Goal: Task Accomplishment & Management: Manage account settings

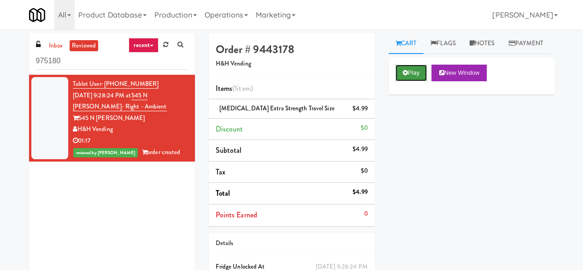
click at [400, 81] on button "Play" at bounding box center [411, 73] width 32 height 17
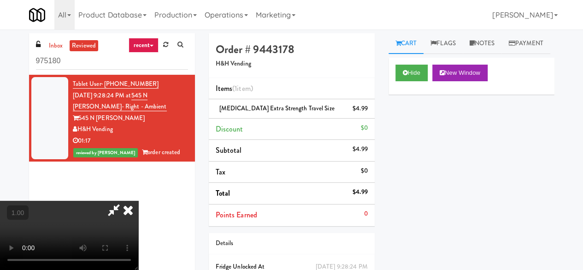
click at [138, 200] on icon at bounding box center [128, 209] width 20 height 18
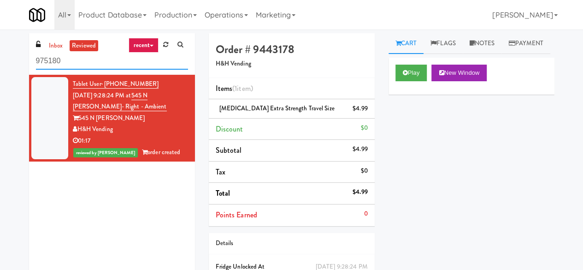
click at [70, 65] on input "975180" at bounding box center [112, 61] width 152 height 17
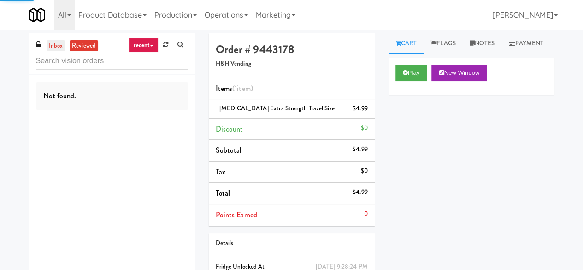
click at [51, 46] on link "inbox" at bounding box center [56, 46] width 19 height 12
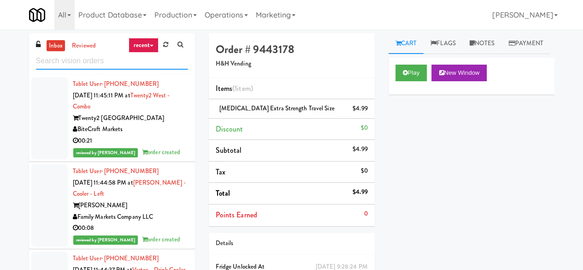
click at [105, 61] on input "text" at bounding box center [112, 61] width 152 height 17
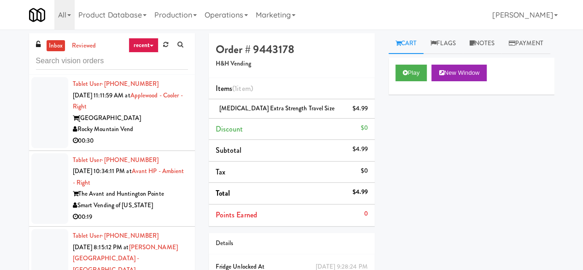
click at [162, 140] on div "00:30" at bounding box center [130, 141] width 115 height 12
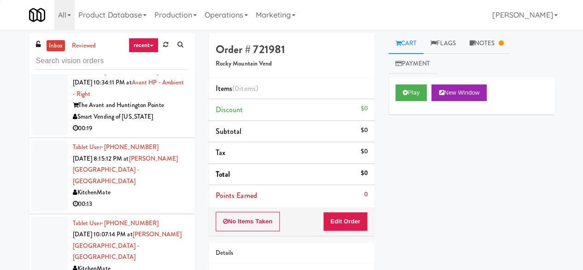
scroll to position [92, 0]
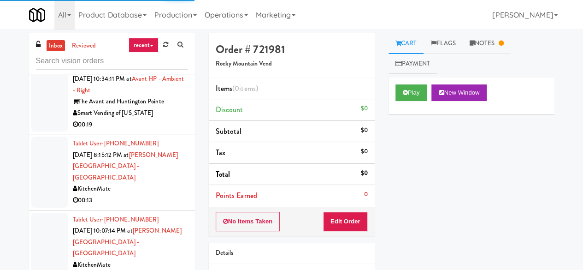
click at [158, 194] on div "00:13" at bounding box center [130, 200] width 115 height 12
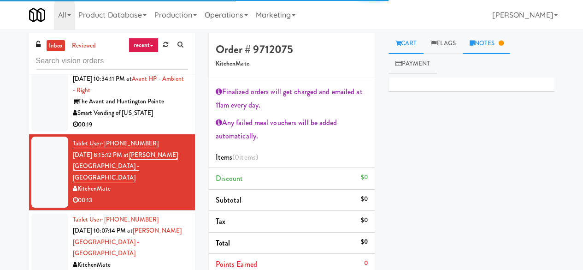
click at [498, 34] on link "Notes" at bounding box center [487, 43] width 48 height 21
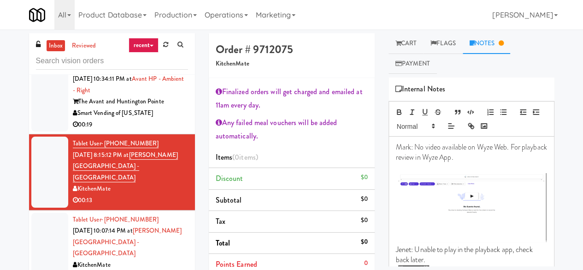
scroll to position [277, 0]
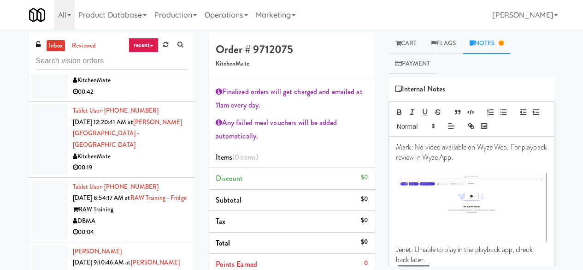
click at [151, 162] on div "00:19" at bounding box center [130, 168] width 115 height 12
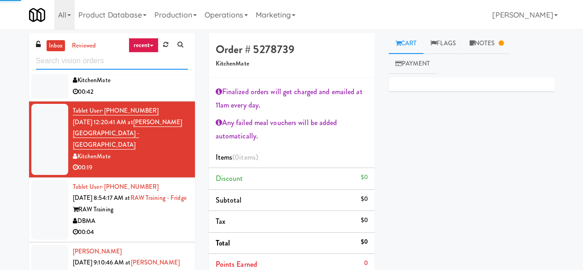
click at [112, 68] on input "text" at bounding box center [112, 61] width 152 height 17
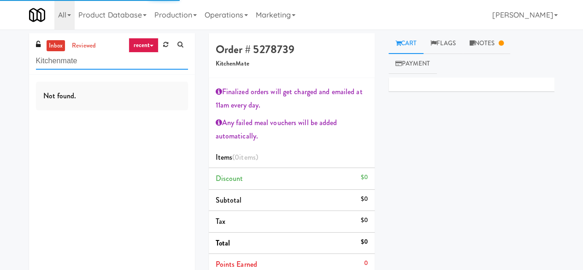
type input "Kitchenmate"
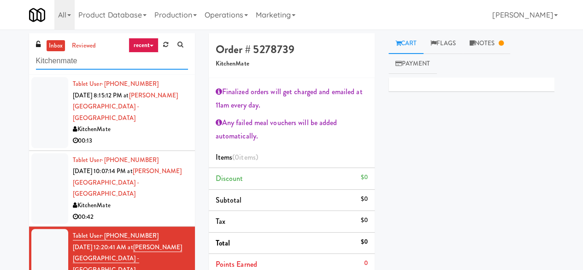
click at [94, 57] on input "Kitchenmate" at bounding box center [112, 61] width 152 height 17
click at [159, 124] on div "KitchenMate" at bounding box center [130, 130] width 115 height 12
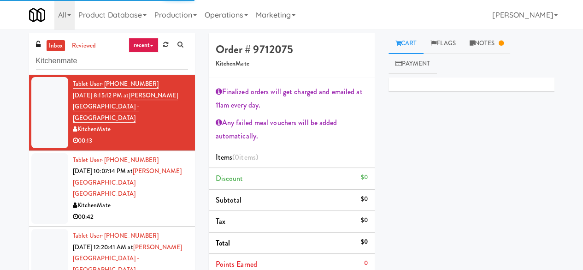
click at [165, 200] on div "KitchenMate" at bounding box center [130, 206] width 115 height 12
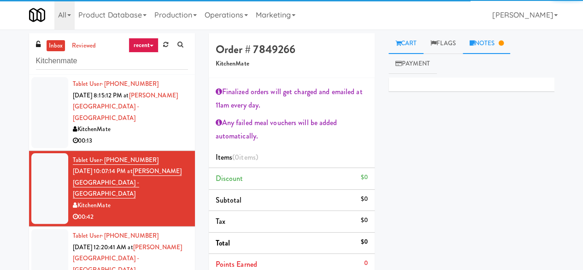
click at [475, 46] on icon at bounding box center [472, 43] width 5 height 6
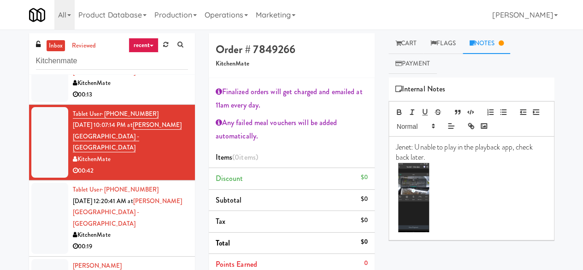
scroll to position [92, 0]
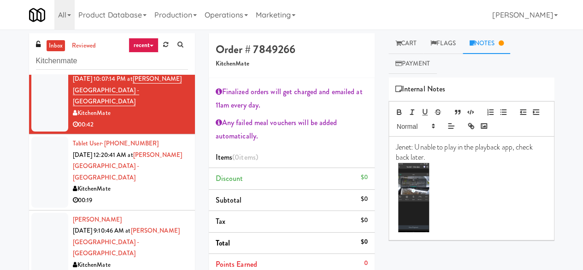
click at [150, 194] on div "00:19" at bounding box center [130, 200] width 115 height 12
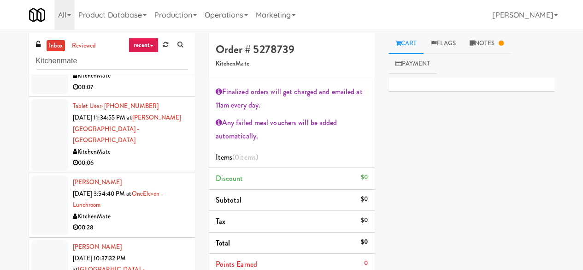
scroll to position [599, 0]
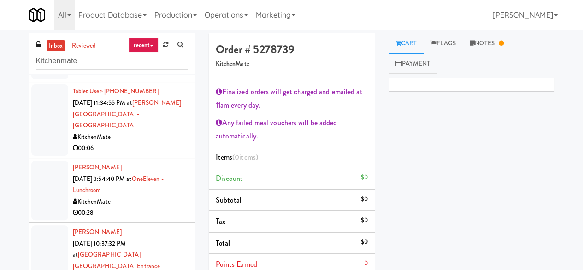
click at [165, 207] on div "00:28" at bounding box center [130, 213] width 115 height 12
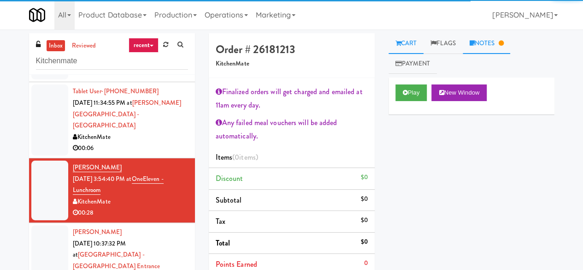
click at [504, 37] on link "Notes" at bounding box center [487, 43] width 48 height 21
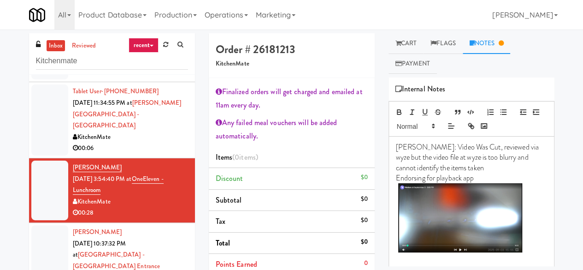
scroll to position [645, 0]
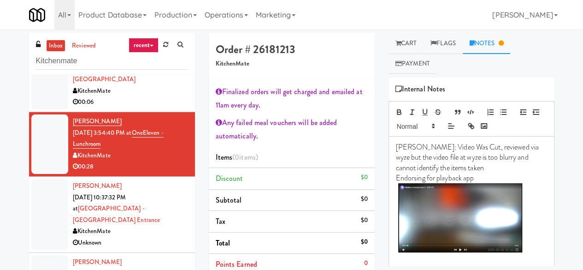
click at [153, 225] on div "KitchenMate" at bounding box center [130, 231] width 115 height 12
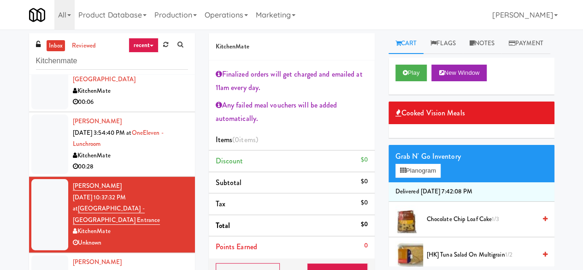
scroll to position [599, 0]
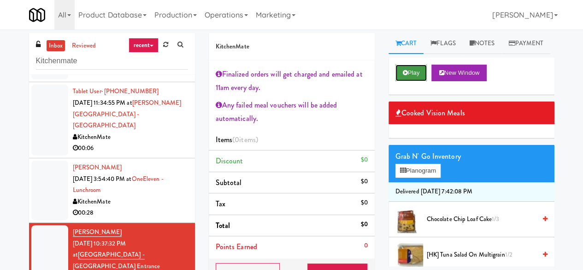
click at [408, 81] on button "Play" at bounding box center [411, 73] width 32 height 17
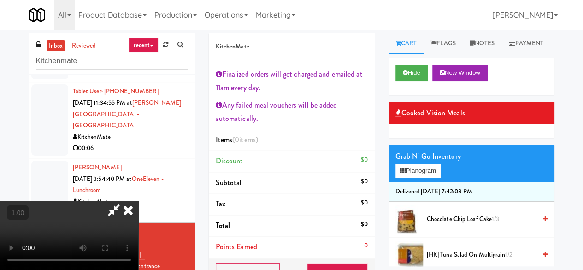
scroll to position [19, 0]
click at [480, 37] on link "Notes" at bounding box center [482, 43] width 39 height 21
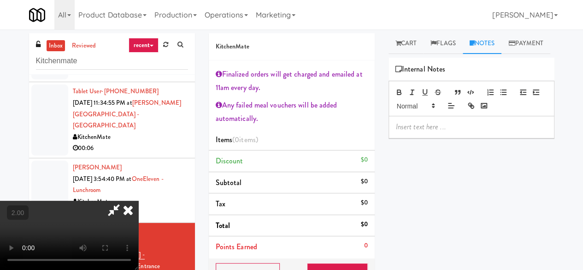
click at [426, 132] on p at bounding box center [471, 127] width 151 height 10
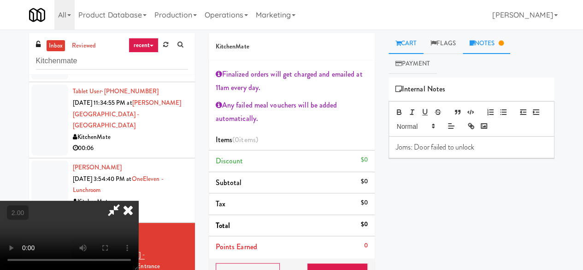
click at [413, 45] on link "Cart" at bounding box center [406, 43] width 35 height 21
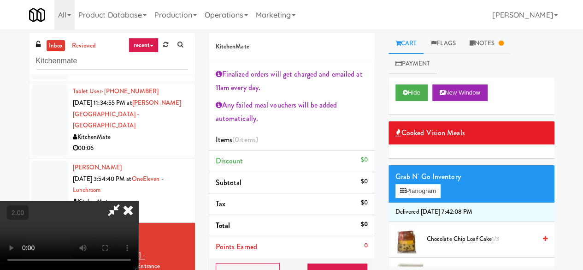
scroll to position [0, 0]
click at [138, 200] on icon at bounding box center [128, 209] width 20 height 18
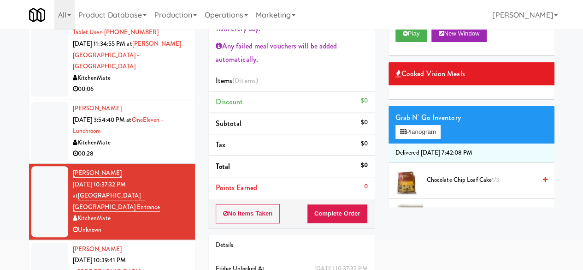
scroll to position [121, 0]
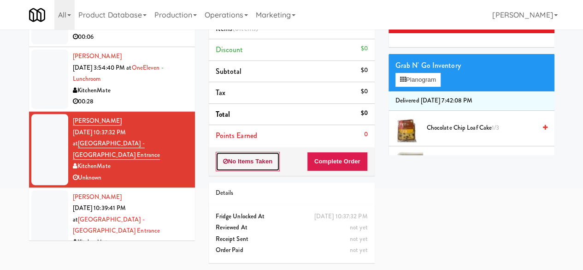
click at [271, 152] on button "No Items Taken" at bounding box center [248, 161] width 65 height 19
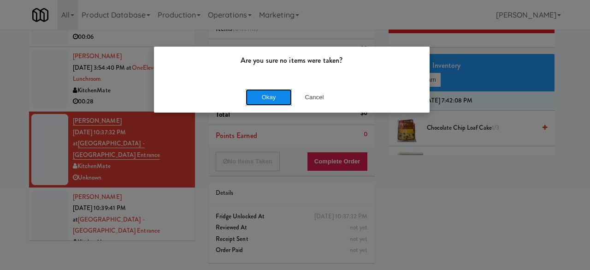
click at [258, 103] on button "Okay" at bounding box center [269, 97] width 46 height 17
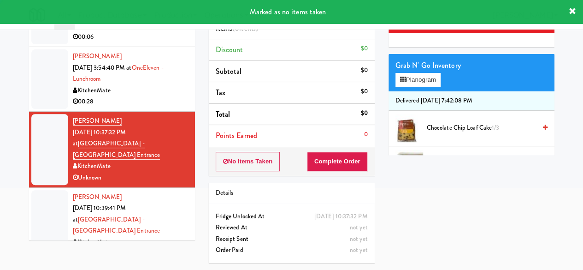
click at [141, 248] on div "Unknown" at bounding box center [130, 254] width 115 height 12
click at [126, 203] on span "Sep 3, 2025 10:39:41 PM at" at bounding box center [99, 213] width 53 height 20
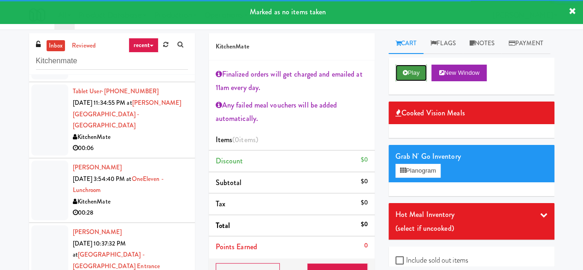
click at [399, 81] on button "Play" at bounding box center [411, 73] width 32 height 17
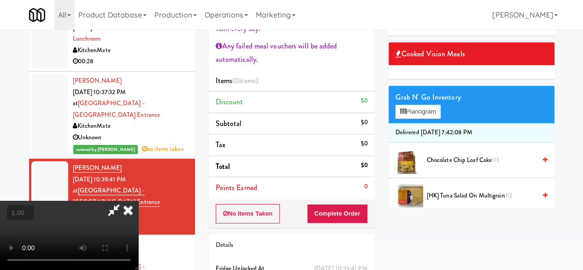
click at [0, 0] on button "+" at bounding box center [0, 0] width 0 height 0
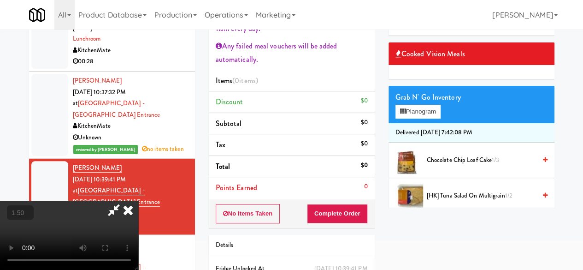
click at [0, 0] on button "+" at bounding box center [0, 0] width 0 height 0
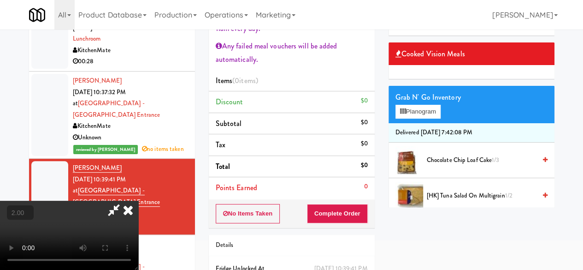
click at [0, 0] on button "+" at bounding box center [0, 0] width 0 height 0
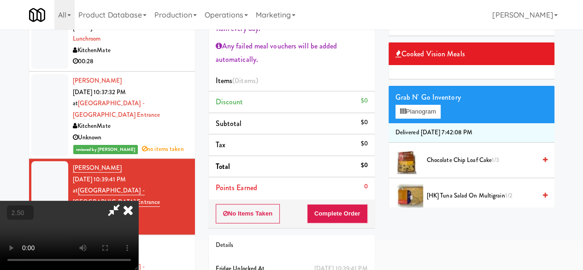
click at [0, 0] on button "+" at bounding box center [0, 0] width 0 height 0
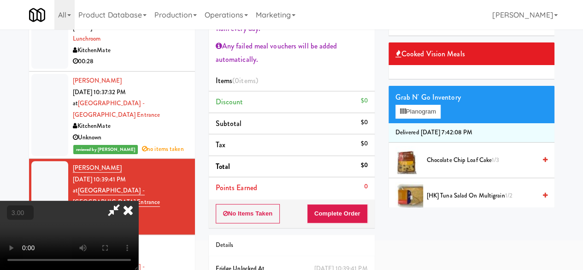
click at [0, 0] on button "+" at bounding box center [0, 0] width 0 height 0
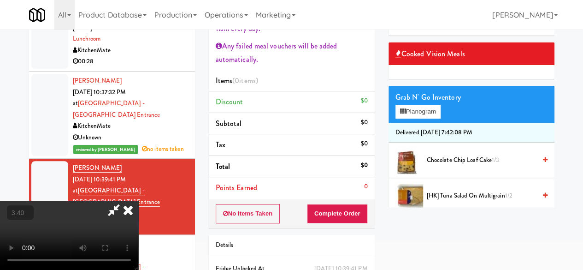
click at [0, 0] on button "+" at bounding box center [0, 0] width 0 height 0
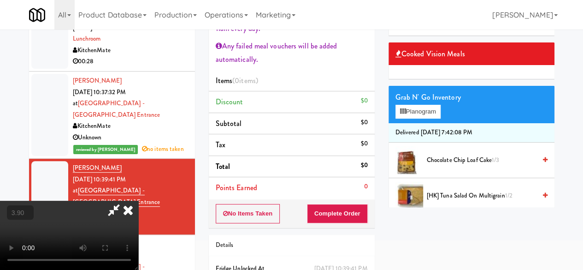
click at [0, 0] on button "+" at bounding box center [0, 0] width 0 height 0
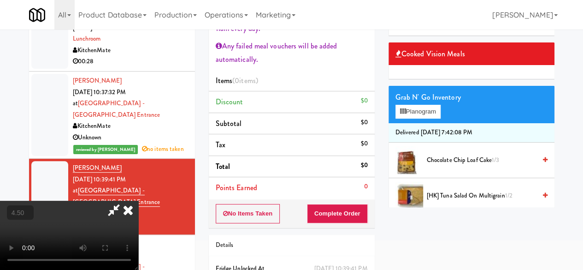
click at [0, 0] on button "+" at bounding box center [0, 0] width 0 height 0
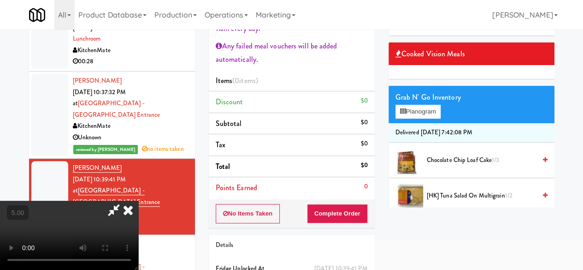
scroll to position [145, 0]
click at [138, 214] on video at bounding box center [69, 234] width 138 height 69
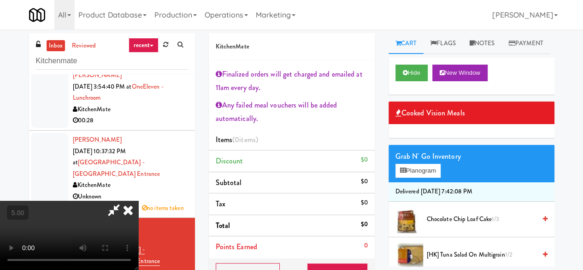
scroll to position [0, 0]
click at [320, 29] on div "All 325 Vending https://fridge.kitchenmate.com/vision-orders/975180?operator_id…" at bounding box center [291, 14] width 525 height 29
click at [138, 200] on icon at bounding box center [128, 209] width 20 height 18
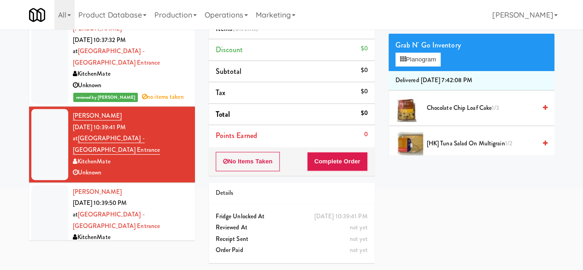
scroll to position [121, 0]
click at [253, 161] on div "No Items Taken Complete Order" at bounding box center [292, 161] width 166 height 29
click at [254, 152] on button "No Items Taken" at bounding box center [248, 161] width 65 height 19
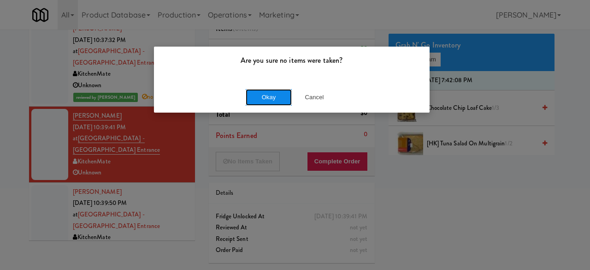
click at [251, 99] on button "Okay" at bounding box center [269, 97] width 46 height 17
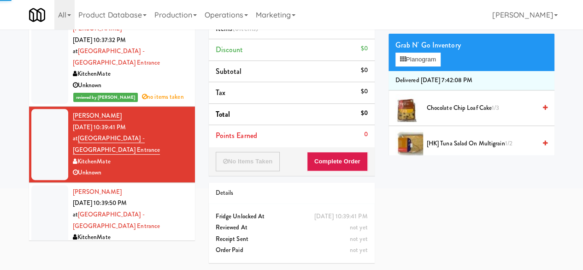
click at [149, 243] on div "Unknown" at bounding box center [130, 249] width 115 height 12
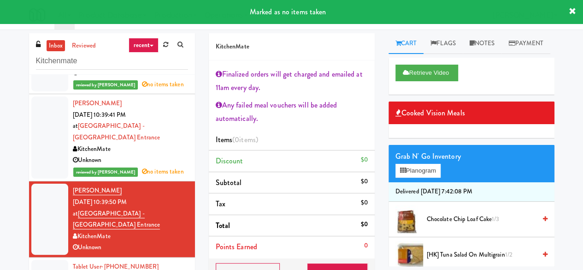
scroll to position [830, 0]
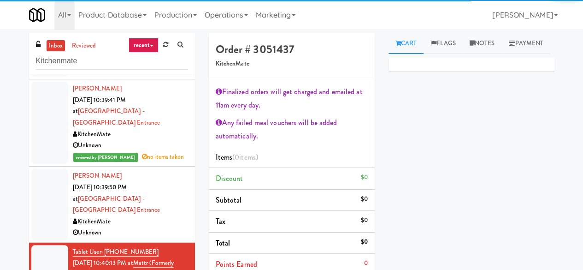
scroll to position [876, 0]
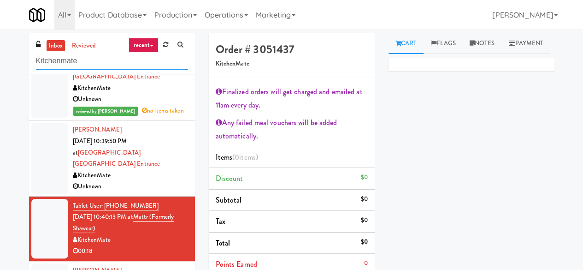
click at [100, 66] on input "Kitchenmate" at bounding box center [112, 61] width 152 height 17
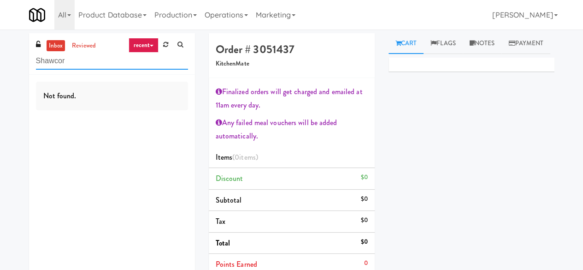
type input "Shawcor"
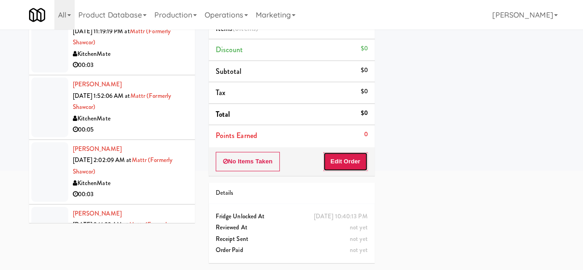
click at [360, 152] on button "Edit Order" at bounding box center [345, 161] width 45 height 19
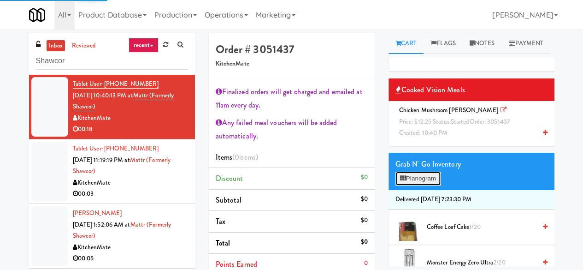
click at [426, 185] on button "Planogram" at bounding box center [417, 178] width 45 height 14
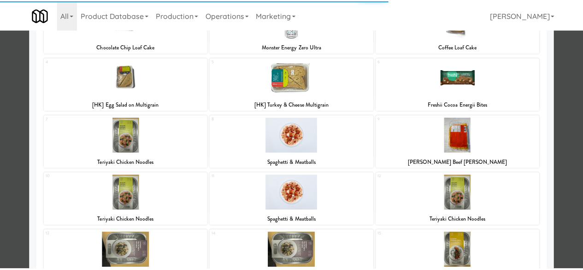
scroll to position [138, 0]
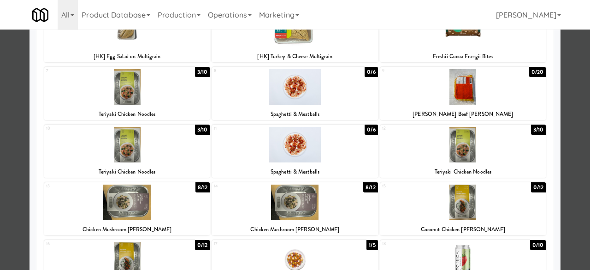
click at [303, 194] on div at bounding box center [294, 201] width 165 height 35
click at [560, 130] on div at bounding box center [295, 135] width 590 height 270
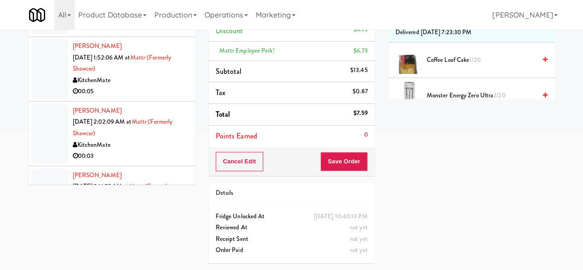
scroll to position [176, 0]
click at [336, 153] on button "Save Order" at bounding box center [343, 161] width 47 height 19
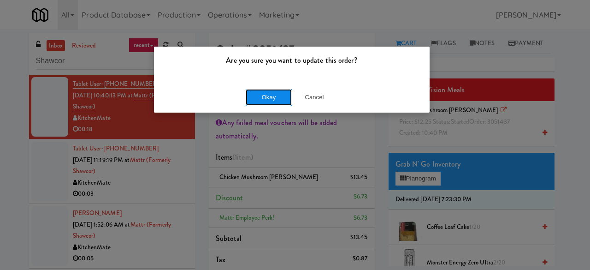
click at [277, 98] on button "Okay" at bounding box center [269, 97] width 46 height 17
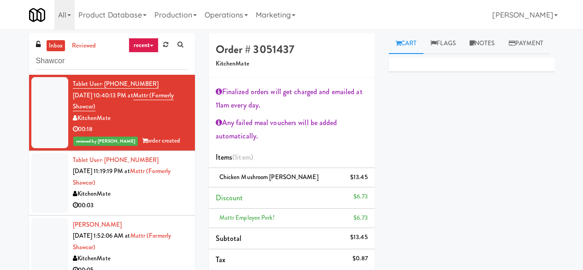
click at [163, 187] on div "Tablet User · (778) 697-8572 Sep 3, 2025 11:19:19 PM at Mattr (formerly Shawcor…" at bounding box center [130, 182] width 115 height 57
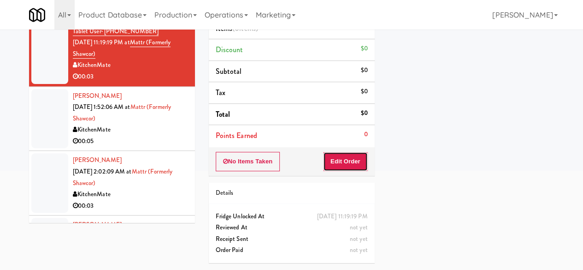
click at [347, 157] on button "Edit Order" at bounding box center [345, 161] width 45 height 19
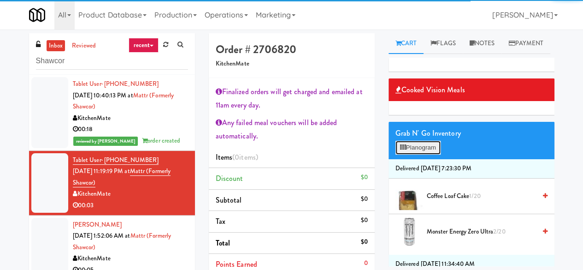
click at [426, 154] on button "Planogram" at bounding box center [417, 148] width 45 height 14
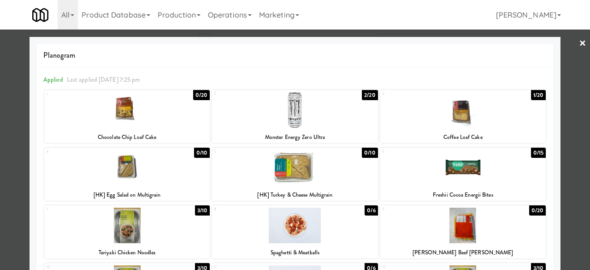
click at [302, 122] on div at bounding box center [294, 109] width 165 height 35
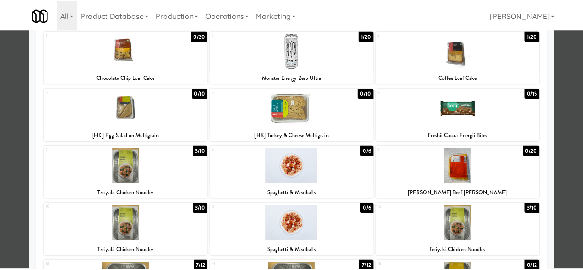
scroll to position [92, 0]
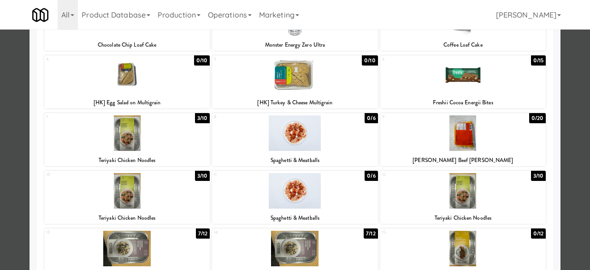
click at [561, 88] on div at bounding box center [295, 135] width 590 height 270
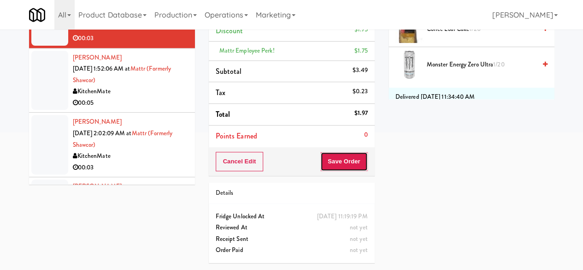
click at [337, 159] on button "Save Order" at bounding box center [343, 161] width 47 height 19
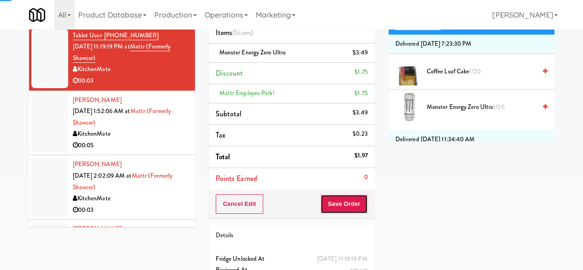
scroll to position [84, 0]
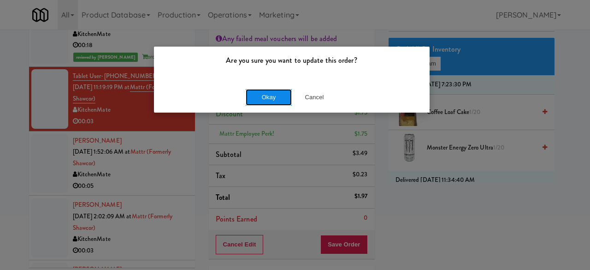
click at [264, 99] on button "Okay" at bounding box center [269, 97] width 46 height 17
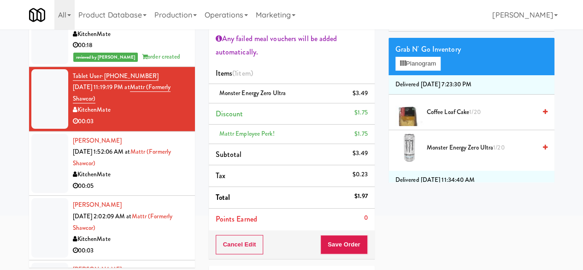
click at [140, 181] on div "00:05" at bounding box center [130, 186] width 115 height 12
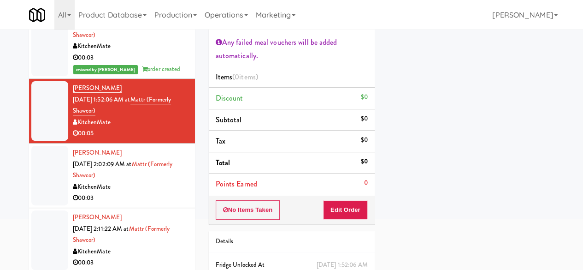
scroll to position [92, 0]
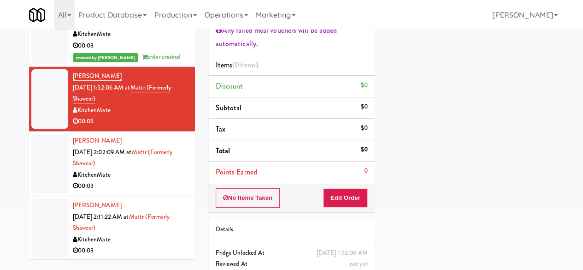
click at [340, 206] on div "No Items Taken Edit Order" at bounding box center [292, 197] width 166 height 29
click at [359, 198] on button "Edit Order" at bounding box center [345, 197] width 45 height 19
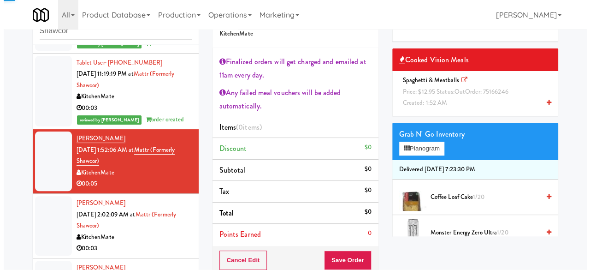
scroll to position [0, 0]
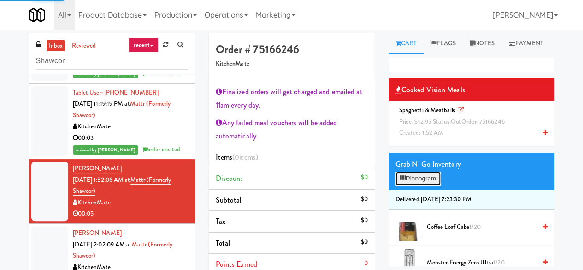
click at [435, 185] on button "Planogram" at bounding box center [417, 178] width 45 height 14
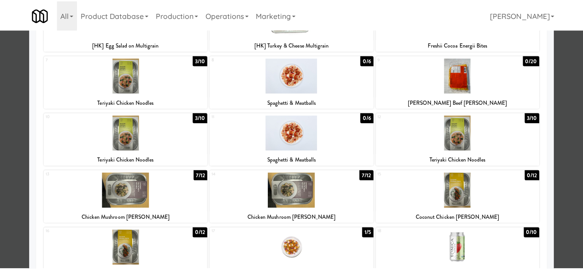
scroll to position [138, 0]
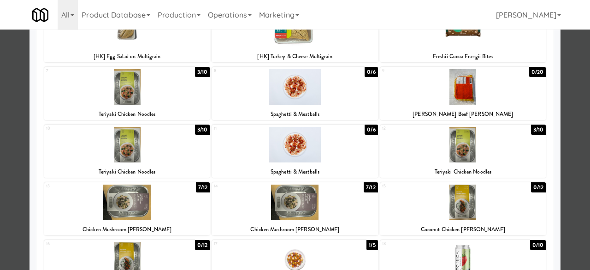
click at [570, 111] on div at bounding box center [295, 135] width 590 height 270
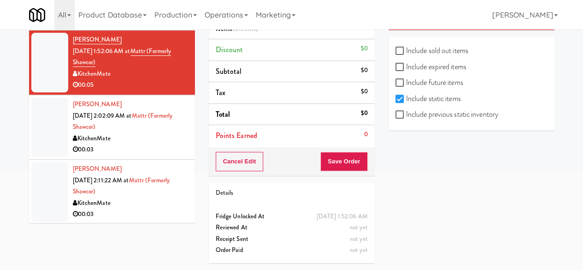
scroll to position [138, 0]
click at [397, 111] on input "Include previous static inventory" at bounding box center [400, 114] width 11 height 7
checkbox input "true"
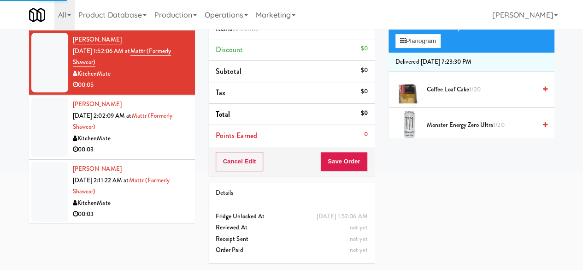
scroll to position [0, 0]
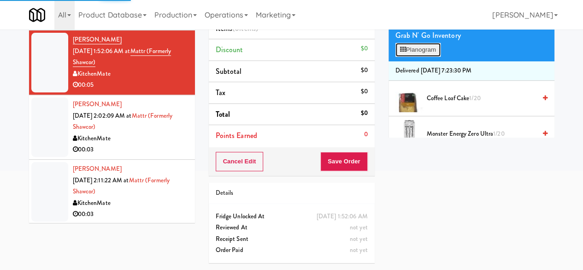
click at [419, 57] on button "Planogram" at bounding box center [417, 50] width 45 height 14
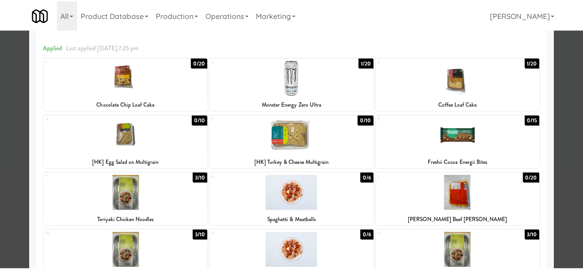
scroll to position [46, 0]
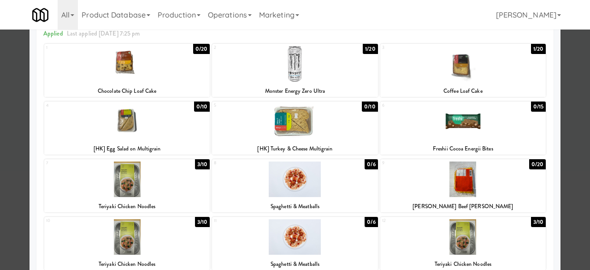
click at [340, 169] on div at bounding box center [294, 178] width 165 height 35
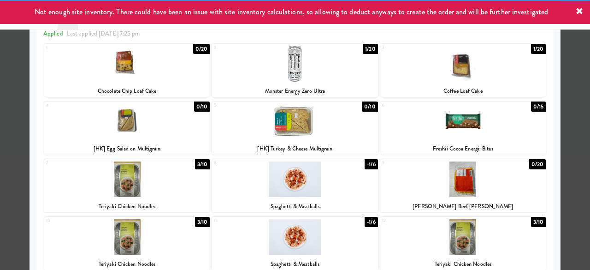
click at [569, 95] on div at bounding box center [295, 135] width 590 height 270
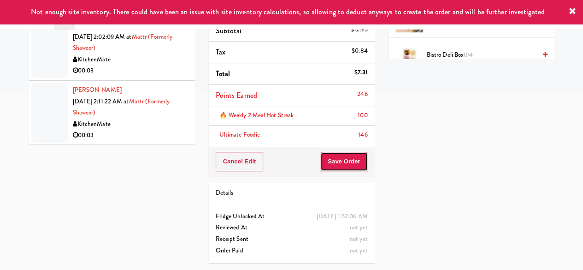
click at [343, 152] on button "Save Order" at bounding box center [343, 161] width 47 height 19
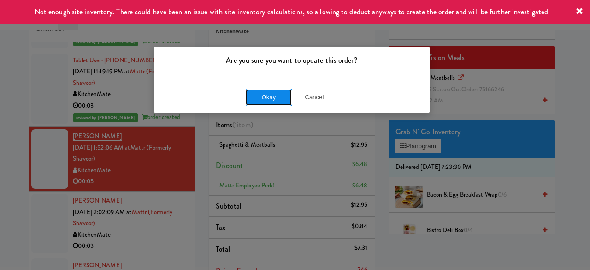
click at [286, 101] on button "Okay" at bounding box center [269, 97] width 46 height 17
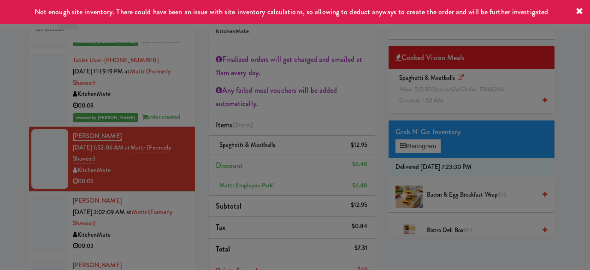
click at [280, 96] on div at bounding box center [295, 135] width 590 height 270
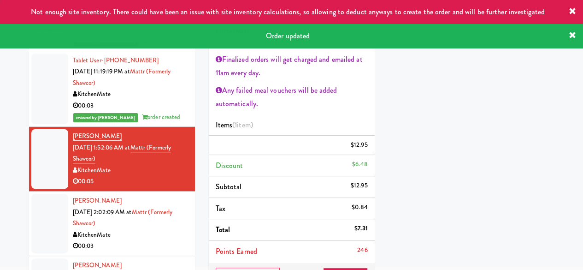
click at [142, 238] on div "KitchenMate" at bounding box center [130, 235] width 115 height 12
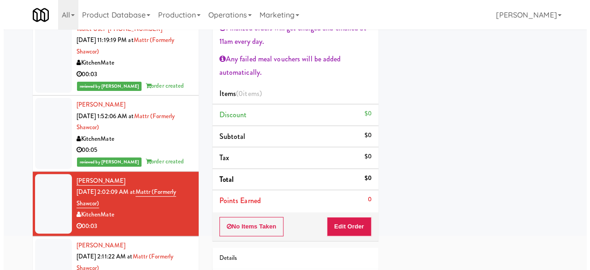
scroll to position [78, 0]
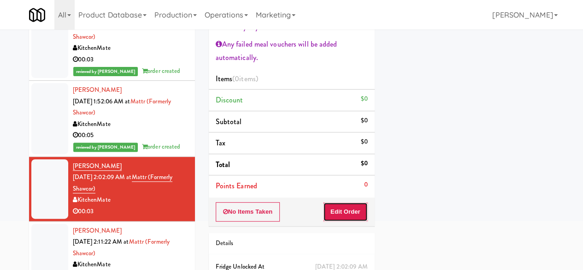
click at [336, 213] on button "Edit Order" at bounding box center [345, 211] width 45 height 19
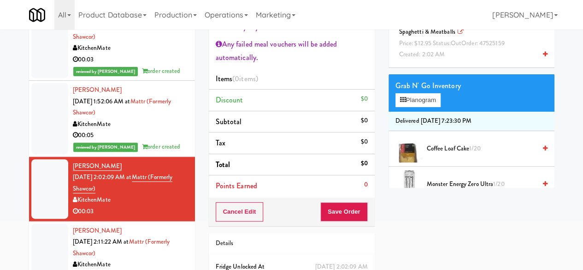
click at [408, 112] on div "Grab N' Go Inventory Planogram" at bounding box center [472, 92] width 166 height 37
click at [414, 107] on button "Planogram" at bounding box center [417, 100] width 45 height 14
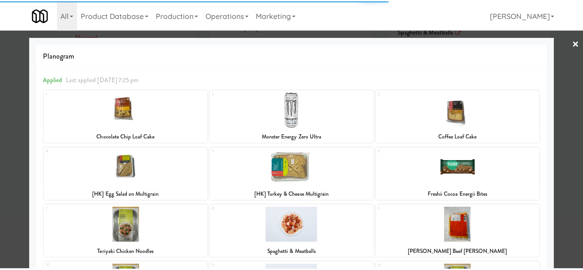
scroll to position [236, 0]
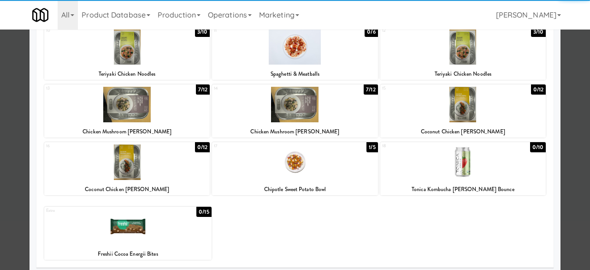
click at [548, 164] on div "Planogram Applied Last applied Sunday 7:25 pm 1 0/20 Chocolate Chip Loaf Cake 2…" at bounding box center [294, 37] width 531 height 473
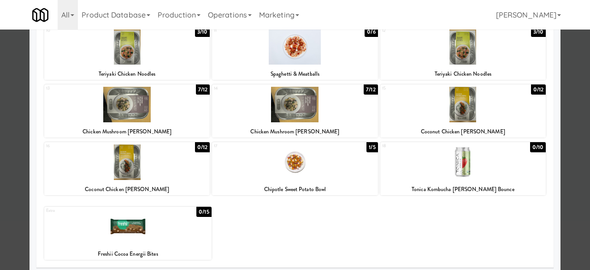
click at [559, 158] on div at bounding box center [295, 135] width 590 height 270
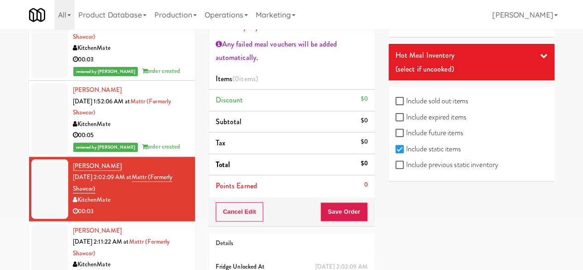
click at [406, 159] on label "Include previous static inventory" at bounding box center [446, 165] width 103 height 14
click at [406, 161] on input "Include previous static inventory" at bounding box center [400, 164] width 11 height 7
checkbox input "true"
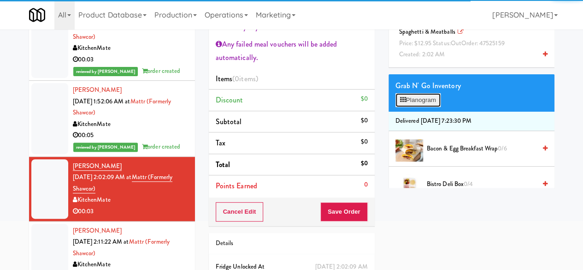
click at [417, 107] on button "Planogram" at bounding box center [417, 100] width 45 height 14
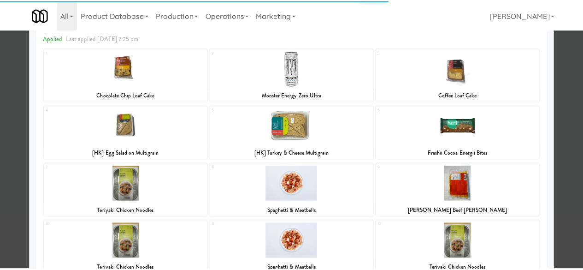
scroll to position [92, 0]
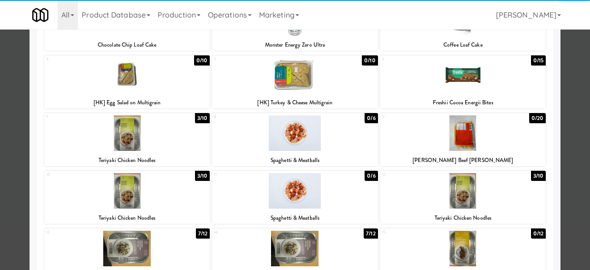
click at [318, 122] on div at bounding box center [294, 132] width 165 height 35
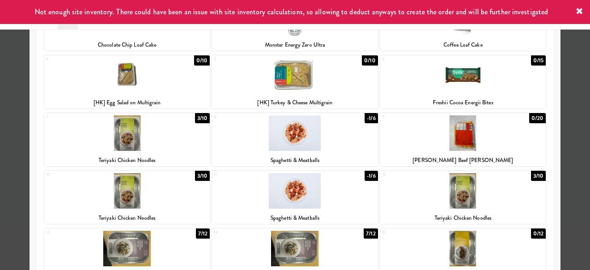
click at [571, 90] on div at bounding box center [295, 135] width 590 height 270
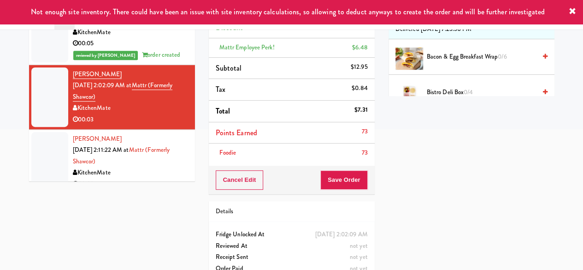
scroll to position [171, 0]
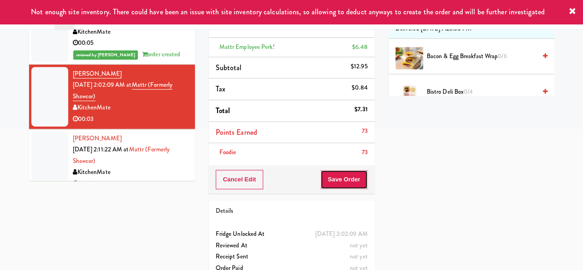
click at [337, 181] on button "Save Order" at bounding box center [343, 179] width 47 height 19
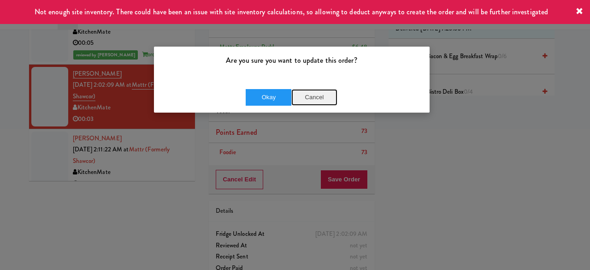
click at [318, 100] on button "Cancel" at bounding box center [314, 97] width 46 height 17
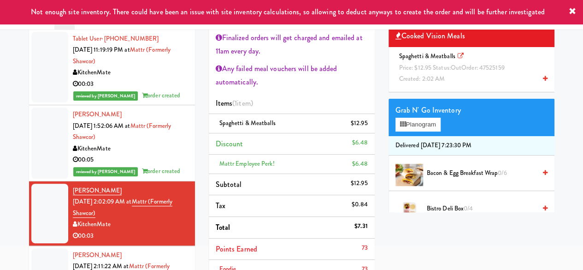
scroll to position [0, 0]
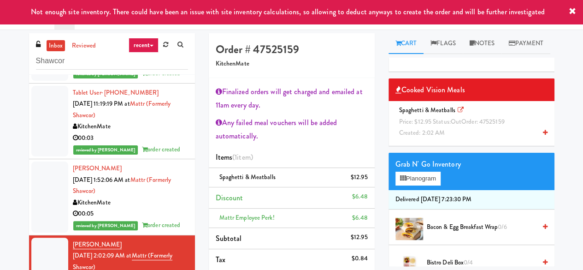
click at [430, 190] on div "Grab N' Go Inventory Planogram" at bounding box center [472, 171] width 166 height 37
click at [426, 185] on button "Planogram" at bounding box center [417, 178] width 45 height 14
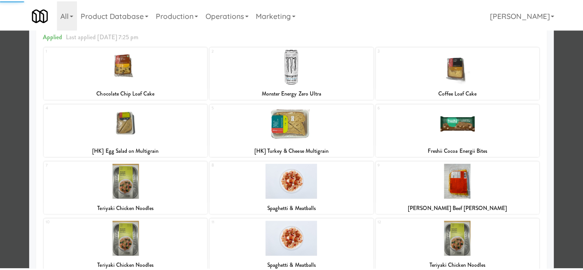
scroll to position [138, 0]
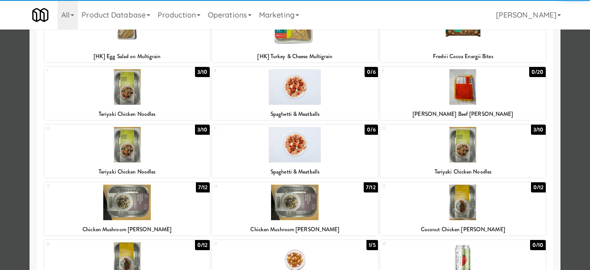
click at [335, 149] on div at bounding box center [294, 144] width 165 height 35
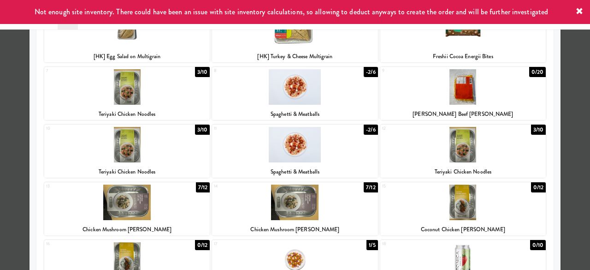
click at [569, 99] on div at bounding box center [295, 135] width 590 height 270
click at [569, 99] on div "inbox reviewed recent all unclear take inventory issue suspicious failed recent…" at bounding box center [295, 245] width 590 height 425
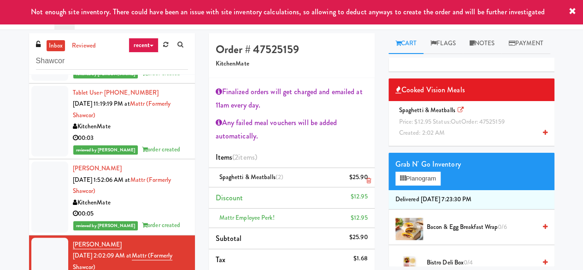
click at [365, 179] on link at bounding box center [366, 181] width 8 height 12
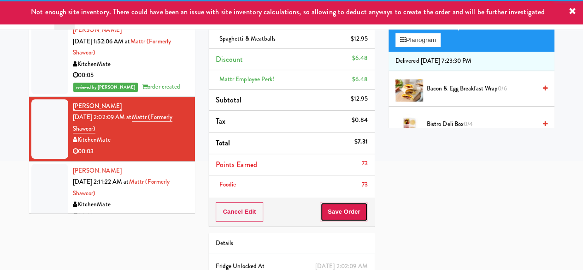
click at [343, 212] on button "Save Order" at bounding box center [343, 211] width 47 height 19
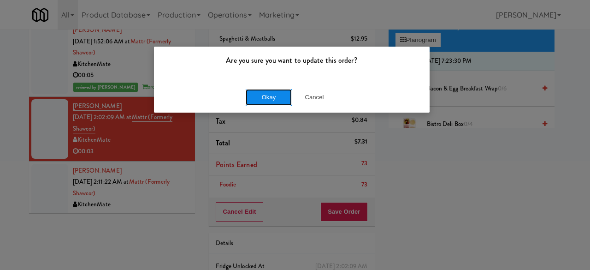
click at [281, 93] on button "Okay" at bounding box center [269, 97] width 46 height 17
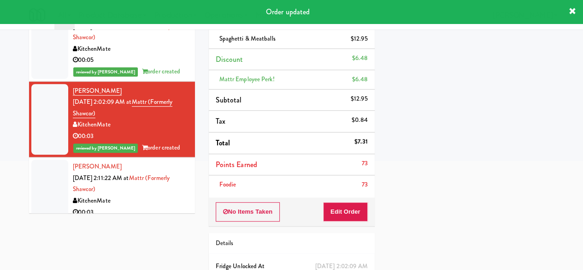
scroll to position [90, 0]
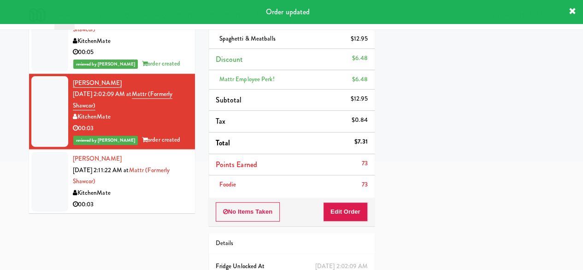
click at [155, 196] on div "KitchenMate" at bounding box center [130, 193] width 115 height 12
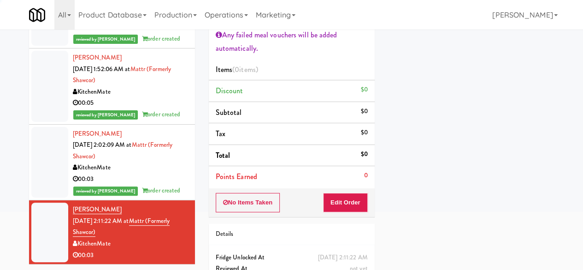
scroll to position [138, 0]
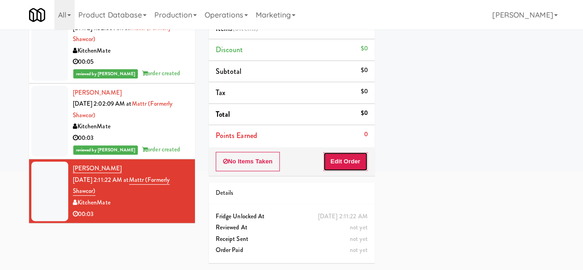
click at [327, 152] on button "Edit Order" at bounding box center [345, 161] width 45 height 19
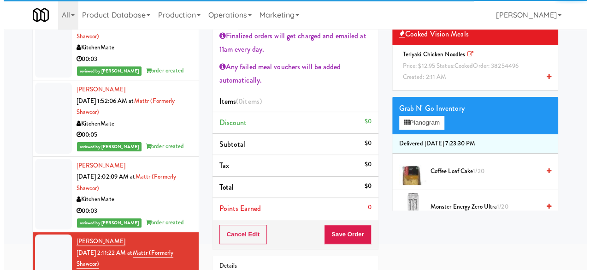
scroll to position [0, 0]
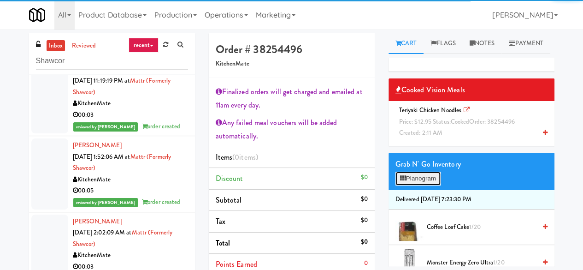
click at [431, 185] on button "Planogram" at bounding box center [417, 178] width 45 height 14
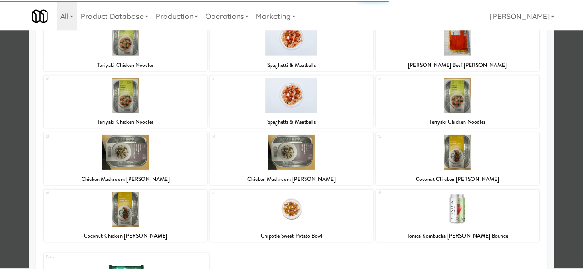
scroll to position [184, 0]
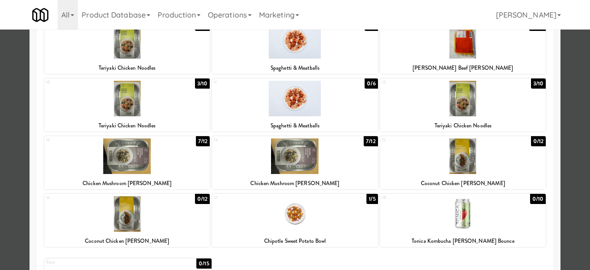
click at [165, 105] on div at bounding box center [126, 98] width 165 height 35
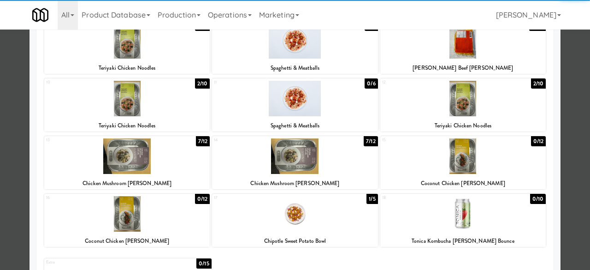
click at [565, 79] on div at bounding box center [295, 135] width 590 height 270
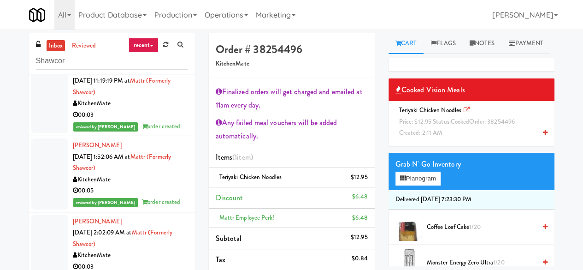
scroll to position [138, 0]
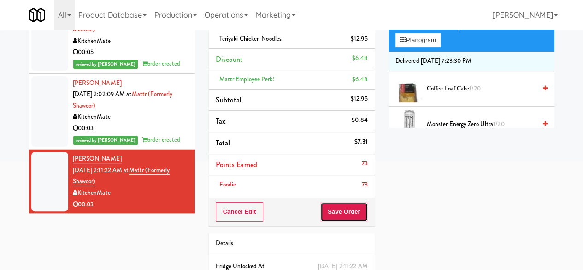
click at [346, 213] on button "Save Order" at bounding box center [343, 211] width 47 height 19
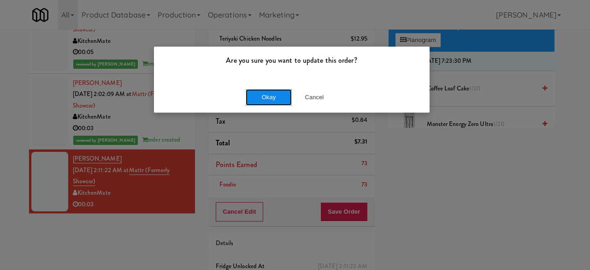
click at [260, 93] on button "Okay" at bounding box center [269, 97] width 46 height 17
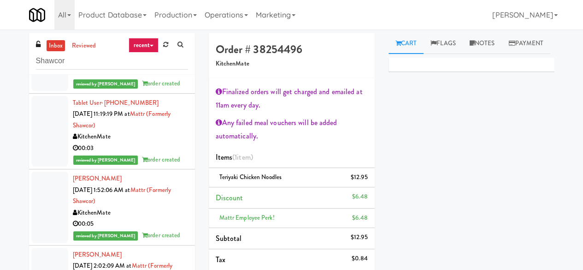
scroll to position [0, 0]
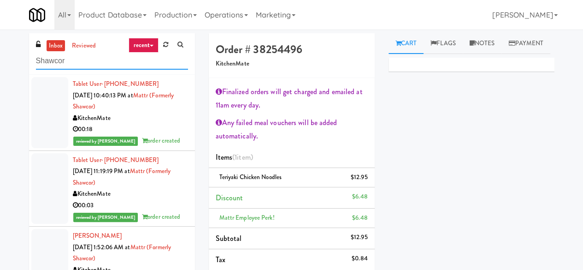
click at [121, 64] on input "Shawcor" at bounding box center [112, 61] width 152 height 17
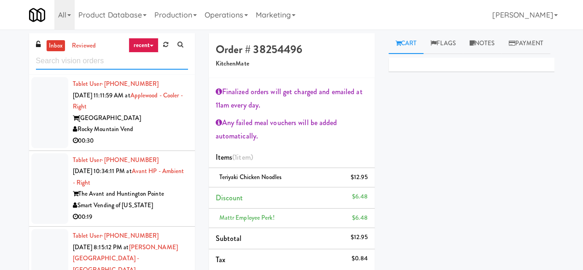
paste input "[GEOGRAPHIC_DATA] - [GEOGRAPHIC_DATA] Entrance"
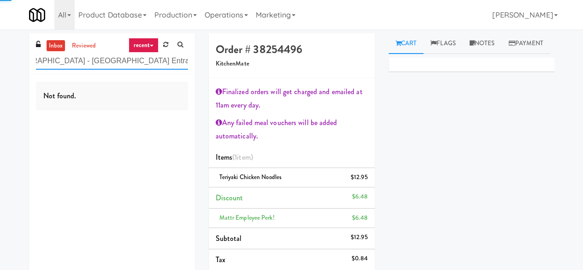
scroll to position [0, 26]
type input "[GEOGRAPHIC_DATA] - [GEOGRAPHIC_DATA] Entrance"
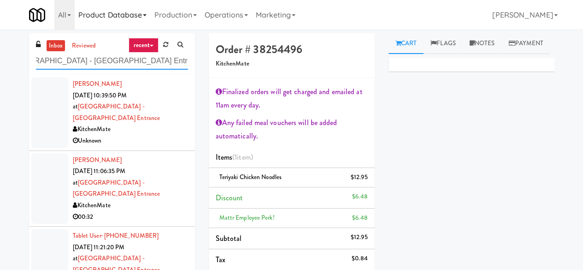
scroll to position [0, 0]
click at [151, 135] on div "Unknown" at bounding box center [130, 141] width 115 height 12
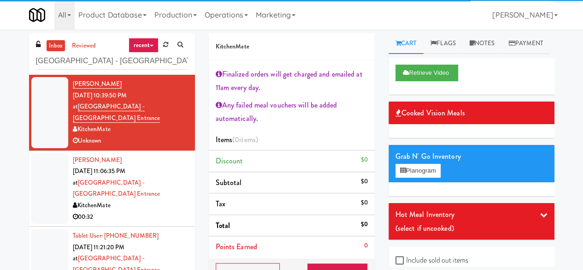
click at [153, 200] on div "KitchenMate" at bounding box center [130, 206] width 115 height 12
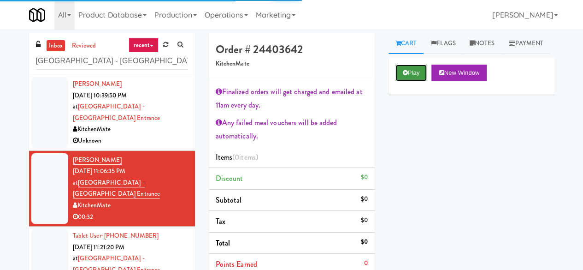
click at [418, 81] on button "Play" at bounding box center [411, 73] width 32 height 17
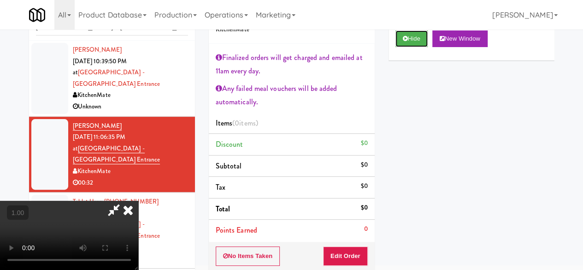
scroll to position [46, 0]
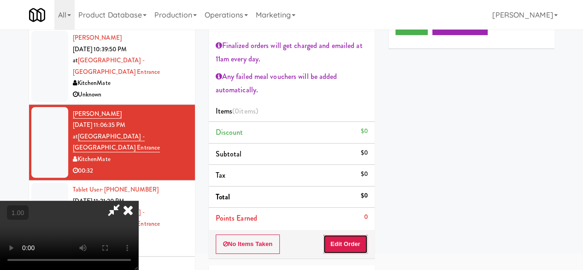
click at [359, 237] on button "Edit Order" at bounding box center [345, 243] width 45 height 19
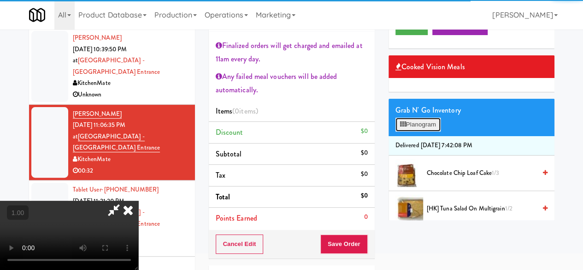
click at [421, 131] on button "Planogram" at bounding box center [417, 125] width 45 height 14
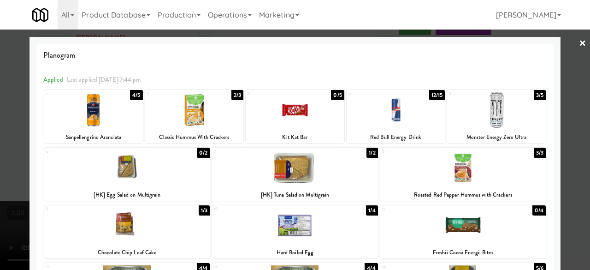
click at [106, 113] on div at bounding box center [93, 109] width 99 height 35
click at [161, 171] on div at bounding box center [126, 167] width 165 height 35
click at [579, 44] on link "×" at bounding box center [582, 43] width 7 height 29
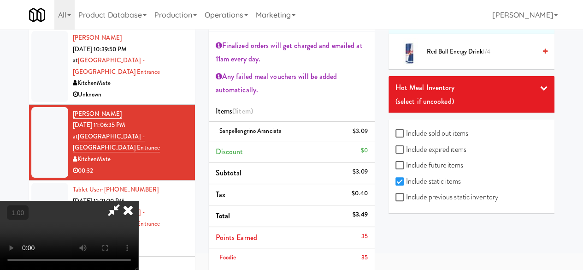
click at [398, 203] on label "Include previous static inventory" at bounding box center [446, 197] width 103 height 14
click at [398, 201] on input "Include previous static inventory" at bounding box center [400, 197] width 11 height 7
click at [398, 204] on label "Include previous static inventory" at bounding box center [446, 197] width 103 height 14
click at [398, 201] on input "Include previous static inventory" at bounding box center [400, 197] width 11 height 7
checkbox input "false"
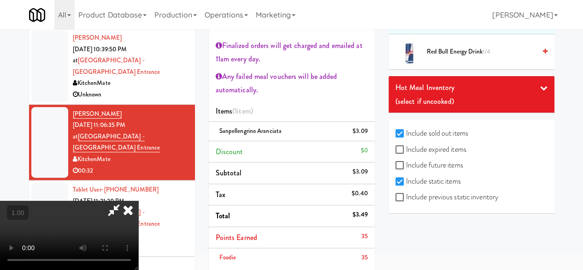
checkbox input "true"
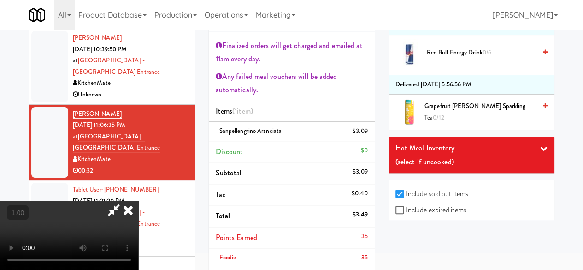
scroll to position [3912, 0]
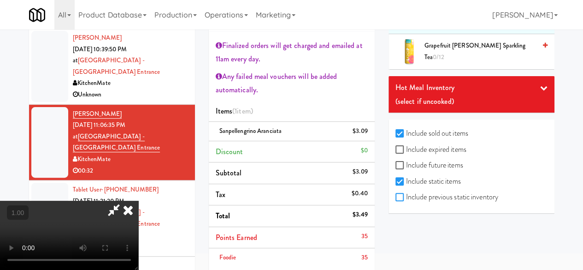
click at [401, 201] on input "Include previous static inventory" at bounding box center [400, 197] width 11 height 7
checkbox input "true"
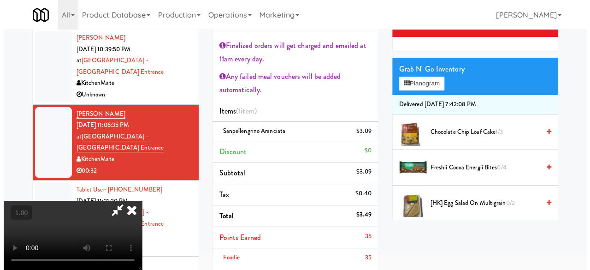
scroll to position [0, 0]
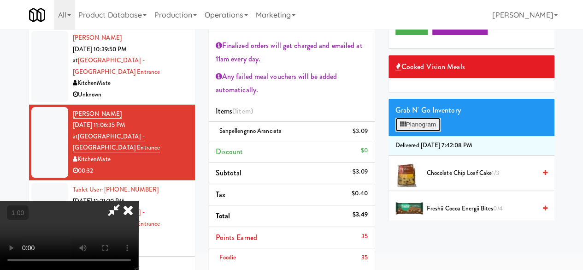
click at [434, 131] on button "Planogram" at bounding box center [417, 125] width 45 height 14
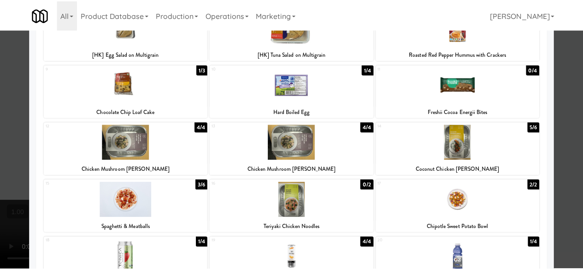
scroll to position [92, 0]
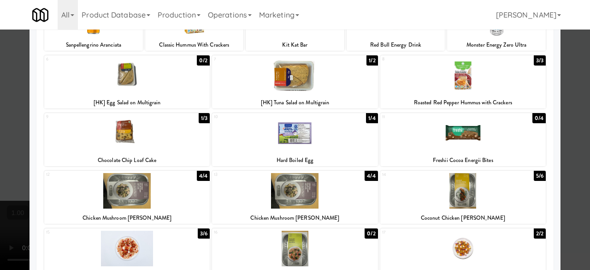
click at [174, 88] on div at bounding box center [126, 75] width 165 height 35
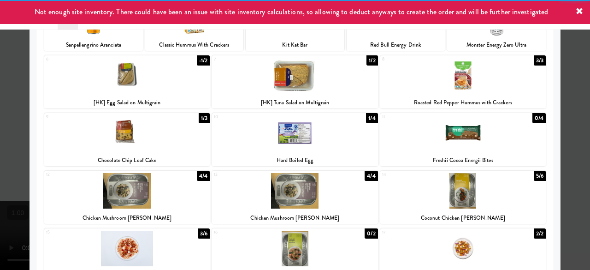
click at [557, 79] on div at bounding box center [295, 135] width 590 height 270
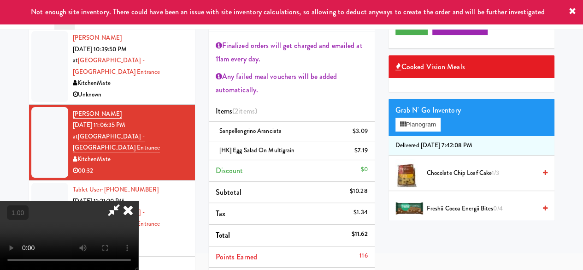
click at [124, 200] on icon at bounding box center [113, 209] width 21 height 18
click at [138, 223] on video at bounding box center [69, 234] width 138 height 69
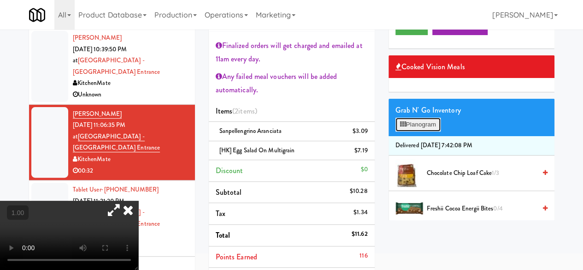
click at [429, 131] on button "Planogram" at bounding box center [417, 125] width 45 height 14
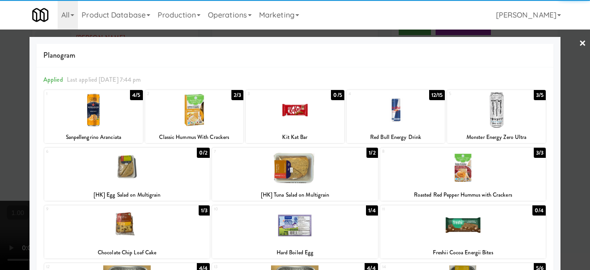
drag, startPoint x: 565, startPoint y: 111, endPoint x: 477, endPoint y: 148, distance: 95.6
click at [564, 111] on div at bounding box center [295, 135] width 590 height 270
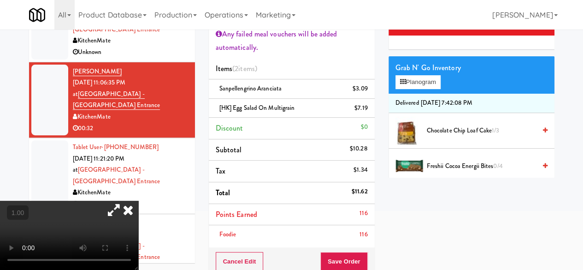
scroll to position [184, 0]
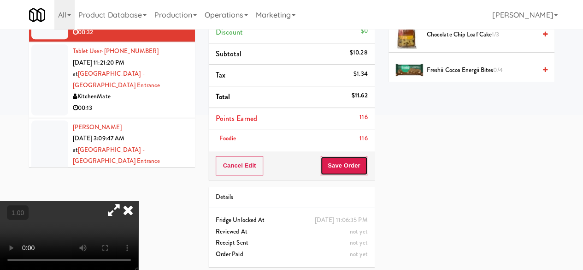
click at [347, 163] on button "Save Order" at bounding box center [343, 165] width 47 height 19
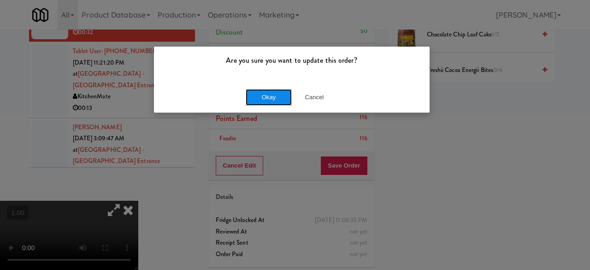
click at [271, 97] on button "Okay" at bounding box center [269, 97] width 46 height 17
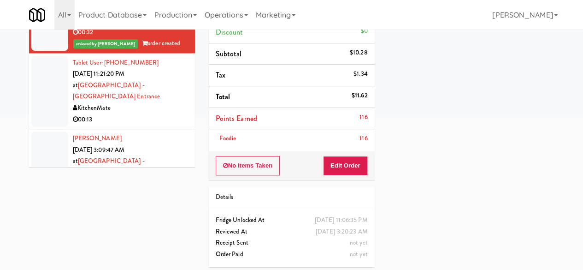
scroll to position [46, 0]
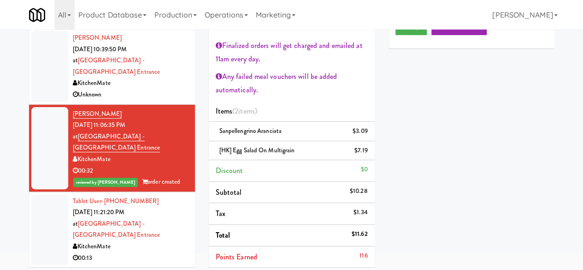
click at [114, 252] on div "00:13" at bounding box center [130, 258] width 115 height 12
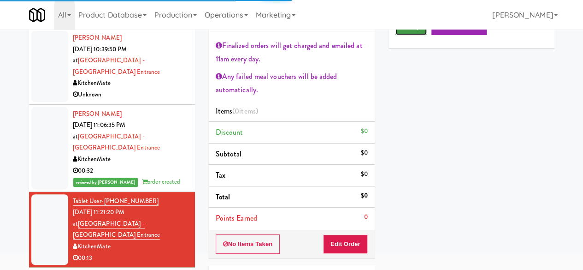
click at [408, 35] on button "Play" at bounding box center [411, 26] width 32 height 17
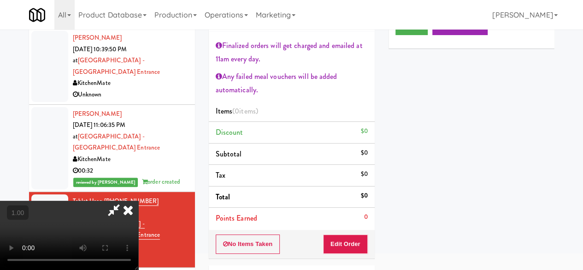
click at [337, 253] on div "No Items Taken Edit Order" at bounding box center [292, 244] width 166 height 29
click at [340, 247] on button "Edit Order" at bounding box center [345, 243] width 45 height 19
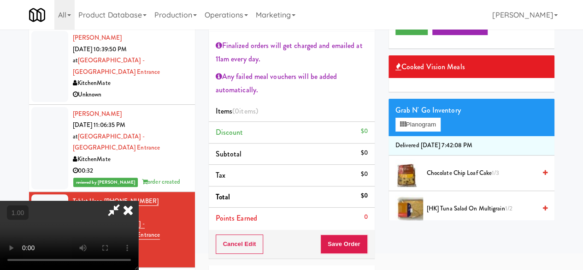
scroll to position [19, 0]
click at [407, 131] on button "Planogram" at bounding box center [417, 125] width 45 height 14
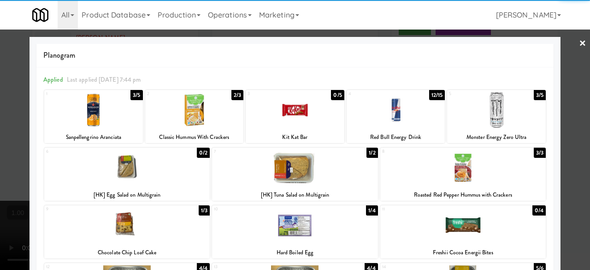
click at [149, 176] on div at bounding box center [126, 167] width 165 height 35
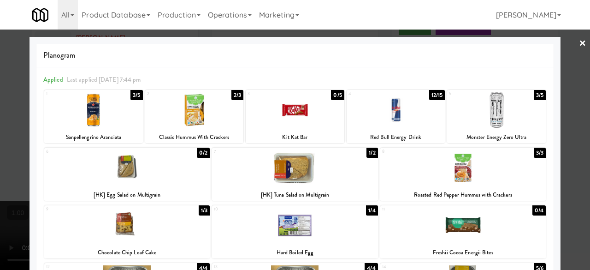
click at [577, 101] on div at bounding box center [295, 135] width 590 height 270
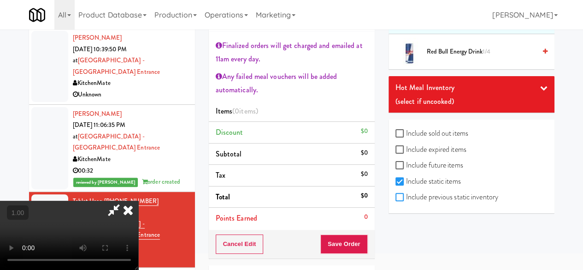
click at [400, 194] on input "Include previous static inventory" at bounding box center [400, 197] width 11 height 7
checkbox input "true"
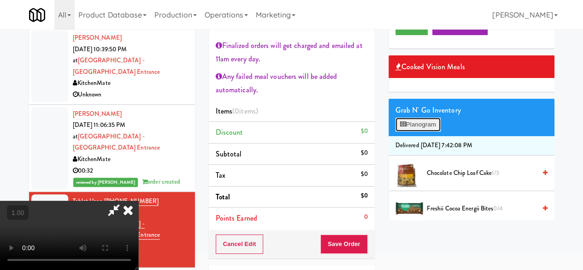
click at [416, 131] on button "Planogram" at bounding box center [417, 125] width 45 height 14
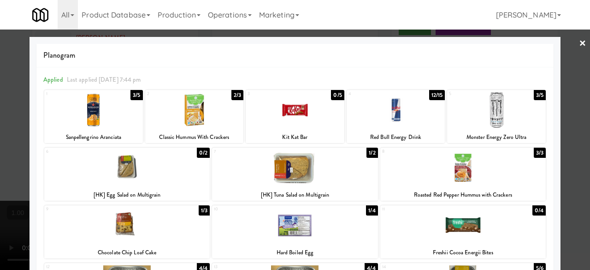
click at [153, 165] on div at bounding box center [126, 167] width 165 height 35
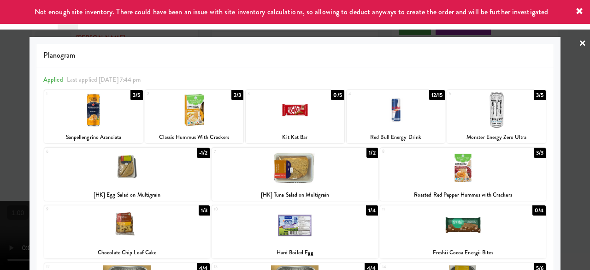
click at [576, 78] on div at bounding box center [295, 135] width 590 height 270
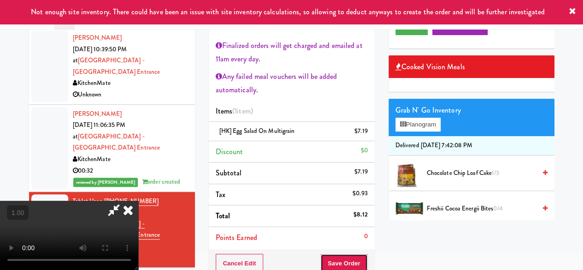
drag, startPoint x: 352, startPoint y: 259, endPoint x: 358, endPoint y: 263, distance: 7.3
click at [355, 262] on button "Save Order" at bounding box center [343, 262] width 47 height 19
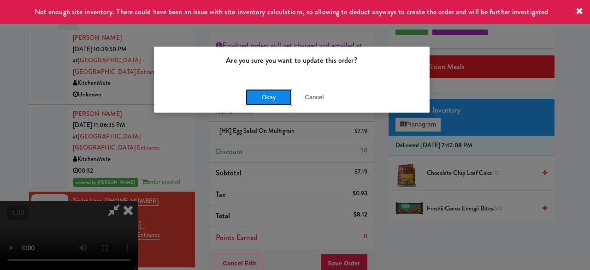
click at [279, 102] on button "Okay" at bounding box center [269, 97] width 46 height 17
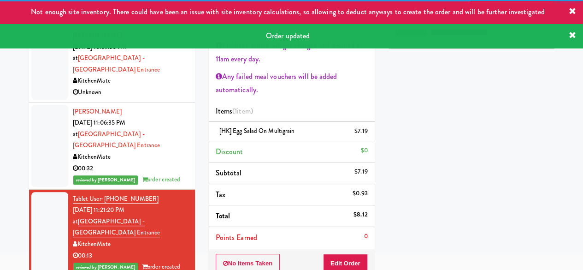
scroll to position [3, 0]
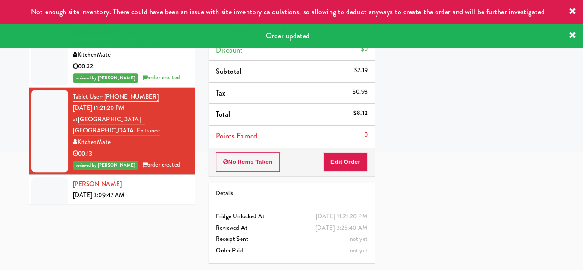
click at [153, 235] on div "04:03" at bounding box center [130, 241] width 115 height 12
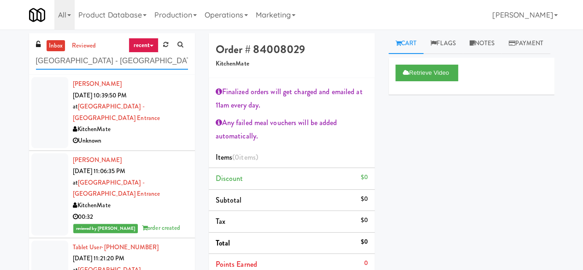
click at [118, 54] on input "[GEOGRAPHIC_DATA] - [GEOGRAPHIC_DATA] Entrance" at bounding box center [112, 61] width 152 height 17
paste input "Rowe - Combo"
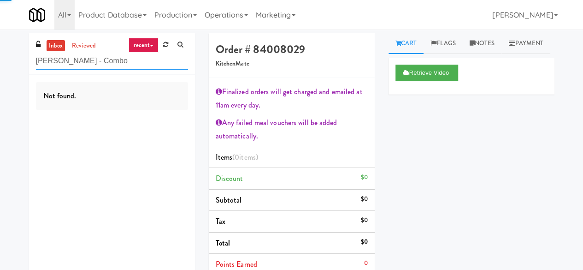
type input "Rowe - Combo"
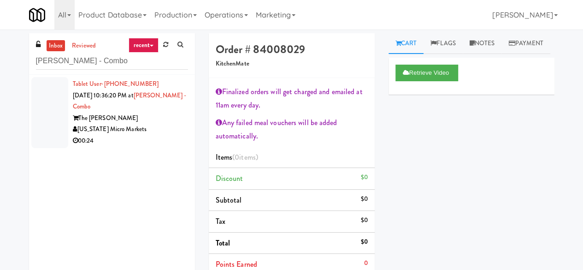
click at [148, 124] on div "[US_STATE] Micro Markets" at bounding box center [130, 130] width 115 height 12
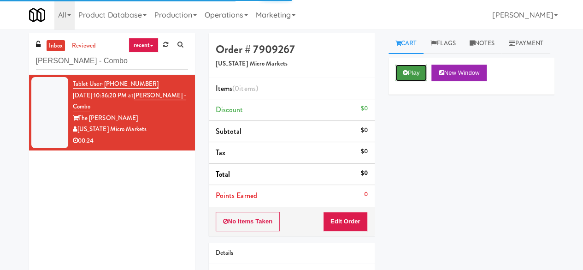
click at [416, 81] on button "Play" at bounding box center [411, 73] width 32 height 17
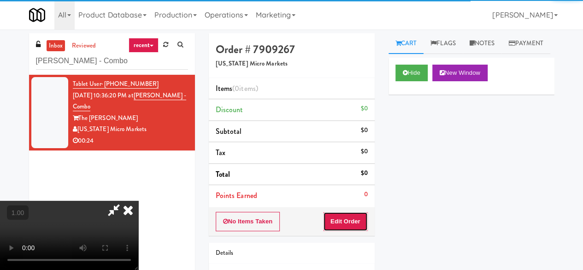
click at [352, 212] on button "Edit Order" at bounding box center [345, 221] width 45 height 19
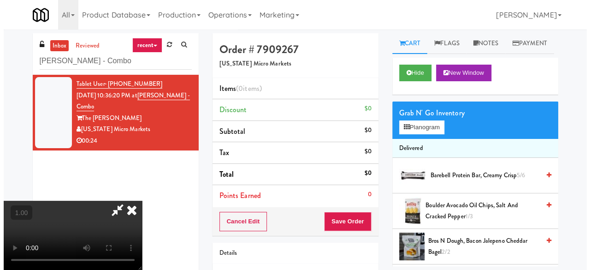
scroll to position [19, 0]
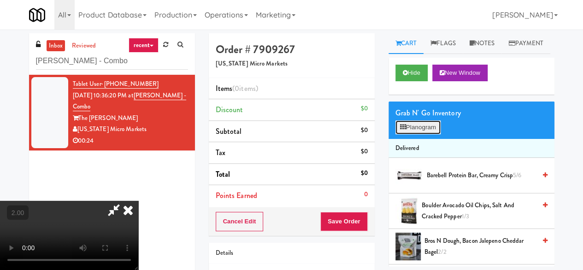
click at [427, 134] on button "Planogram" at bounding box center [417, 127] width 45 height 14
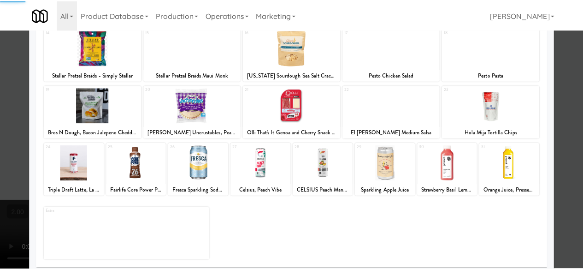
scroll to position [183, 0]
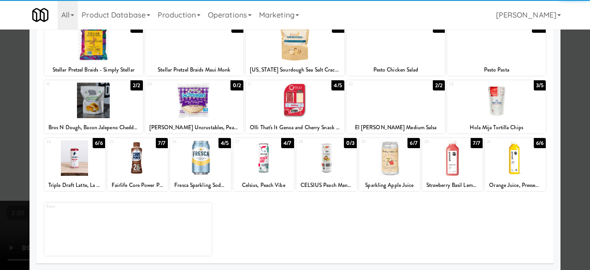
drag, startPoint x: 144, startPoint y: 165, endPoint x: 188, endPoint y: 161, distance: 44.5
click at [145, 165] on div at bounding box center [137, 157] width 61 height 35
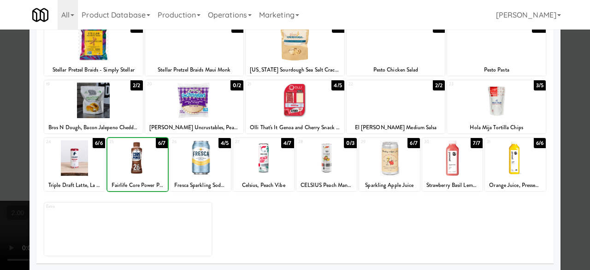
click at [191, 161] on div at bounding box center [200, 157] width 61 height 35
click at [575, 99] on div at bounding box center [295, 135] width 590 height 270
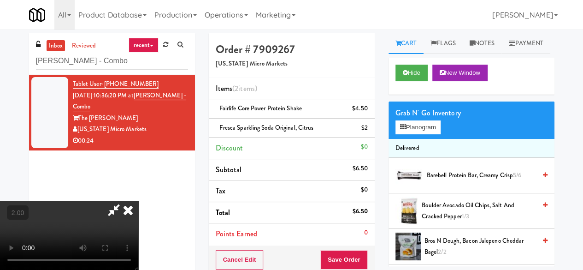
click at [358, 247] on div "Cancel Edit Save Order" at bounding box center [292, 259] width 166 height 29
click at [361, 251] on button "Save Order" at bounding box center [343, 259] width 47 height 19
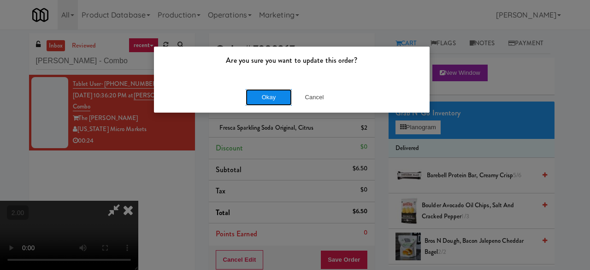
click at [282, 97] on button "Okay" at bounding box center [269, 97] width 46 height 17
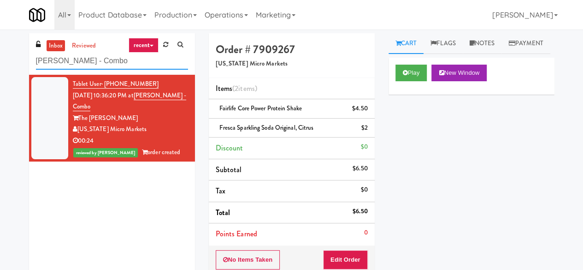
click at [124, 60] on input "Rowe - Combo" at bounding box center [112, 61] width 152 height 17
paste input "HaNoBe - w/ Gym"
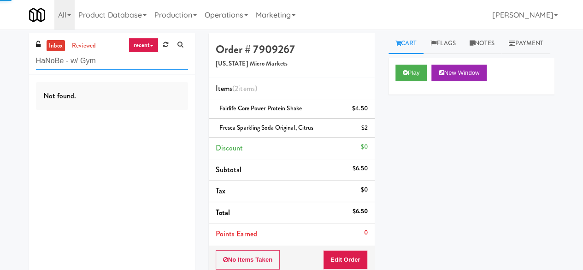
type input "HaNoBe - w/ Gym"
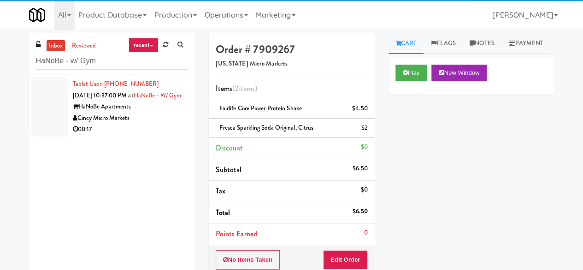
click at [147, 134] on div "00:17" at bounding box center [130, 130] width 115 height 12
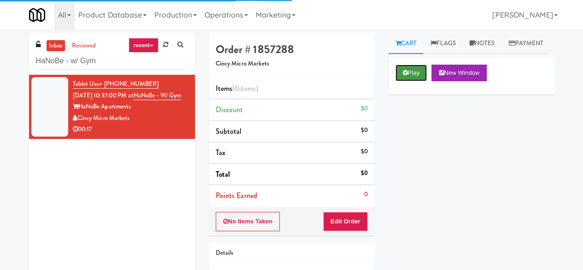
click at [421, 81] on button "Play" at bounding box center [411, 73] width 32 height 17
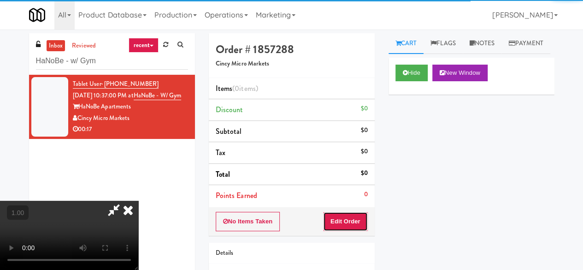
click at [344, 218] on button "Edit Order" at bounding box center [345, 221] width 45 height 19
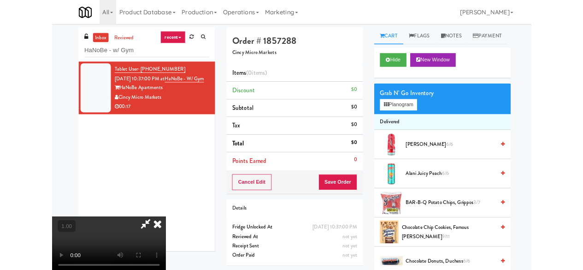
scroll to position [19, 0]
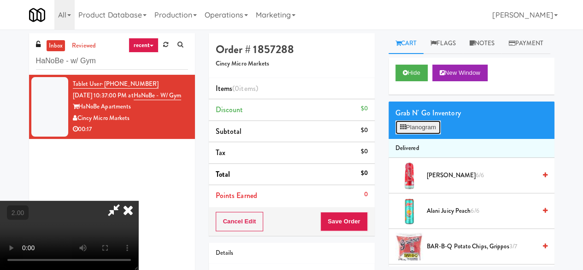
click at [422, 134] on button "Planogram" at bounding box center [417, 127] width 45 height 14
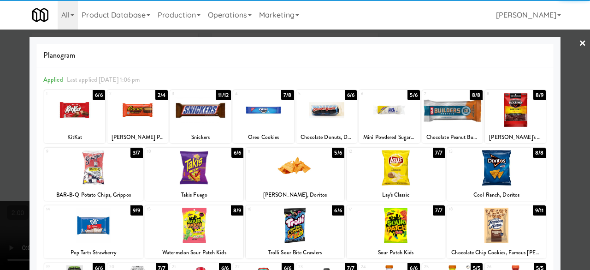
click at [151, 112] on div at bounding box center [137, 109] width 61 height 35
click at [571, 69] on div at bounding box center [295, 135] width 590 height 270
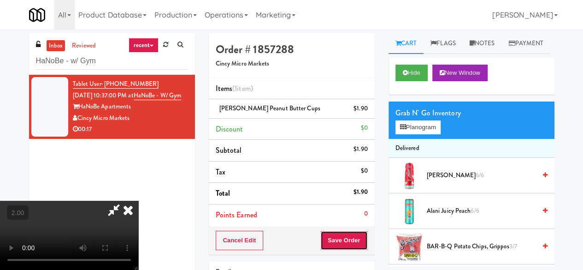
click at [360, 240] on button "Save Order" at bounding box center [343, 239] width 47 height 19
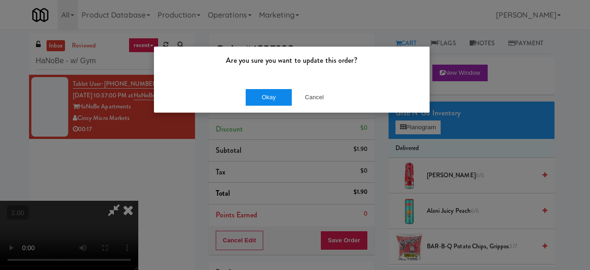
drag, startPoint x: 275, startPoint y: 109, endPoint x: 277, endPoint y: 100, distance: 10.1
click at [274, 106] on div "Okay Cancel" at bounding box center [292, 97] width 276 height 31
click at [277, 100] on button "Okay" at bounding box center [269, 97] width 46 height 17
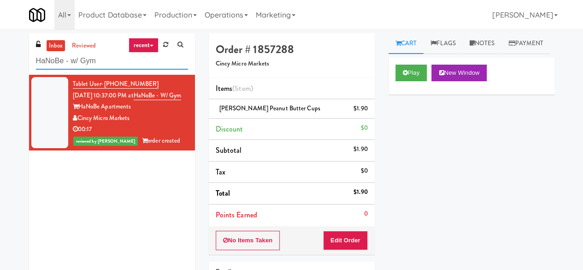
click at [111, 64] on input "HaNoBe - w/ Gym" at bounding box center [112, 61] width 152 height 17
paste input "Alameda West - Snack"
type input "Alameda West - Snack"
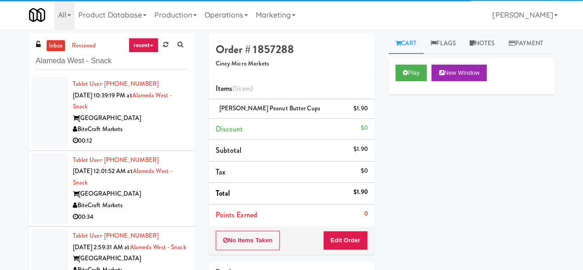
click at [149, 131] on div "BiteCraft Markets" at bounding box center [130, 130] width 115 height 12
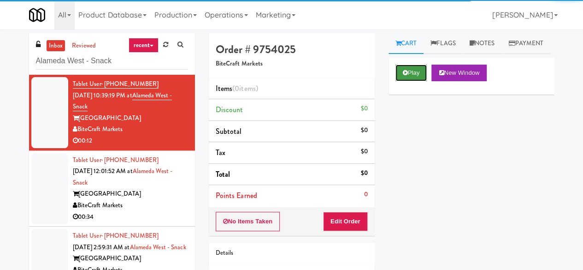
click at [400, 81] on button "Play" at bounding box center [411, 73] width 32 height 17
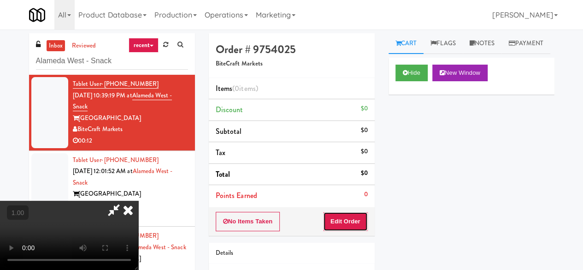
click at [347, 215] on button "Edit Order" at bounding box center [345, 221] width 45 height 19
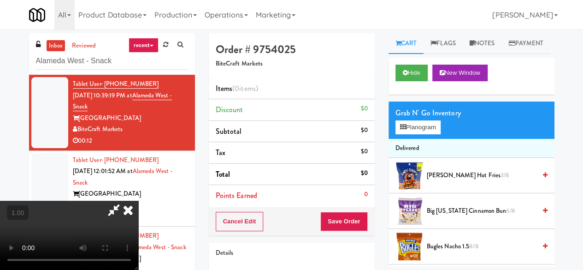
scroll to position [19, 0]
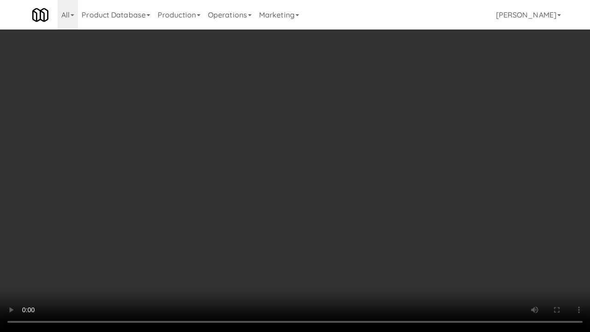
click at [305, 269] on video at bounding box center [295, 166] width 590 height 332
click at [324, 268] on video at bounding box center [295, 166] width 590 height 332
click at [319, 256] on video at bounding box center [295, 166] width 590 height 332
click at [402, 221] on video at bounding box center [295, 166] width 590 height 332
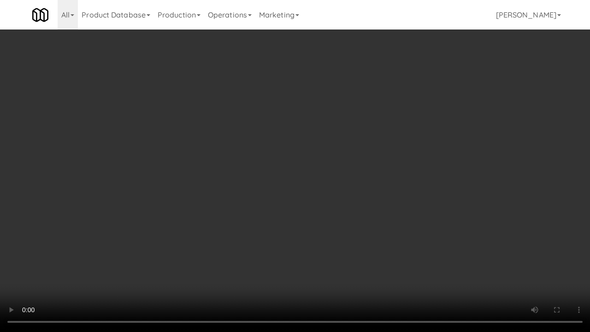
click at [395, 200] on video at bounding box center [295, 166] width 590 height 332
click at [392, 191] on video at bounding box center [295, 166] width 590 height 332
click at [430, 265] on video at bounding box center [295, 166] width 590 height 332
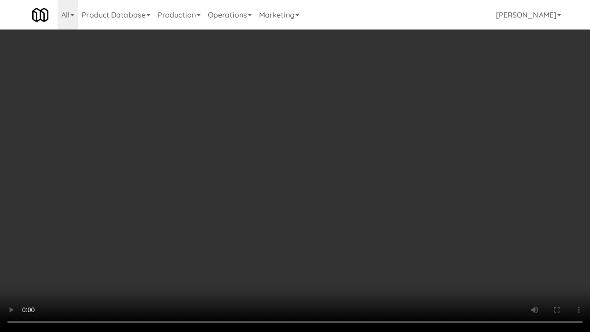
click at [430, 265] on video at bounding box center [295, 166] width 590 height 332
click at [336, 239] on video at bounding box center [295, 166] width 590 height 332
click at [371, 219] on video at bounding box center [295, 166] width 590 height 332
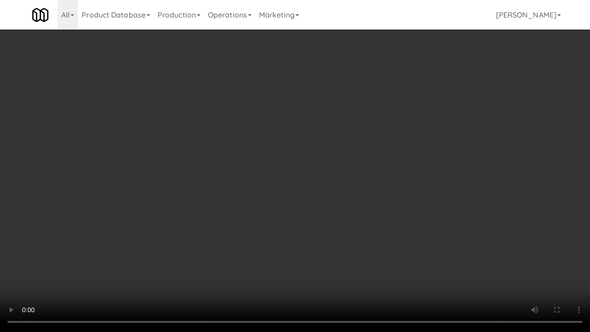
click at [371, 219] on video at bounding box center [295, 166] width 590 height 332
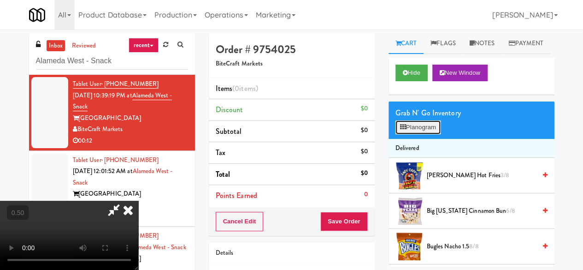
click at [425, 134] on button "Planogram" at bounding box center [417, 127] width 45 height 14
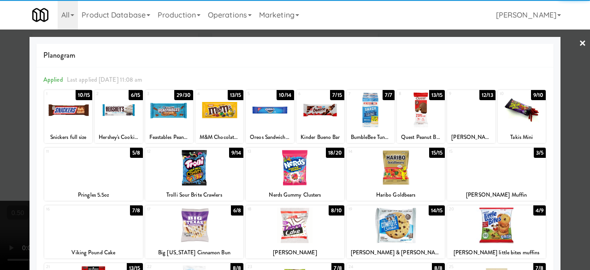
click at [73, 122] on div at bounding box center [68, 109] width 48 height 35
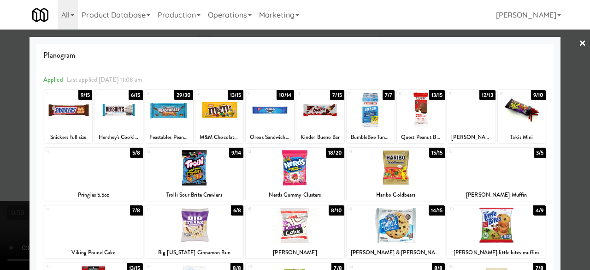
click at [561, 47] on div at bounding box center [295, 135] width 590 height 270
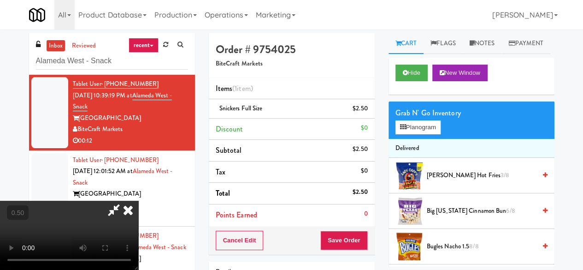
click at [124, 200] on icon at bounding box center [113, 209] width 21 height 18
click at [340, 236] on button "Save Order" at bounding box center [343, 239] width 47 height 19
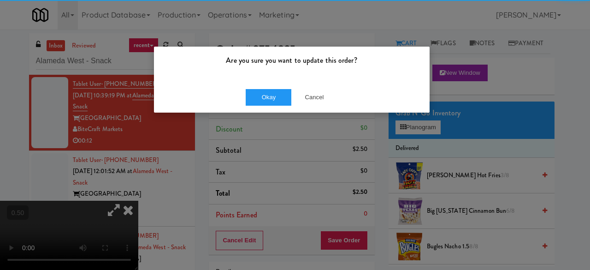
click at [273, 82] on div "Okay Cancel" at bounding box center [292, 97] width 276 height 31
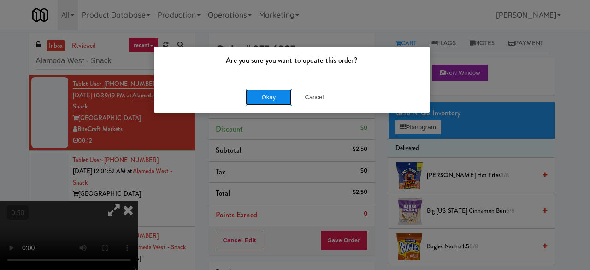
click at [276, 100] on button "Okay" at bounding box center [269, 97] width 46 height 17
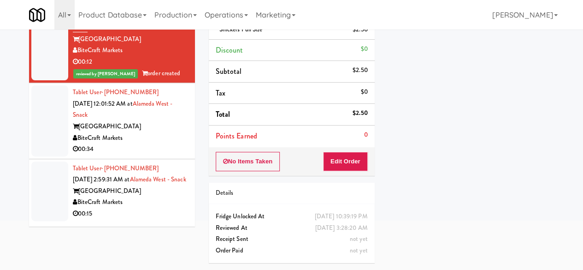
click at [159, 143] on div "00:34" at bounding box center [130, 149] width 115 height 12
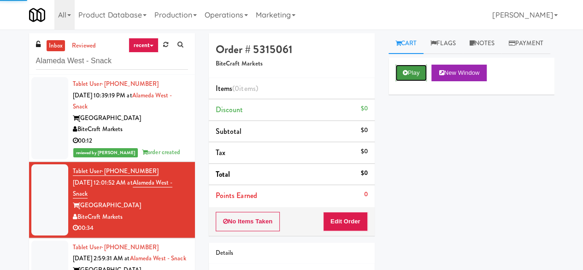
click at [402, 81] on button "Play" at bounding box center [411, 73] width 32 height 17
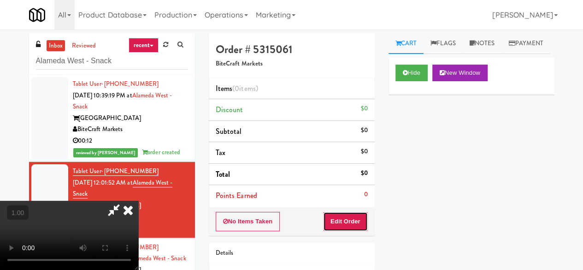
click at [346, 213] on button "Edit Order" at bounding box center [345, 221] width 45 height 19
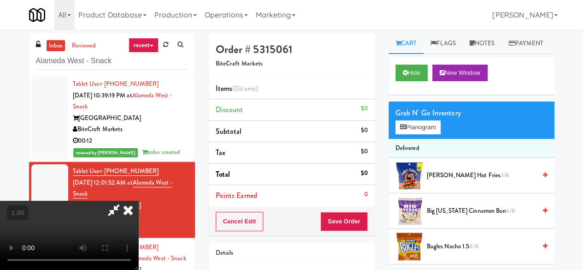
scroll to position [19, 0]
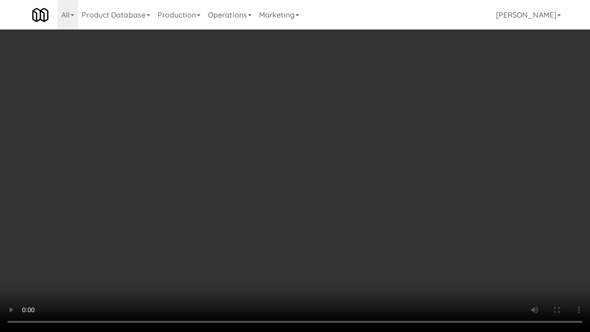
click at [448, 248] on video at bounding box center [295, 166] width 590 height 332
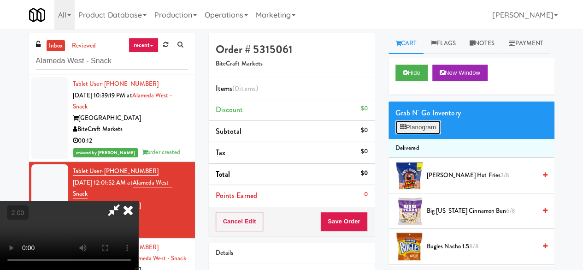
click at [428, 134] on button "Planogram" at bounding box center [417, 127] width 45 height 14
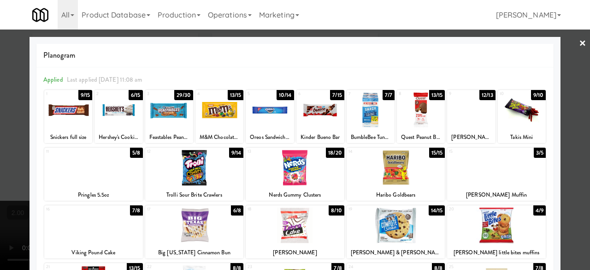
click at [561, 50] on div at bounding box center [295, 135] width 590 height 270
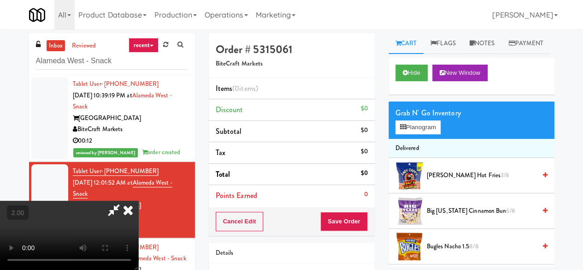
click at [138, 200] on icon at bounding box center [128, 209] width 20 height 18
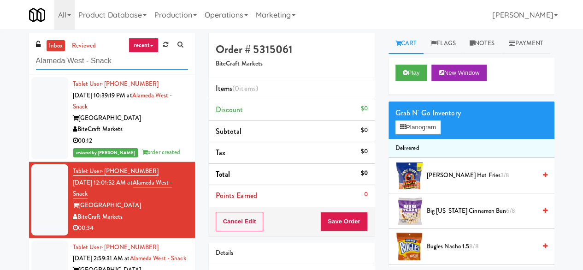
click at [90, 63] on input "Alameda West - Snack" at bounding box center [112, 61] width 152 height 17
paste input "Glasshouse Pittsburgh Combo Cooler"
click at [90, 63] on input "Alameda West - Snack" at bounding box center [112, 61] width 152 height 17
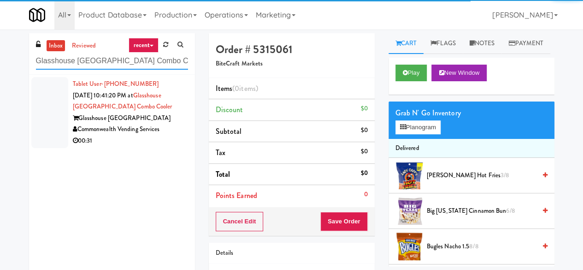
type input "Glasshouse Pittsburgh Combo Cooler"
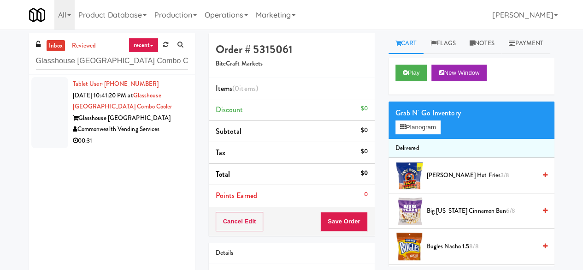
click at [176, 124] on div "Commonwealth Vending Services" at bounding box center [130, 130] width 115 height 12
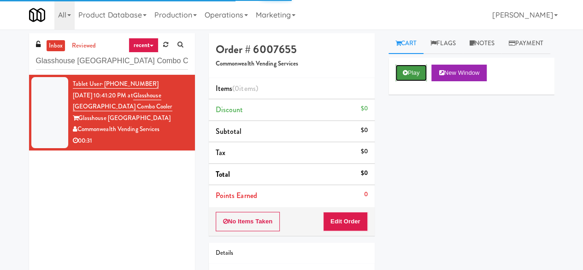
click at [409, 81] on button "Play" at bounding box center [411, 73] width 32 height 17
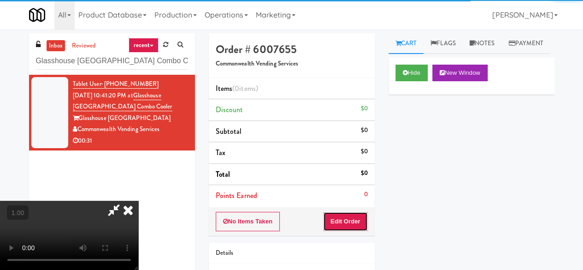
click at [344, 219] on button "Edit Order" at bounding box center [345, 221] width 45 height 19
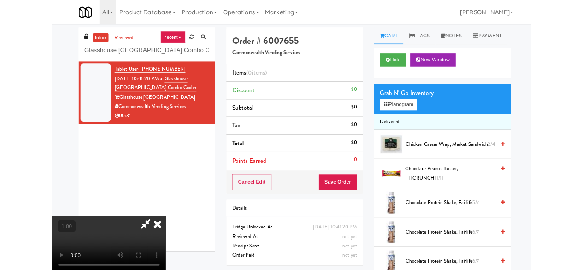
scroll to position [19, 0]
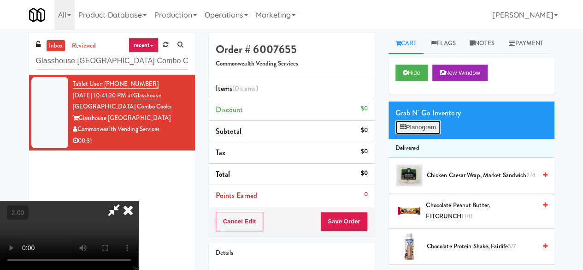
click at [418, 134] on button "Planogram" at bounding box center [417, 127] width 45 height 14
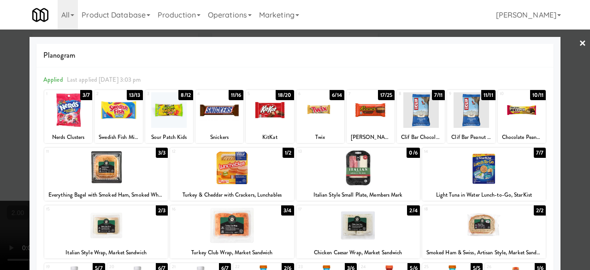
click at [370, 173] on div at bounding box center [358, 167] width 124 height 35
click at [563, 125] on div at bounding box center [295, 135] width 590 height 270
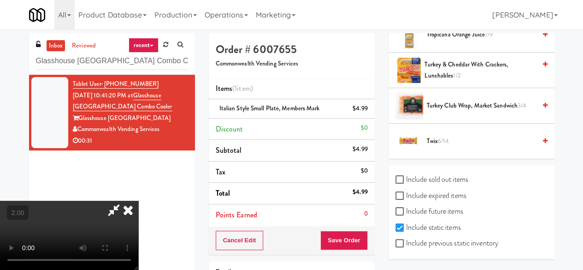
click at [392, 243] on div "Include sold out items Include expired items Include future items Include stati…" at bounding box center [472, 212] width 166 height 94
click at [402, 243] on input "Include previous static inventory" at bounding box center [400, 243] width 11 height 7
checkbox input "true"
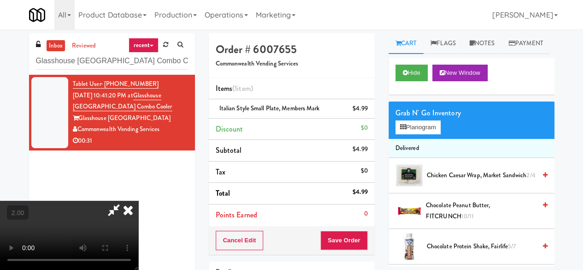
click at [414, 139] on div "Grab N' Go Inventory Planogram" at bounding box center [472, 119] width 166 height 37
click at [424, 134] on button "Planogram" at bounding box center [417, 127] width 45 height 14
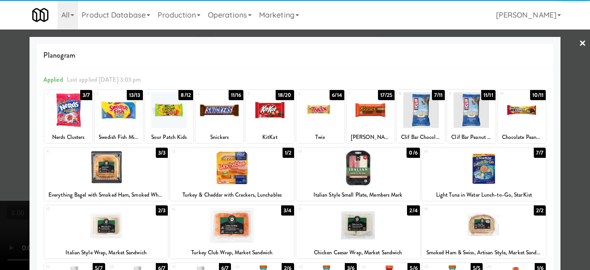
click at [367, 171] on div at bounding box center [358, 167] width 124 height 35
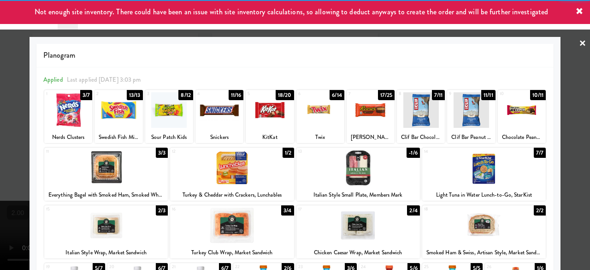
click at [521, 106] on div at bounding box center [522, 109] width 48 height 35
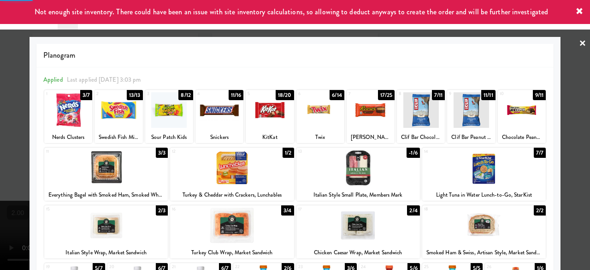
click at [568, 45] on div at bounding box center [295, 135] width 590 height 270
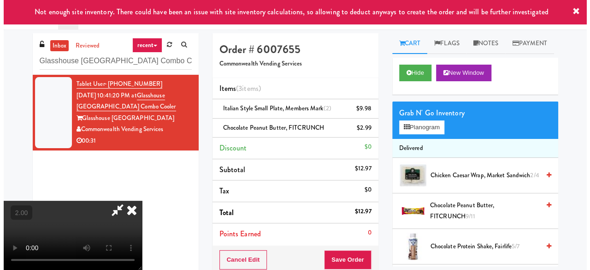
scroll to position [19, 0]
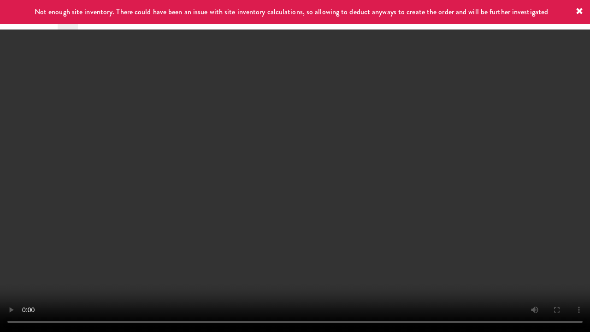
click at [114, 267] on video at bounding box center [295, 166] width 590 height 332
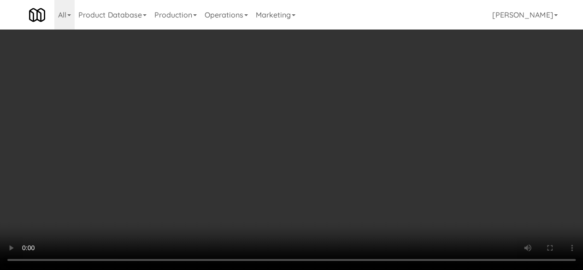
click at [436, 139] on div "Grab N' Go Inventory Planogram" at bounding box center [472, 119] width 166 height 37
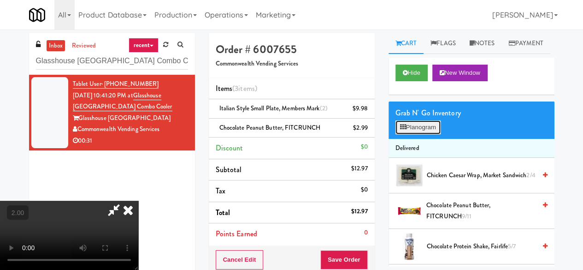
click at [430, 134] on button "Planogram" at bounding box center [417, 127] width 45 height 14
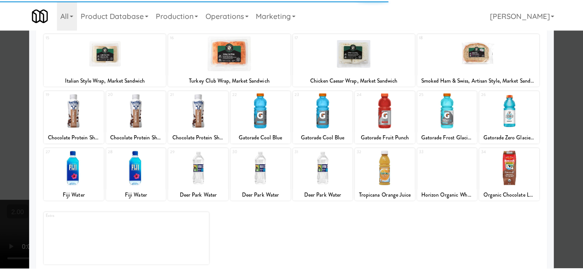
scroll to position [183, 0]
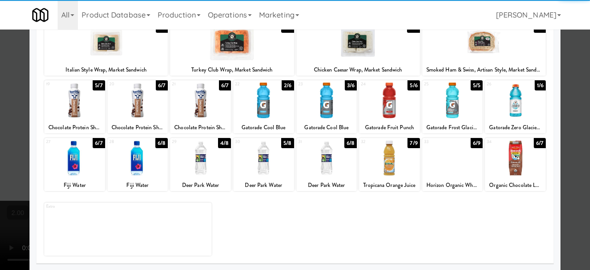
drag, startPoint x: 520, startPoint y: 100, endPoint x: 571, endPoint y: 87, distance: 52.2
click at [521, 100] on div at bounding box center [515, 99] width 61 height 35
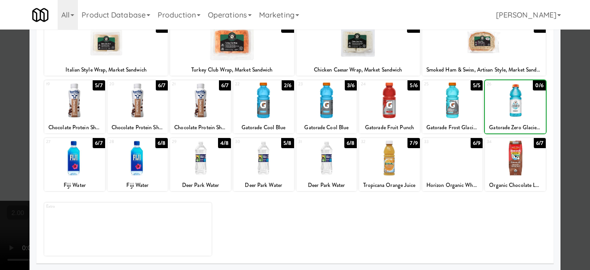
drag, startPoint x: 571, startPoint y: 87, endPoint x: 480, endPoint y: 88, distance: 90.3
click at [571, 87] on div at bounding box center [295, 135] width 590 height 270
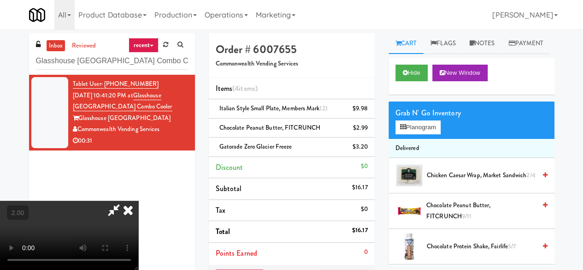
click at [124, 200] on icon at bounding box center [113, 209] width 21 height 18
click at [360, 106] on div "$9.98" at bounding box center [360, 109] width 15 height 12
click at [367, 110] on icon at bounding box center [368, 112] width 5 height 6
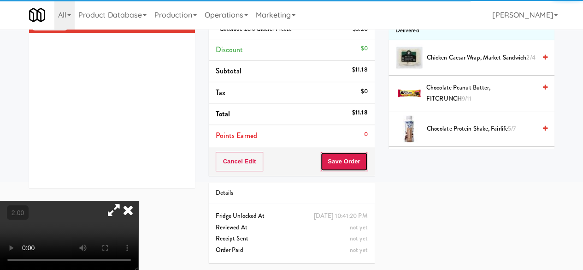
click at [342, 152] on button "Save Order" at bounding box center [343, 161] width 47 height 19
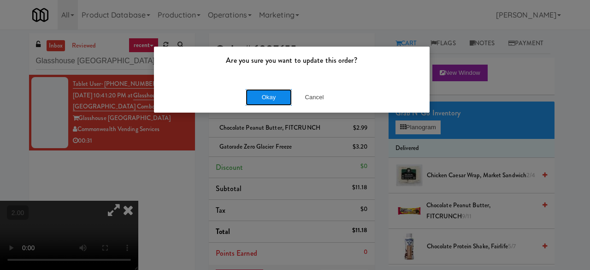
click at [276, 97] on button "Okay" at bounding box center [269, 97] width 46 height 17
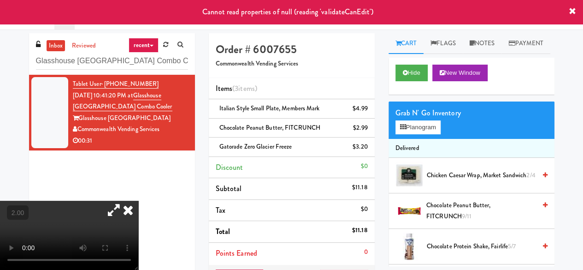
click at [138, 200] on icon at bounding box center [128, 209] width 20 height 18
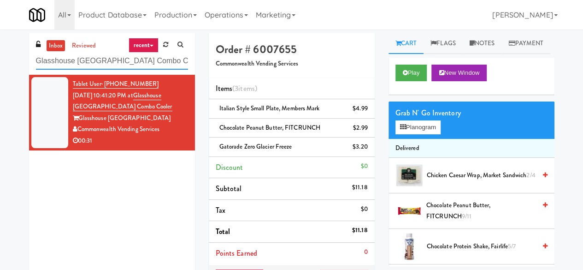
click at [97, 61] on input "Glasshouse Pittsburgh Combo Cooler" at bounding box center [112, 61] width 152 height 17
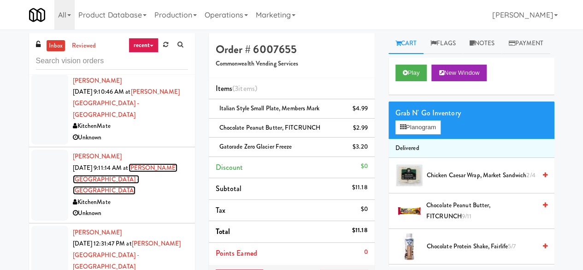
scroll to position [461, 0]
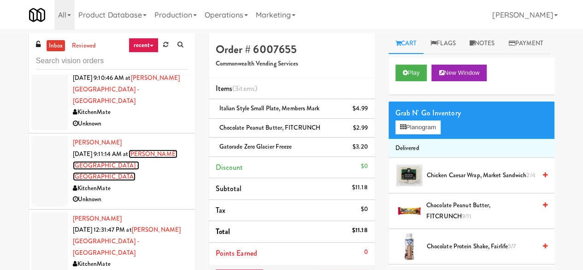
click at [152, 149] on link "[PERSON_NAME][GEOGRAPHIC_DATA] - [GEOGRAPHIC_DATA]" at bounding box center [125, 164] width 105 height 31
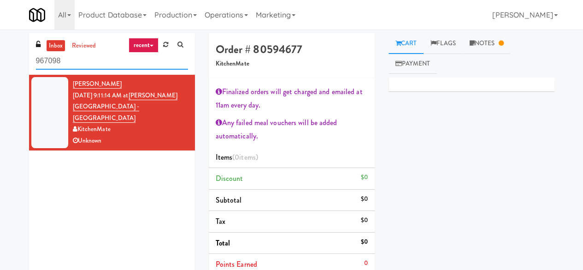
click at [100, 63] on input "967098" at bounding box center [112, 61] width 152 height 17
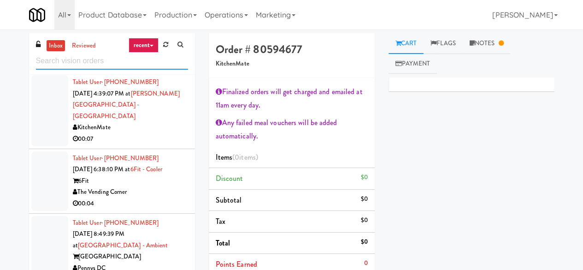
scroll to position [694, 0]
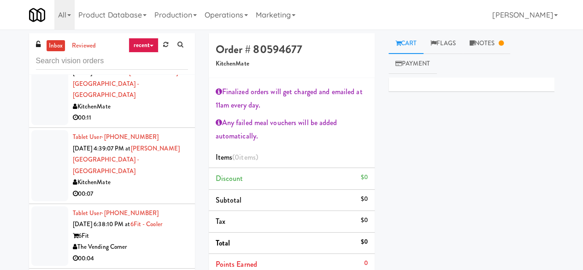
click at [156, 241] on div "The Vending Corner" at bounding box center [130, 247] width 115 height 12
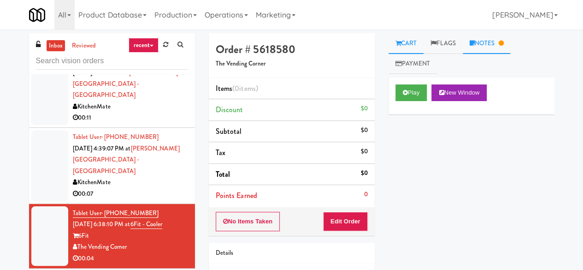
click at [492, 36] on link "Notes" at bounding box center [487, 43] width 48 height 21
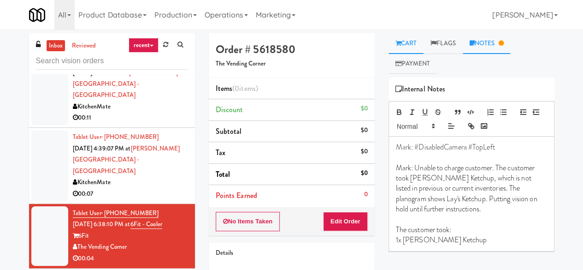
click at [410, 44] on link "Cart" at bounding box center [406, 43] width 35 height 21
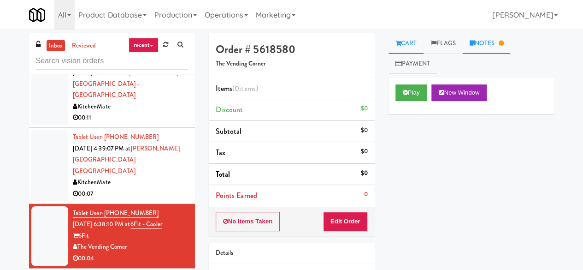
click at [503, 43] on icon at bounding box center [500, 43] width 5 height 6
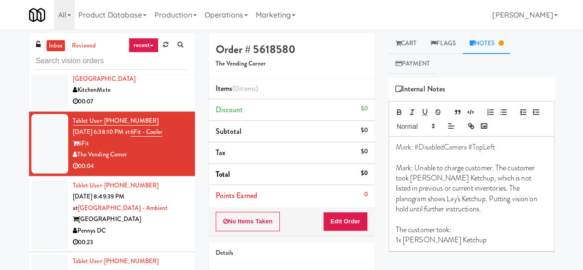
scroll to position [832, 0]
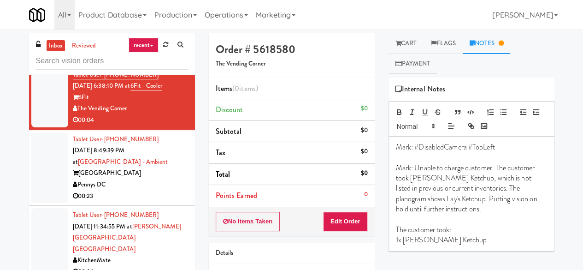
click at [135, 266] on div "00:06" at bounding box center [130, 272] width 115 height 12
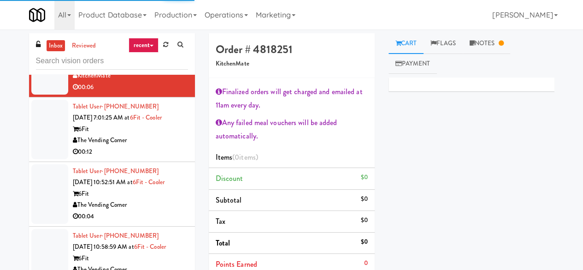
click at [149, 199] on div "The Vending Corner" at bounding box center [130, 205] width 115 height 12
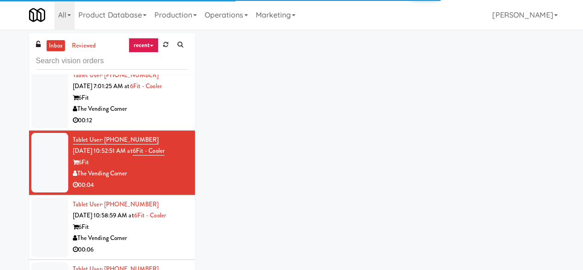
scroll to position [1063, 0]
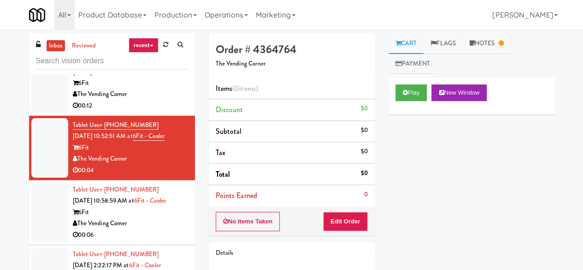
click at [156, 229] on div "00:06" at bounding box center [130, 235] width 115 height 12
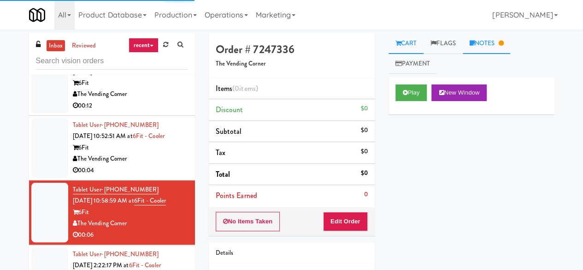
drag, startPoint x: 525, startPoint y: 41, endPoint x: 511, endPoint y: 43, distance: 15.0
click at [524, 41] on ul "Cart Flags Notes Payment" at bounding box center [472, 53] width 166 height 41
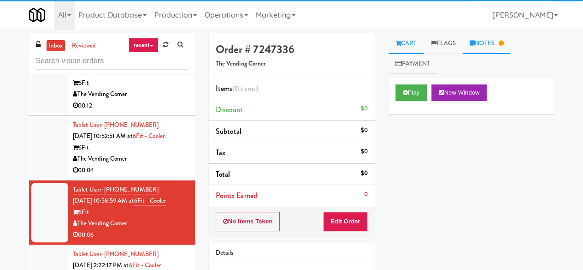
click at [503, 44] on icon at bounding box center [500, 43] width 5 height 6
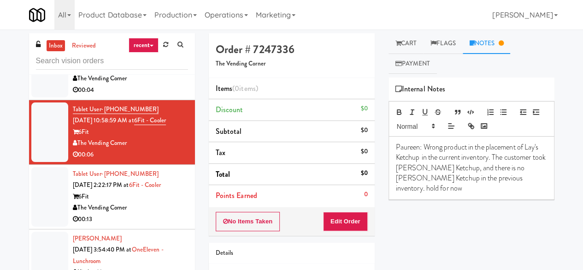
scroll to position [1155, 0]
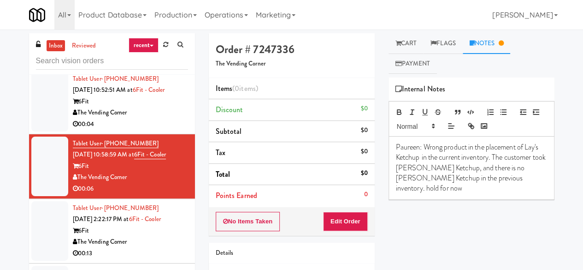
click at [155, 236] on div "The Vending Corner" at bounding box center [130, 242] width 115 height 12
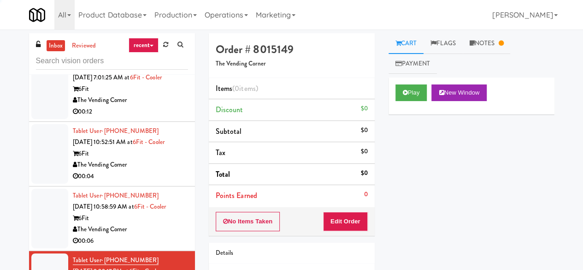
scroll to position [1017, 0]
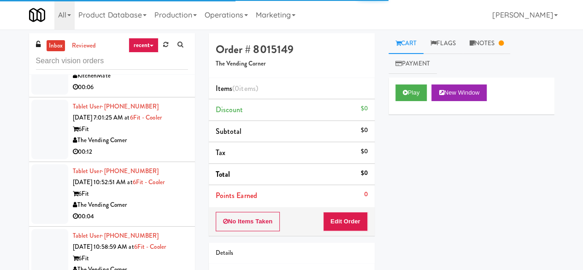
click at [149, 264] on div "The Vending Corner" at bounding box center [130, 270] width 115 height 12
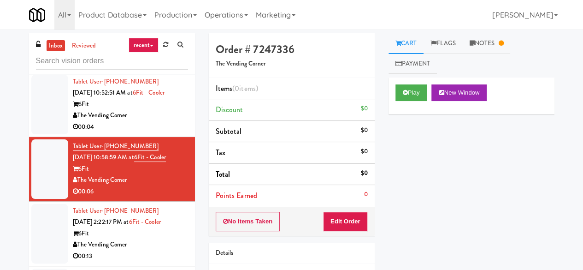
scroll to position [1109, 0]
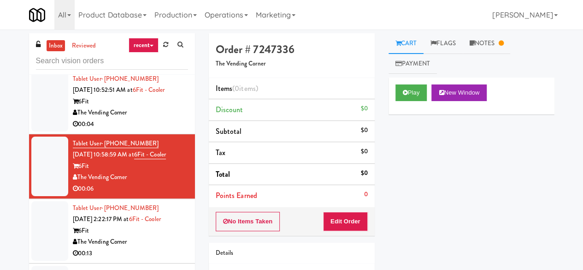
click at [157, 247] on div "00:13" at bounding box center [130, 253] width 115 height 12
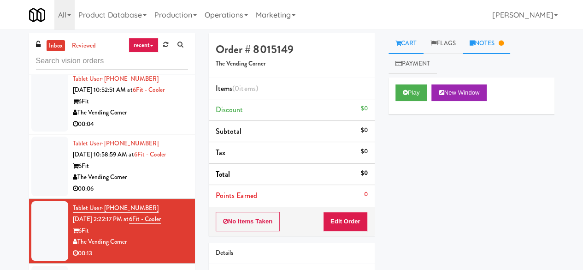
click at [489, 47] on link "Notes" at bounding box center [487, 43] width 48 height 21
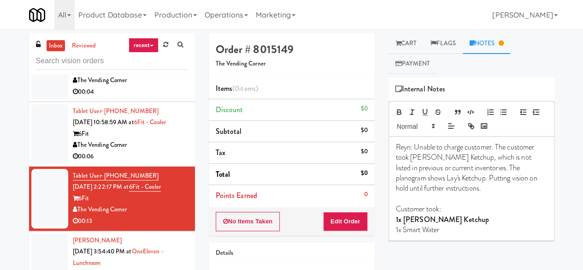
scroll to position [1155, 0]
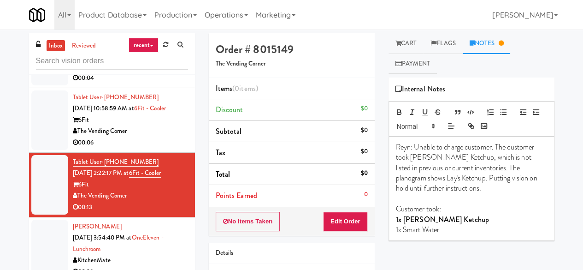
click at [150, 266] on div "00:28" at bounding box center [130, 272] width 115 height 12
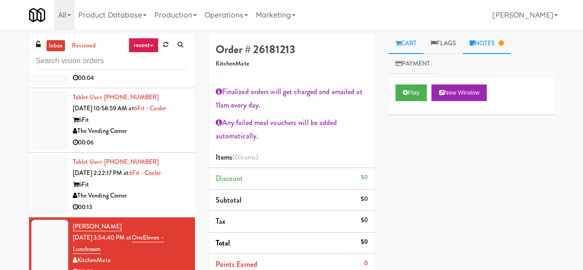
click at [498, 39] on link "Notes" at bounding box center [487, 43] width 48 height 21
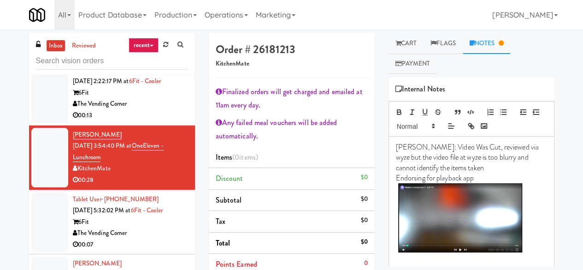
scroll to position [1247, 0]
click at [136, 238] on div "00:07" at bounding box center [130, 244] width 115 height 12
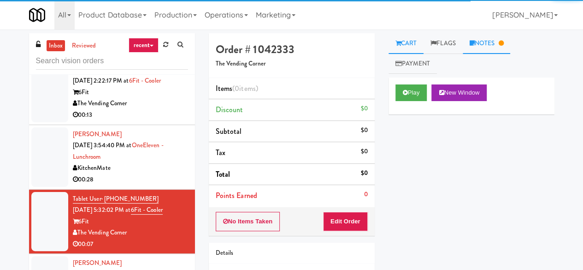
drag, startPoint x: 497, startPoint y: 45, endPoint x: 462, endPoint y: 54, distance: 36.7
click at [497, 45] on link "Notes" at bounding box center [487, 43] width 48 height 21
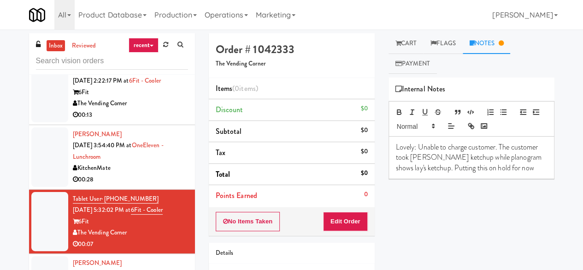
scroll to position [1293, 0]
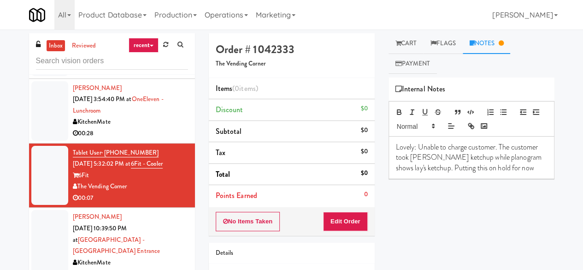
click at [144, 257] on div "KitchenMate" at bounding box center [130, 263] width 115 height 12
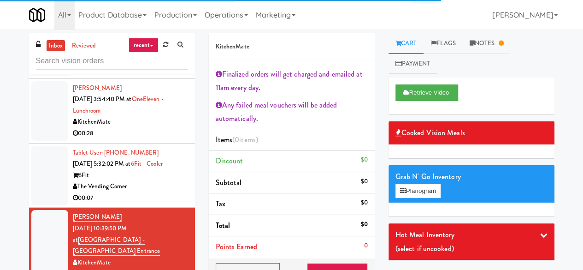
click at [468, 54] on ul "Cart Flags Notes Payment" at bounding box center [472, 53] width 166 height 41
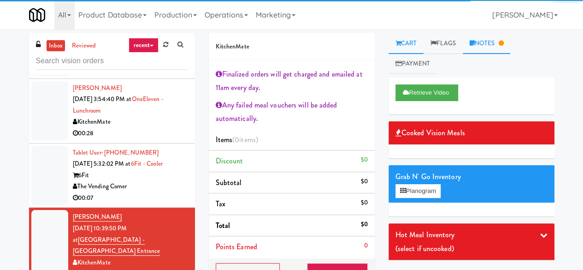
click at [473, 51] on link "Notes" at bounding box center [487, 43] width 48 height 21
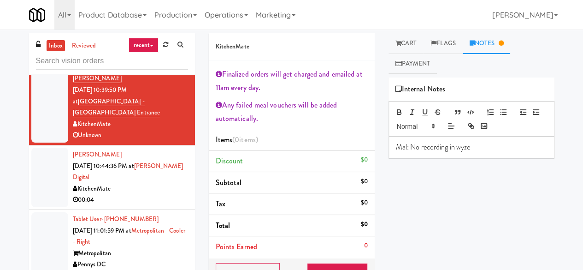
click at [135, 183] on div "KitchenMate" at bounding box center [130, 189] width 115 height 12
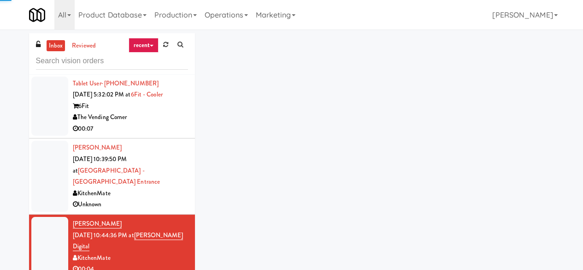
scroll to position [1293, 0]
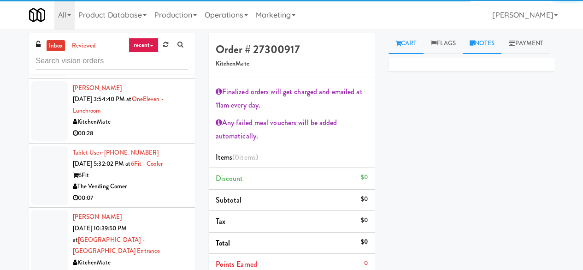
click at [484, 49] on link "Notes" at bounding box center [482, 43] width 39 height 21
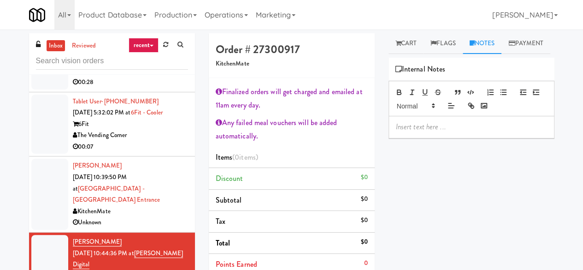
scroll to position [1385, 0]
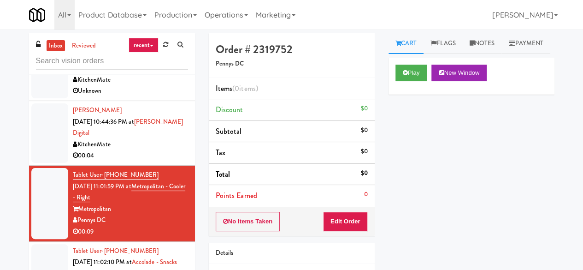
scroll to position [1478, 0]
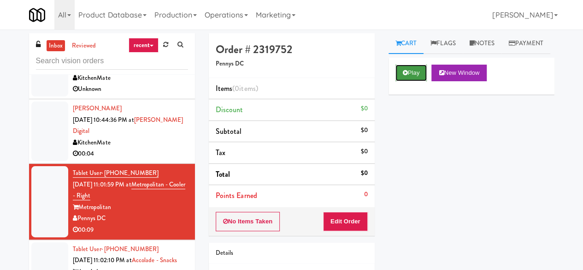
click at [426, 81] on button "Play" at bounding box center [411, 73] width 32 height 17
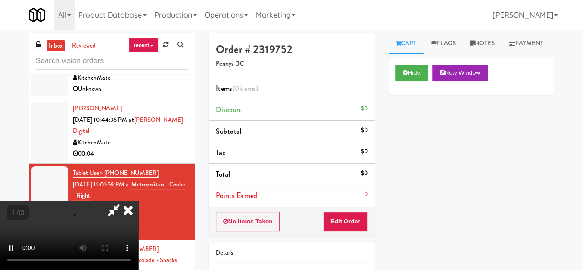
click at [356, 209] on div "No Items Taken Edit Order" at bounding box center [292, 221] width 166 height 29
drag, startPoint x: 349, startPoint y: 219, endPoint x: 347, endPoint y: 184, distance: 34.7
click at [349, 219] on button "Edit Order" at bounding box center [345, 221] width 45 height 19
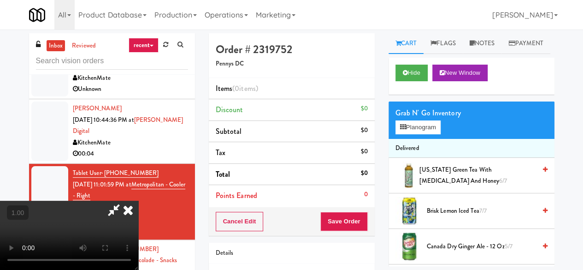
scroll to position [121, 0]
drag, startPoint x: 391, startPoint y: 106, endPoint x: 395, endPoint y: 124, distance: 17.5
click at [391, 94] on div "Hide New Window" at bounding box center [472, 76] width 166 height 37
click at [402, 139] on div "Grab N' Go Inventory Planogram" at bounding box center [472, 119] width 166 height 37
drag, startPoint x: 402, startPoint y: 140, endPoint x: 410, endPoint y: 143, distance: 9.1
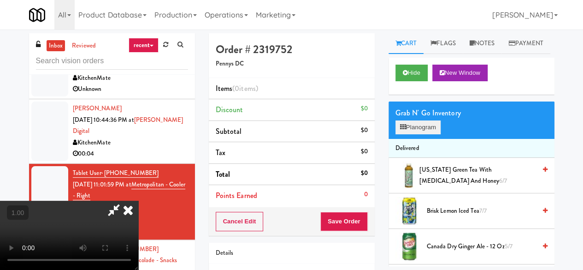
click at [403, 139] on div "Grab N' Go Inventory Planogram" at bounding box center [472, 119] width 166 height 37
click at [411, 134] on button "Planogram" at bounding box center [417, 127] width 45 height 14
click at [0, 0] on div at bounding box center [0, 0] width 0 height 0
click at [411, 134] on button "Planogram" at bounding box center [417, 127] width 45 height 14
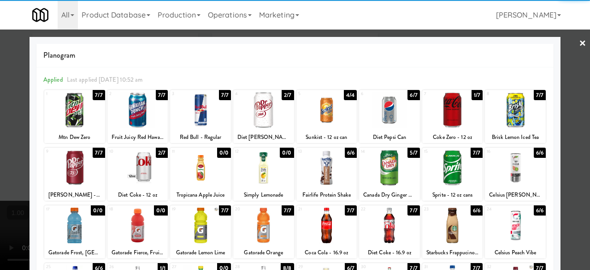
click at [76, 170] on div at bounding box center [74, 167] width 61 height 35
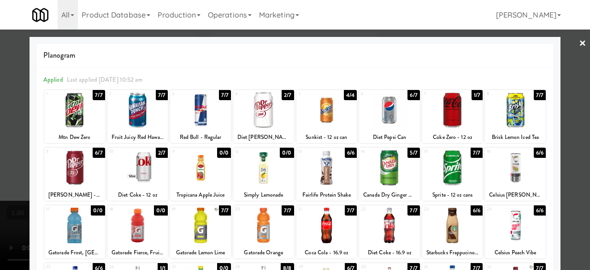
click at [561, 53] on div at bounding box center [295, 135] width 590 height 270
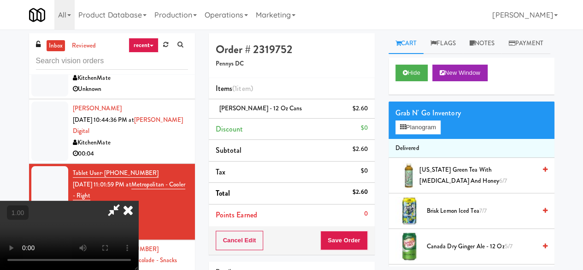
click at [124, 200] on icon at bounding box center [113, 209] width 21 height 18
click at [355, 246] on button "Save Order" at bounding box center [343, 239] width 47 height 19
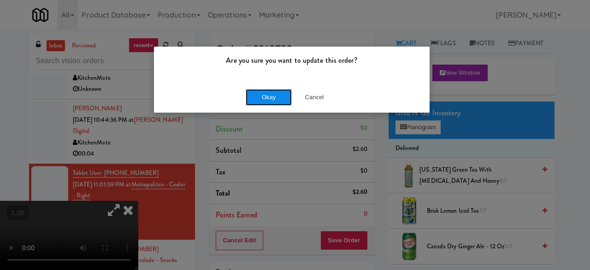
click at [281, 92] on button "Okay" at bounding box center [269, 97] width 46 height 17
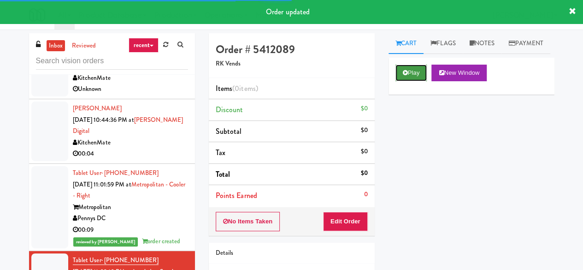
click at [398, 81] on button "Play" at bounding box center [411, 73] width 32 height 17
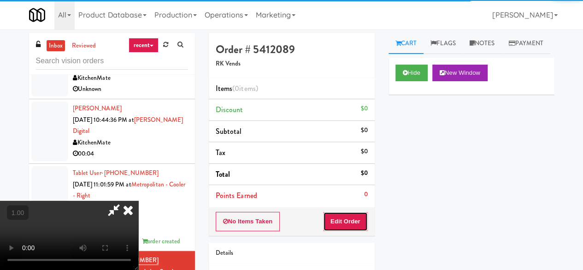
click at [349, 219] on button "Edit Order" at bounding box center [345, 221] width 45 height 19
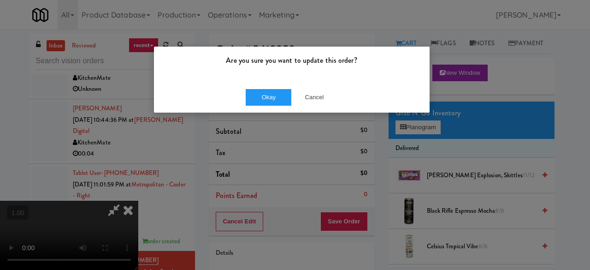
click at [307, 88] on div "Okay Cancel" at bounding box center [292, 97] width 276 height 31
click at [314, 103] on button "Cancel" at bounding box center [314, 97] width 46 height 17
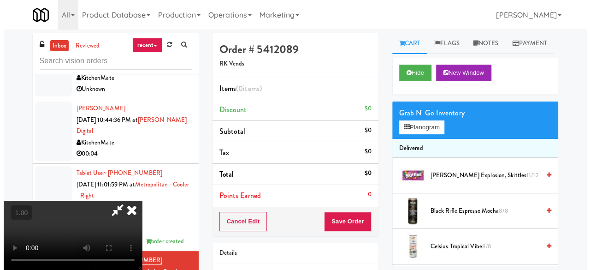
scroll to position [19, 0]
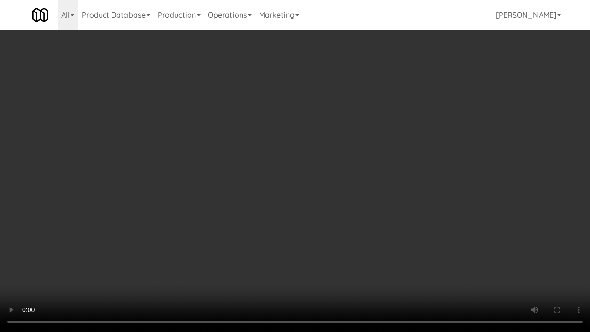
click at [542, 269] on video at bounding box center [295, 166] width 590 height 332
click at [296, 224] on video at bounding box center [295, 166] width 590 height 332
click at [562, 266] on div "inbox reviewed recent all unclear take inventory issue suspicious failed recent…" at bounding box center [295, 195] width 590 height 325
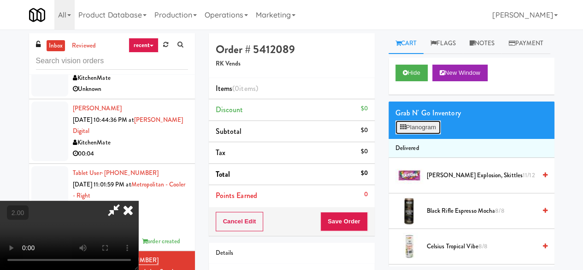
click at [431, 134] on button "Planogram" at bounding box center [417, 127] width 45 height 14
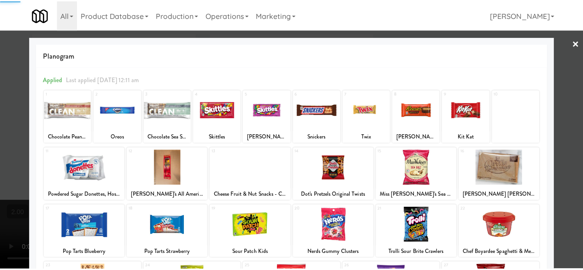
scroll to position [46, 0]
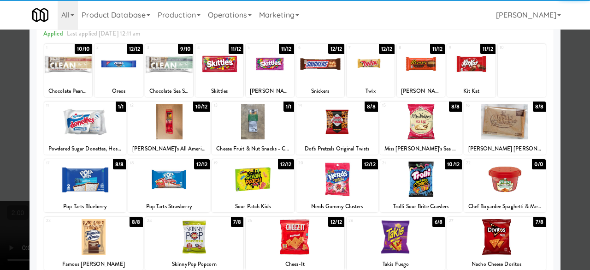
click at [425, 177] on div at bounding box center [421, 178] width 82 height 35
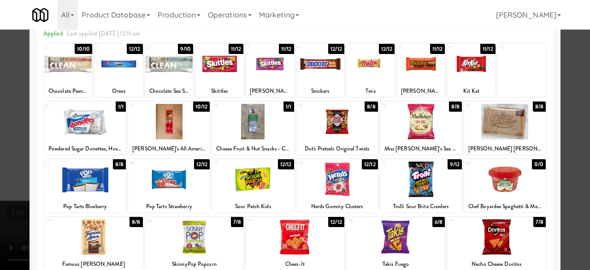
click at [400, 247] on div at bounding box center [396, 236] width 99 height 35
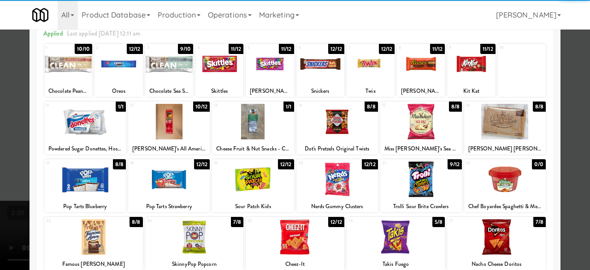
click at [564, 132] on div at bounding box center [295, 135] width 590 height 270
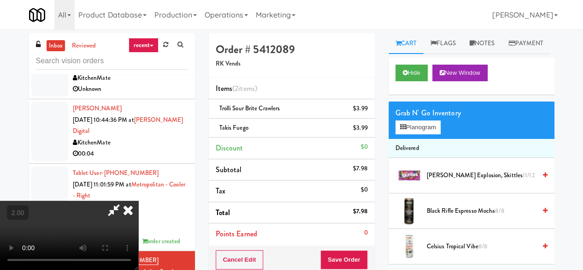
click at [124, 200] on icon at bounding box center [113, 209] width 21 height 18
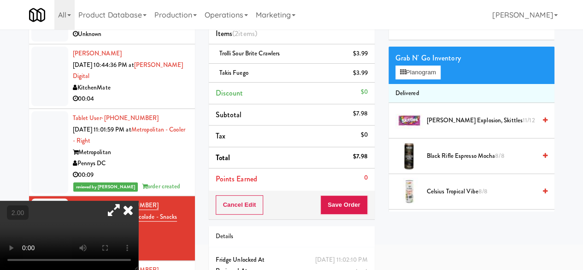
scroll to position [107, 0]
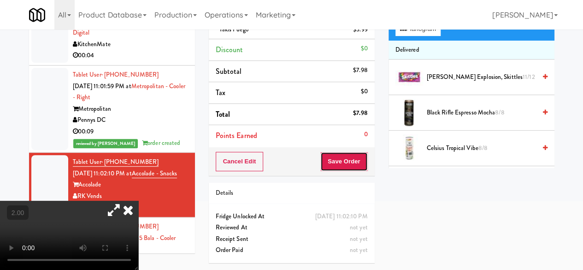
click at [349, 158] on button "Save Order" at bounding box center [343, 161] width 47 height 19
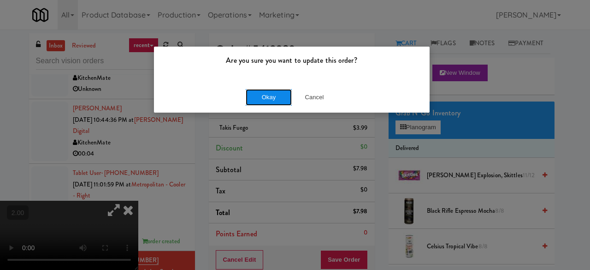
click at [265, 94] on button "Okay" at bounding box center [269, 97] width 46 height 17
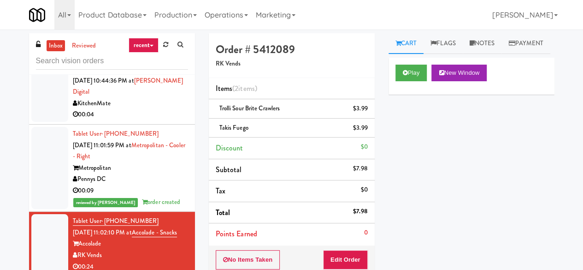
scroll to position [1570, 0]
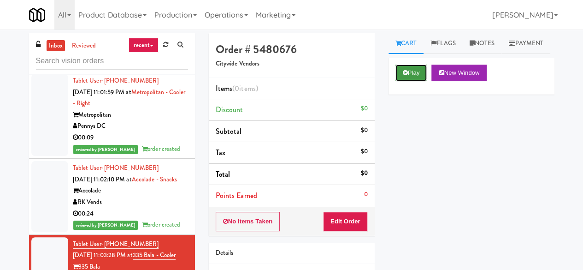
click at [403, 81] on button "Play" at bounding box center [411, 73] width 32 height 17
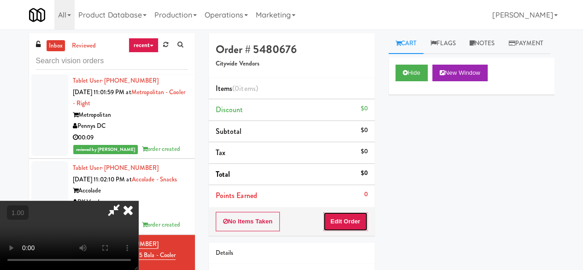
click at [343, 220] on button "Edit Order" at bounding box center [345, 221] width 45 height 19
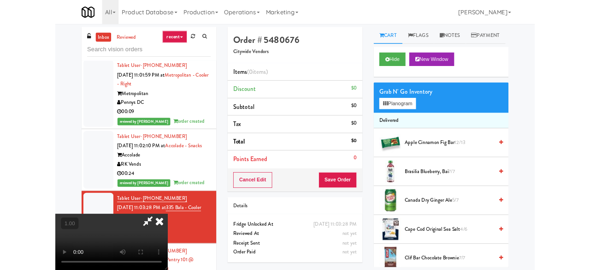
scroll to position [19, 0]
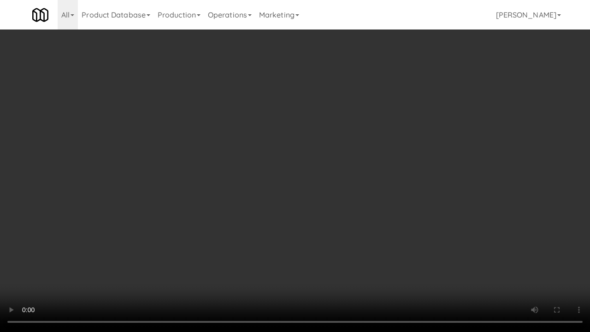
click at [435, 244] on video at bounding box center [295, 166] width 590 height 332
click at [335, 267] on video at bounding box center [295, 166] width 590 height 332
click at [327, 252] on video at bounding box center [295, 166] width 590 height 332
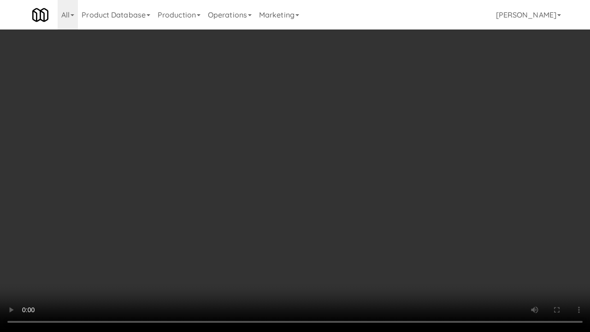
click at [336, 248] on video at bounding box center [295, 166] width 590 height 332
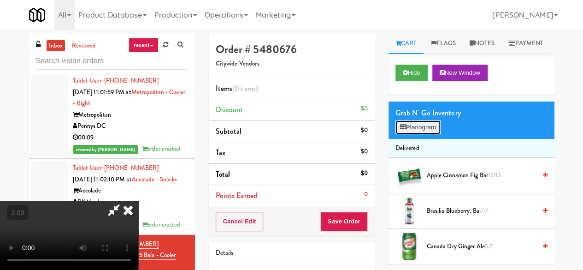
click at [426, 134] on button "Planogram" at bounding box center [417, 127] width 45 height 14
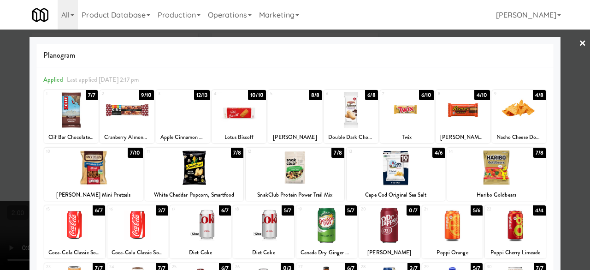
click at [506, 111] on div at bounding box center [518, 109] width 53 height 35
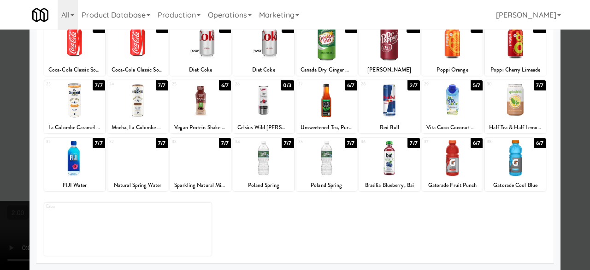
click at [387, 107] on div at bounding box center [389, 99] width 61 height 35
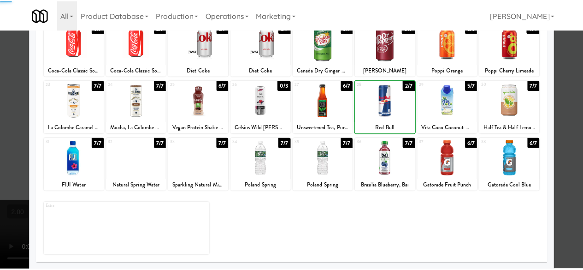
scroll to position [0, 0]
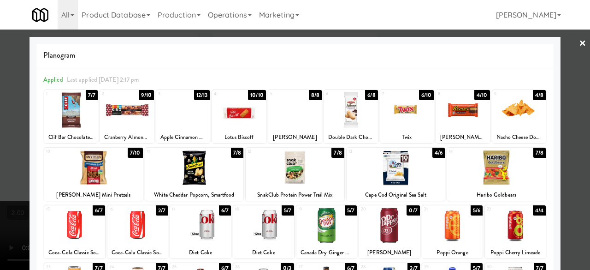
drag, startPoint x: 560, startPoint y: 52, endPoint x: 540, endPoint y: 53, distance: 20.8
click at [561, 52] on div at bounding box center [295, 135] width 590 height 270
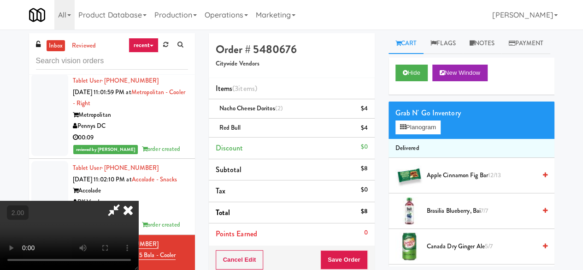
click at [138, 200] on icon at bounding box center [128, 209] width 20 height 18
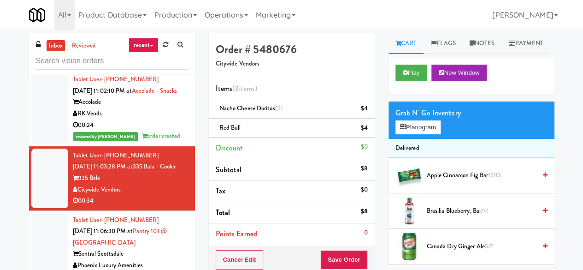
scroll to position [1662, 0]
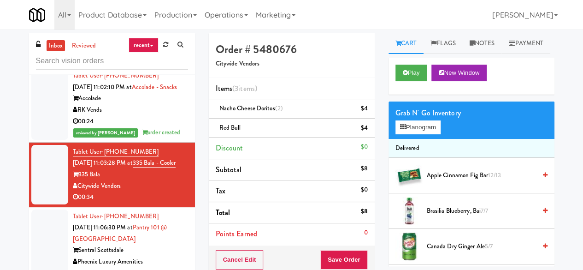
click at [150, 267] on div "00:20" at bounding box center [130, 273] width 115 height 12
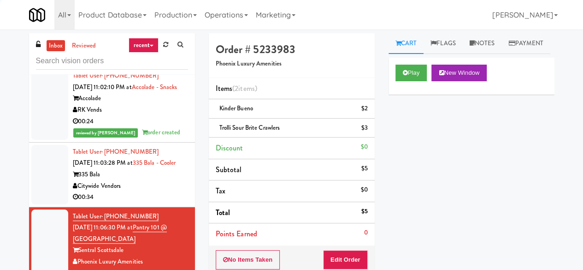
click at [165, 180] on div "Citywide Vendors" at bounding box center [130, 186] width 115 height 12
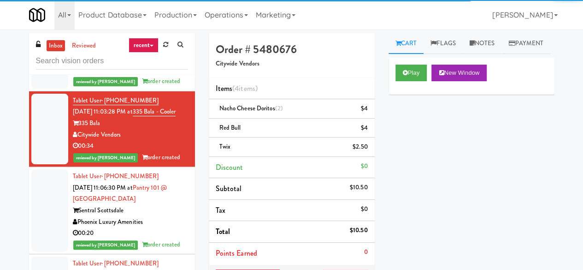
scroll to position [1754, 0]
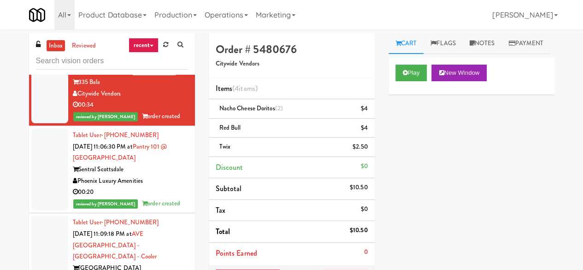
click at [172, 217] on div "Tablet User · (850) 791-8559 Sep 3, 2025 11:09:18 PM at AVE Tampa Riverwalk - D…" at bounding box center [130, 256] width 115 height 79
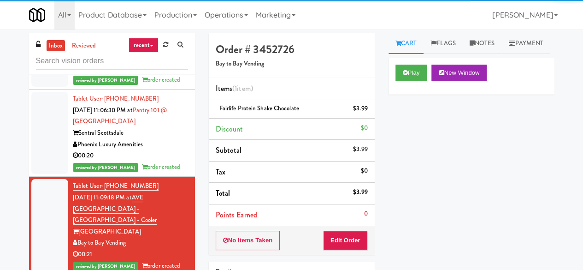
scroll to position [1846, 0]
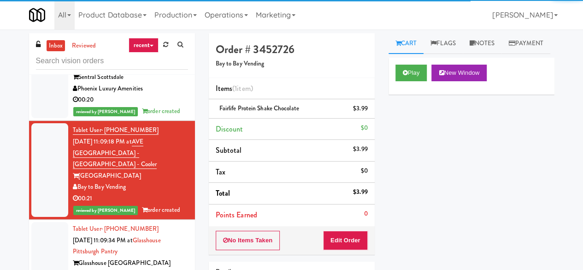
click at [170, 269] on div "Commonwealth Vending Services" at bounding box center [130, 275] width 115 height 12
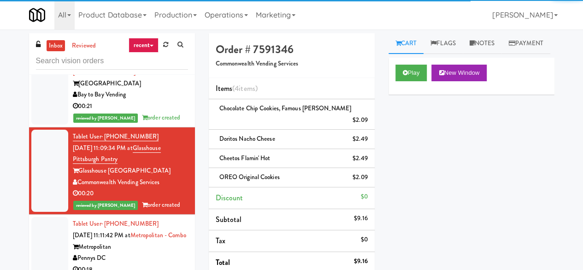
click at [160, 264] on div "00:18" at bounding box center [130, 270] width 115 height 12
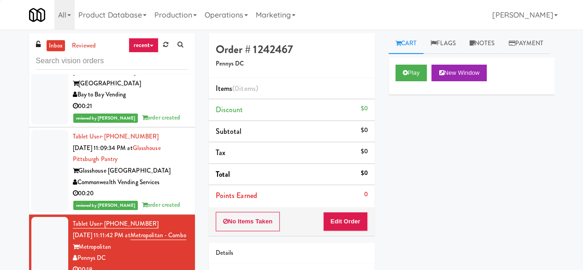
scroll to position [1984, 0]
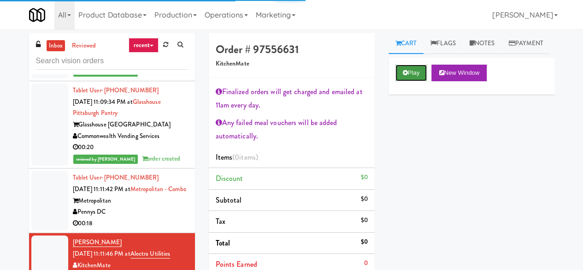
click at [412, 81] on button "Play" at bounding box center [411, 73] width 32 height 17
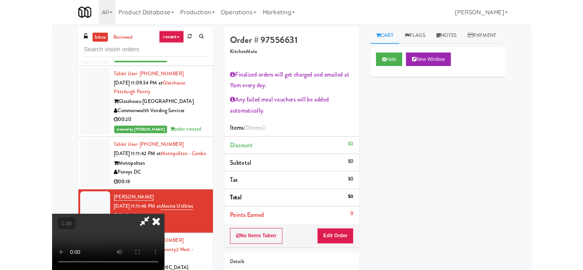
scroll to position [19, 0]
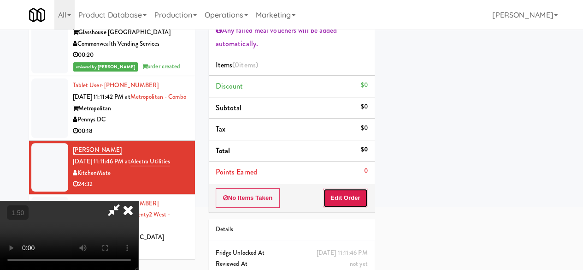
click at [357, 199] on button "Edit Order" at bounding box center [345, 197] width 45 height 19
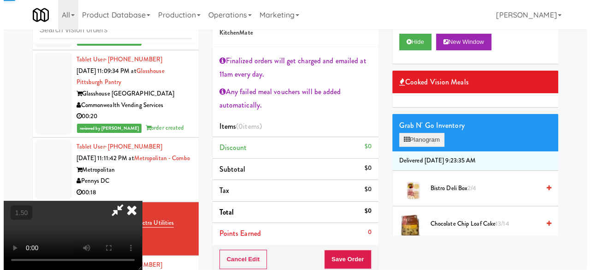
scroll to position [0, 0]
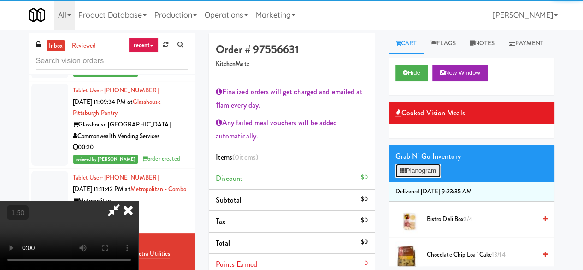
click at [419, 177] on button "Planogram" at bounding box center [417, 171] width 45 height 14
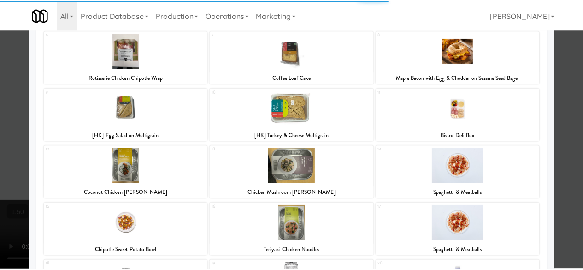
scroll to position [230, 0]
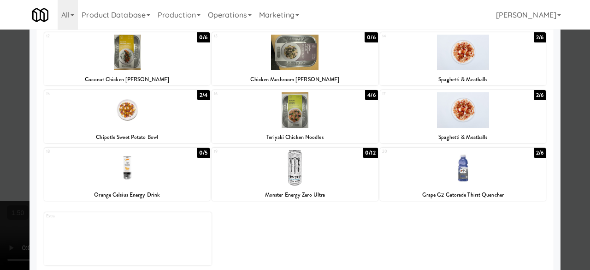
click at [571, 70] on div at bounding box center [295, 135] width 590 height 270
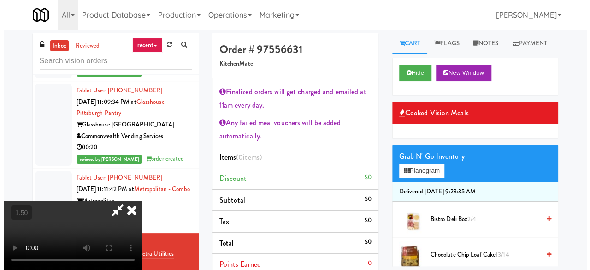
scroll to position [19, 0]
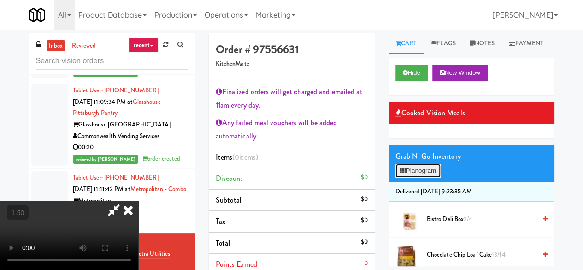
click at [420, 177] on button "Planogram" at bounding box center [417, 171] width 45 height 14
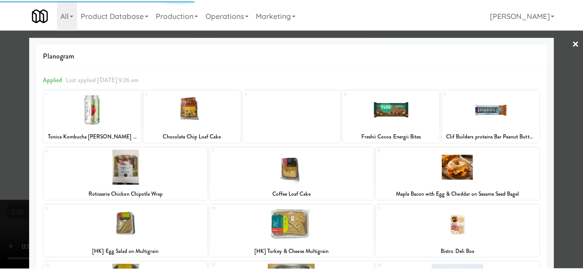
scroll to position [240, 0]
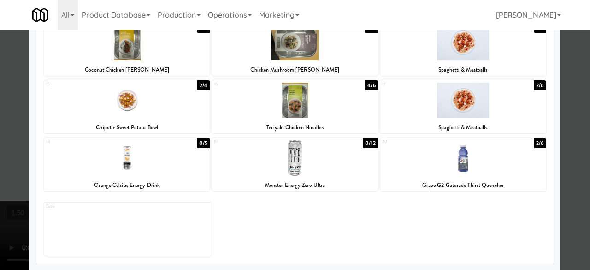
click at [139, 111] on div at bounding box center [126, 99] width 165 height 35
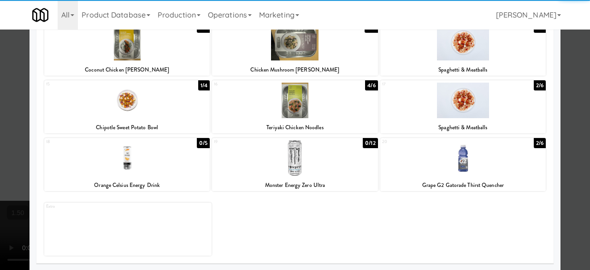
click at [555, 82] on div at bounding box center [295, 135] width 590 height 270
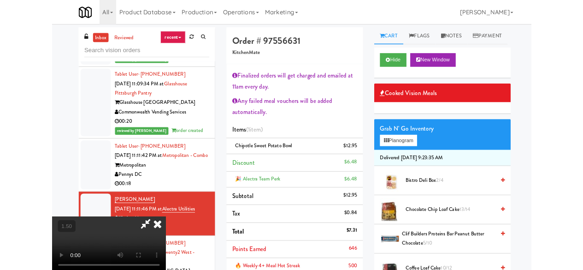
scroll to position [19, 0]
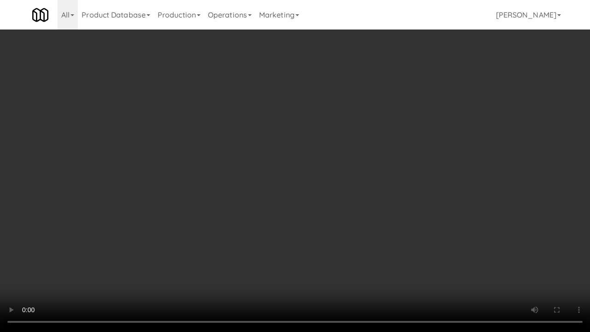
click at [485, 227] on video at bounding box center [295, 166] width 590 height 332
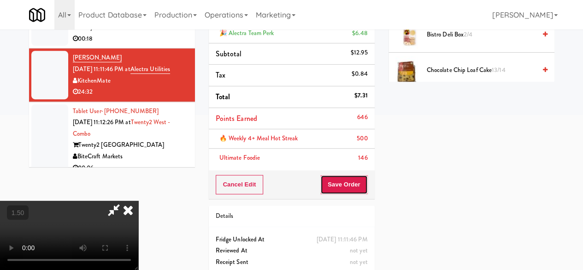
click at [360, 188] on button "Save Order" at bounding box center [343, 184] width 47 height 19
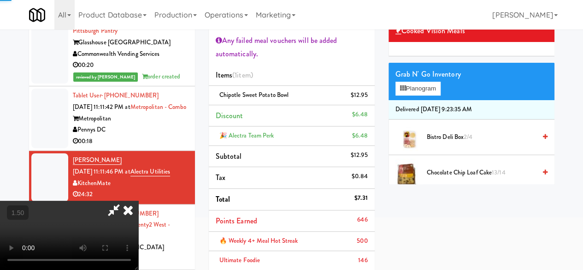
scroll to position [0, 0]
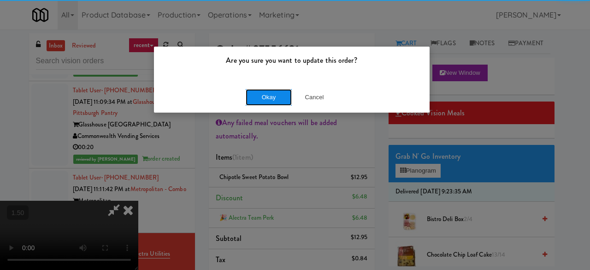
click at [260, 97] on button "Okay" at bounding box center [269, 97] width 46 height 17
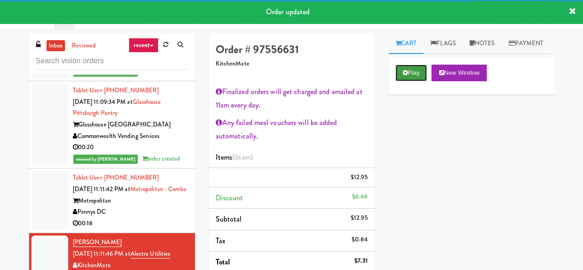
click at [408, 81] on button "Play" at bounding box center [411, 73] width 32 height 17
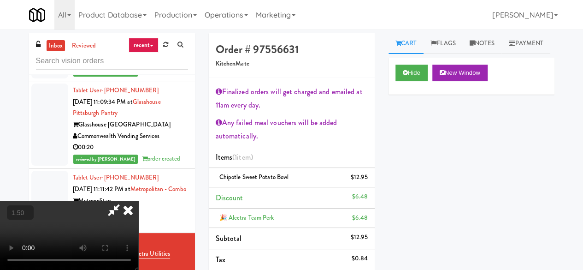
click at [0, 0] on button "+" at bounding box center [0, 0] width 0 height 0
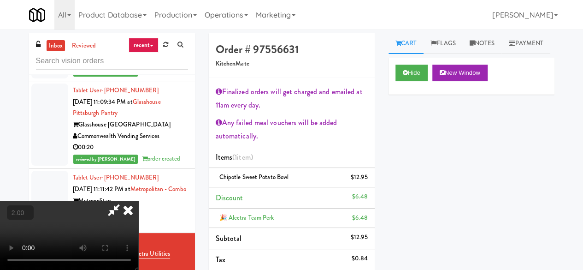
click at [0, 0] on button "+" at bounding box center [0, 0] width 0 height 0
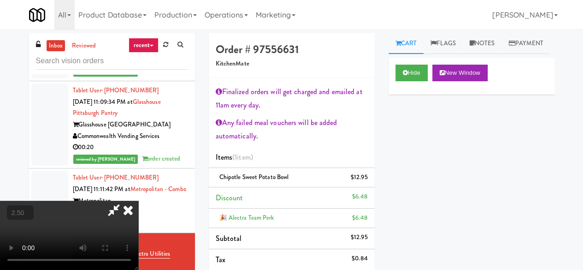
click at [0, 0] on button "+" at bounding box center [0, 0] width 0 height 0
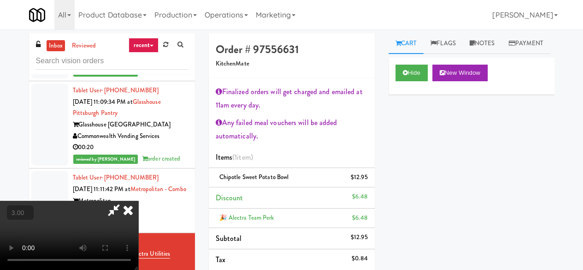
click at [0, 0] on button "+" at bounding box center [0, 0] width 0 height 0
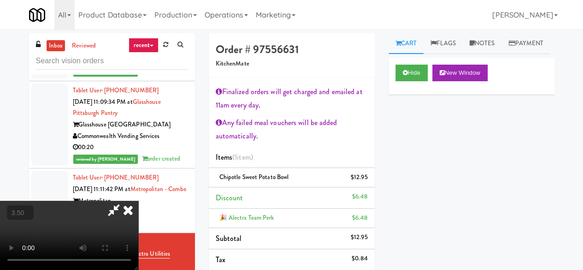
click at [0, 0] on button "+" at bounding box center [0, 0] width 0 height 0
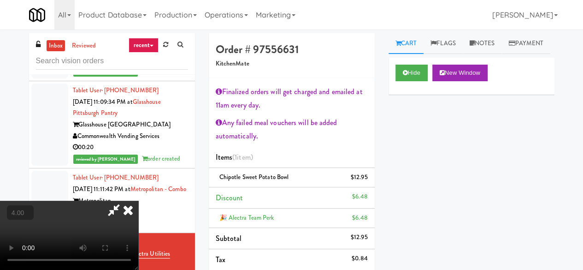
click at [0, 0] on button "+" at bounding box center [0, 0] width 0 height 0
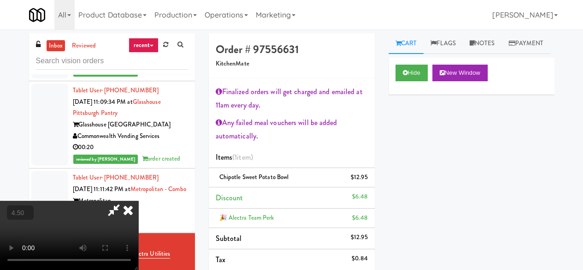
click at [0, 0] on button "+" at bounding box center [0, 0] width 0 height 0
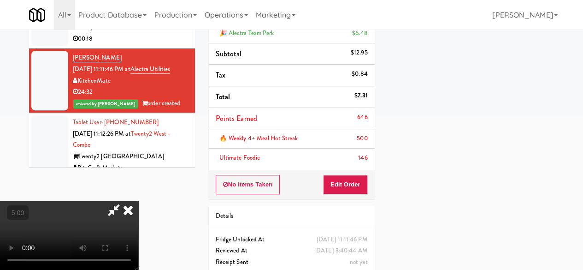
click at [124, 200] on icon at bounding box center [113, 209] width 21 height 18
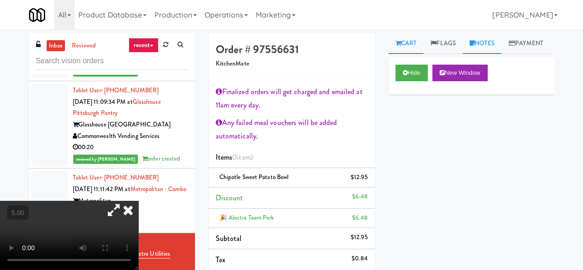
click at [476, 51] on link "Notes" at bounding box center [482, 43] width 39 height 21
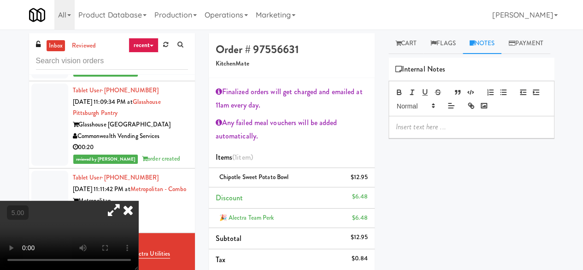
click at [428, 132] on p at bounding box center [471, 127] width 151 height 10
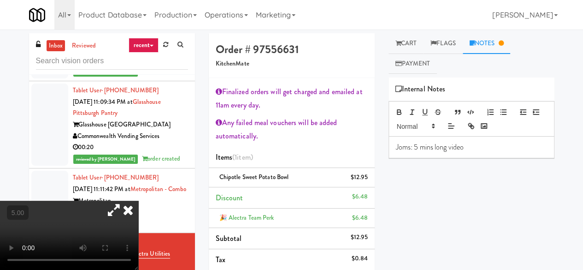
click at [138, 200] on div at bounding box center [69, 234] width 138 height 69
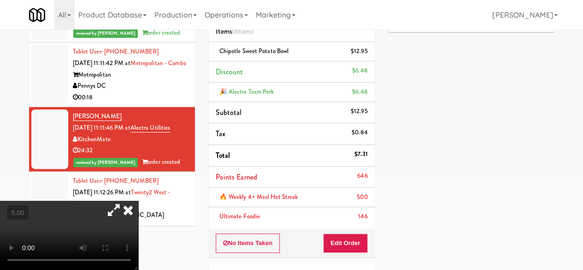
scroll to position [184, 0]
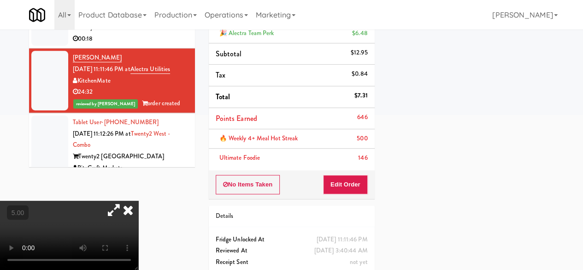
click at [138, 200] on icon at bounding box center [128, 209] width 20 height 18
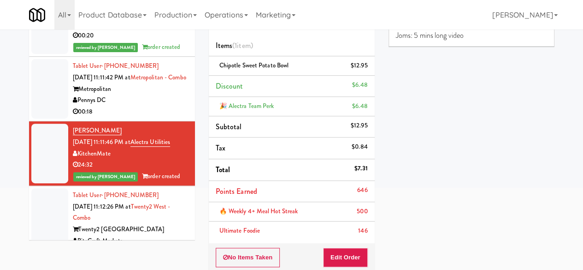
scroll to position [0, 0]
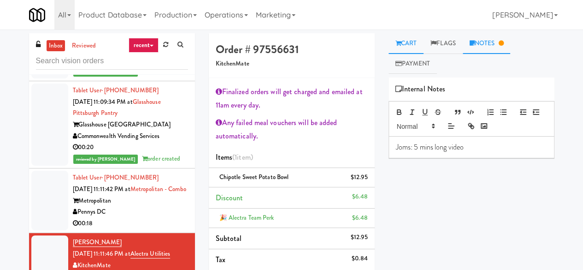
click at [415, 42] on link "Cart" at bounding box center [406, 43] width 35 height 21
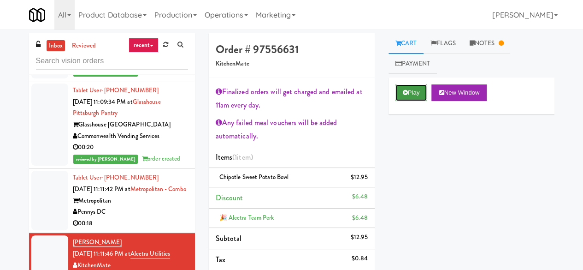
click at [418, 94] on button "Play" at bounding box center [411, 92] width 32 height 17
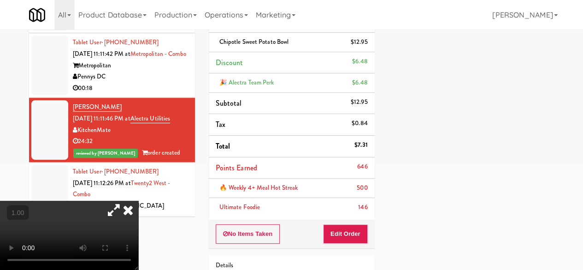
scroll to position [184, 0]
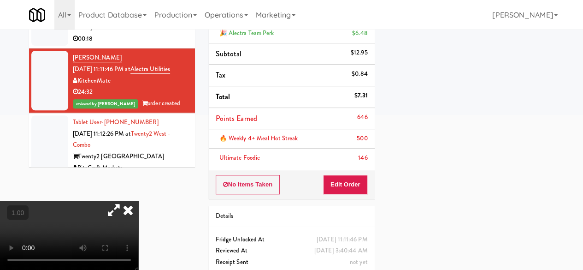
click at [380, 180] on div "Order # 97556631 KitchenMate Finalized orders will get charged and emailed at 1…" at bounding box center [292, 71] width 180 height 444
click at [359, 184] on button "Edit Order" at bounding box center [345, 184] width 45 height 19
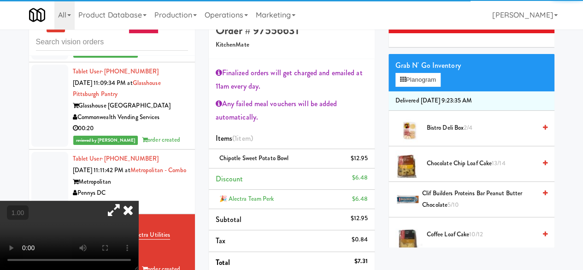
scroll to position [46, 0]
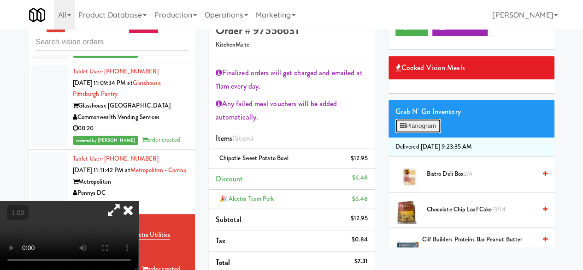
click at [404, 127] on icon at bounding box center [403, 126] width 6 height 6
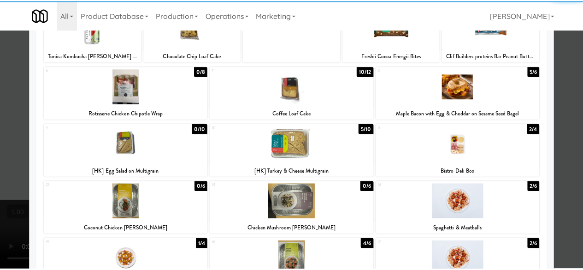
scroll to position [138, 0]
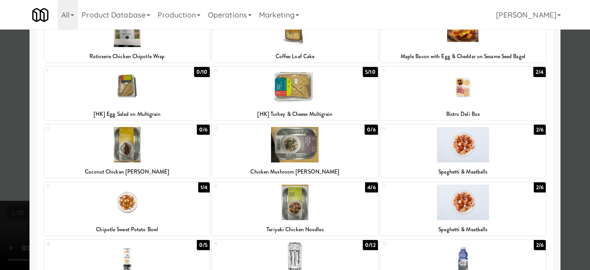
click at [151, 205] on div at bounding box center [126, 201] width 165 height 35
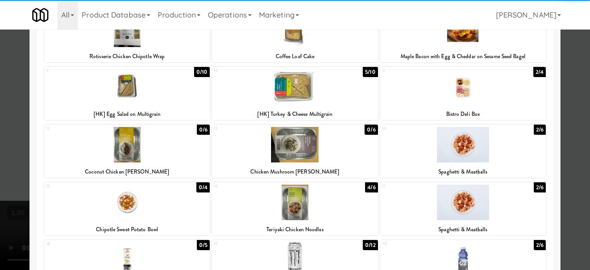
drag, startPoint x: 578, startPoint y: 119, endPoint x: 475, endPoint y: 151, distance: 107.4
click at [577, 119] on div at bounding box center [295, 135] width 590 height 270
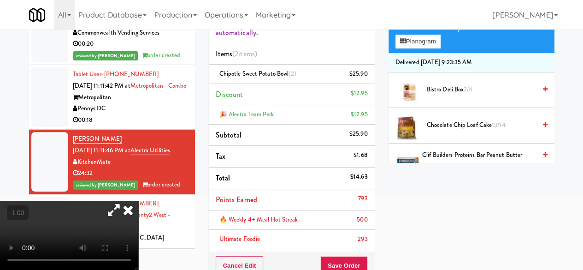
scroll to position [157, 0]
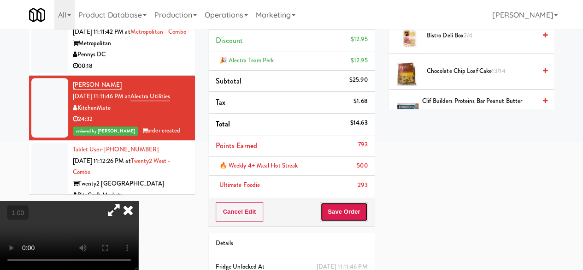
click at [347, 202] on button "Save Order" at bounding box center [343, 211] width 47 height 19
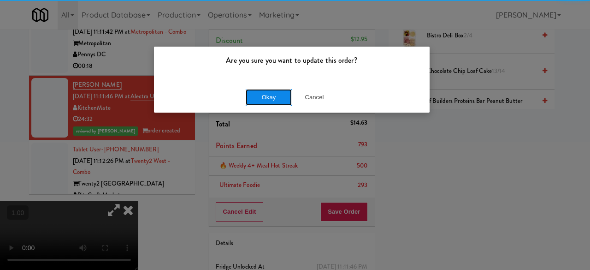
click at [266, 91] on button "Okay" at bounding box center [269, 97] width 46 height 17
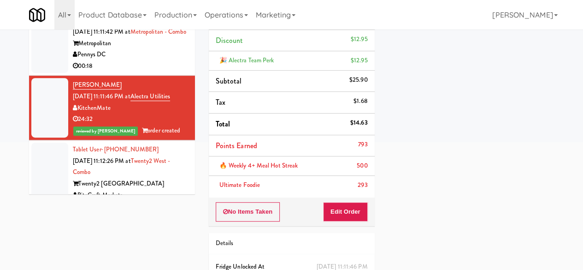
click at [140, 189] on div "BiteCraft Markets" at bounding box center [130, 195] width 115 height 12
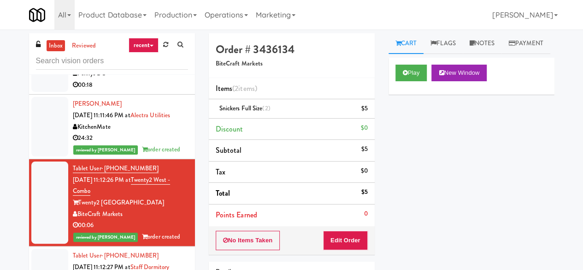
scroll to position [1984, 0]
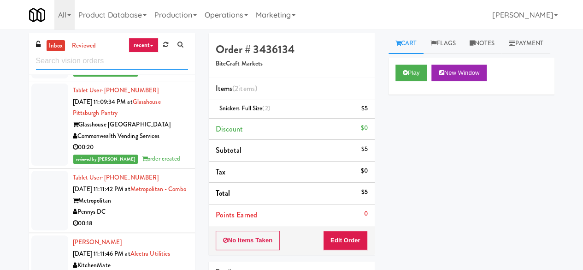
click at [99, 64] on input "text" at bounding box center [112, 61] width 152 height 17
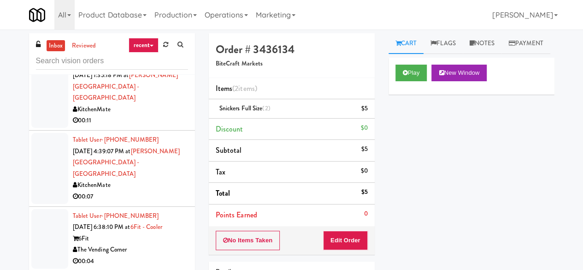
click at [144, 191] on div "00:07" at bounding box center [130, 197] width 115 height 12
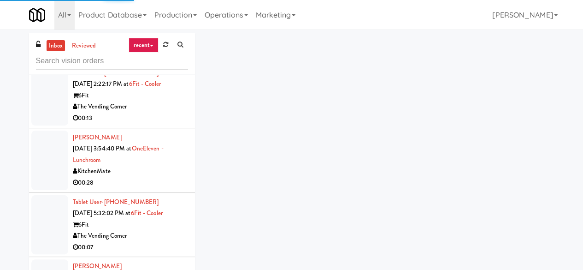
scroll to position [1244, 0]
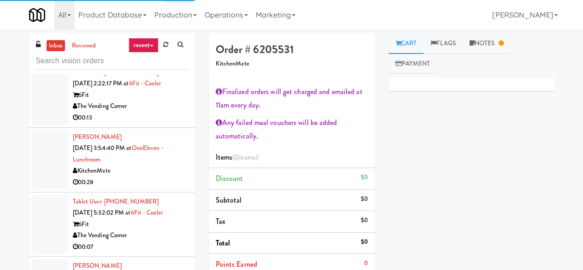
click at [160, 241] on div "00:07" at bounding box center [130, 247] width 115 height 12
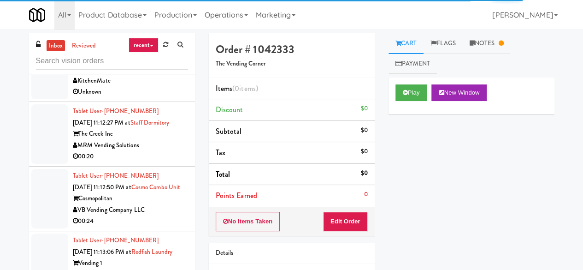
scroll to position [1383, 0]
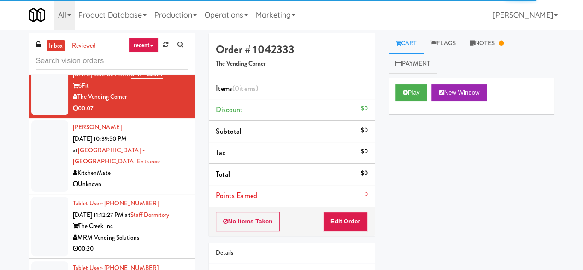
click at [164, 232] on div "MRM Vending Solutions" at bounding box center [130, 238] width 115 height 12
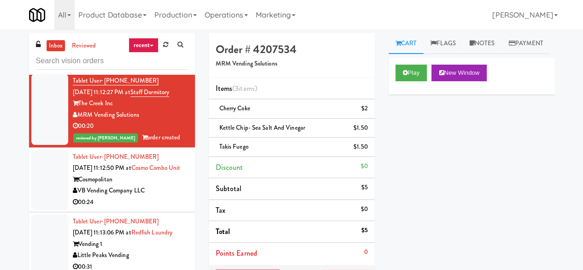
scroll to position [1521, 0]
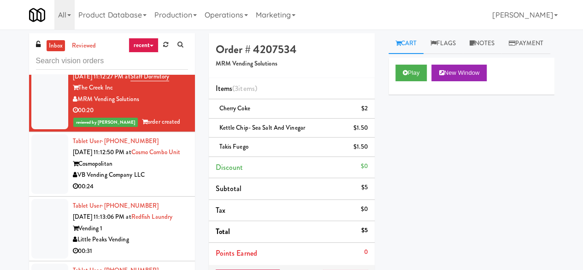
click at [160, 181] on div "00:24" at bounding box center [130, 187] width 115 height 12
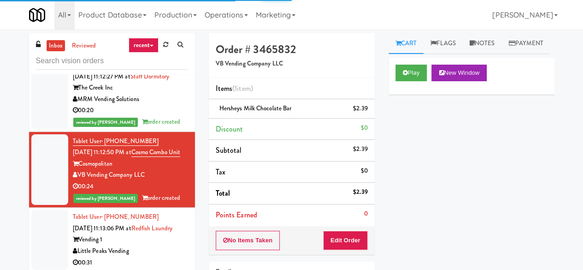
click at [150, 245] on div "Little Peaks Vending" at bounding box center [130, 251] width 115 height 12
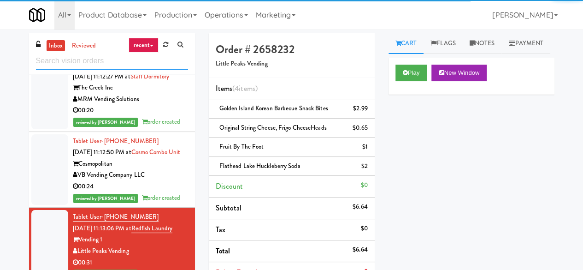
click at [104, 55] on input "text" at bounding box center [112, 61] width 152 height 17
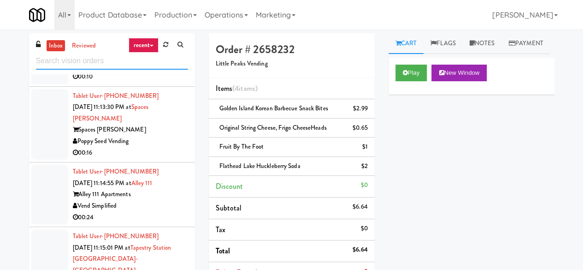
scroll to position [1567, 0]
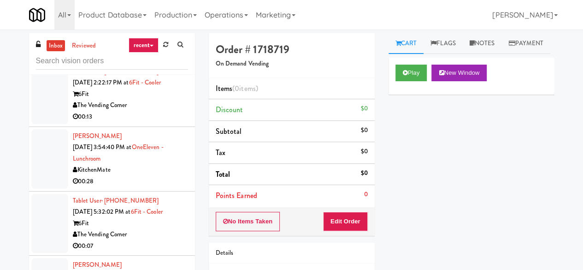
scroll to position [1244, 0]
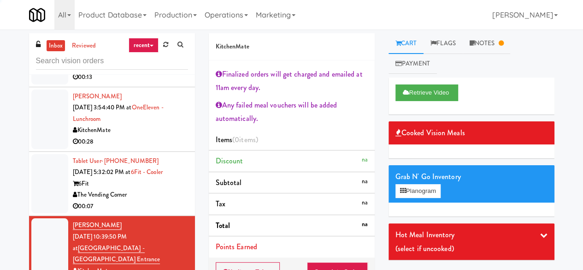
scroll to position [1337, 0]
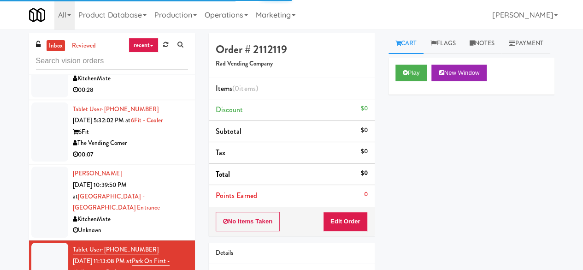
scroll to position [1429, 0]
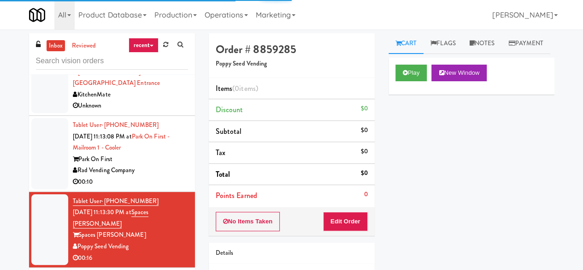
scroll to position [1475, 0]
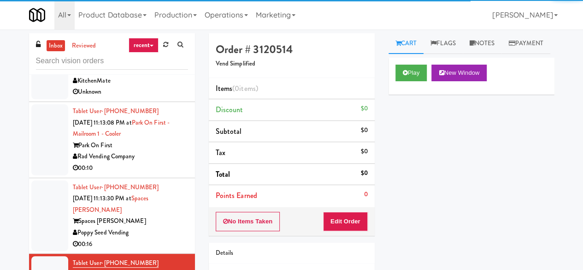
click at [404, 83] on div "Play New Window" at bounding box center [472, 76] width 166 height 37
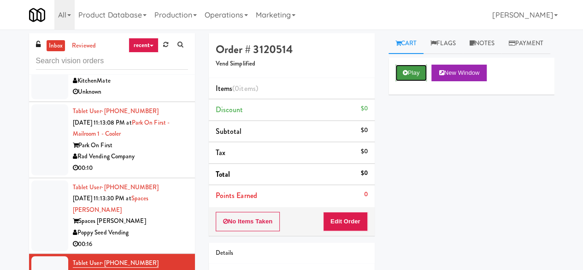
click at [402, 81] on button "Play" at bounding box center [411, 73] width 32 height 17
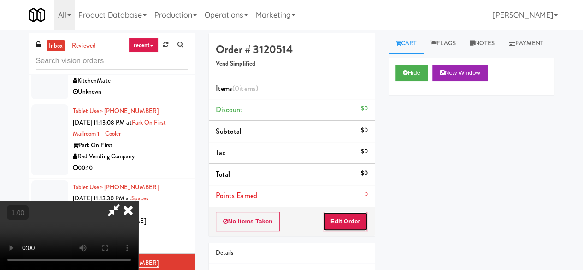
click at [357, 218] on button "Edit Order" at bounding box center [345, 221] width 45 height 19
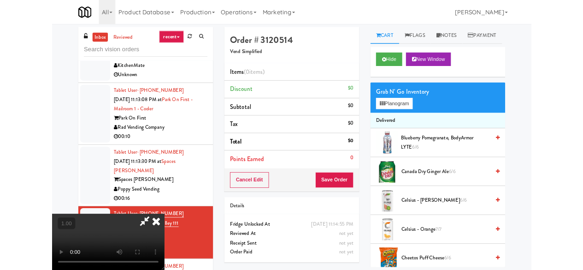
scroll to position [19, 0]
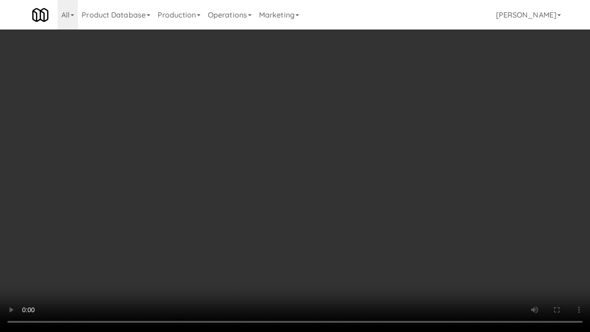
click at [331, 269] on video at bounding box center [295, 166] width 590 height 332
click at [321, 269] on video at bounding box center [295, 166] width 590 height 332
click at [243, 269] on video at bounding box center [295, 166] width 590 height 332
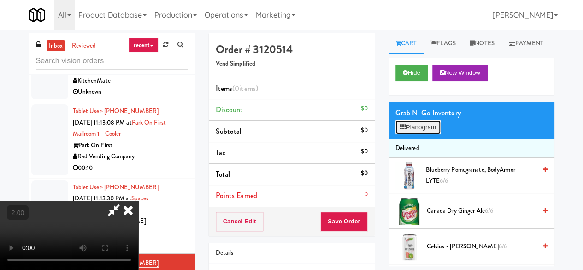
click at [421, 134] on button "Planogram" at bounding box center [417, 127] width 45 height 14
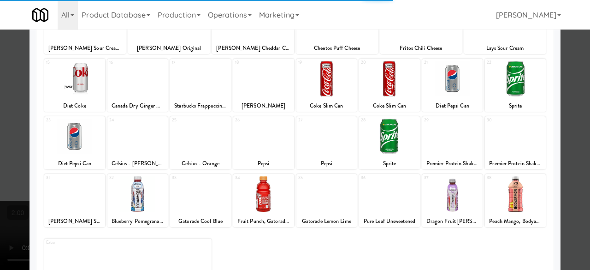
scroll to position [183, 0]
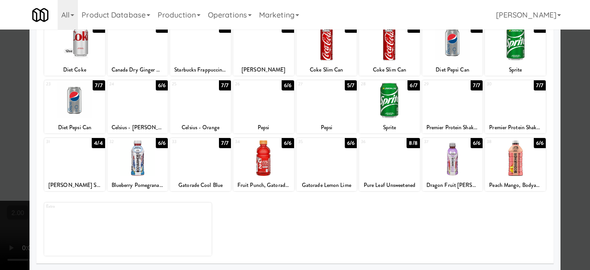
click at [145, 117] on div at bounding box center [137, 99] width 61 height 35
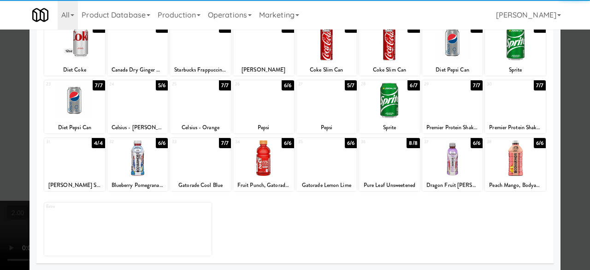
click at [83, 165] on div at bounding box center [74, 157] width 61 height 35
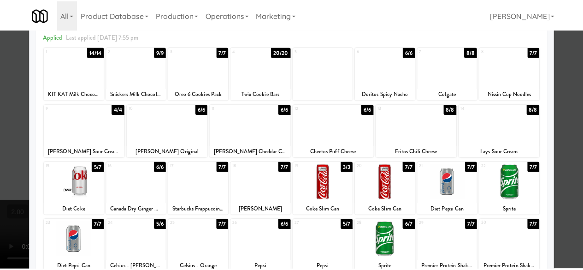
scroll to position [0, 0]
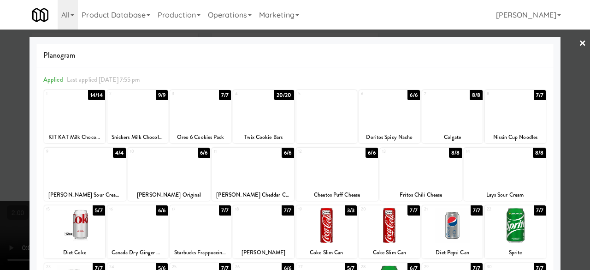
drag, startPoint x: 131, startPoint y: 109, endPoint x: 281, endPoint y: 131, distance: 151.5
click at [132, 109] on div at bounding box center [137, 109] width 61 height 35
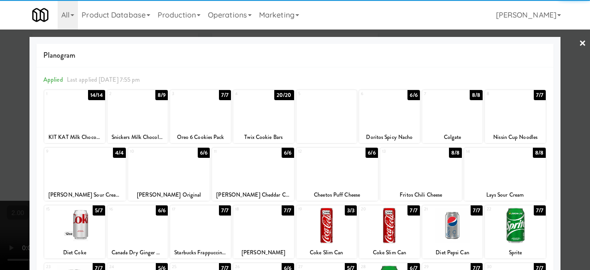
click at [567, 52] on div at bounding box center [295, 135] width 590 height 270
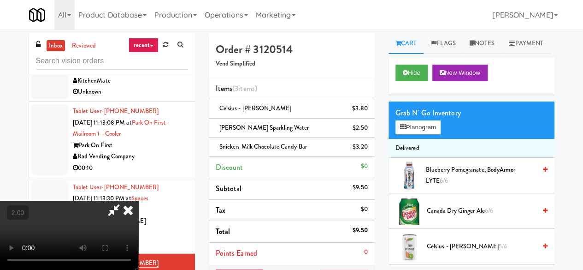
scroll to position [19, 0]
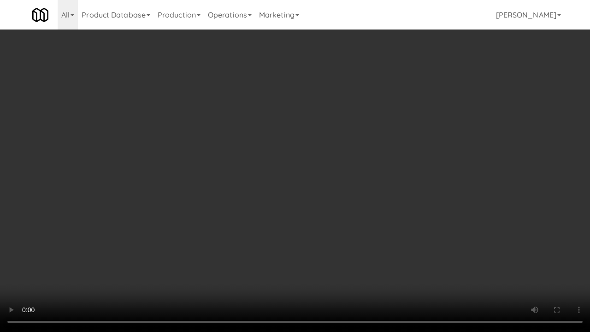
click at [271, 226] on video at bounding box center [295, 166] width 590 height 332
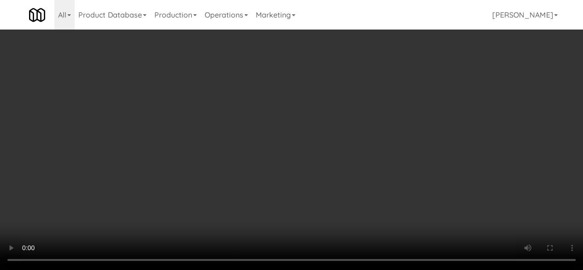
scroll to position [0, 0]
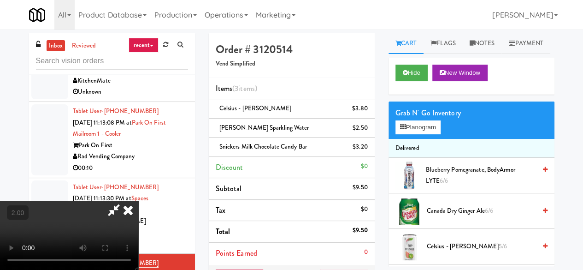
click at [324, 28] on div "All 325 Vending https://fridge.kitchenmate.com/vision-orders/975180?operator_id…" at bounding box center [291, 14] width 525 height 29
click at [124, 200] on icon at bounding box center [113, 209] width 21 height 18
click at [250, 152] on li "Snickers Milk Chocolate Candy Bar $3.20" at bounding box center [292, 146] width 166 height 19
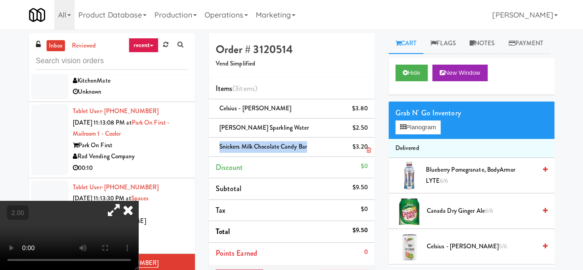
copy span "Snickers Milk Chocolate Candy Bar"
click at [138, 200] on video at bounding box center [69, 234] width 138 height 69
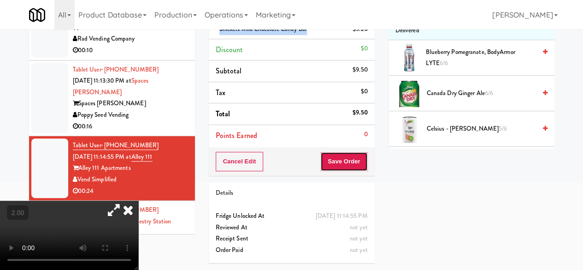
click at [337, 152] on button "Save Order" at bounding box center [343, 161] width 47 height 19
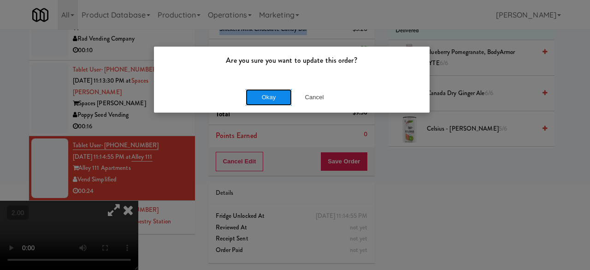
click at [261, 100] on button "Okay" at bounding box center [269, 97] width 46 height 17
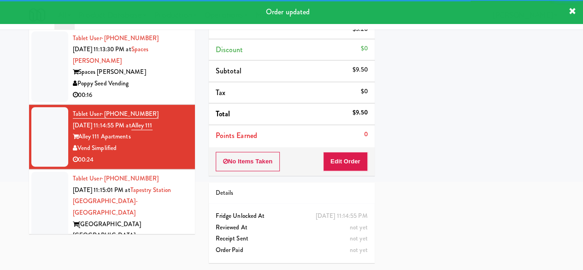
scroll to position [1521, 0]
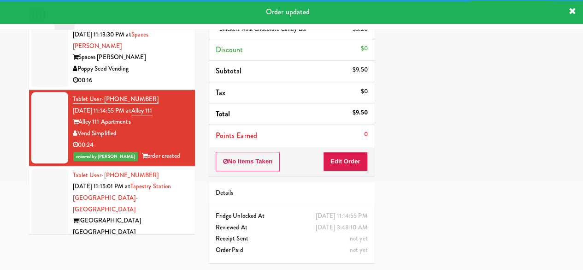
click at [162, 215] on div "[GEOGRAPHIC_DATA] [GEOGRAPHIC_DATA]" at bounding box center [130, 226] width 115 height 23
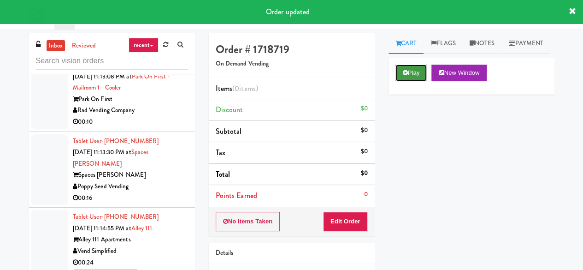
click at [413, 81] on button "Play" at bounding box center [411, 73] width 32 height 17
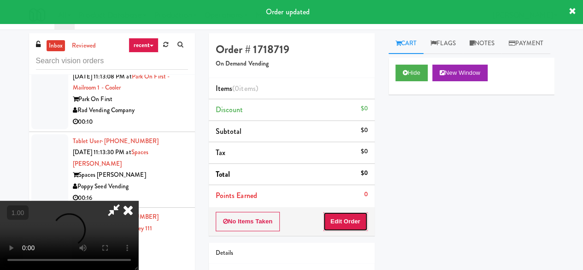
click at [349, 223] on button "Edit Order" at bounding box center [345, 221] width 45 height 19
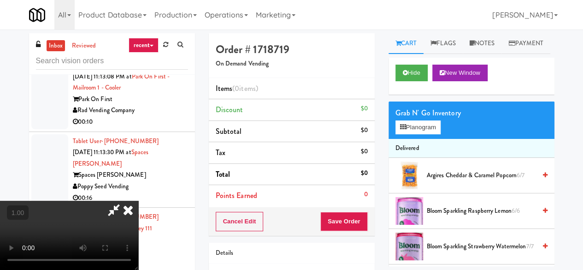
scroll to position [19, 0]
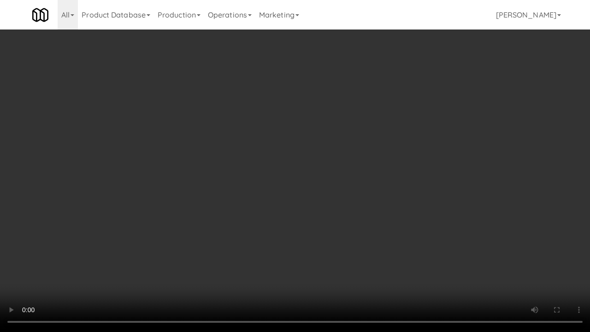
click at [419, 269] on video at bounding box center [295, 166] width 590 height 332
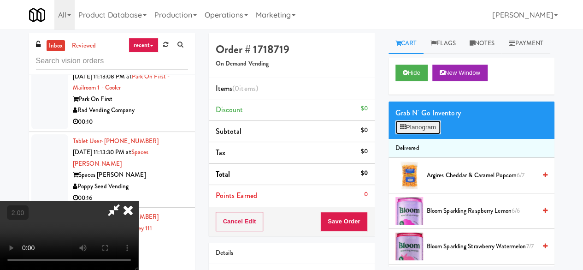
click at [427, 134] on button "Planogram" at bounding box center [417, 127] width 45 height 14
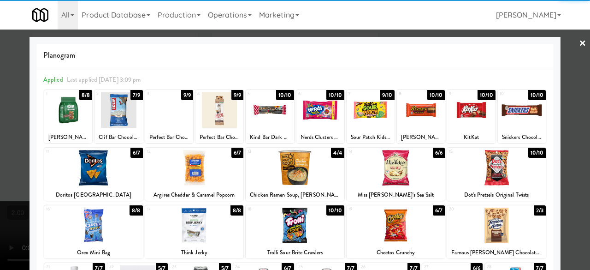
click at [463, 113] on div at bounding box center [471, 109] width 48 height 35
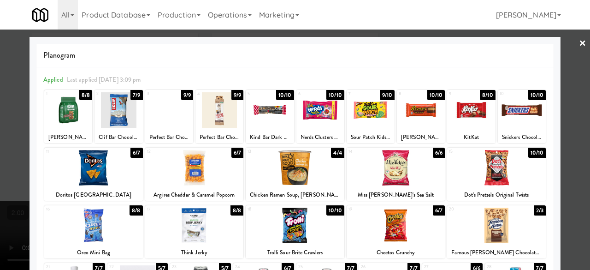
click at [504, 114] on div at bounding box center [522, 109] width 48 height 35
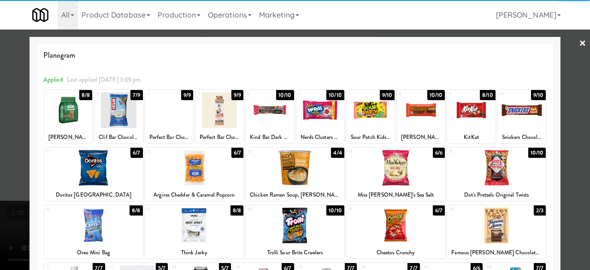
click at [472, 115] on div at bounding box center [471, 109] width 48 height 35
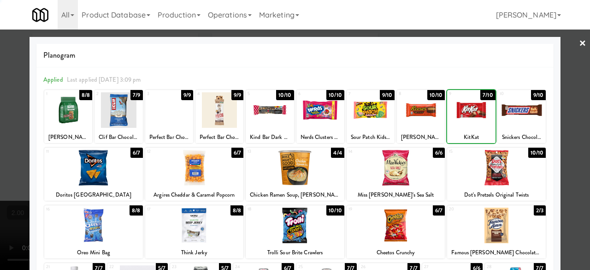
click at [569, 50] on div at bounding box center [295, 135] width 590 height 270
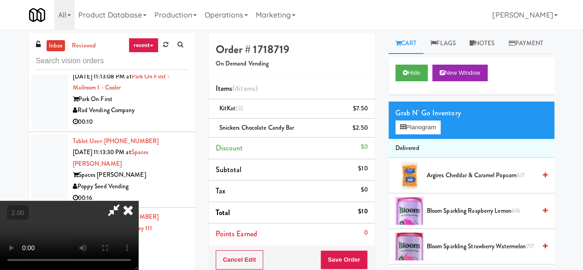
click at [124, 200] on icon at bounding box center [113, 209] width 21 height 18
click at [370, 130] on icon at bounding box center [368, 131] width 5 height 6
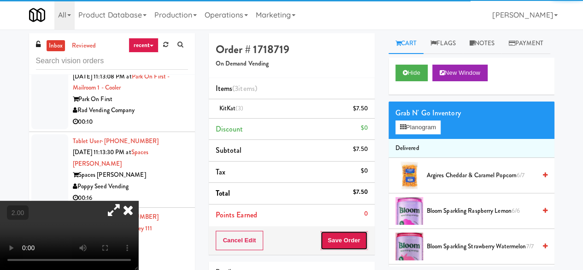
click at [344, 232] on button "Save Order" at bounding box center [343, 239] width 47 height 19
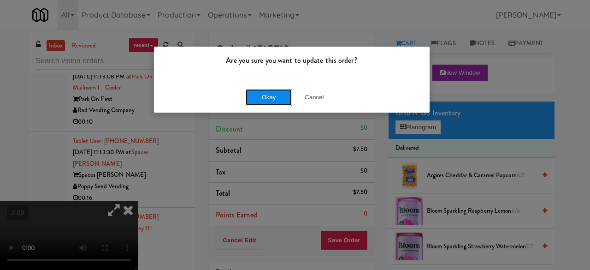
click at [271, 100] on button "Okay" at bounding box center [269, 97] width 46 height 17
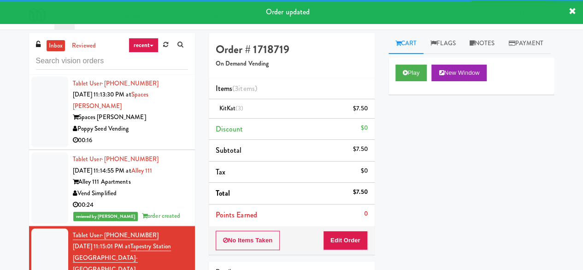
scroll to position [1705, 0]
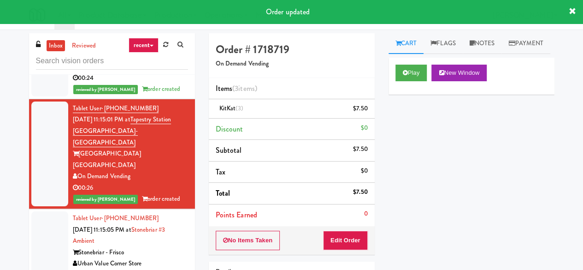
click at [173, 258] on div "Urban Value Corner Store" at bounding box center [130, 264] width 115 height 12
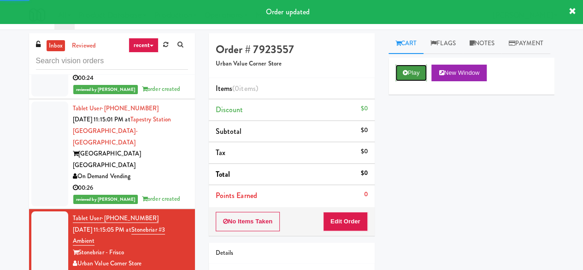
click at [418, 81] on button "Play" at bounding box center [411, 73] width 32 height 17
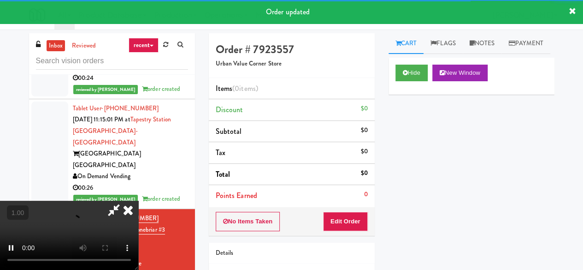
click at [351, 204] on li "Points Earned 0" at bounding box center [292, 195] width 166 height 21
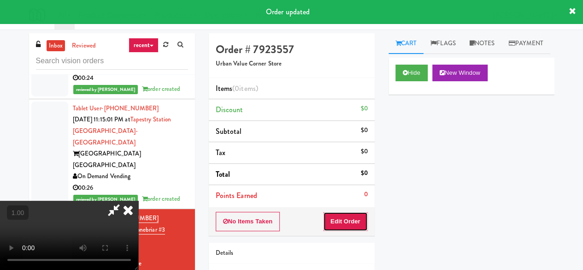
click at [355, 213] on button "Edit Order" at bounding box center [345, 221] width 45 height 19
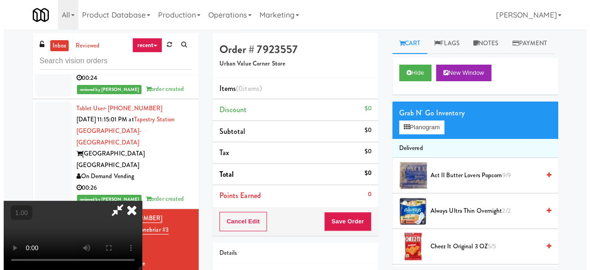
scroll to position [19, 0]
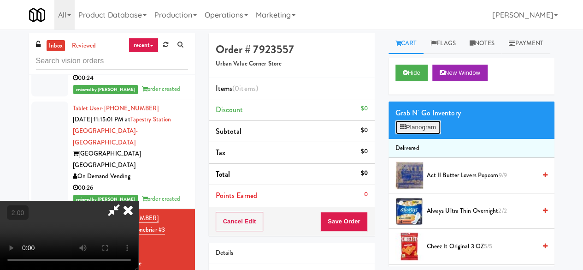
click at [420, 134] on button "Planogram" at bounding box center [417, 127] width 45 height 14
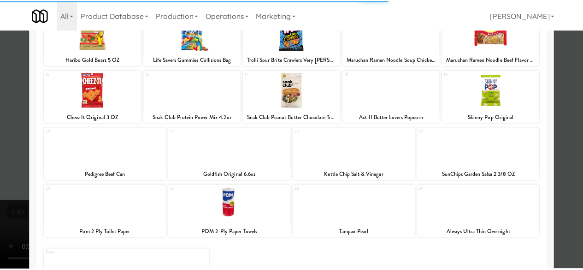
scroll to position [183, 0]
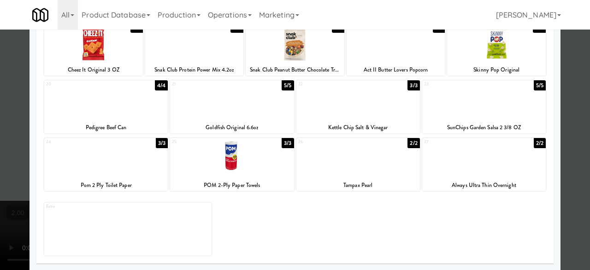
click at [488, 112] on div at bounding box center [484, 99] width 124 height 35
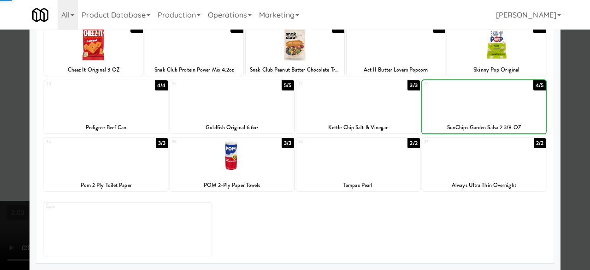
click at [560, 107] on div at bounding box center [295, 135] width 590 height 270
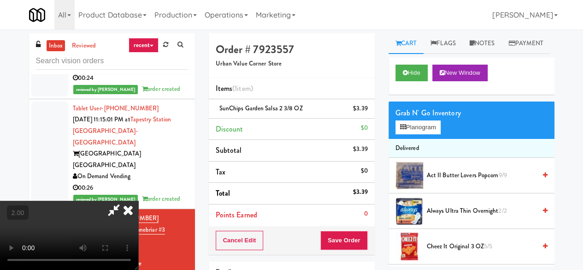
click at [124, 200] on icon at bounding box center [113, 209] width 21 height 18
click at [349, 235] on button "Save Order" at bounding box center [343, 239] width 47 height 19
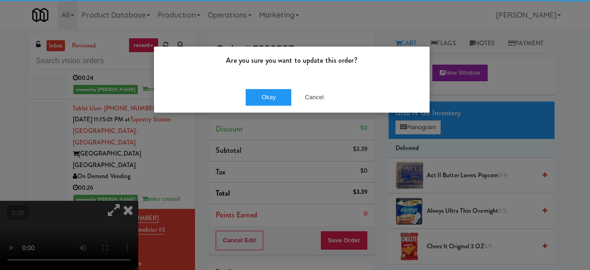
click at [249, 86] on div "Okay Cancel" at bounding box center [292, 97] width 276 height 31
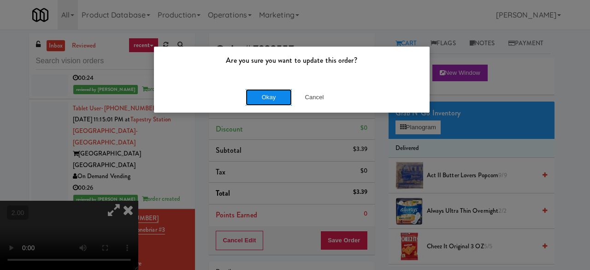
click at [258, 91] on button "Okay" at bounding box center [269, 97] width 46 height 17
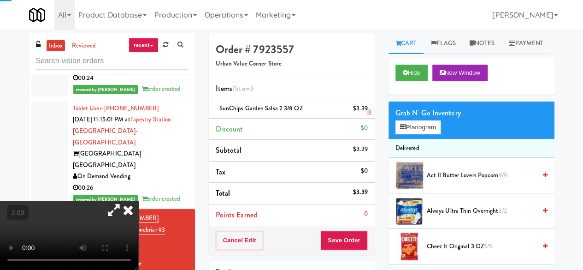
click at [257, 116] on li "SunChips Garden Salsa 2 3/8 OZ $3.39" at bounding box center [292, 108] width 166 height 19
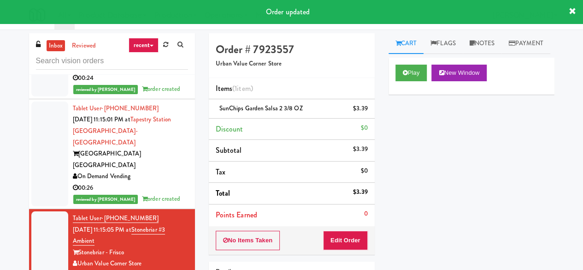
click at [256, 114] on div "SunChips Garden Salsa 2 3/8 OZ $3.39" at bounding box center [292, 109] width 152 height 12
copy span "SunChips Garden Salsa 2 3/8 OZ"
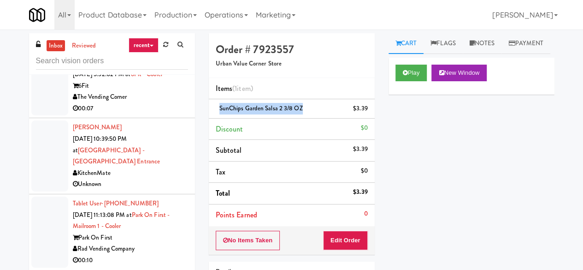
scroll to position [1475, 0]
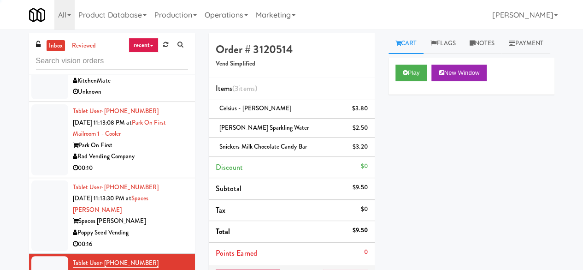
click at [154, 227] on div "Poppy Seed Vending" at bounding box center [130, 233] width 115 height 12
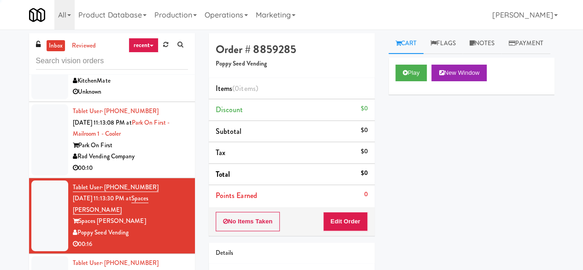
scroll to position [1429, 0]
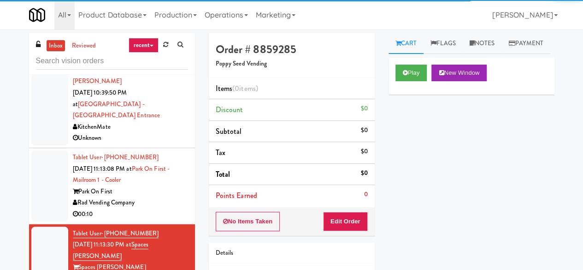
click at [173, 148] on li "Tablet User · (949) 929-0587 Sep 3, 2025 11:13:08 PM at Park on First - Mailroo…" at bounding box center [112, 186] width 166 height 76
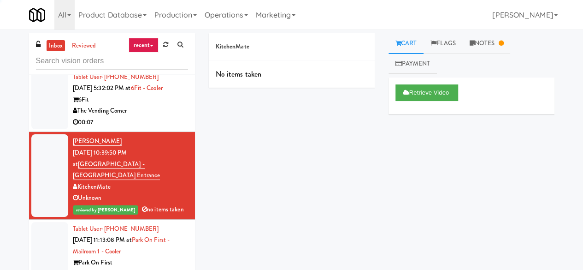
scroll to position [1429, 0]
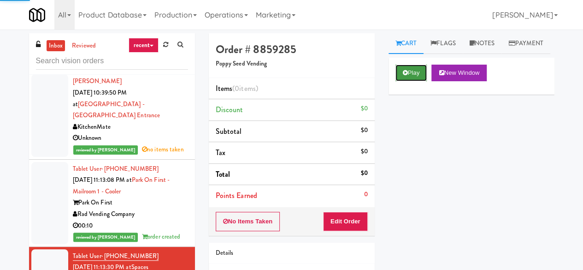
click at [407, 81] on button "Play" at bounding box center [411, 73] width 32 height 17
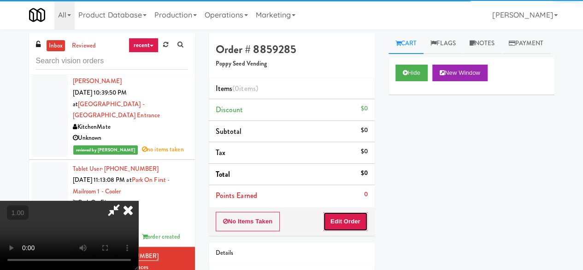
click at [348, 217] on button "Edit Order" at bounding box center [345, 221] width 45 height 19
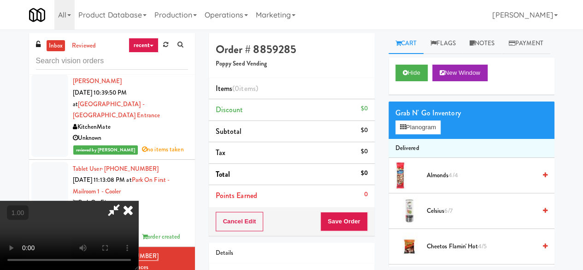
click at [138, 269] on video at bounding box center [69, 234] width 138 height 69
click at [434, 134] on button "Planogram" at bounding box center [417, 127] width 45 height 14
click at [0, 0] on div at bounding box center [0, 0] width 0 height 0
click at [429, 134] on button "Planogram" at bounding box center [417, 127] width 45 height 14
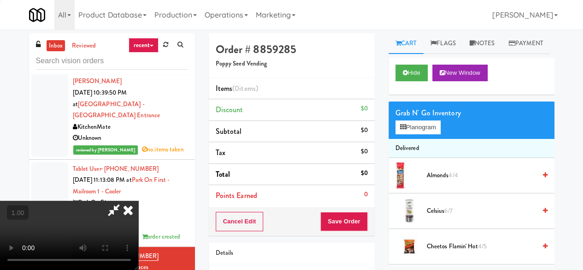
click at [0, 0] on div at bounding box center [0, 0] width 0 height 0
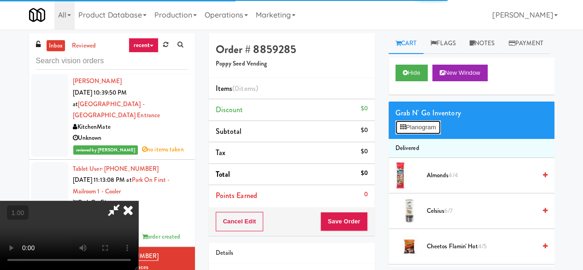
click at [429, 134] on button "Planogram" at bounding box center [417, 127] width 45 height 14
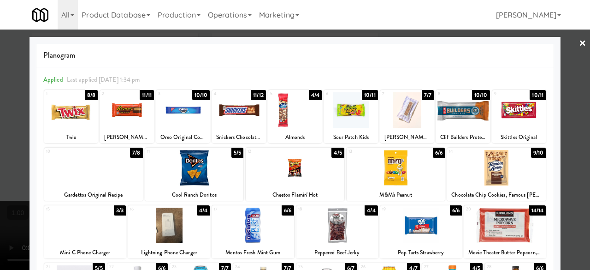
click at [465, 109] on div at bounding box center [462, 109] width 53 height 35
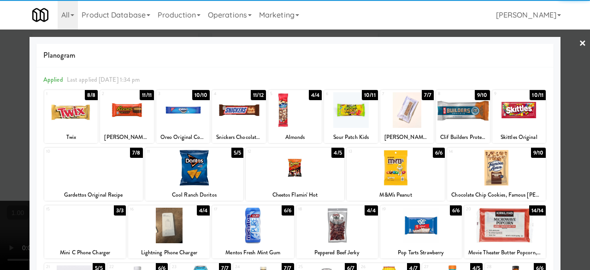
click at [571, 44] on div at bounding box center [295, 135] width 590 height 270
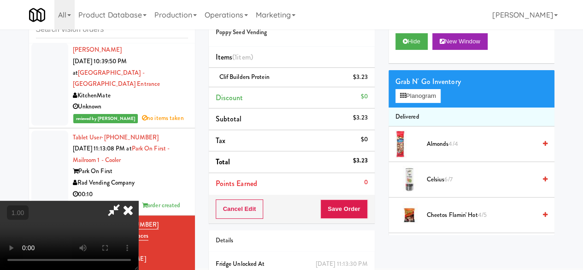
scroll to position [46, 0]
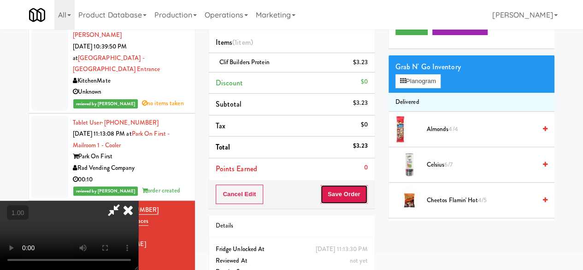
click at [358, 194] on button "Save Order" at bounding box center [343, 193] width 47 height 19
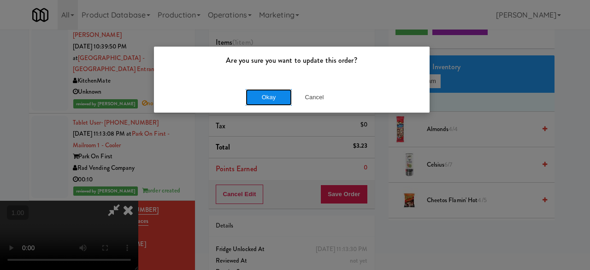
click at [283, 94] on button "Okay" at bounding box center [269, 97] width 46 height 17
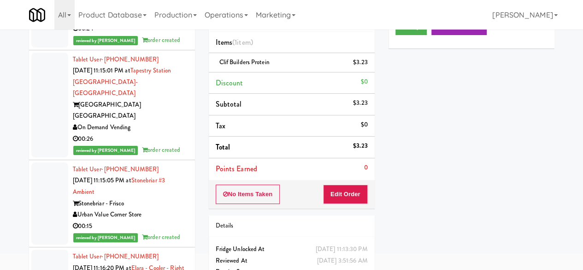
scroll to position [1751, 0]
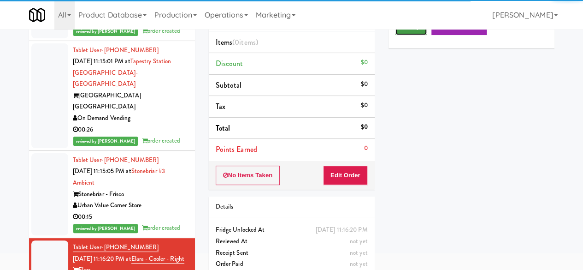
click at [401, 35] on button "Play" at bounding box center [411, 26] width 32 height 17
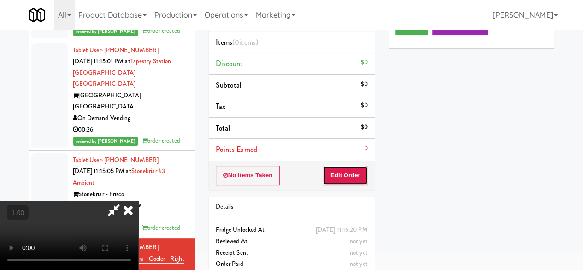
click at [355, 175] on button "Edit Order" at bounding box center [345, 174] width 45 height 19
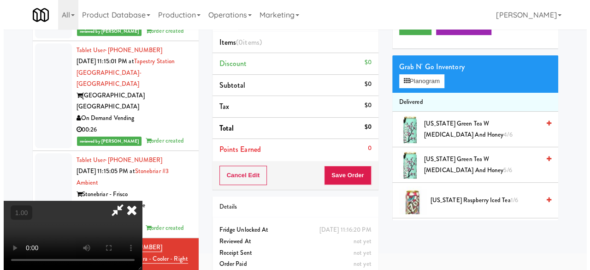
scroll to position [29, 0]
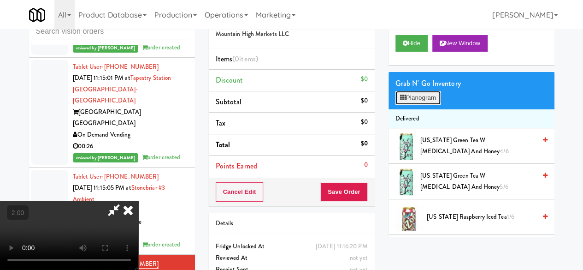
click at [430, 105] on button "Planogram" at bounding box center [417, 98] width 45 height 14
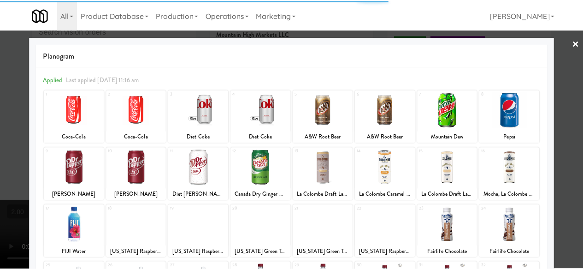
scroll to position [183, 0]
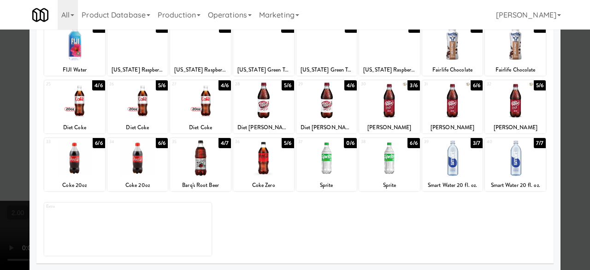
click at [573, 102] on div at bounding box center [295, 135] width 590 height 270
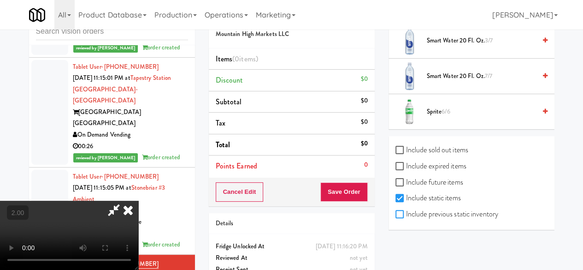
click at [401, 215] on input "Include previous static inventory" at bounding box center [400, 214] width 11 height 7
checkbox input "true"
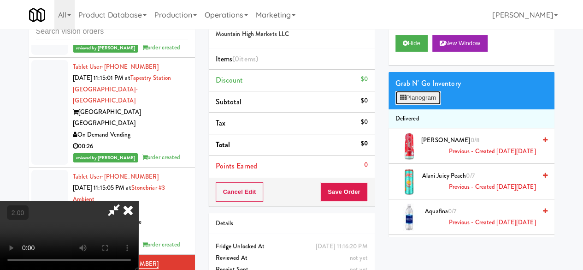
click at [425, 105] on button "Planogram" at bounding box center [417, 98] width 45 height 14
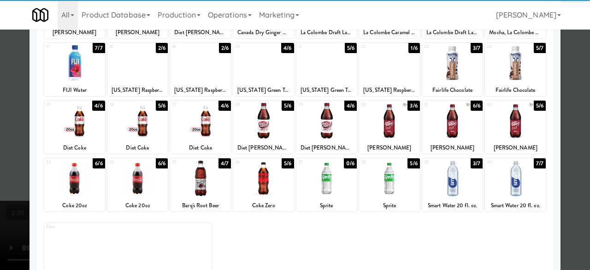
scroll to position [183, 0]
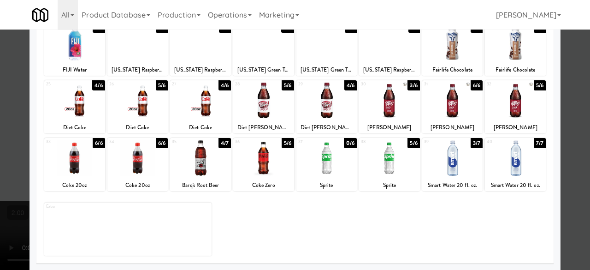
click at [334, 164] on div at bounding box center [326, 157] width 61 height 35
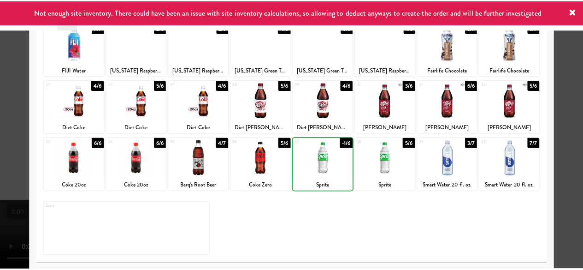
scroll to position [0, 0]
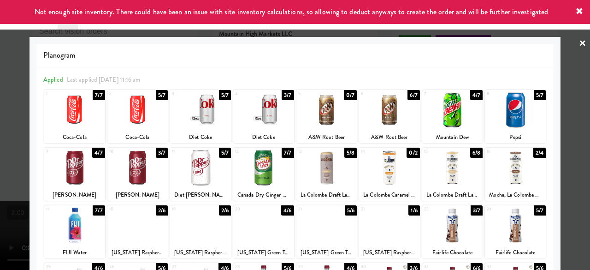
click at [571, 82] on div at bounding box center [295, 135] width 590 height 270
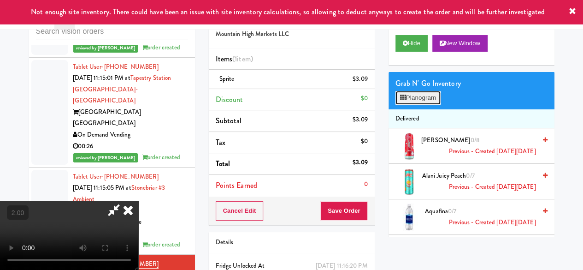
click at [400, 105] on button "Planogram" at bounding box center [417, 98] width 45 height 14
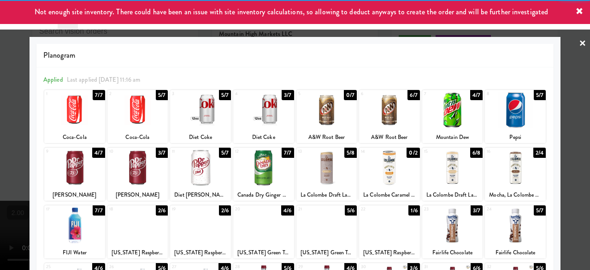
click at [333, 160] on div at bounding box center [326, 167] width 61 height 35
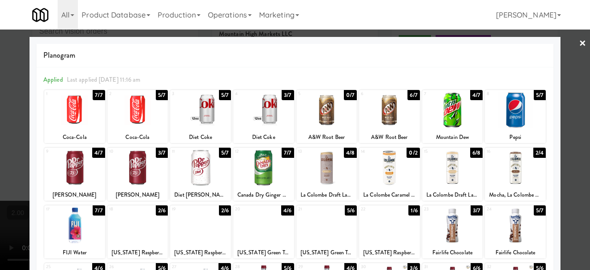
click at [555, 45] on div at bounding box center [295, 135] width 590 height 270
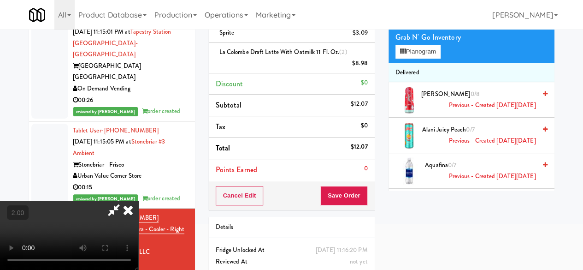
scroll to position [57, 0]
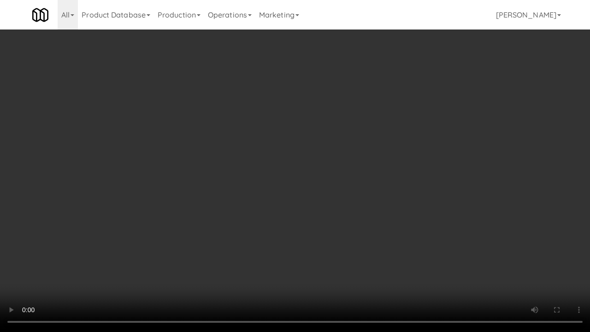
click at [403, 231] on video at bounding box center [295, 166] width 590 height 332
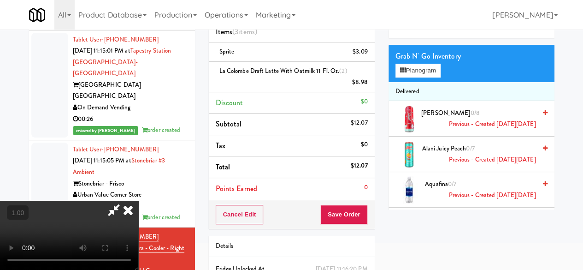
click at [124, 200] on icon at bounding box center [113, 209] width 21 height 18
click at [367, 81] on link at bounding box center [366, 86] width 8 height 12
click at [124, 200] on icon at bounding box center [113, 209] width 21 height 18
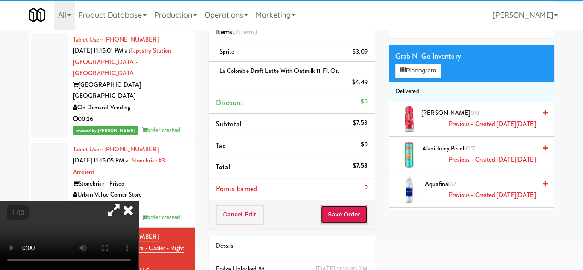
click at [341, 205] on button "Save Order" at bounding box center [343, 214] width 47 height 19
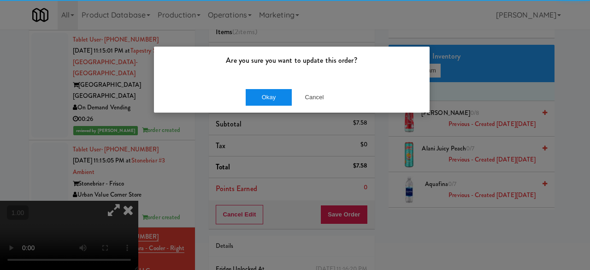
click at [264, 82] on div "Okay Cancel" at bounding box center [292, 97] width 276 height 31
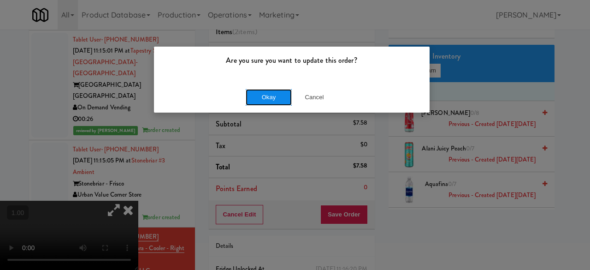
click at [265, 90] on button "Okay" at bounding box center [269, 97] width 46 height 17
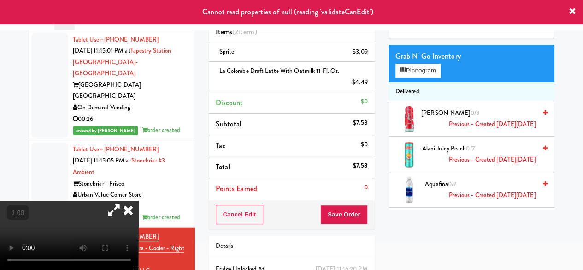
click at [138, 200] on icon at bounding box center [128, 209] width 20 height 18
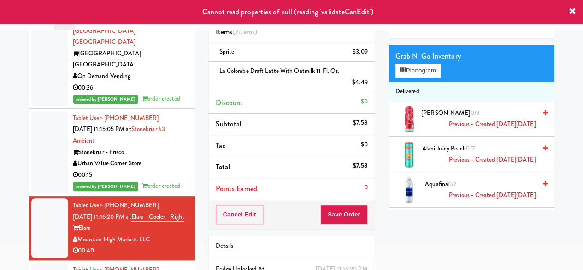
scroll to position [1797, 0]
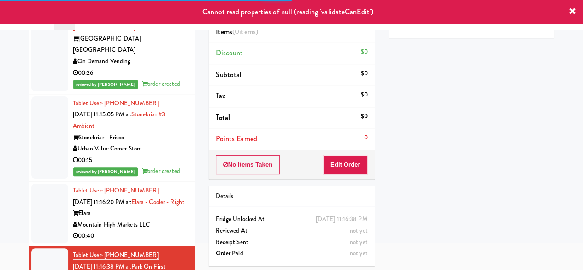
click at [163, 207] on div "Elara" at bounding box center [130, 213] width 115 height 12
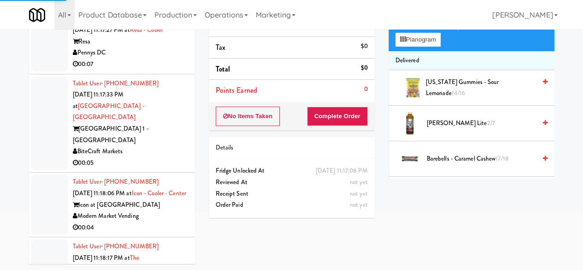
scroll to position [2166, 0]
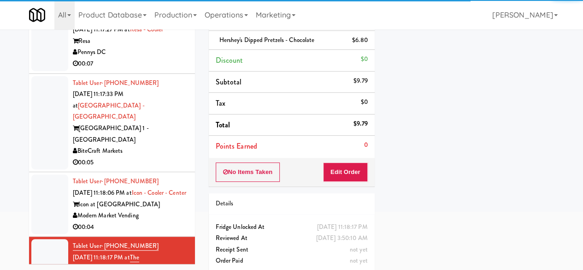
scroll to position [2120, 0]
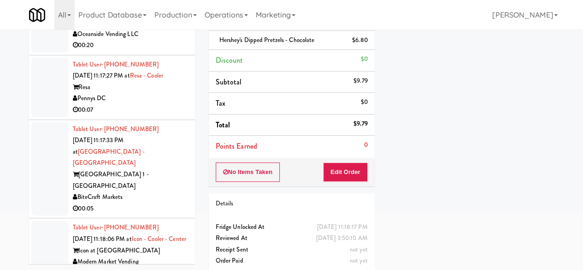
click at [180, 256] on div "Modern Market Vending" at bounding box center [130, 262] width 115 height 12
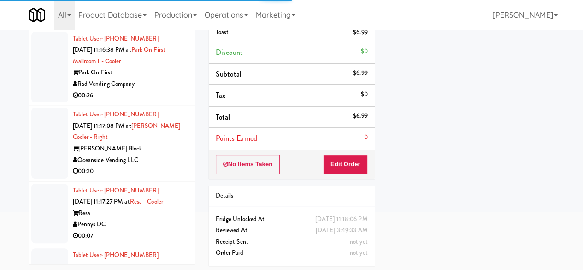
scroll to position [1982, 0]
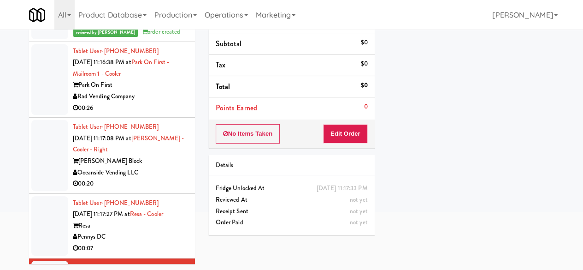
click at [159, 231] on div "Pennys DC" at bounding box center [130, 237] width 115 height 12
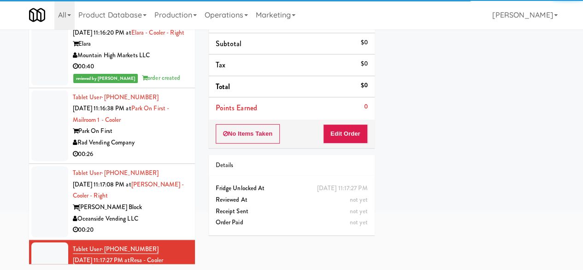
click at [171, 213] on div "Oceanside Vending LLC" at bounding box center [130, 219] width 115 height 12
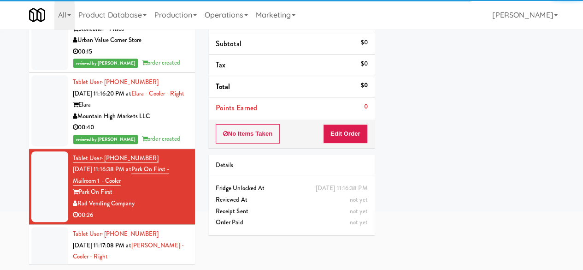
scroll to position [1890, 0]
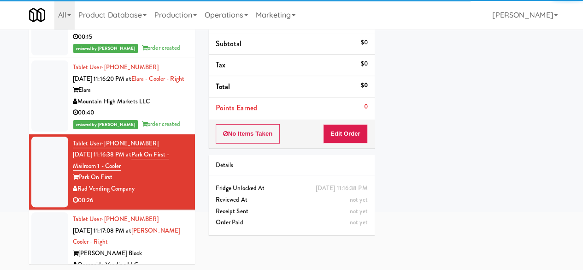
click at [154, 259] on div "Oceanside Vending LLC" at bounding box center [130, 265] width 115 height 12
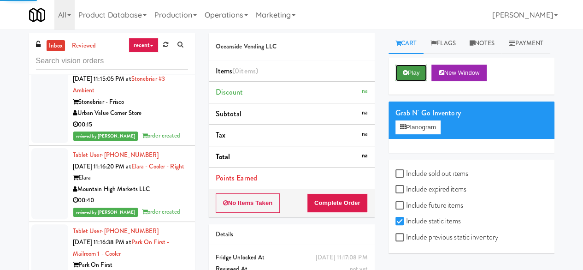
click at [405, 81] on button "Play" at bounding box center [411, 73] width 32 height 17
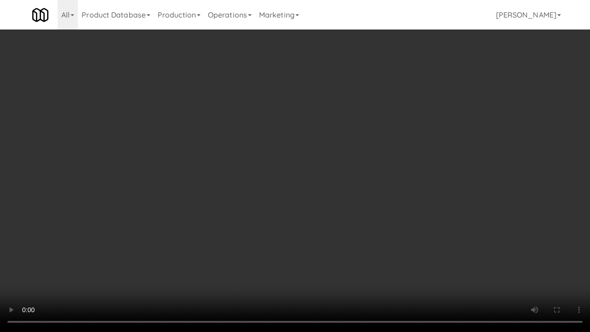
drag, startPoint x: 335, startPoint y: 199, endPoint x: 347, endPoint y: 197, distance: 13.0
click at [335, 198] on video at bounding box center [295, 166] width 590 height 332
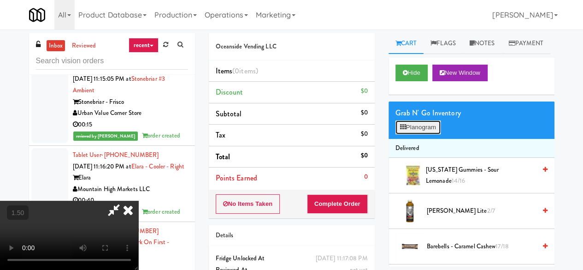
click at [434, 134] on button "Planogram" at bounding box center [417, 127] width 45 height 14
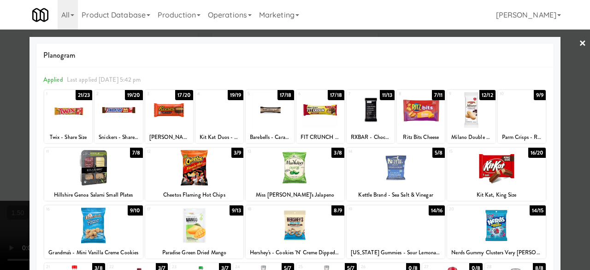
scroll to position [183, 0]
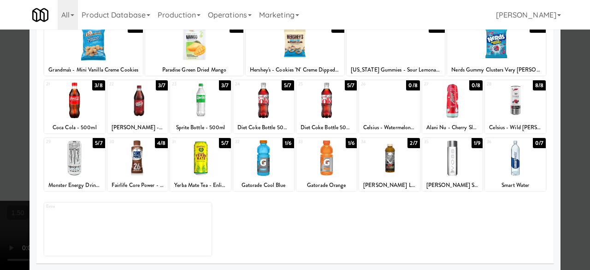
click at [396, 165] on div at bounding box center [389, 157] width 61 height 35
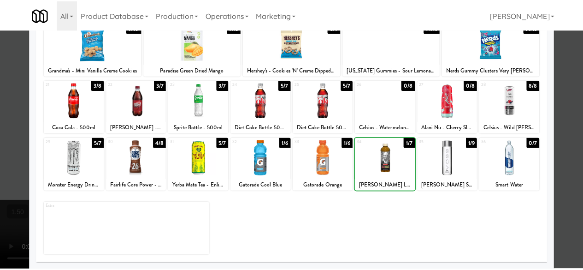
scroll to position [0, 0]
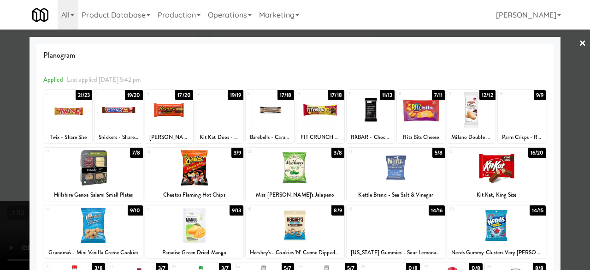
click at [223, 119] on div at bounding box center [219, 109] width 48 height 35
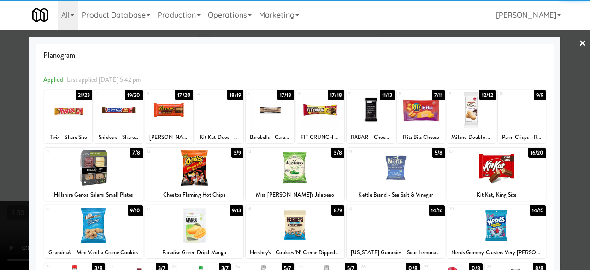
click at [566, 53] on div at bounding box center [295, 135] width 590 height 270
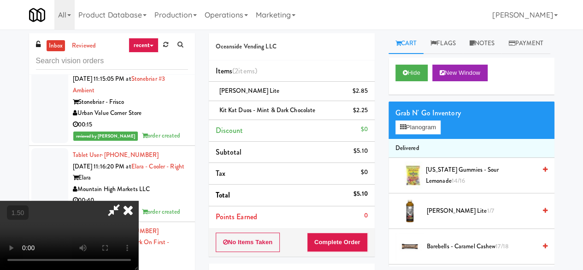
click at [124, 200] on icon at bounding box center [113, 209] width 21 height 18
click at [251, 111] on span "Kit Kat Duos - Mint & Dark Chocolate" at bounding box center [267, 110] width 96 height 9
copy span "Kit Kat Duos - Mint & Dark Chocolate"
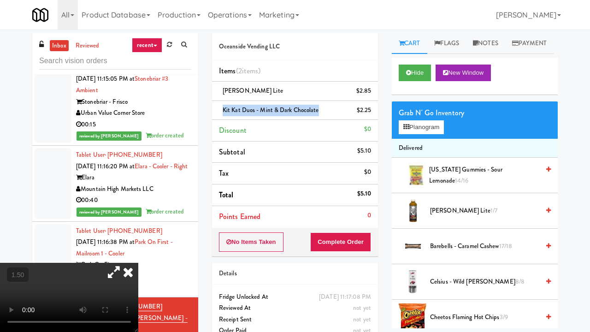
click at [138, 263] on video at bounding box center [69, 297] width 138 height 69
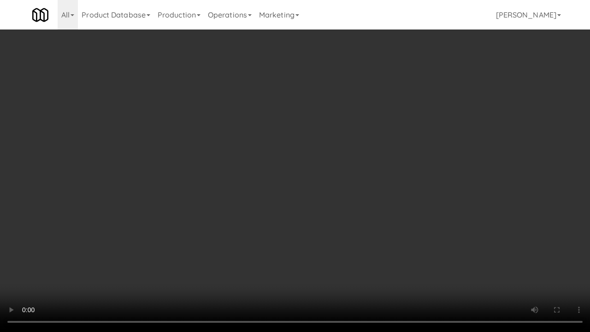
click at [389, 162] on video at bounding box center [295, 166] width 590 height 332
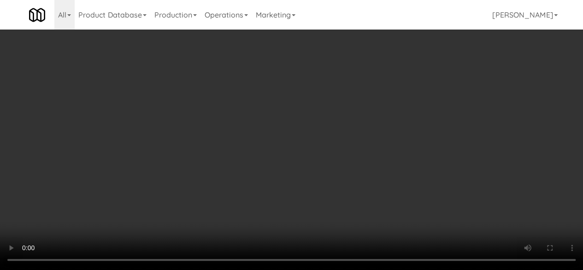
click at [150, 223] on video at bounding box center [291, 135] width 583 height 270
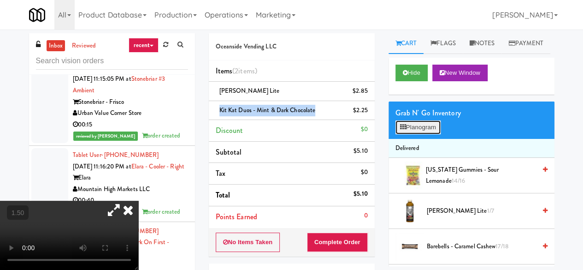
click at [402, 130] on icon at bounding box center [403, 127] width 6 height 6
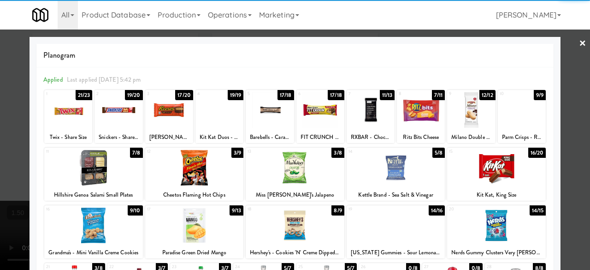
click at [174, 113] on div at bounding box center [169, 109] width 48 height 35
drag, startPoint x: 557, startPoint y: 49, endPoint x: 551, endPoint y: 53, distance: 6.8
click at [558, 49] on div at bounding box center [295, 135] width 590 height 270
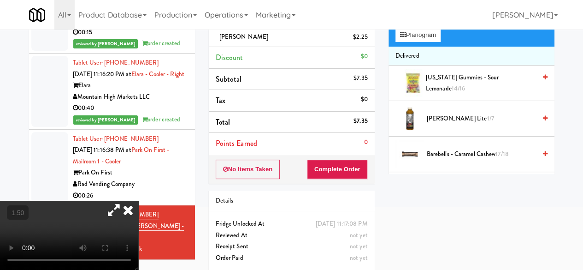
scroll to position [47, 0]
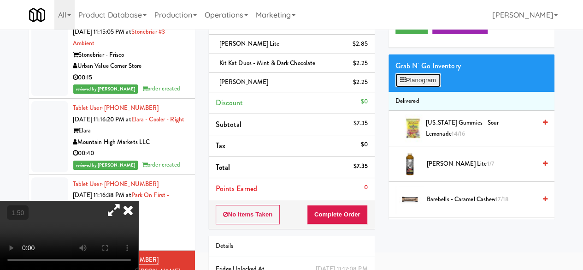
click at [402, 83] on icon at bounding box center [403, 80] width 6 height 6
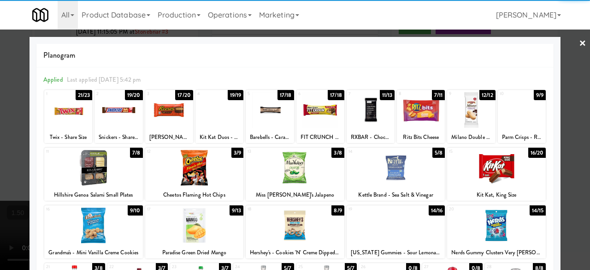
click at [301, 168] on div at bounding box center [295, 167] width 99 height 35
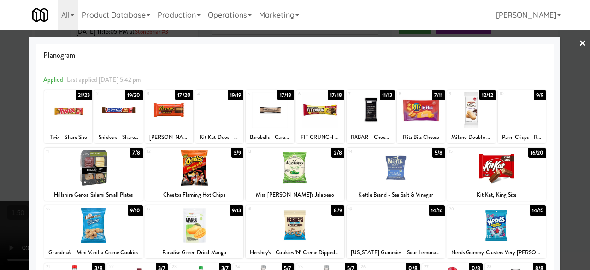
click at [566, 46] on div at bounding box center [295, 135] width 590 height 270
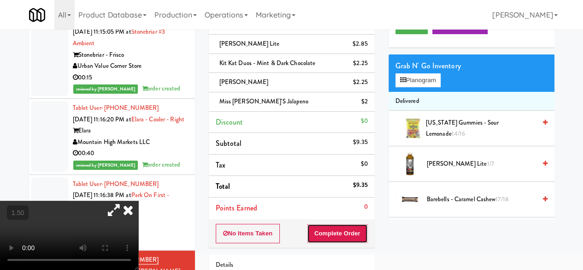
click at [327, 225] on button "Complete Order" at bounding box center [337, 233] width 61 height 19
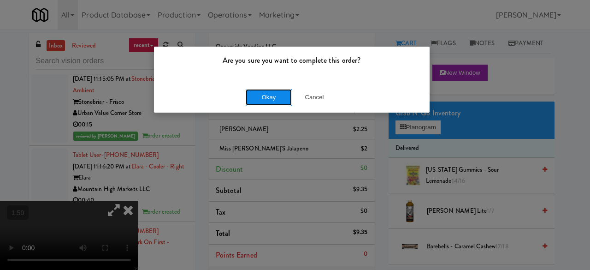
click at [269, 98] on button "Okay" at bounding box center [269, 97] width 46 height 17
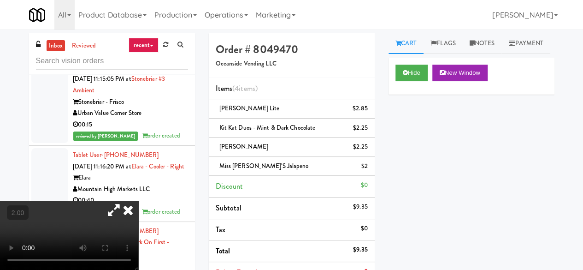
click at [138, 200] on icon at bounding box center [128, 209] width 20 height 18
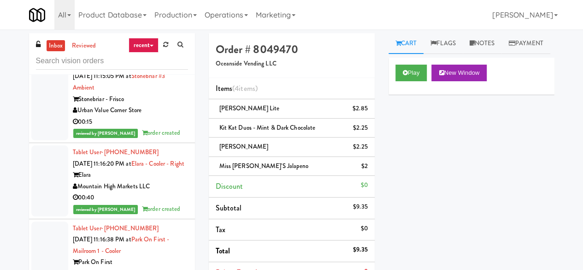
scroll to position [1890, 0]
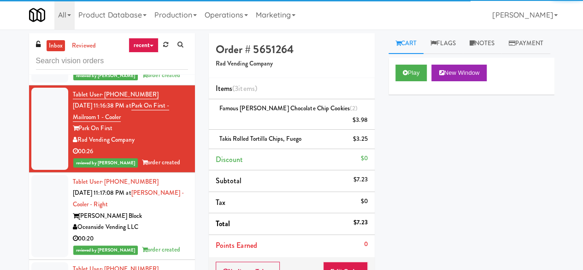
scroll to position [2074, 0]
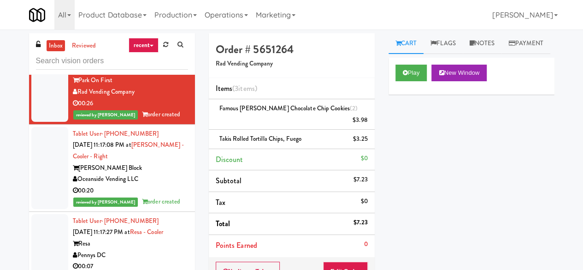
click at [163, 238] on div "Resa" at bounding box center [130, 244] width 115 height 12
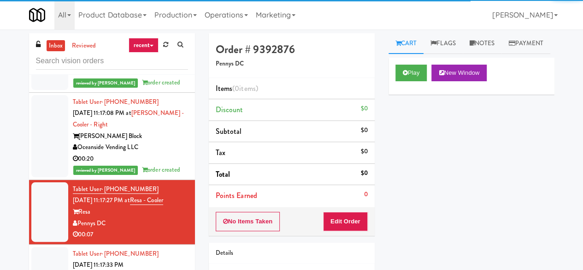
scroll to position [2120, 0]
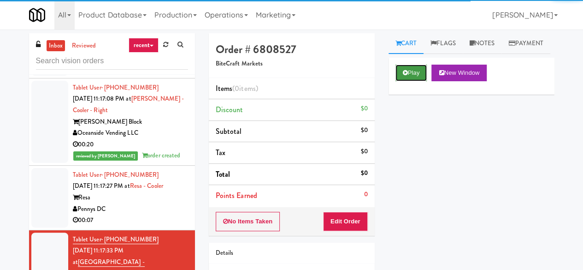
click at [409, 81] on button "Play" at bounding box center [411, 73] width 32 height 17
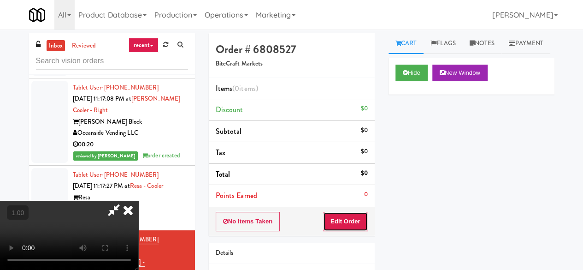
click at [350, 219] on button "Edit Order" at bounding box center [345, 221] width 45 height 19
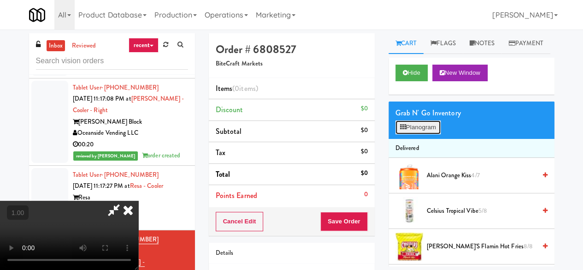
click at [430, 134] on button "Planogram" at bounding box center [417, 127] width 45 height 14
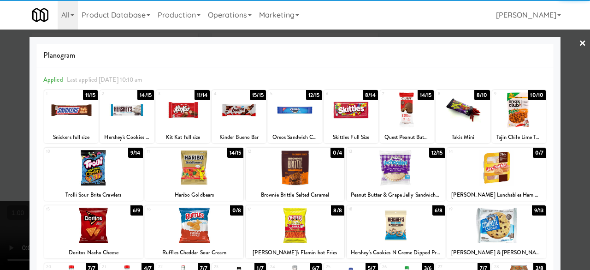
click at [230, 113] on div at bounding box center [238, 109] width 53 height 35
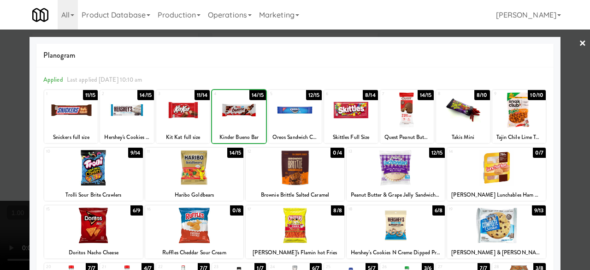
click at [230, 113] on div at bounding box center [238, 109] width 53 height 35
click at [560, 40] on div at bounding box center [295, 135] width 590 height 270
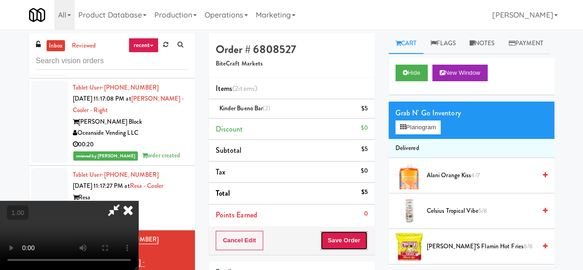
click at [357, 236] on button "Save Order" at bounding box center [343, 239] width 47 height 19
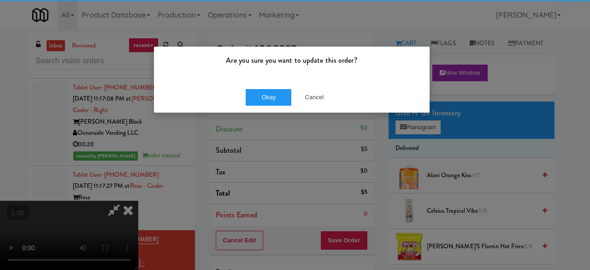
click at [270, 84] on div "Okay Cancel" at bounding box center [292, 97] width 276 height 31
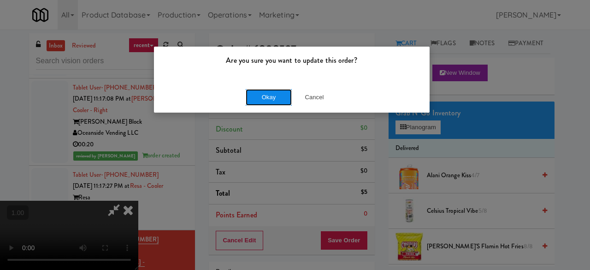
click at [272, 103] on button "Okay" at bounding box center [269, 97] width 46 height 17
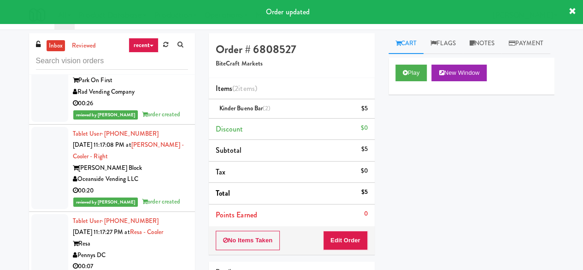
scroll to position [2074, 0]
click at [157, 249] on div "Pennys DC" at bounding box center [130, 255] width 115 height 12
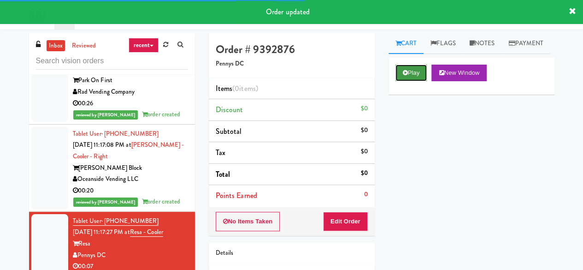
click at [397, 81] on button "Play" at bounding box center [411, 73] width 32 height 17
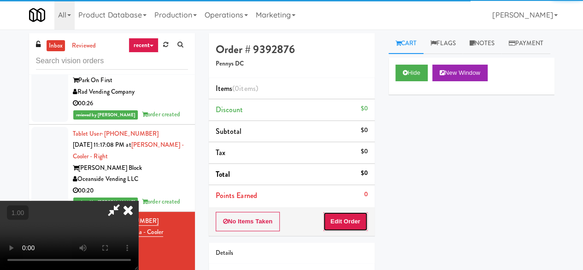
click at [355, 212] on button "Edit Order" at bounding box center [345, 221] width 45 height 19
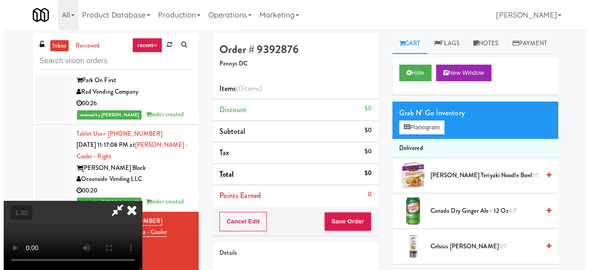
scroll to position [19, 0]
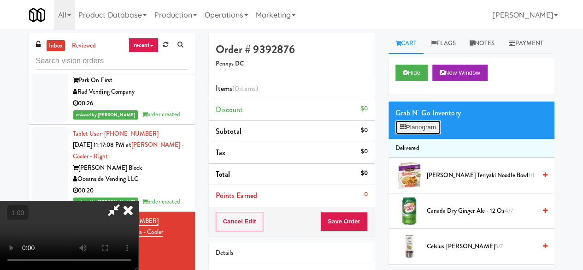
click at [421, 134] on button "Planogram" at bounding box center [417, 127] width 45 height 14
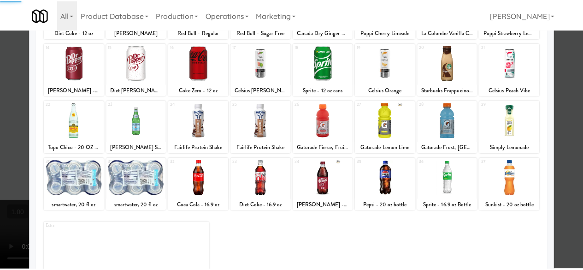
scroll to position [183, 0]
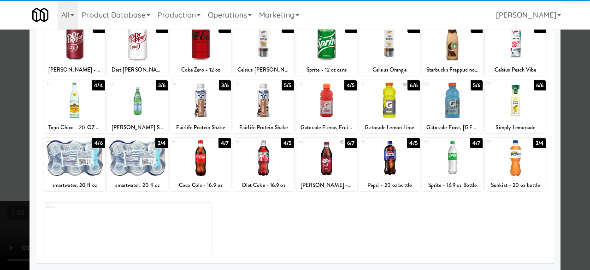
click at [387, 118] on div "27 6/6 Gatorade Lemon Lime" at bounding box center [389, 106] width 61 height 53
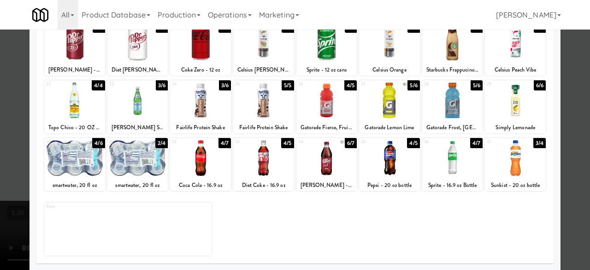
click at [569, 77] on div at bounding box center [295, 135] width 590 height 270
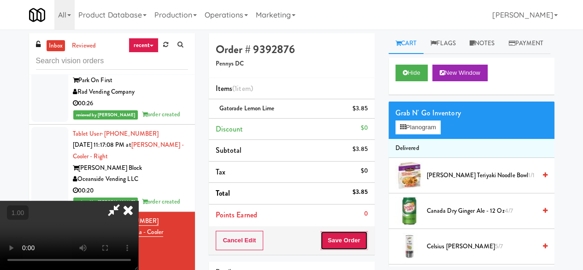
click at [362, 236] on button "Save Order" at bounding box center [343, 239] width 47 height 19
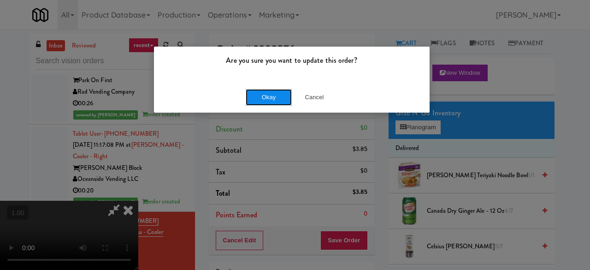
click at [279, 103] on button "Okay" at bounding box center [269, 97] width 46 height 17
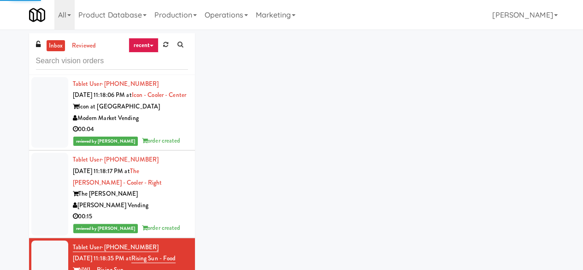
scroll to position [2443, 0]
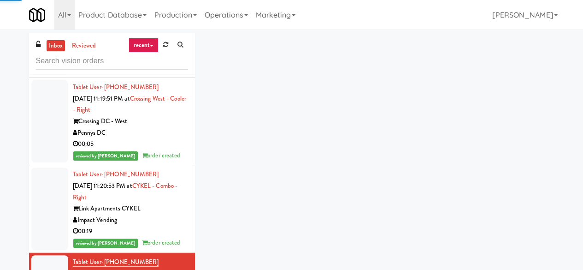
scroll to position [2765, 0]
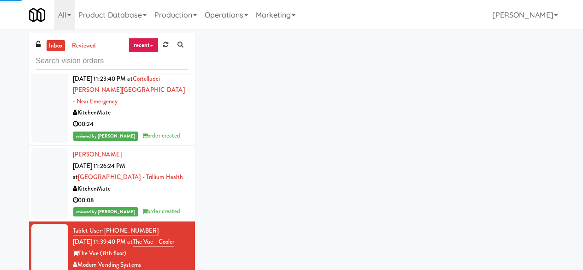
scroll to position [3042, 0]
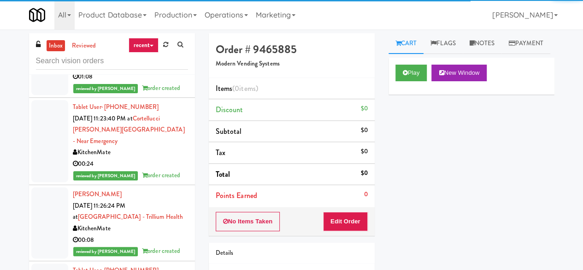
drag, startPoint x: 165, startPoint y: 169, endPoint x: 158, endPoint y: 182, distance: 14.5
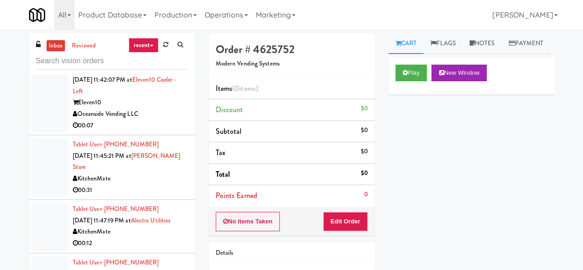
scroll to position [3549, 0]
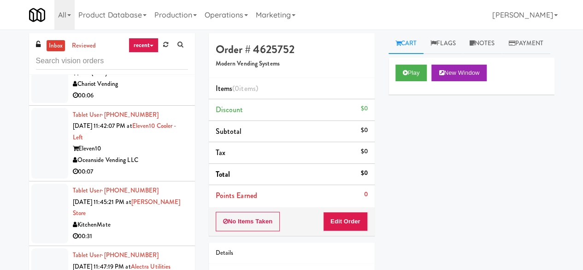
click at [156, 230] on div "00:31" at bounding box center [130, 236] width 115 height 12
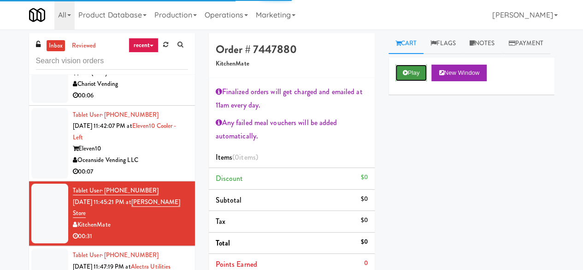
click at [406, 81] on button "Play" at bounding box center [411, 73] width 32 height 17
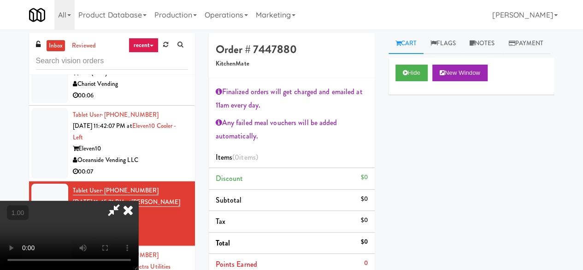
click at [138, 269] on video at bounding box center [69, 234] width 138 height 69
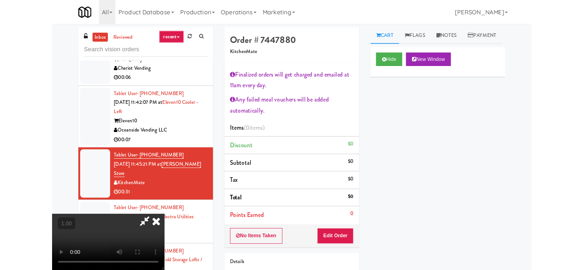
scroll to position [19, 0]
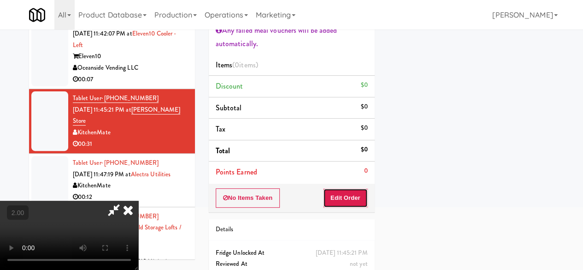
click at [360, 192] on button "Edit Order" at bounding box center [345, 197] width 45 height 19
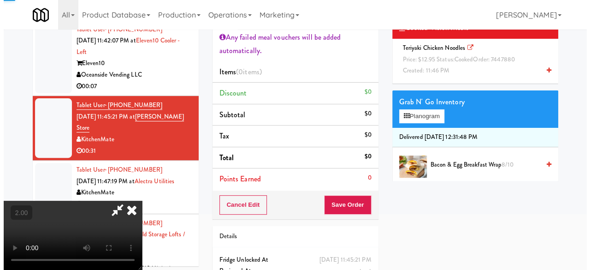
scroll to position [0, 0]
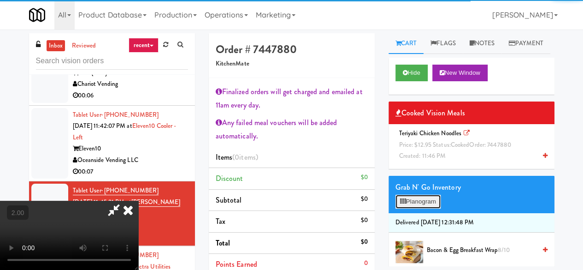
click at [429, 208] on button "Planogram" at bounding box center [417, 201] width 45 height 14
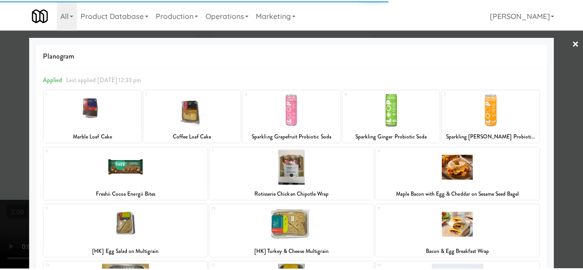
scroll to position [230, 0]
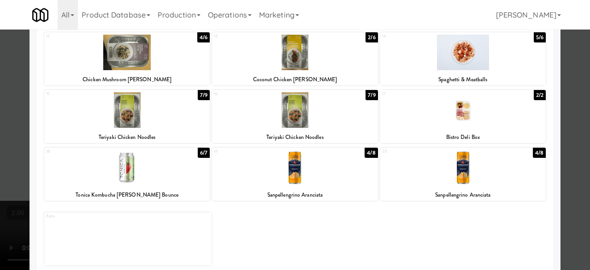
click at [310, 124] on div at bounding box center [294, 109] width 165 height 35
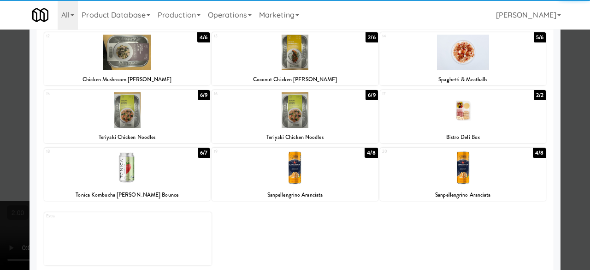
click at [573, 88] on div at bounding box center [295, 135] width 590 height 270
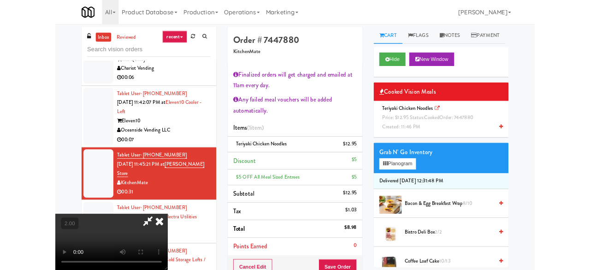
scroll to position [19, 0]
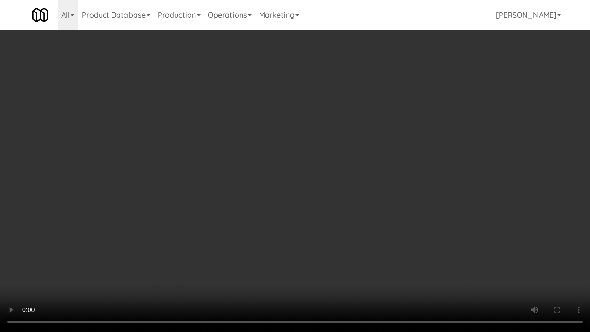
click at [346, 269] on video at bounding box center [295, 166] width 590 height 332
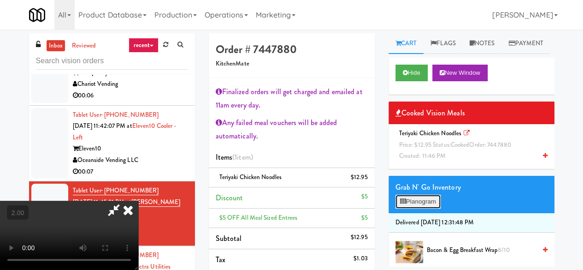
click at [430, 208] on button "Planogram" at bounding box center [417, 201] width 45 height 14
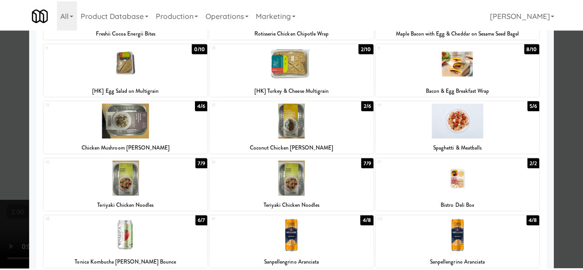
scroll to position [148, 0]
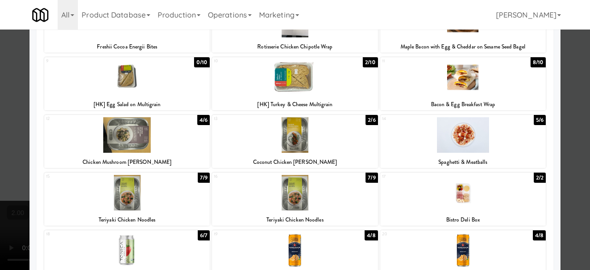
click at [575, 78] on div at bounding box center [295, 135] width 590 height 270
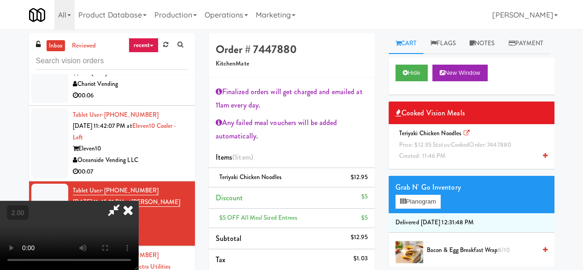
click at [124, 200] on icon at bounding box center [113, 209] width 21 height 18
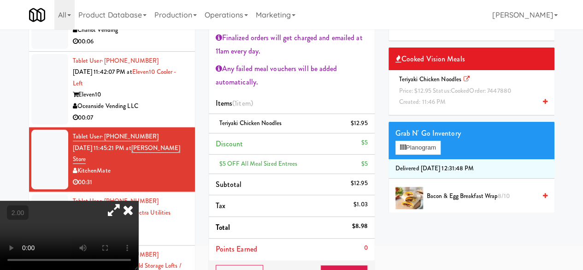
scroll to position [138, 0]
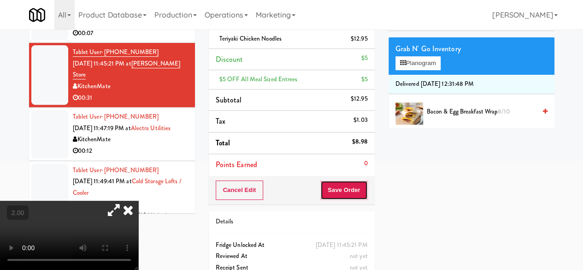
click at [340, 194] on button "Save Order" at bounding box center [343, 189] width 47 height 19
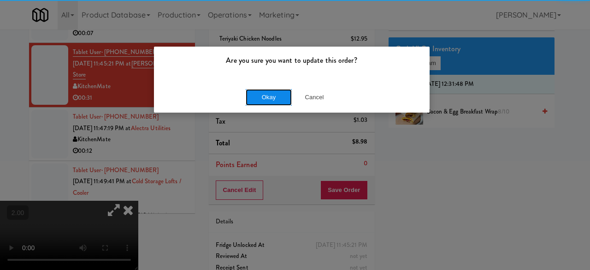
click at [266, 91] on button "Okay" at bounding box center [269, 97] width 46 height 17
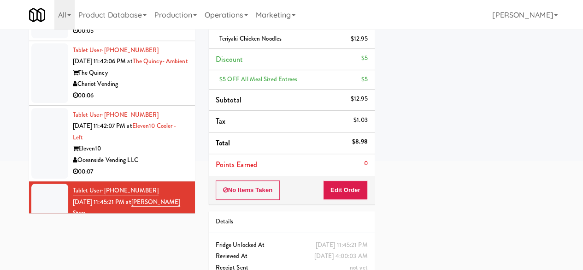
scroll to position [3456, 0]
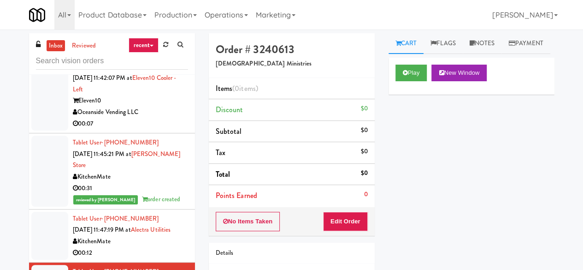
click at [143, 247] on div "00:12" at bounding box center [130, 253] width 115 height 12
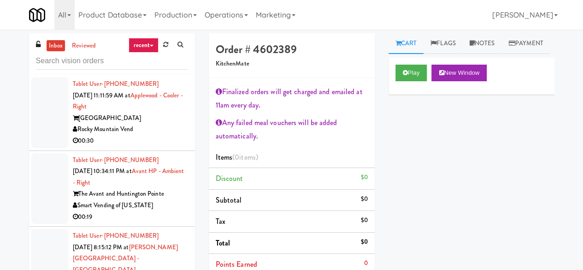
scroll to position [3597, 0]
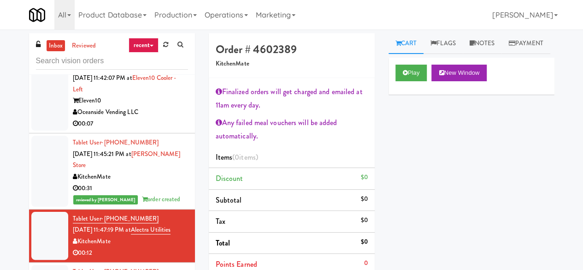
drag, startPoint x: 165, startPoint y: 231, endPoint x: 175, endPoint y: 191, distance: 41.4
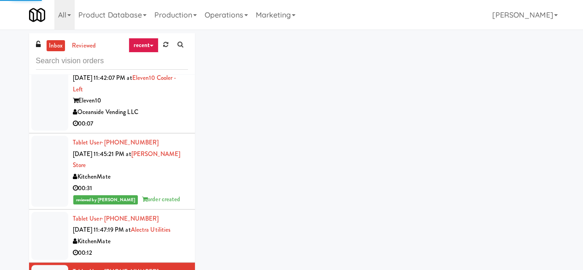
click at [166, 236] on div "KitchenMate" at bounding box center [130, 242] width 115 height 12
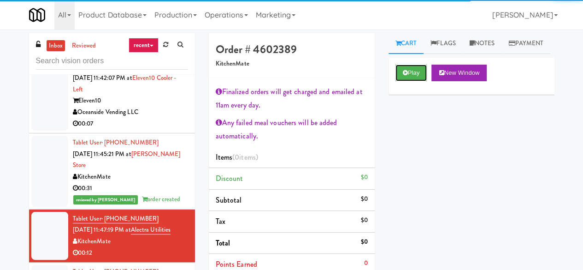
drag, startPoint x: 421, startPoint y: 92, endPoint x: 392, endPoint y: 115, distance: 36.7
click at [420, 81] on button "Play" at bounding box center [411, 73] width 32 height 17
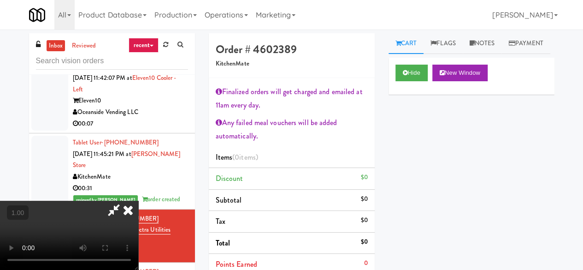
scroll to position [19, 0]
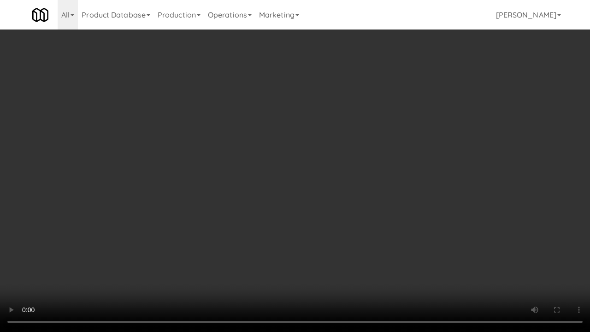
click at [283, 260] on video at bounding box center [295, 166] width 590 height 332
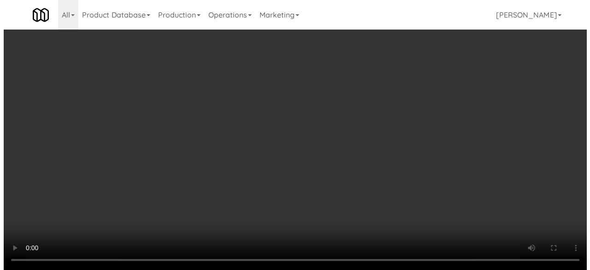
scroll to position [92, 0]
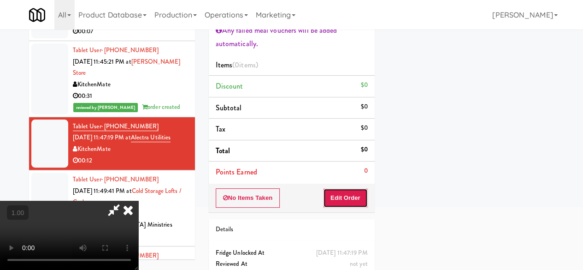
drag, startPoint x: 362, startPoint y: 191, endPoint x: 394, endPoint y: 180, distance: 33.1
click at [362, 191] on button "Edit Order" at bounding box center [345, 197] width 45 height 19
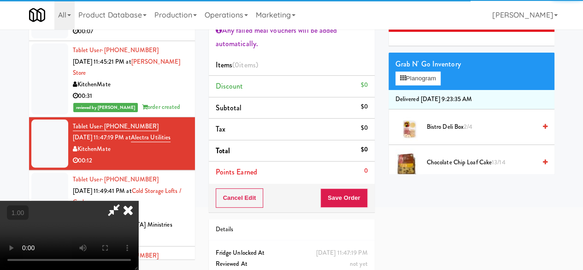
click at [415, 90] on div "Grab N' Go Inventory Planogram" at bounding box center [472, 71] width 166 height 37
click at [416, 85] on button "Planogram" at bounding box center [417, 78] width 45 height 14
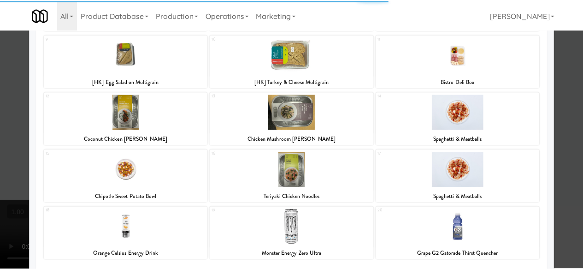
scroll to position [240, 0]
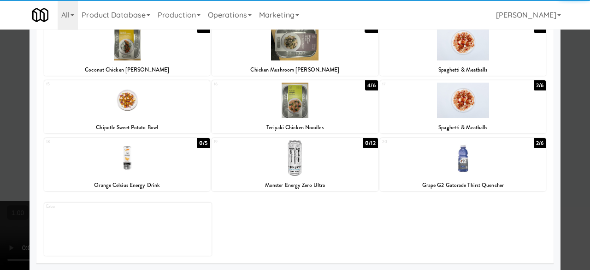
click at [305, 165] on div at bounding box center [294, 157] width 165 height 35
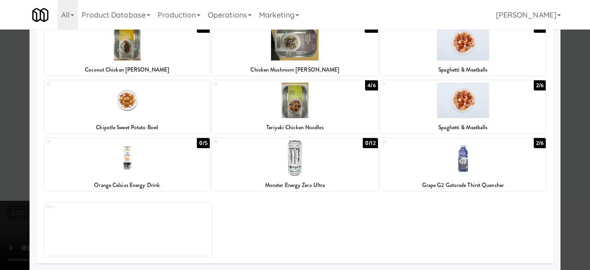
click at [562, 124] on div at bounding box center [295, 135] width 590 height 270
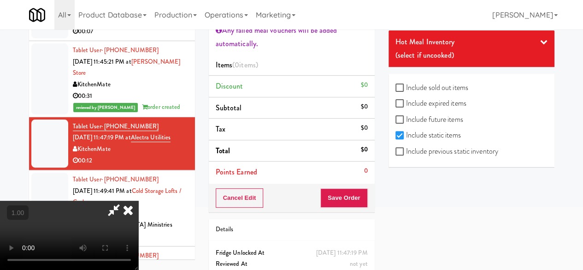
click at [424, 146] on label "Include previous static inventory" at bounding box center [446, 151] width 103 height 14
click at [406, 148] on input "Include previous static inventory" at bounding box center [400, 151] width 11 height 7
checkbox input "true"
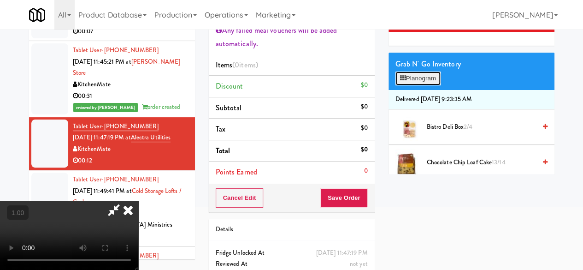
click at [423, 85] on button "Planogram" at bounding box center [417, 78] width 45 height 14
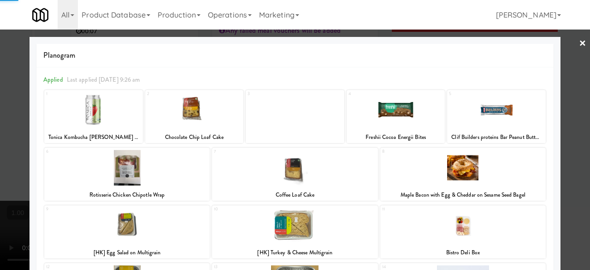
scroll to position [240, 0]
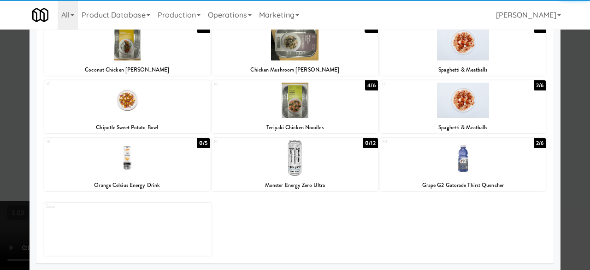
click at [280, 165] on div at bounding box center [294, 157] width 165 height 35
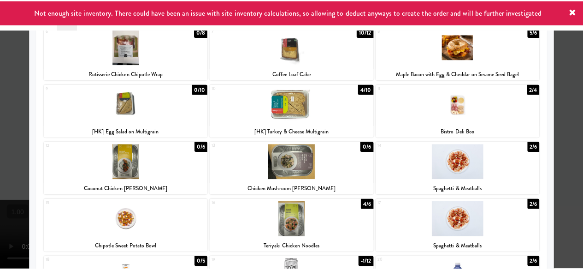
scroll to position [56, 0]
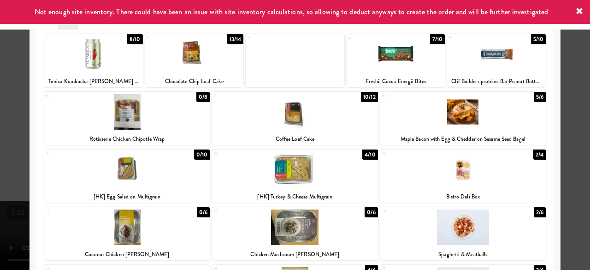
click at [290, 173] on div at bounding box center [294, 169] width 165 height 35
click at [570, 104] on div at bounding box center [295, 135] width 590 height 270
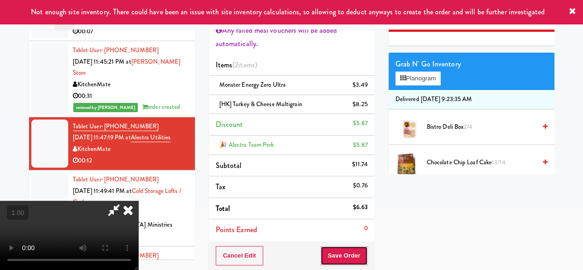
click at [355, 260] on button "Save Order" at bounding box center [343, 255] width 47 height 19
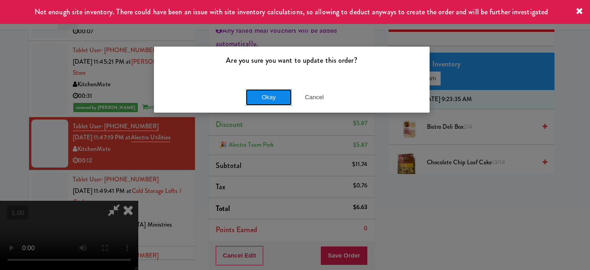
click at [276, 96] on button "Okay" at bounding box center [269, 97] width 46 height 17
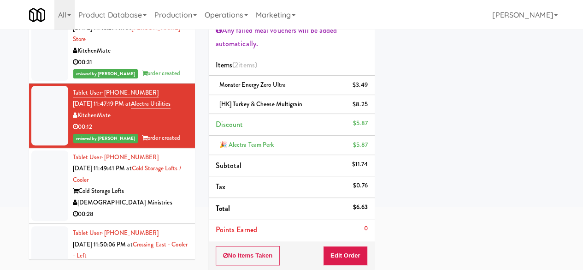
scroll to position [3643, 0]
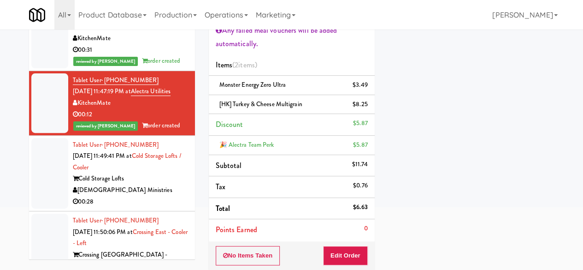
click at [154, 184] on div "[DEMOGRAPHIC_DATA] Ministries" at bounding box center [130, 190] width 115 height 12
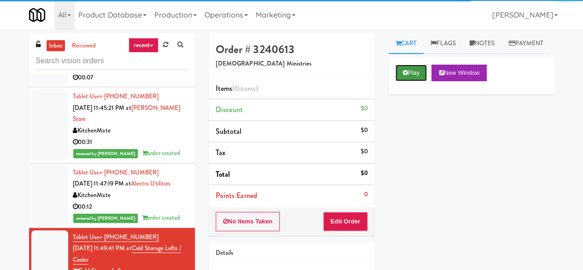
click at [406, 81] on button "Play" at bounding box center [411, 73] width 32 height 17
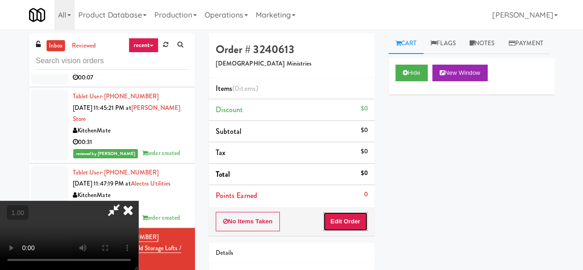
click at [355, 226] on button "Edit Order" at bounding box center [345, 221] width 45 height 19
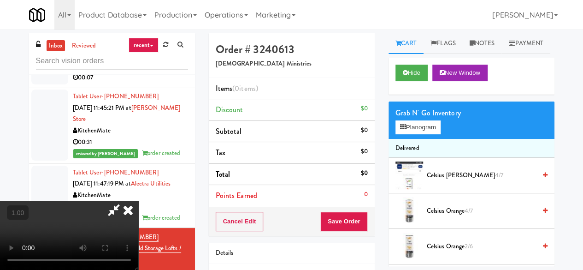
click at [78, 200] on video at bounding box center [69, 234] width 138 height 69
click at [138, 200] on icon at bounding box center [128, 209] width 20 height 18
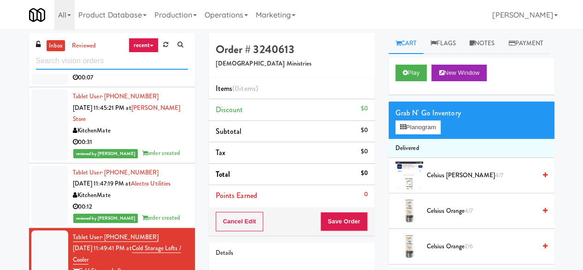
click at [88, 69] on input "text" at bounding box center [112, 61] width 152 height 17
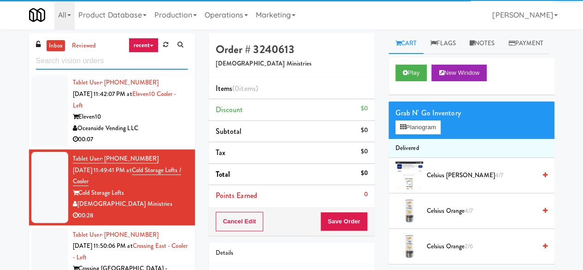
scroll to position [1434, 0]
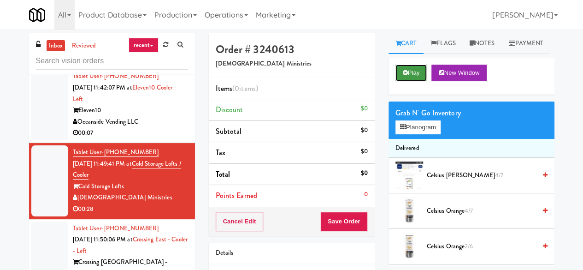
click at [409, 81] on button "Play" at bounding box center [411, 73] width 32 height 17
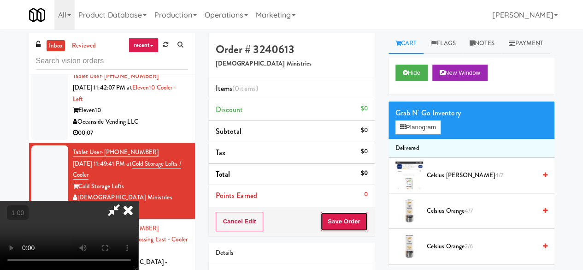
click at [345, 219] on button "Save Order" at bounding box center [343, 221] width 47 height 19
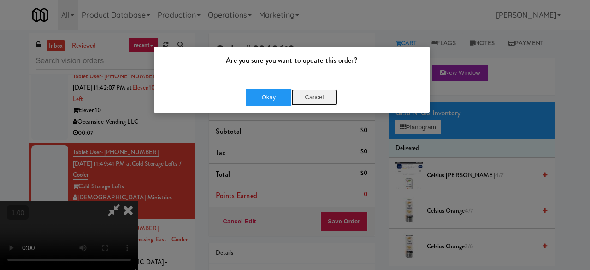
click at [316, 99] on button "Cancel" at bounding box center [314, 97] width 46 height 17
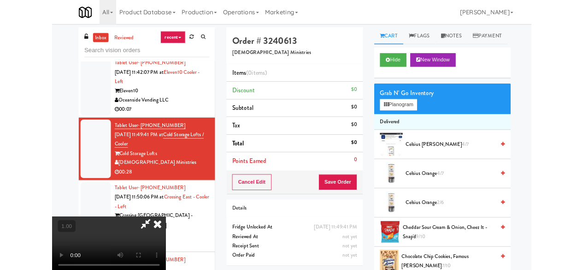
scroll to position [19, 0]
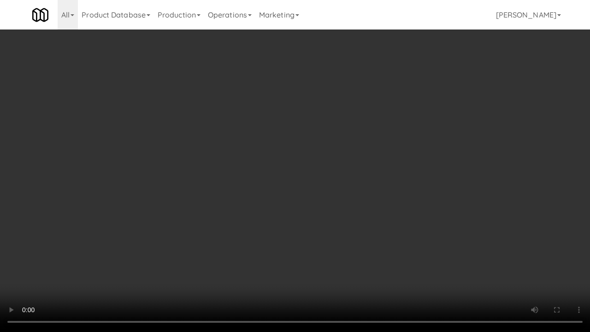
click at [279, 252] on video at bounding box center [295, 166] width 590 height 332
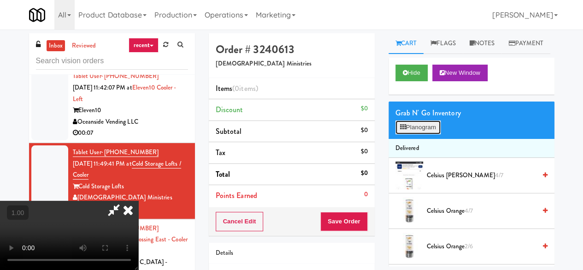
click at [409, 134] on button "Planogram" at bounding box center [417, 127] width 45 height 14
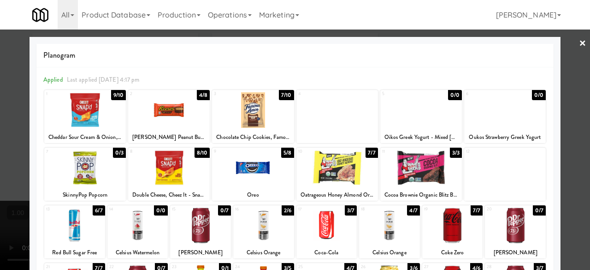
click at [180, 169] on div at bounding box center [169, 167] width 82 height 35
click at [173, 127] on div at bounding box center [169, 109] width 82 height 35
click at [173, 126] on div at bounding box center [169, 109] width 82 height 35
click at [103, 118] on div at bounding box center [85, 109] width 82 height 35
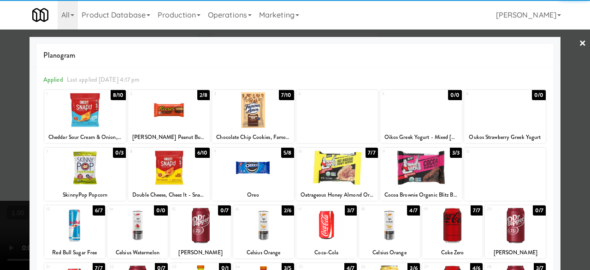
click at [571, 53] on div at bounding box center [295, 135] width 590 height 270
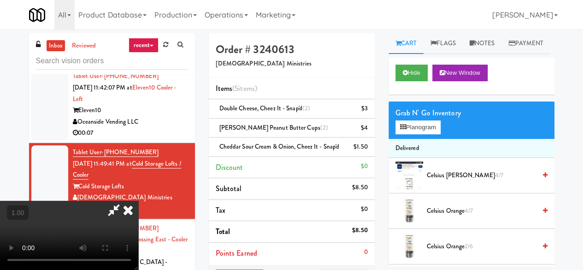
scroll to position [19, 0]
click at [425, 134] on button "Planogram" at bounding box center [417, 127] width 45 height 14
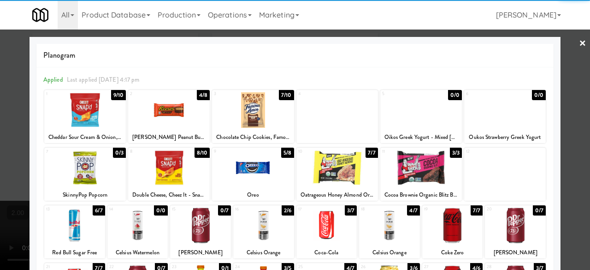
drag, startPoint x: 265, startPoint y: 114, endPoint x: 273, endPoint y: 112, distance: 8.5
click at [265, 113] on div at bounding box center [253, 109] width 82 height 35
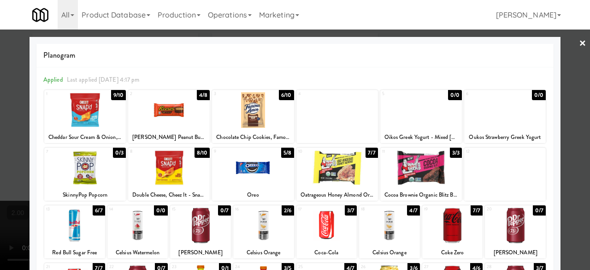
click at [564, 44] on div at bounding box center [295, 135] width 590 height 270
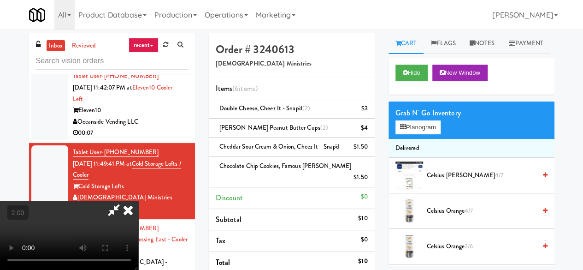
click at [124, 200] on icon at bounding box center [113, 209] width 21 height 18
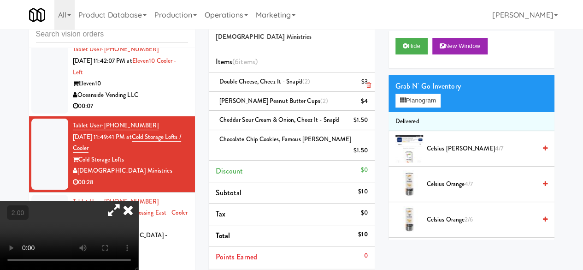
scroll to position [46, 0]
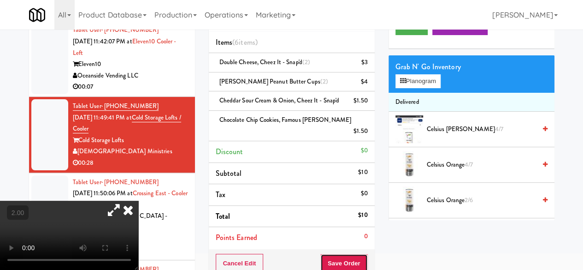
click at [347, 267] on button "Save Order" at bounding box center [343, 262] width 47 height 19
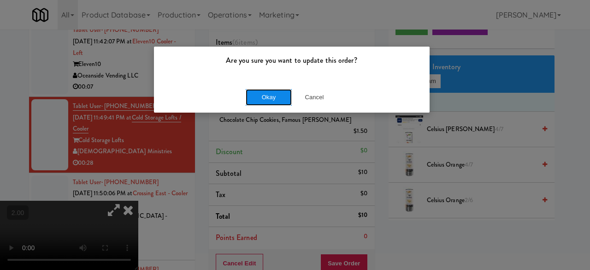
click at [262, 102] on button "Okay" at bounding box center [269, 97] width 46 height 17
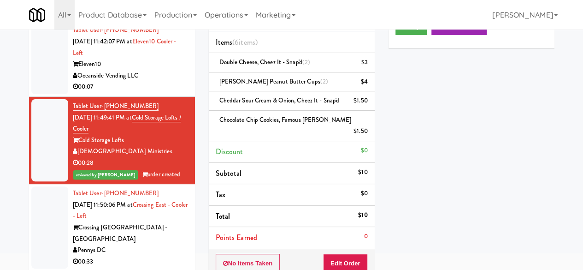
click at [150, 244] on div "Pennys DC" at bounding box center [130, 250] width 115 height 12
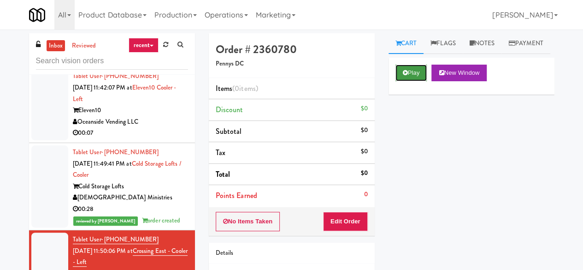
click at [404, 76] on icon at bounding box center [405, 73] width 5 height 6
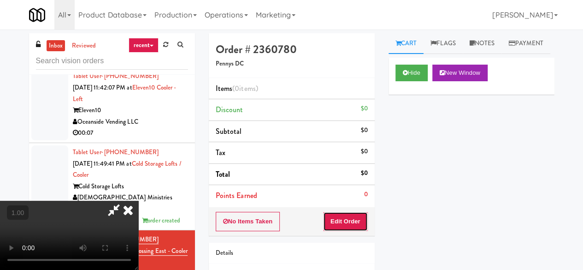
click at [356, 227] on button "Edit Order" at bounding box center [345, 221] width 45 height 19
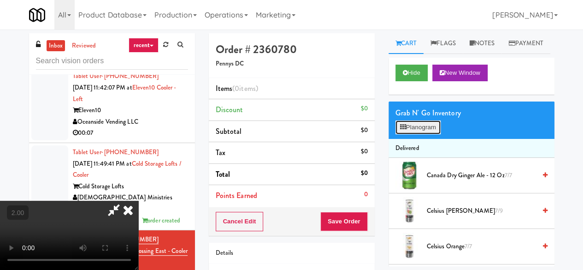
click at [416, 134] on button "Planogram" at bounding box center [417, 127] width 45 height 14
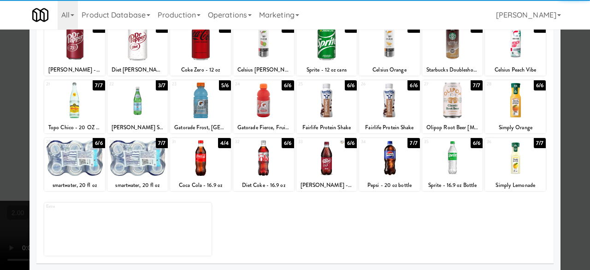
click at [201, 110] on div at bounding box center [200, 99] width 61 height 35
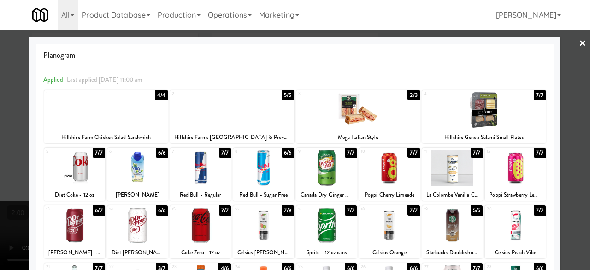
click at [150, 171] on div at bounding box center [137, 167] width 61 height 35
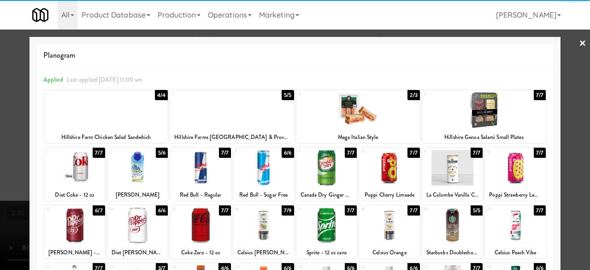
click at [560, 54] on div at bounding box center [295, 135] width 590 height 270
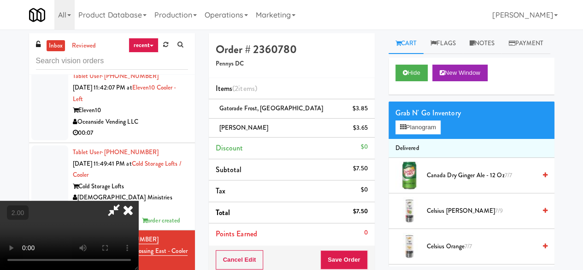
click at [124, 200] on icon at bounding box center [113, 209] width 21 height 18
click at [321, 252] on button "Save Order" at bounding box center [343, 259] width 47 height 19
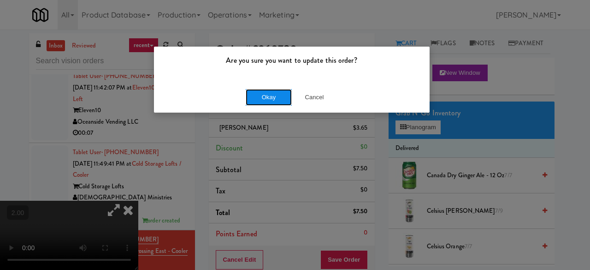
click at [255, 98] on button "Okay" at bounding box center [269, 97] width 46 height 17
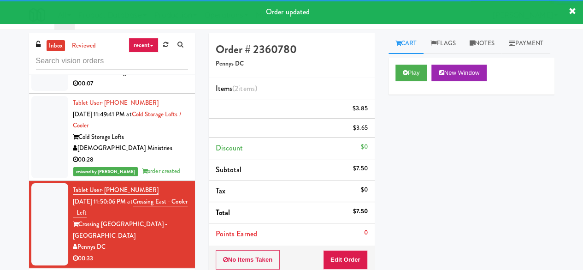
scroll to position [1526, 0]
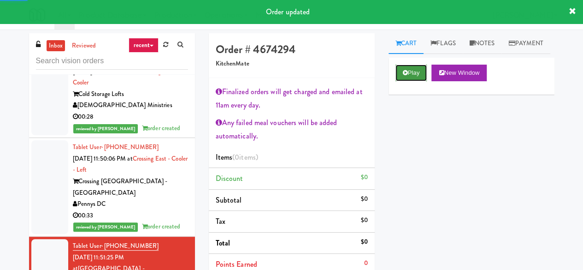
click at [397, 81] on button "Play" at bounding box center [411, 73] width 32 height 17
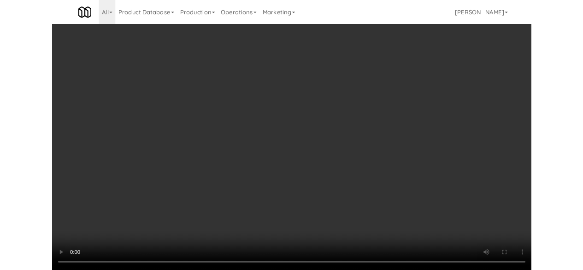
scroll to position [19, 0]
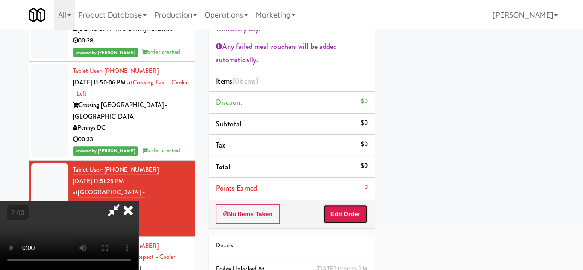
click at [362, 213] on button "Edit Order" at bounding box center [345, 213] width 45 height 19
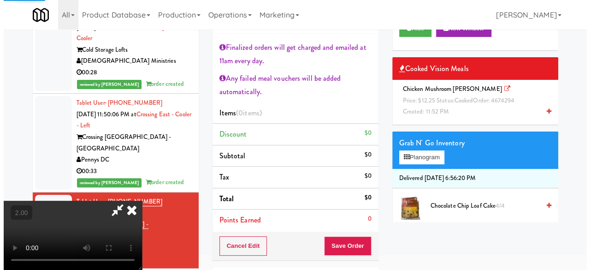
scroll to position [30, 0]
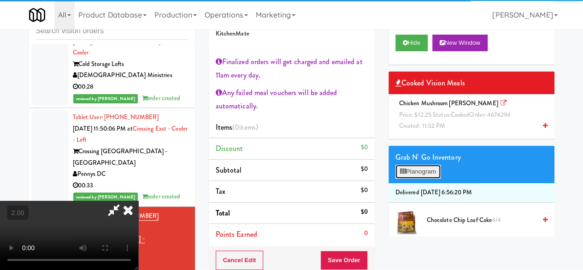
click at [419, 178] on button "Planogram" at bounding box center [417, 172] width 45 height 14
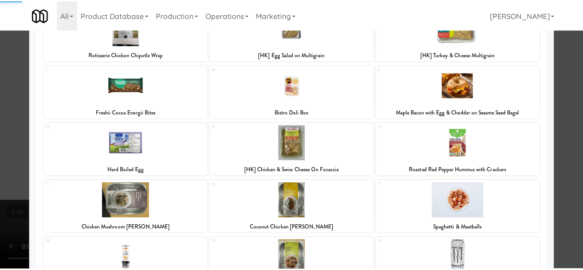
scroll to position [230, 0]
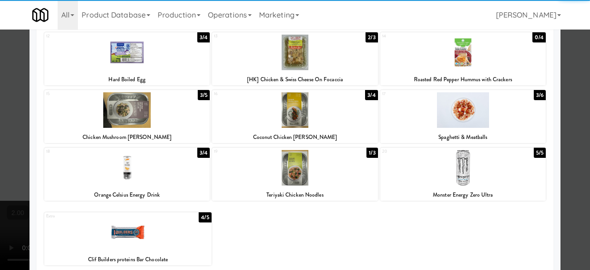
click at [165, 124] on div at bounding box center [126, 109] width 165 height 35
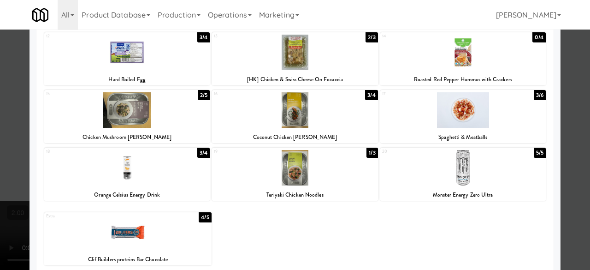
click at [560, 69] on div at bounding box center [295, 135] width 590 height 270
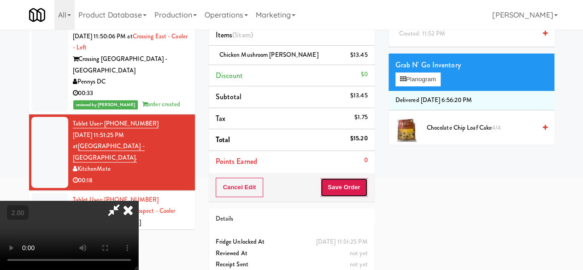
click at [358, 187] on button "Save Order" at bounding box center [343, 186] width 47 height 19
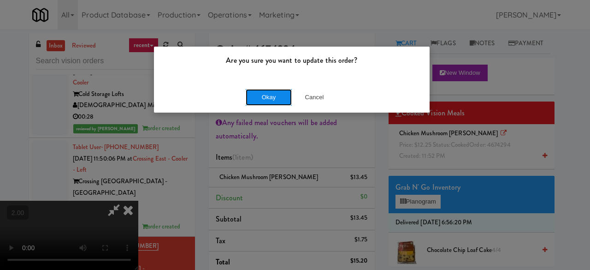
click at [273, 98] on button "Okay" at bounding box center [269, 97] width 46 height 17
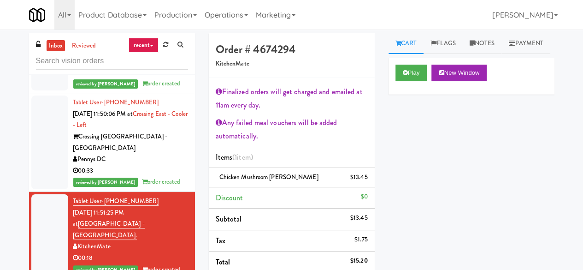
scroll to position [1618, 0]
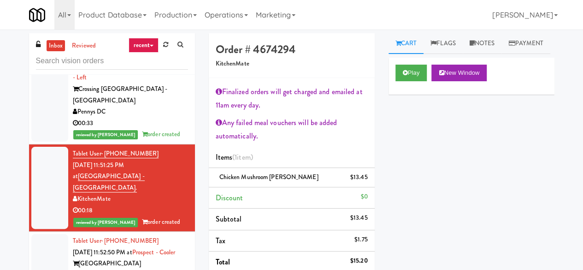
click at [159, 269] on div "Brew City Bites" at bounding box center [130, 275] width 115 height 12
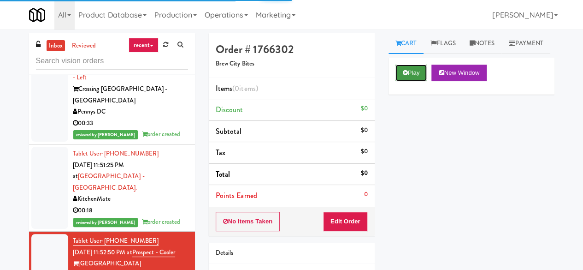
click at [410, 81] on button "Play" at bounding box center [411, 73] width 32 height 17
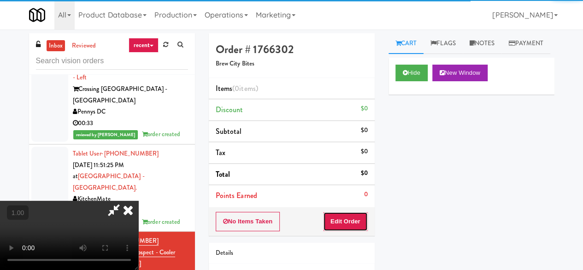
click at [352, 228] on button "Edit Order" at bounding box center [345, 221] width 45 height 19
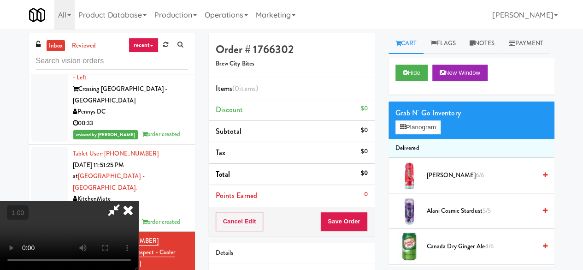
click at [138, 200] on icon at bounding box center [128, 209] width 20 height 18
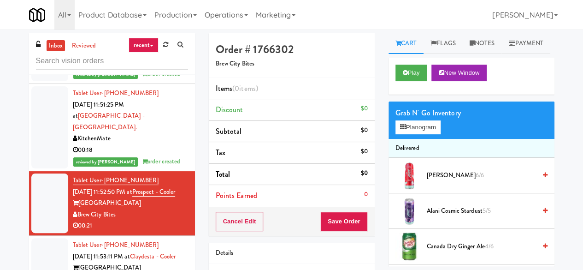
scroll to position [1710, 0]
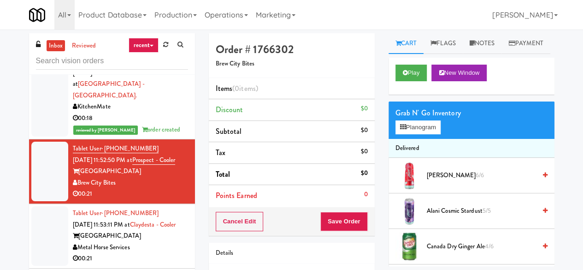
click at [153, 253] on div "00:21" at bounding box center [130, 259] width 115 height 12
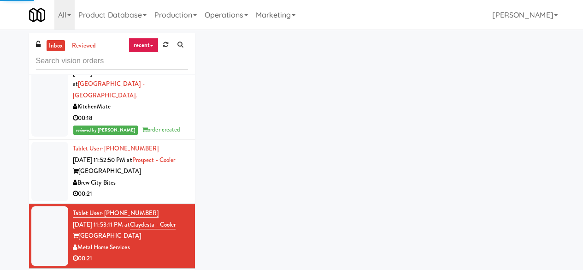
click at [157, 188] on div "00:21" at bounding box center [130, 194] width 115 height 12
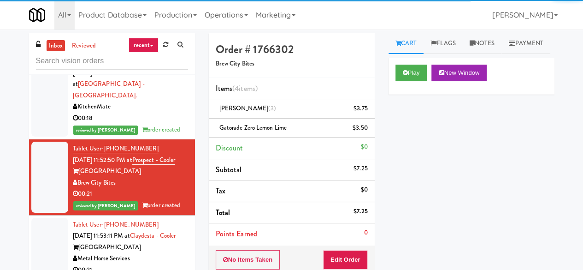
drag, startPoint x: 161, startPoint y: 182, endPoint x: 161, endPoint y: 177, distance: 5.5
click at [162, 215] on li "Tablet User · (432) 638-6023 [DATE] 11:53:11 PM at [GEOGRAPHIC_DATA] - Cooler C…" at bounding box center [112, 247] width 166 height 65
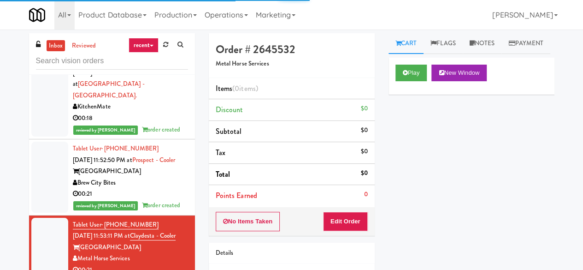
scroll to position [1756, 0]
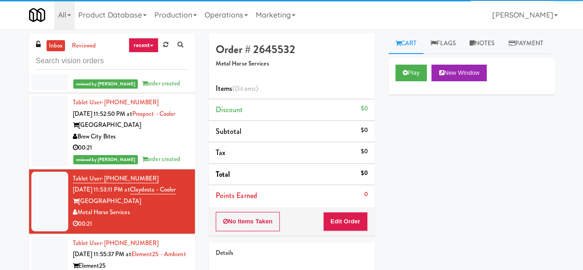
drag, startPoint x: 165, startPoint y: 187, endPoint x: 157, endPoint y: 146, distance: 41.8
click at [165, 237] on div "Tablet User · (781) 626-2855 [DATE] 11:55:37 PM at Element25 - Ambient Element2…" at bounding box center [130, 265] width 115 height 57
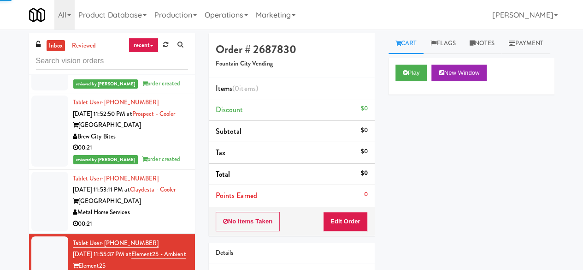
click at [166, 206] on div "Metal Horse Services" at bounding box center [130, 212] width 115 height 12
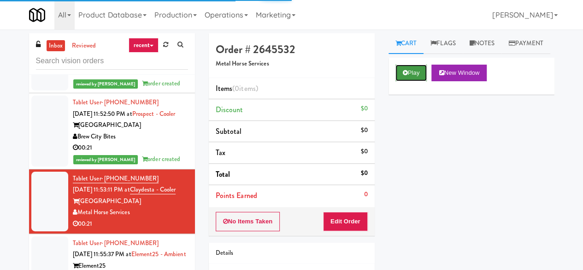
click at [402, 81] on button "Play" at bounding box center [411, 73] width 32 height 17
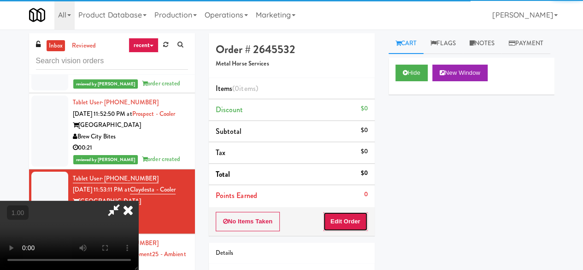
click at [359, 221] on button "Edit Order" at bounding box center [345, 221] width 45 height 19
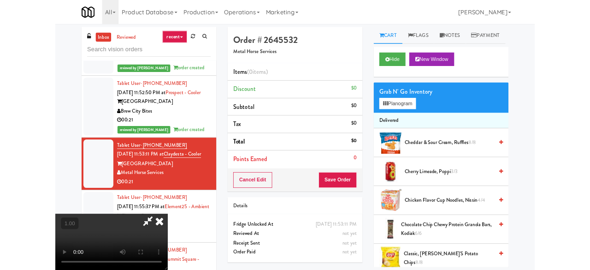
scroll to position [19, 0]
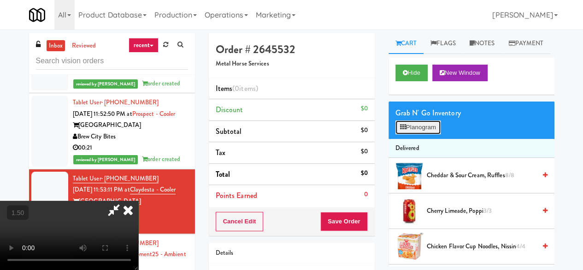
click at [423, 134] on button "Planogram" at bounding box center [417, 127] width 45 height 14
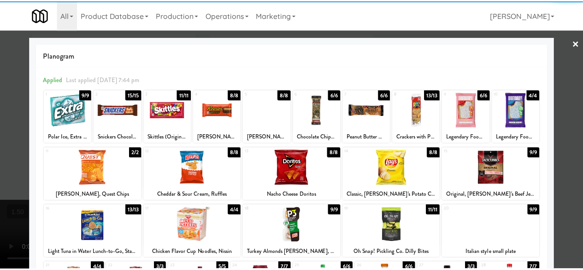
scroll to position [183, 0]
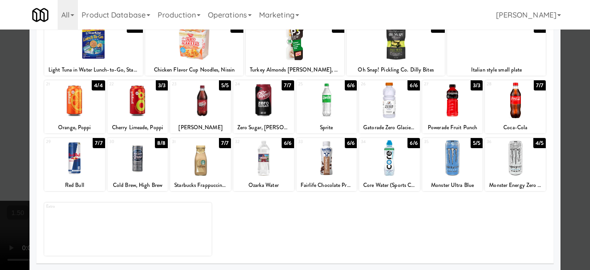
drag, startPoint x: 510, startPoint y: 169, endPoint x: 530, endPoint y: 157, distance: 22.9
click at [511, 167] on div at bounding box center [515, 157] width 61 height 35
click at [565, 131] on div at bounding box center [295, 135] width 590 height 270
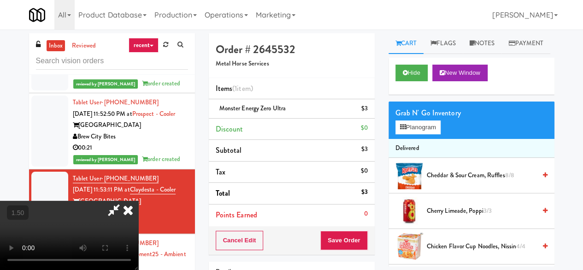
click at [138, 200] on icon at bounding box center [128, 209] width 20 height 18
click at [331, 35] on div "Order # 2645532 Metal Horse Services" at bounding box center [292, 55] width 166 height 45
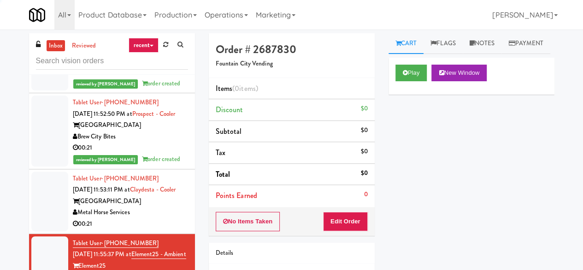
click at [172, 206] on div "Metal Horse Services" at bounding box center [130, 212] width 115 height 12
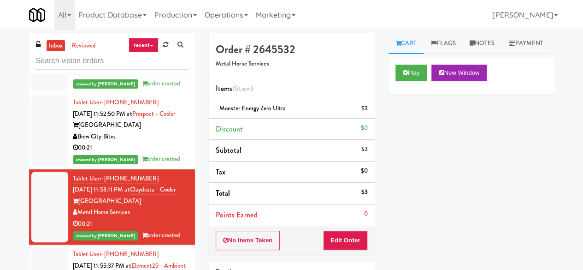
scroll to position [1941, 0]
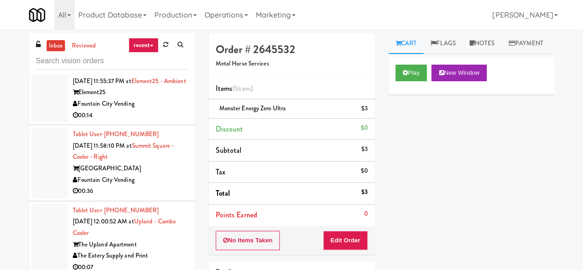
click at [159, 174] on div "Fountain City Vending" at bounding box center [130, 180] width 115 height 12
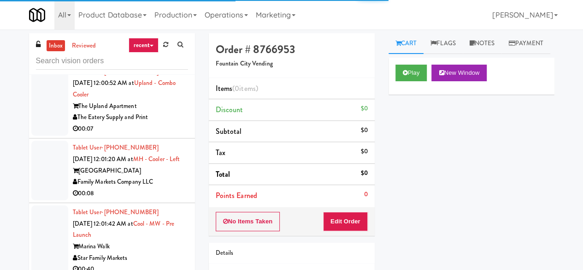
click at [154, 263] on div "00:40" at bounding box center [130, 269] width 115 height 12
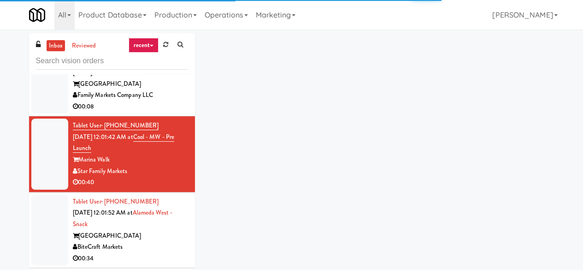
scroll to position [2217, 0]
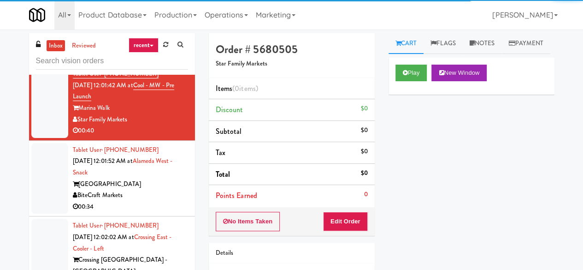
click at [430, 80] on div "Play New Window" at bounding box center [472, 76] width 166 height 37
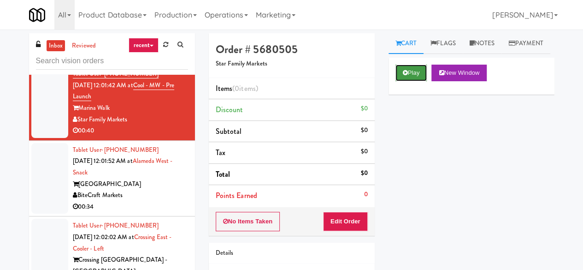
click at [412, 81] on button "Play" at bounding box center [411, 73] width 32 height 17
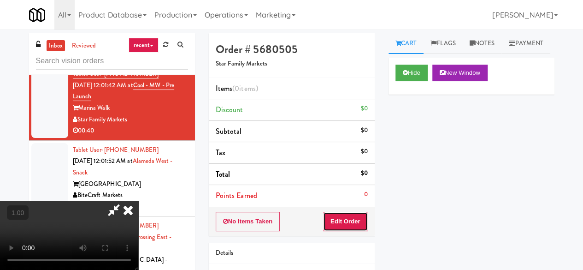
click at [339, 224] on button "Edit Order" at bounding box center [345, 221] width 45 height 19
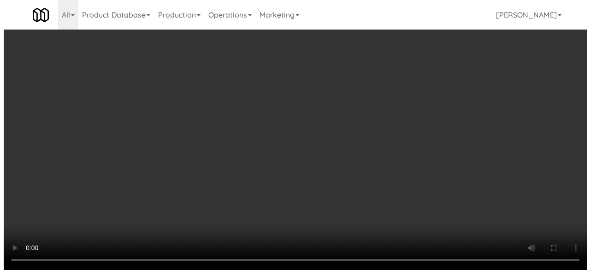
scroll to position [19, 0]
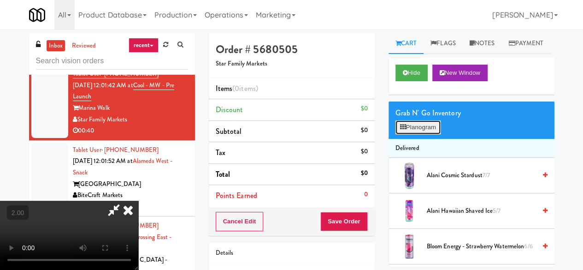
click at [427, 134] on button "Planogram" at bounding box center [417, 127] width 45 height 14
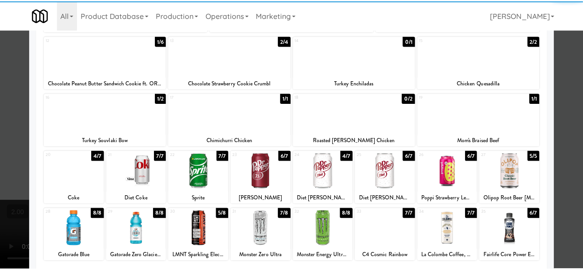
scroll to position [184, 0]
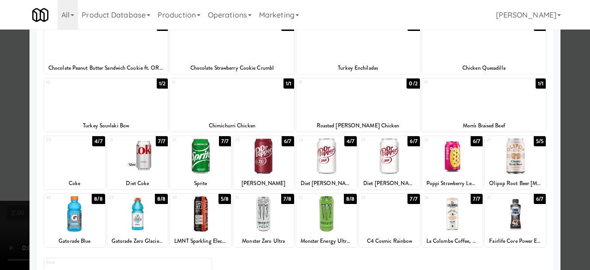
click at [513, 102] on div at bounding box center [484, 98] width 124 height 35
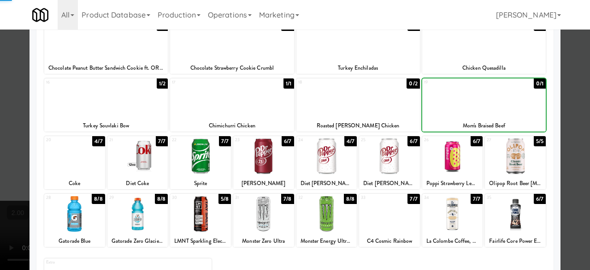
click at [574, 91] on div at bounding box center [295, 135] width 590 height 270
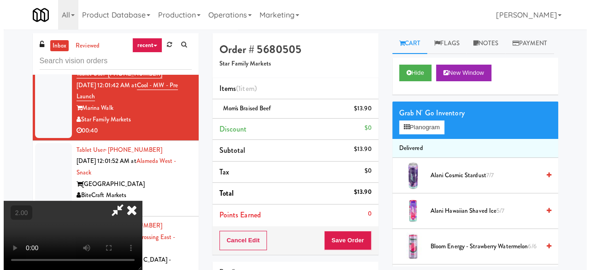
scroll to position [19, 0]
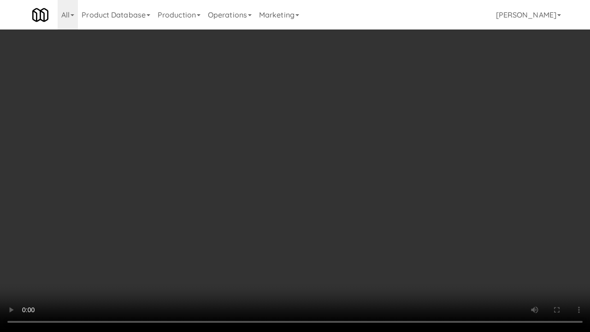
click at [136, 269] on video at bounding box center [295, 166] width 590 height 332
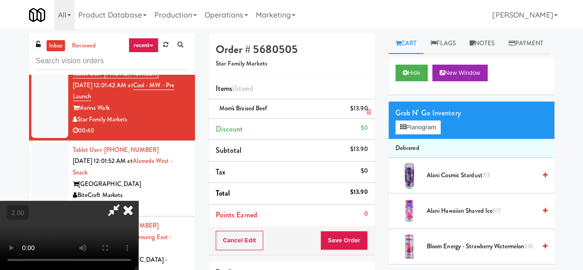
click at [366, 110] on icon at bounding box center [368, 112] width 5 height 6
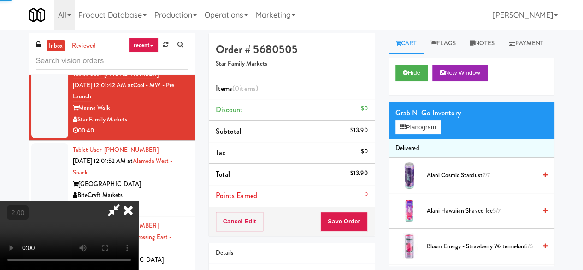
click at [431, 139] on div "Grab N' Go Inventory Planogram" at bounding box center [472, 119] width 166 height 37
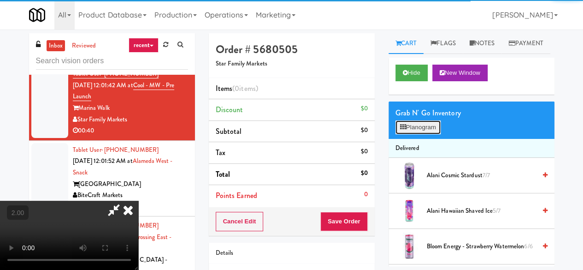
click at [432, 134] on button "Planogram" at bounding box center [417, 127] width 45 height 14
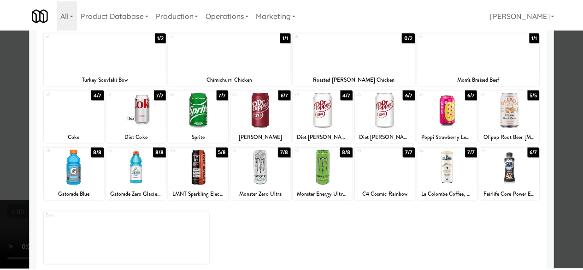
scroll to position [138, 0]
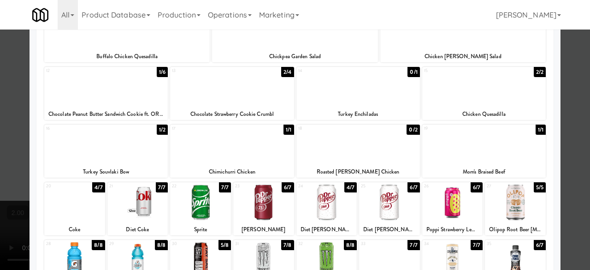
click at [488, 103] on div at bounding box center [484, 86] width 124 height 35
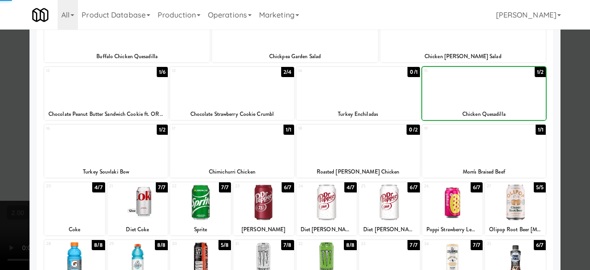
click at [565, 89] on div at bounding box center [295, 135] width 590 height 270
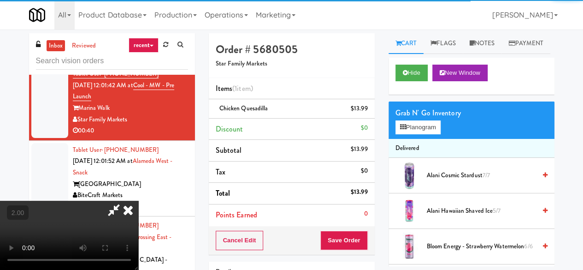
click at [138, 200] on video at bounding box center [69, 234] width 138 height 69
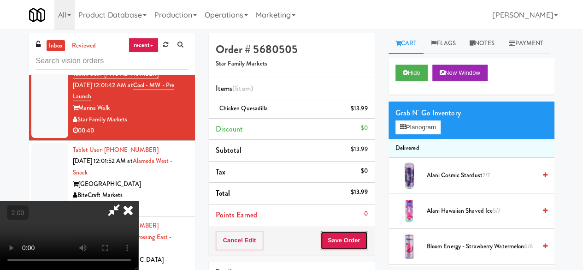
click at [355, 234] on button "Save Order" at bounding box center [343, 239] width 47 height 19
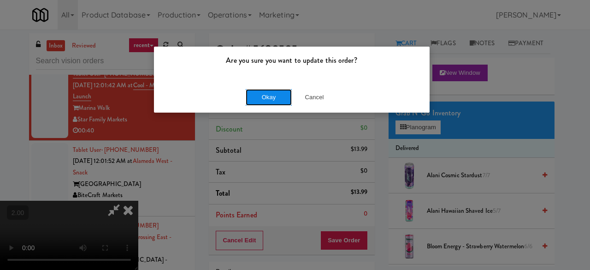
click at [272, 90] on button "Okay" at bounding box center [269, 97] width 46 height 17
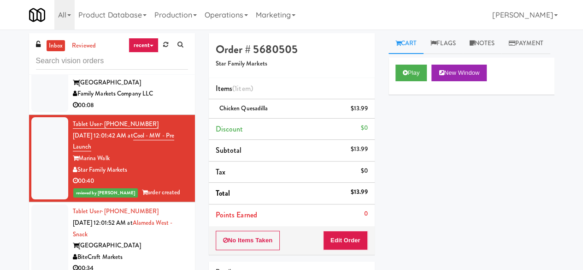
scroll to position [2229, 0]
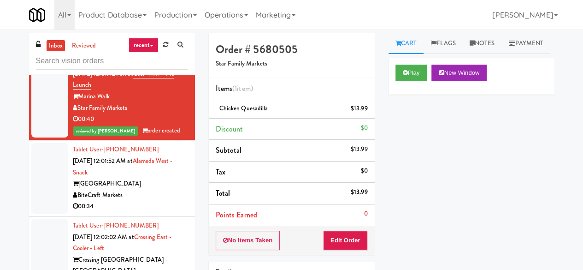
click at [149, 200] on div "00:34" at bounding box center [130, 206] width 115 height 12
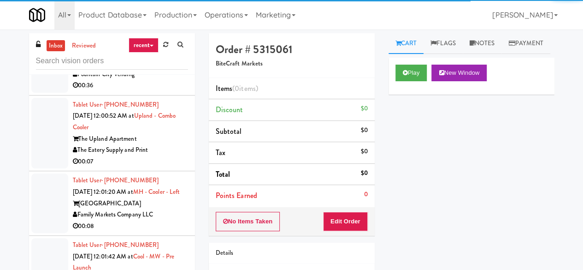
scroll to position [2044, 0]
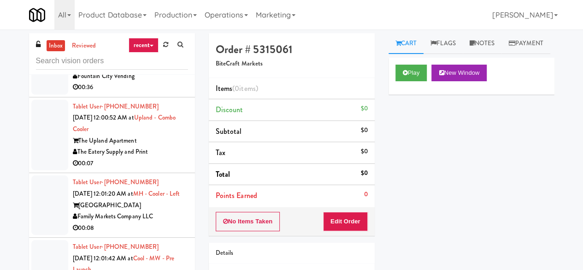
click at [160, 211] on div "Family Markets Company LLC" at bounding box center [130, 217] width 115 height 12
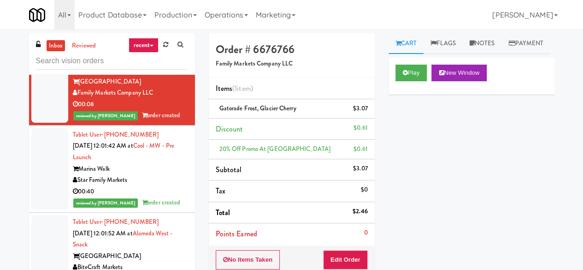
scroll to position [2183, 0]
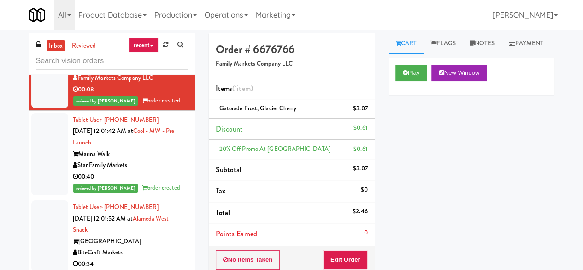
click at [147, 247] on div "BiteCraft Markets" at bounding box center [130, 253] width 115 height 12
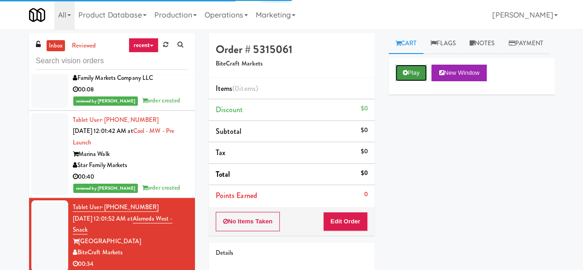
click at [403, 81] on button "Play" at bounding box center [411, 73] width 32 height 17
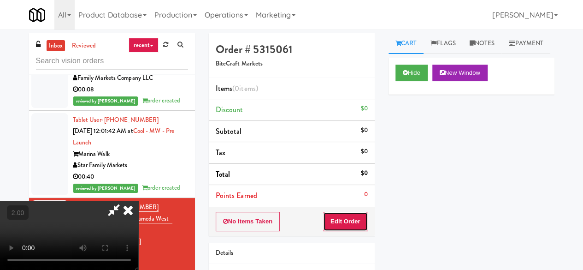
click at [350, 220] on button "Edit Order" at bounding box center [345, 221] width 45 height 19
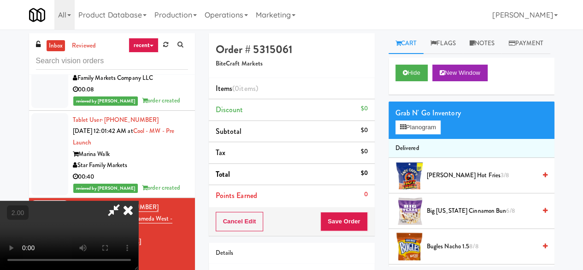
click at [138, 200] on icon at bounding box center [128, 209] width 20 height 18
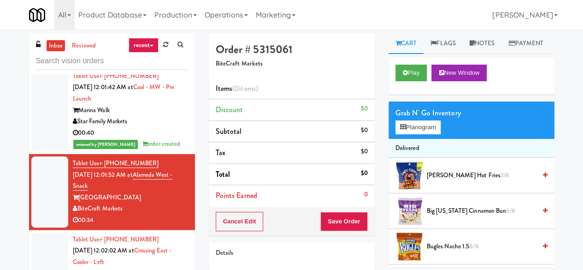
scroll to position [2275, 0]
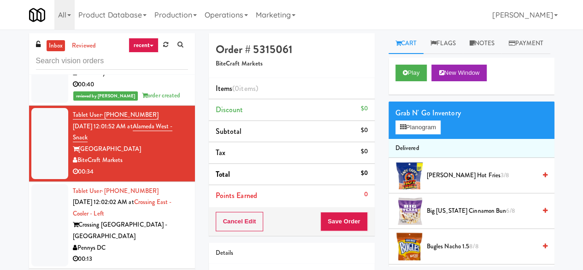
drag, startPoint x: 169, startPoint y: 185, endPoint x: 165, endPoint y: 182, distance: 4.9
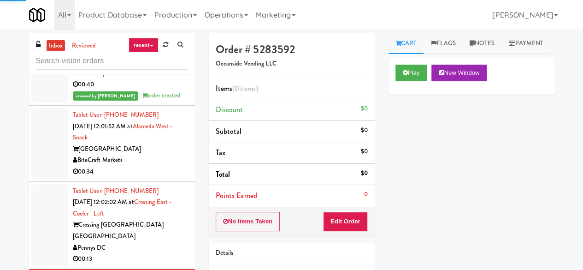
click at [161, 242] on div "Pennys DC" at bounding box center [130, 248] width 115 height 12
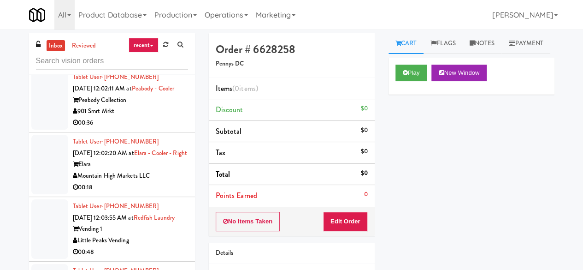
scroll to position [2644, 0]
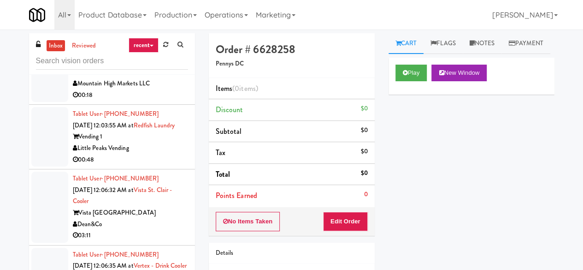
click at [166, 154] on div "00:48" at bounding box center [130, 160] width 115 height 12
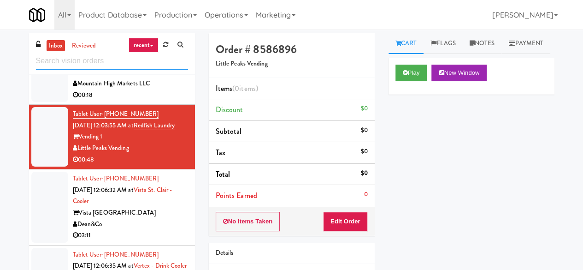
click at [151, 61] on input "text" at bounding box center [112, 61] width 152 height 17
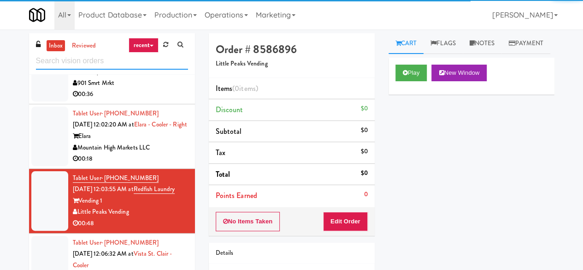
scroll to position [1737, 0]
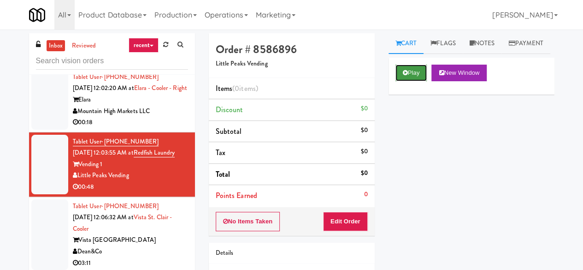
click at [412, 81] on button "Play" at bounding box center [411, 73] width 32 height 17
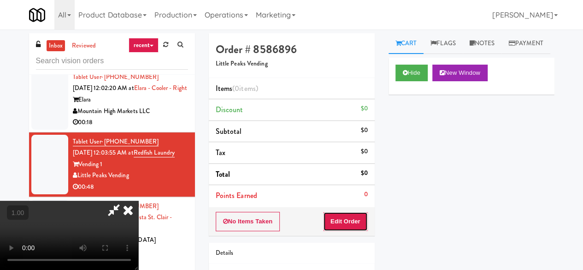
click at [358, 220] on button "Edit Order" at bounding box center [345, 221] width 45 height 19
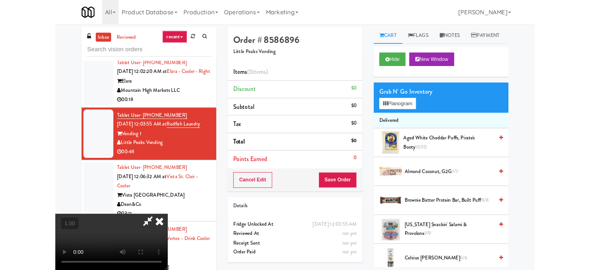
scroll to position [19, 0]
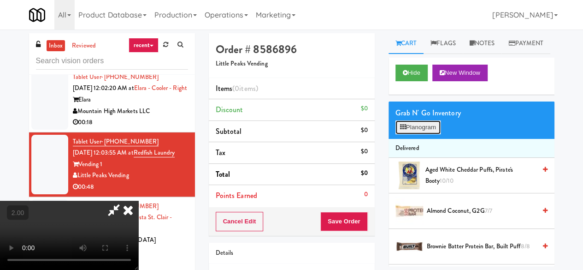
click at [438, 134] on button "Planogram" at bounding box center [417, 127] width 45 height 14
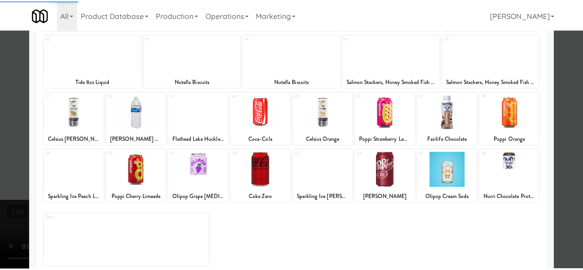
scroll to position [136, 0]
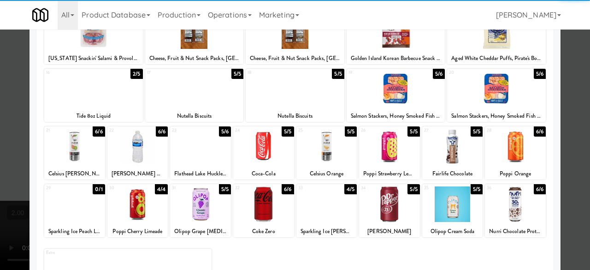
click at [399, 93] on div at bounding box center [396, 88] width 99 height 35
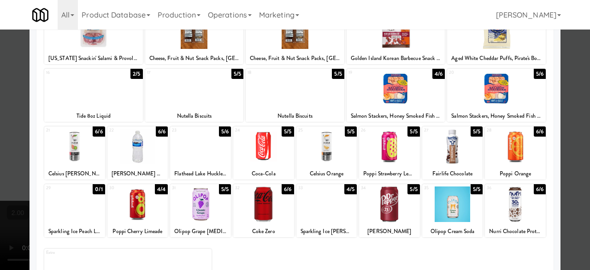
click at [456, 155] on div at bounding box center [452, 146] width 61 height 35
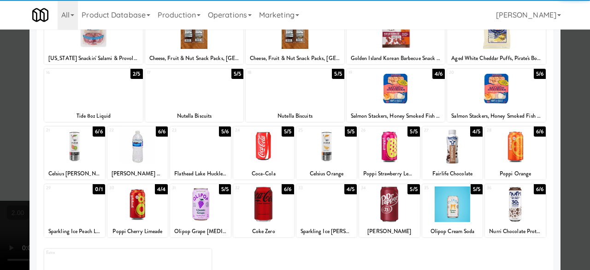
click at [88, 200] on div at bounding box center [74, 203] width 61 height 35
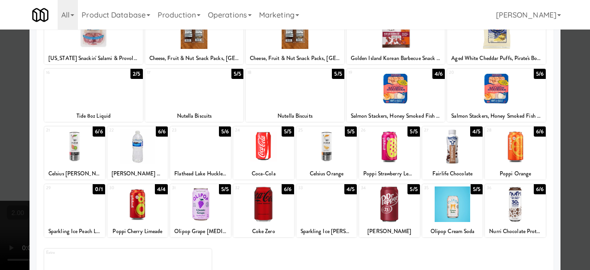
click at [78, 149] on div at bounding box center [74, 146] width 61 height 35
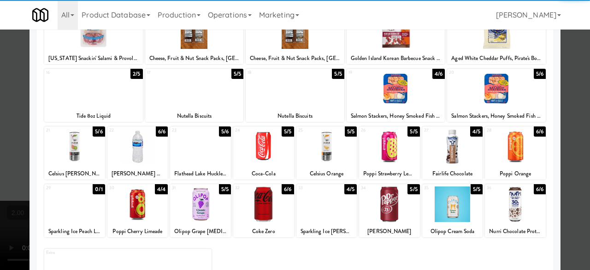
click at [558, 83] on div at bounding box center [295, 135] width 590 height 270
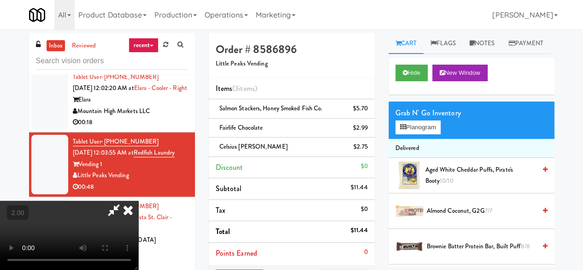
click at [124, 200] on icon at bounding box center [113, 209] width 21 height 18
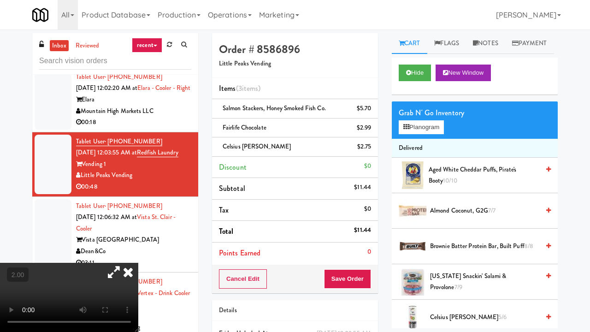
click at [138, 269] on video at bounding box center [69, 297] width 138 height 69
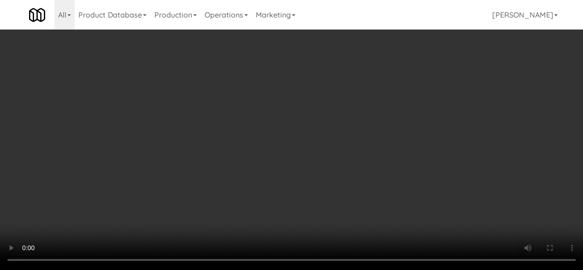
scroll to position [126, 0]
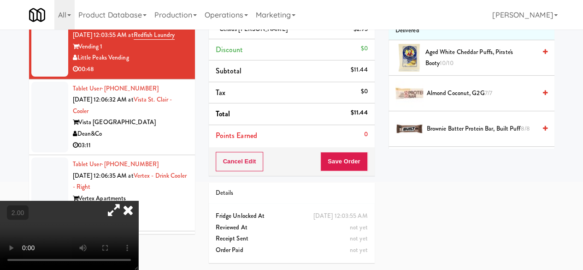
drag, startPoint x: 334, startPoint y: 166, endPoint x: 336, endPoint y: 154, distance: 12.1
click at [334, 166] on div "Order # 8586896 Little Peaks Vending Items (3 items ) Salmon Stackers, Honey Sm…" at bounding box center [292, 93] width 180 height 354
click at [334, 164] on div "Order # 8586896 Little Peaks Vending Items (3 items ) Salmon Stackers, Honey Sm…" at bounding box center [292, 93] width 180 height 354
click at [336, 154] on button "Save Order" at bounding box center [343, 161] width 47 height 19
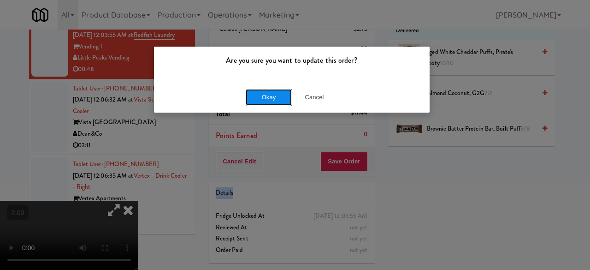
click at [277, 98] on button "Okay" at bounding box center [269, 97] width 46 height 17
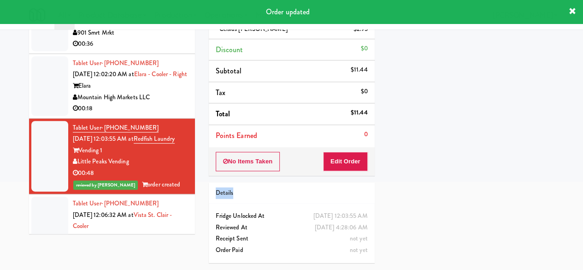
scroll to position [1644, 0]
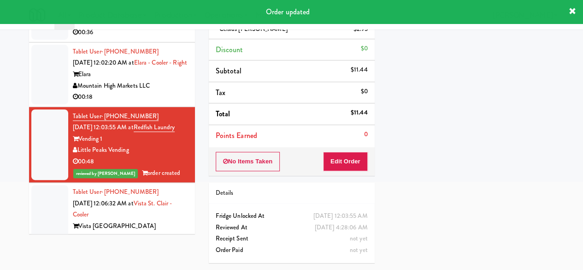
click at [159, 232] on div "Dean&Co" at bounding box center [130, 238] width 115 height 12
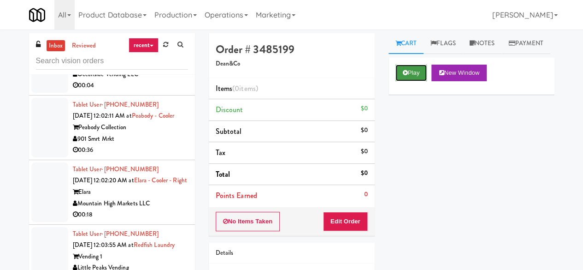
click at [410, 81] on button "Play" at bounding box center [411, 73] width 32 height 17
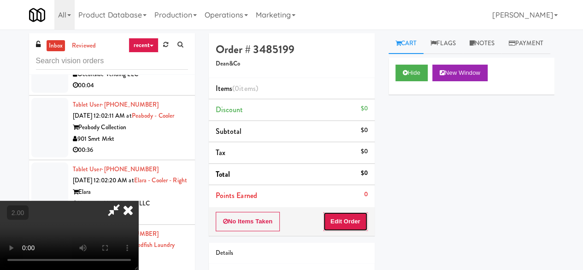
click at [358, 220] on button "Edit Order" at bounding box center [345, 221] width 45 height 19
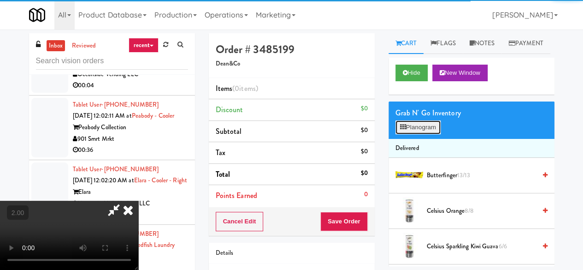
click at [410, 134] on button "Planogram" at bounding box center [417, 127] width 45 height 14
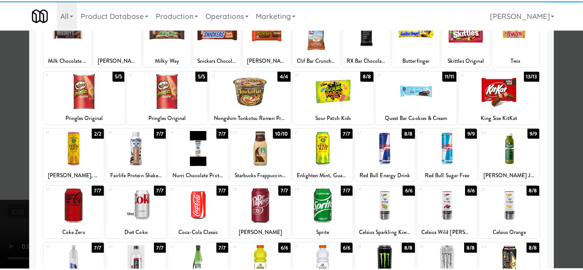
scroll to position [183, 0]
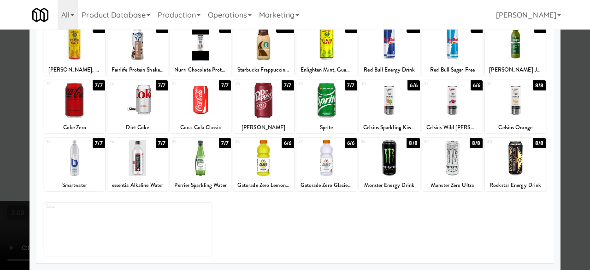
click at [277, 116] on div at bounding box center [263, 99] width 61 height 35
drag, startPoint x: 570, startPoint y: 74, endPoint x: 392, endPoint y: 145, distance: 192.0
click at [569, 74] on div at bounding box center [295, 135] width 590 height 270
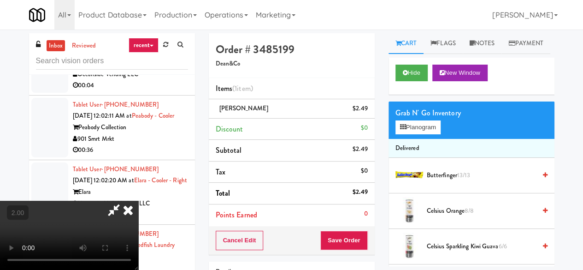
click at [138, 200] on video at bounding box center [69, 234] width 138 height 69
click at [0, 0] on button "+" at bounding box center [0, 0] width 0 height 0
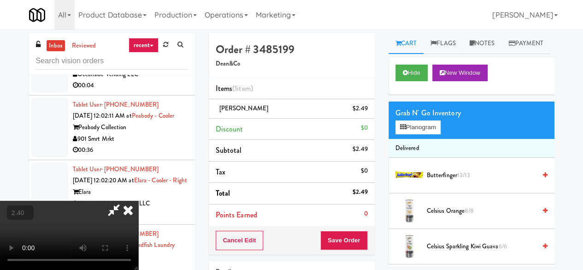
click at [0, 0] on button "+" at bounding box center [0, 0] width 0 height 0
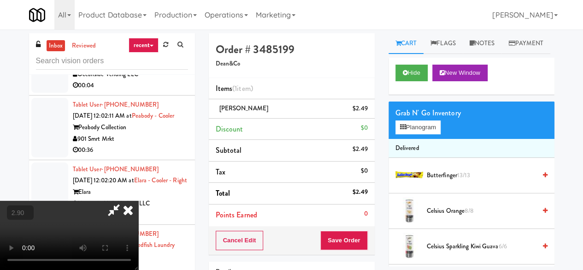
click at [0, 0] on button "+" at bounding box center [0, 0] width 0 height 0
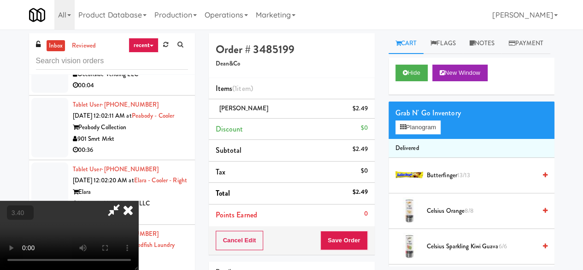
click at [0, 0] on button "+" at bounding box center [0, 0] width 0 height 0
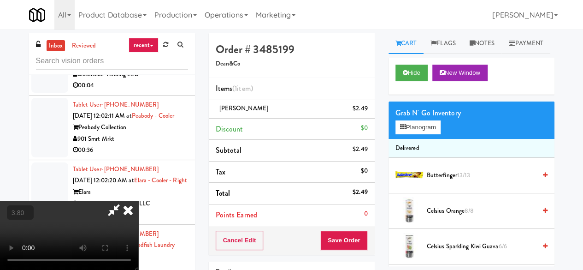
click at [0, 0] on button "+" at bounding box center [0, 0] width 0 height 0
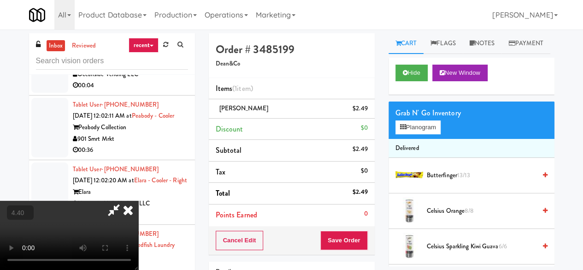
click at [0, 0] on button "+" at bounding box center [0, 0] width 0 height 0
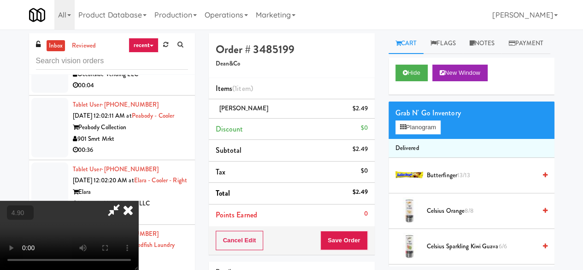
click at [0, 0] on button "+" at bounding box center [0, 0] width 0 height 0
click at [0, 0] on button "−" at bounding box center [0, 0] width 0 height 0
click at [499, 44] on link "Notes" at bounding box center [482, 43] width 39 height 21
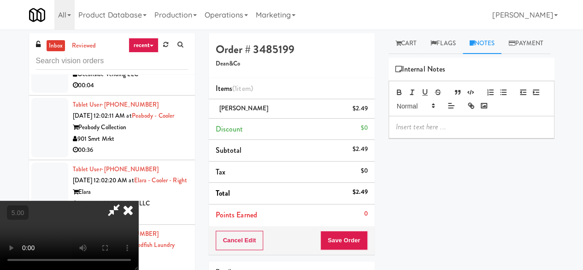
click at [437, 116] on div at bounding box center [472, 98] width 166 height 35
click at [433, 137] on div at bounding box center [471, 126] width 165 height 21
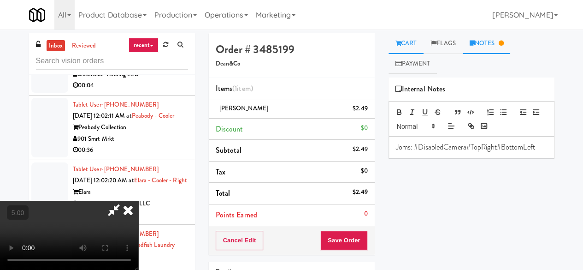
click at [404, 44] on link "Cart" at bounding box center [406, 43] width 35 height 21
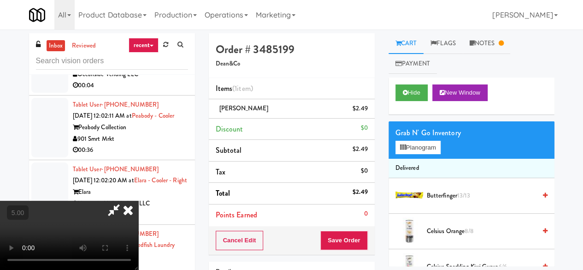
click at [124, 200] on icon at bounding box center [113, 209] width 21 height 18
click at [336, 236] on button "Save Order" at bounding box center [343, 239] width 47 height 19
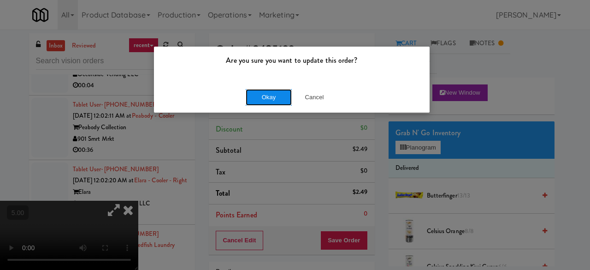
click at [289, 94] on button "Okay" at bounding box center [269, 97] width 46 height 17
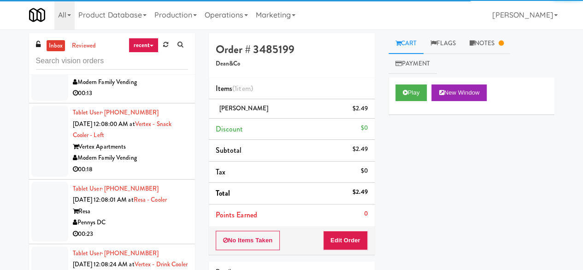
scroll to position [2013, 0]
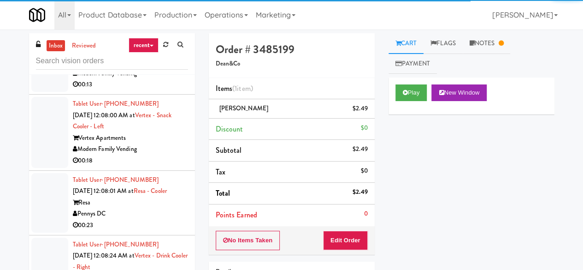
click at [164, 219] on div "00:23" at bounding box center [130, 225] width 115 height 12
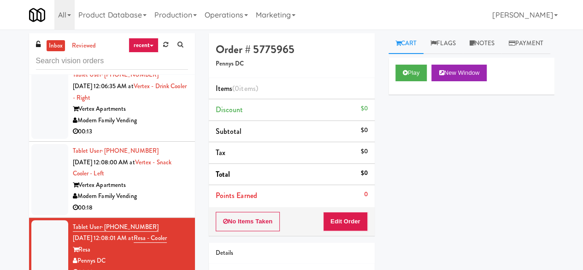
scroll to position [2059, 0]
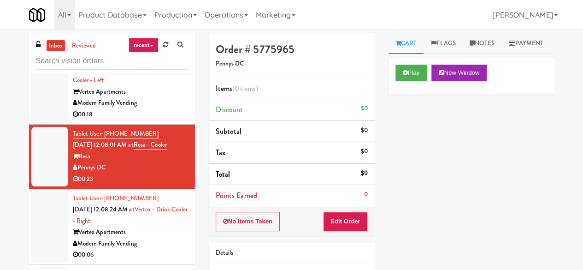
click at [180, 249] on div "00:06" at bounding box center [130, 255] width 115 height 12
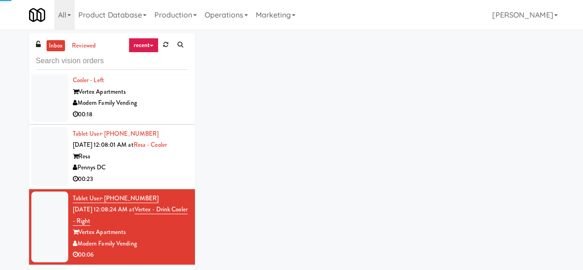
click at [159, 173] on div "00:23" at bounding box center [130, 179] width 115 height 12
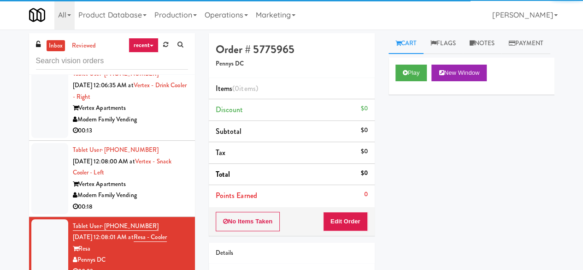
click at [151, 189] on div "Modern Family Vending" at bounding box center [130, 195] width 115 height 12
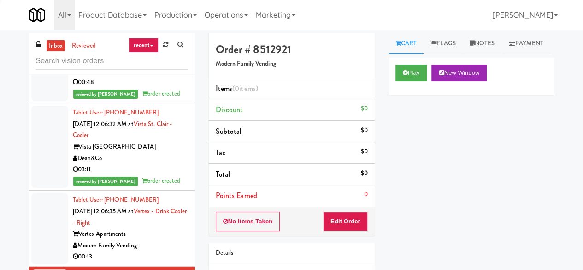
scroll to position [1829, 0]
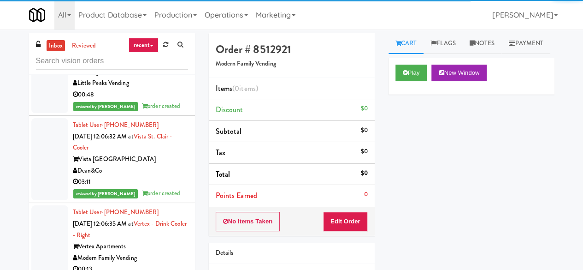
click at [157, 263] on div "00:13" at bounding box center [130, 269] width 115 height 12
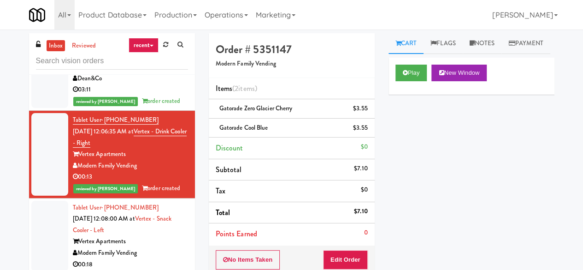
click at [158, 259] on div "00:18" at bounding box center [130, 265] width 115 height 12
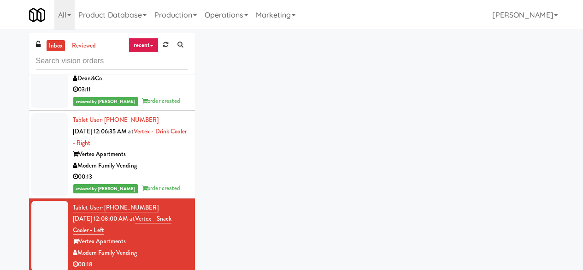
scroll to position [2013, 0]
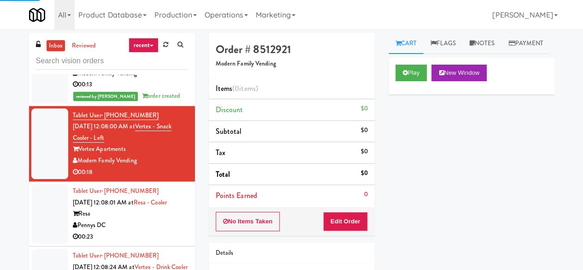
click at [148, 231] on div "00:23" at bounding box center [130, 237] width 115 height 12
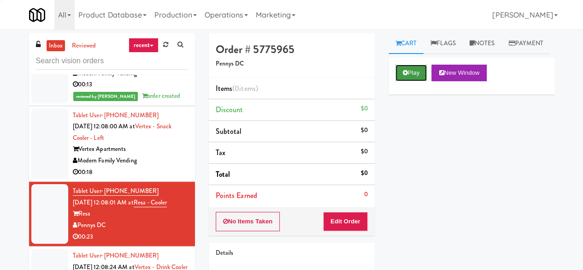
click at [411, 81] on button "Play" at bounding box center [411, 73] width 32 height 17
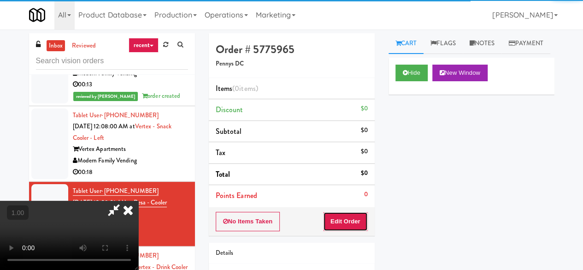
click at [363, 216] on button "Edit Order" at bounding box center [345, 221] width 45 height 19
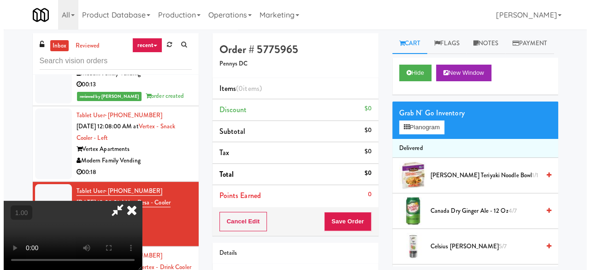
scroll to position [19, 0]
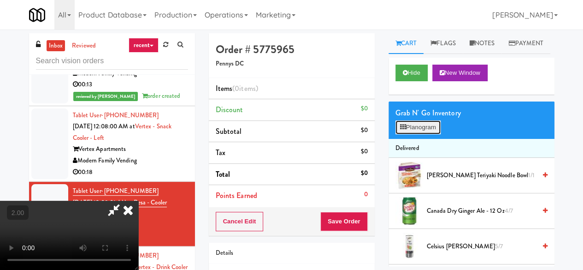
click at [433, 134] on button "Planogram" at bounding box center [417, 127] width 45 height 14
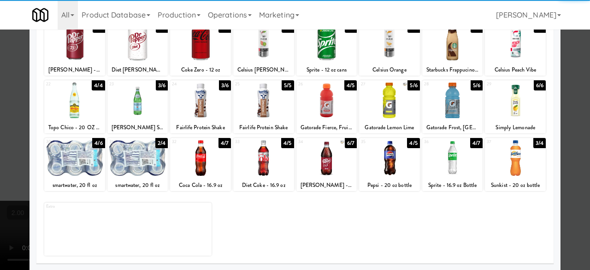
click at [449, 118] on div at bounding box center [452, 99] width 61 height 35
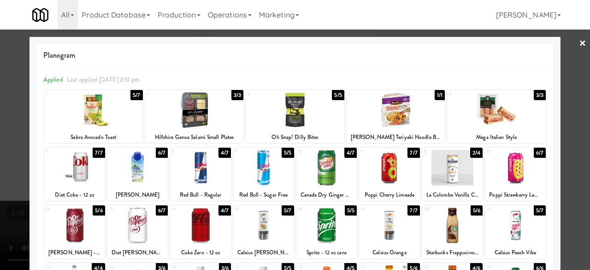
drag, startPoint x: 311, startPoint y: 122, endPoint x: 336, endPoint y: 122, distance: 24.9
click at [311, 122] on div at bounding box center [295, 109] width 99 height 35
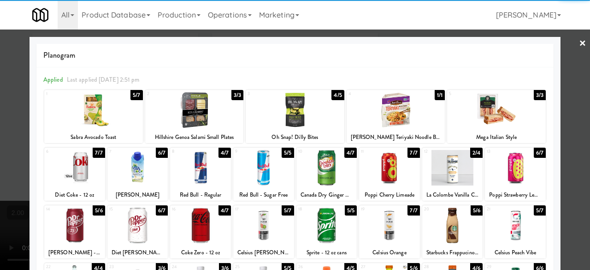
click at [571, 51] on div at bounding box center [295, 135] width 590 height 270
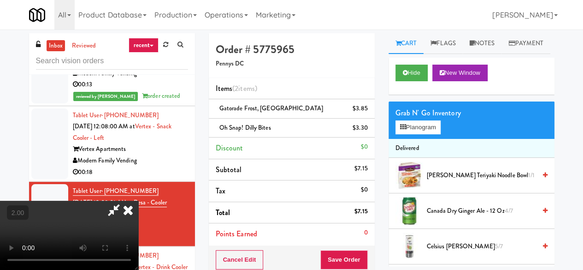
click at [124, 200] on icon at bounding box center [113, 209] width 21 height 18
click at [340, 253] on button "Save Order" at bounding box center [343, 259] width 47 height 19
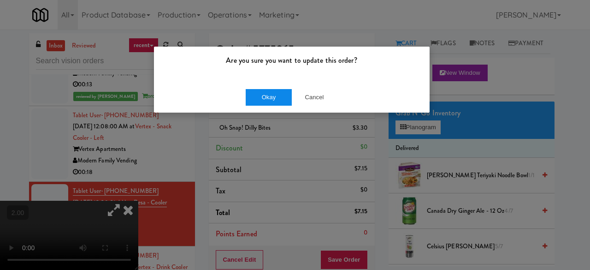
click at [246, 95] on div "Okay Cancel" at bounding box center [292, 97] width 276 height 31
click at [256, 96] on button "Okay" at bounding box center [269, 97] width 46 height 17
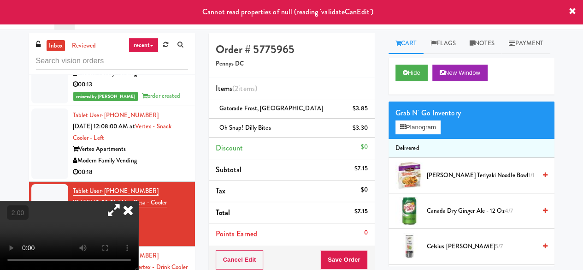
click at [138, 200] on icon at bounding box center [128, 209] width 20 height 18
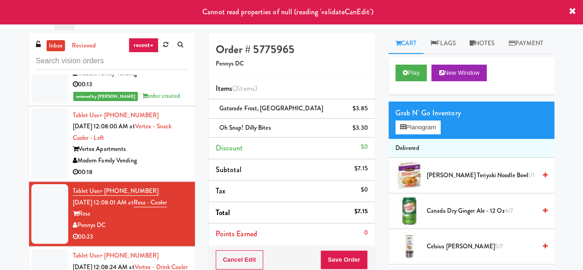
click at [155, 155] on div "Modern Family Vending" at bounding box center [130, 161] width 115 height 12
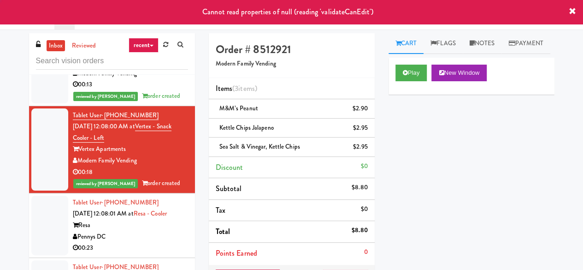
click at [156, 231] on div "Pennys DC" at bounding box center [130, 237] width 115 height 12
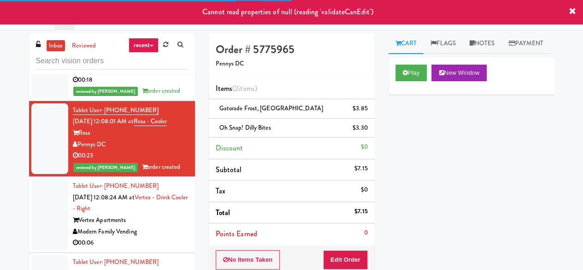
click at [162, 214] on div "Vertex Apartments" at bounding box center [130, 220] width 115 height 12
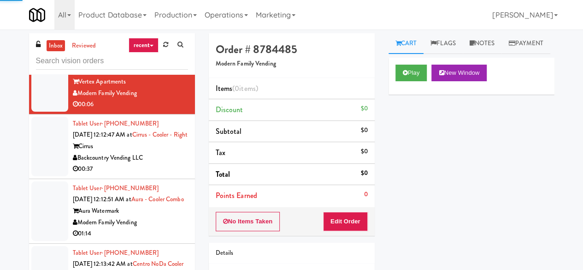
scroll to position [2336, 0]
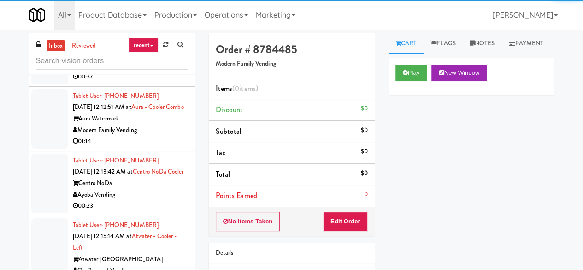
click at [148, 189] on div "Ayoba Vending" at bounding box center [130, 195] width 115 height 12
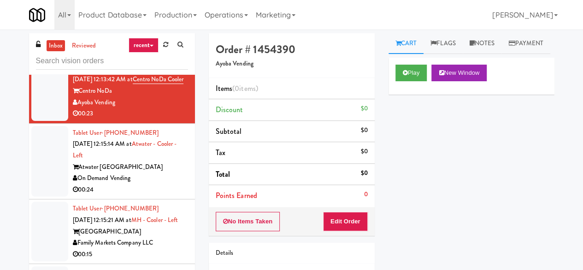
click at [154, 172] on div "On Demand Vending" at bounding box center [130, 178] width 115 height 12
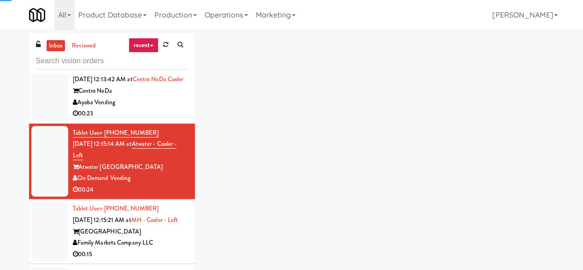
scroll to position [2520, 0]
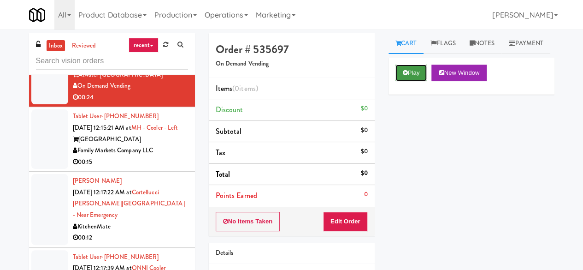
click at [417, 81] on button "Play" at bounding box center [411, 73] width 32 height 17
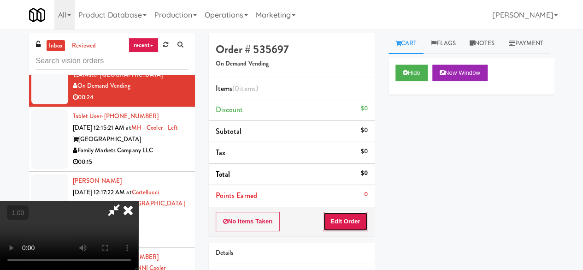
click at [357, 221] on button "Edit Order" at bounding box center [345, 221] width 45 height 19
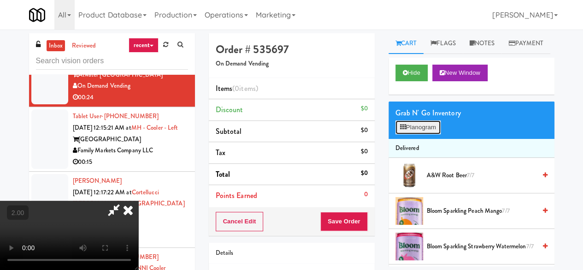
click at [408, 134] on button "Planogram" at bounding box center [417, 127] width 45 height 14
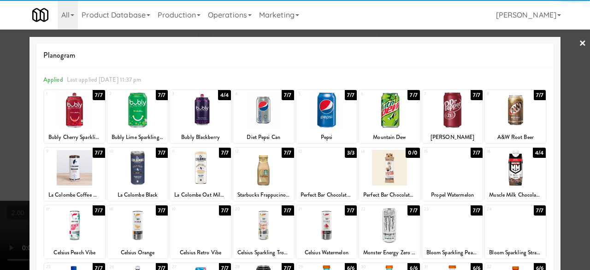
click at [453, 169] on div at bounding box center [452, 167] width 61 height 35
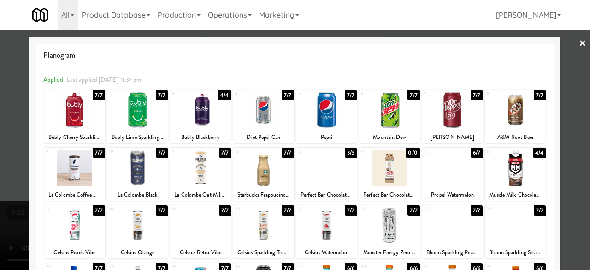
click at [522, 171] on div at bounding box center [515, 167] width 61 height 35
click at [344, 168] on div at bounding box center [326, 167] width 61 height 35
click at [344, 167] on div at bounding box center [326, 167] width 61 height 35
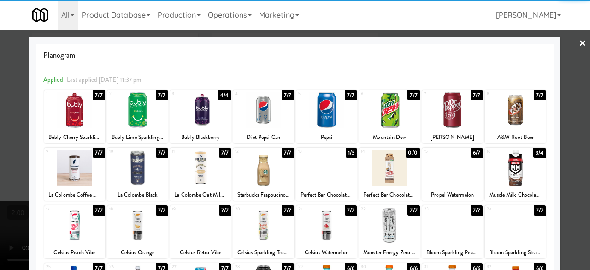
click at [565, 52] on div at bounding box center [295, 135] width 590 height 270
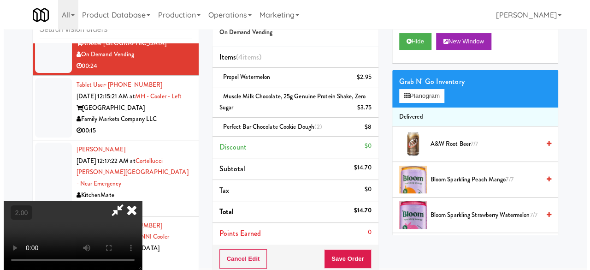
scroll to position [46, 0]
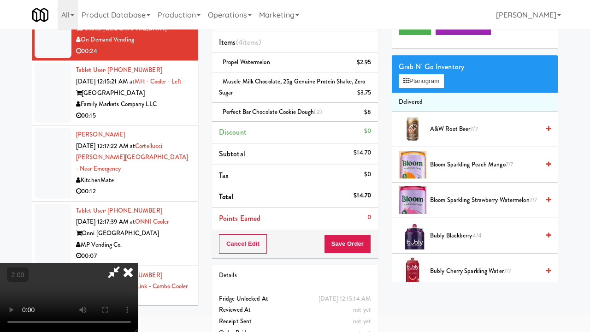
click at [138, 269] on video at bounding box center [69, 297] width 138 height 69
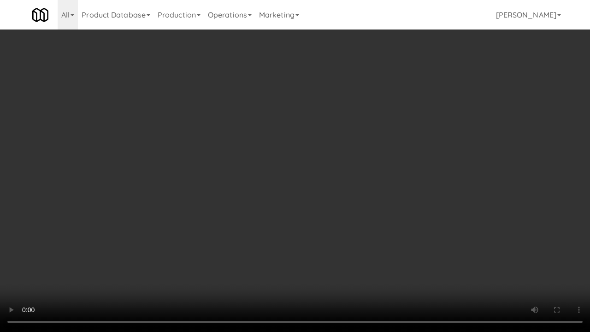
drag, startPoint x: 123, startPoint y: 112, endPoint x: 340, endPoint y: 190, distance: 230.5
click at [123, 112] on video at bounding box center [295, 166] width 590 height 332
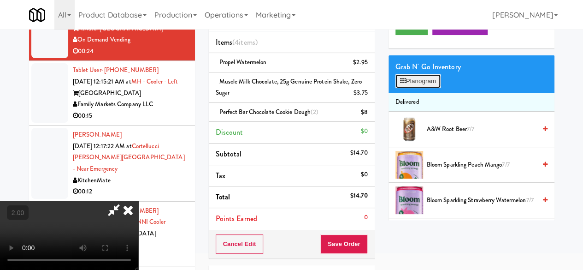
click at [416, 88] on button "Planogram" at bounding box center [417, 81] width 45 height 14
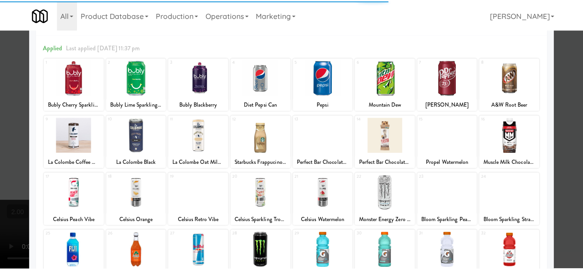
scroll to position [46, 0]
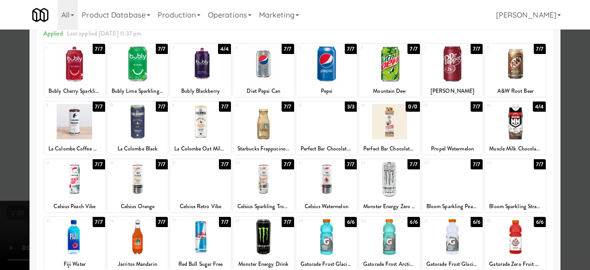
click at [269, 185] on div at bounding box center [263, 178] width 61 height 35
click at [574, 82] on div at bounding box center [295, 135] width 590 height 270
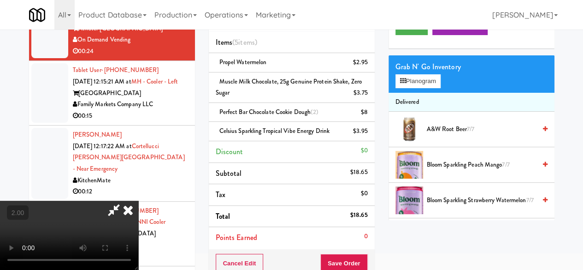
click at [138, 210] on video at bounding box center [69, 234] width 138 height 69
click at [124, 200] on icon at bounding box center [113, 209] width 21 height 18
click at [352, 262] on button "Save Order" at bounding box center [343, 262] width 47 height 19
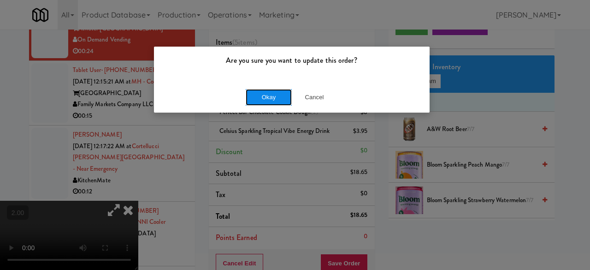
click at [280, 94] on button "Okay" at bounding box center [269, 97] width 46 height 17
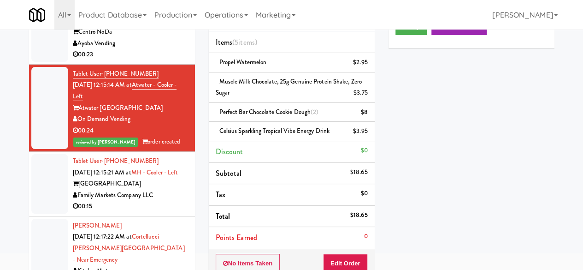
scroll to position [2439, 0]
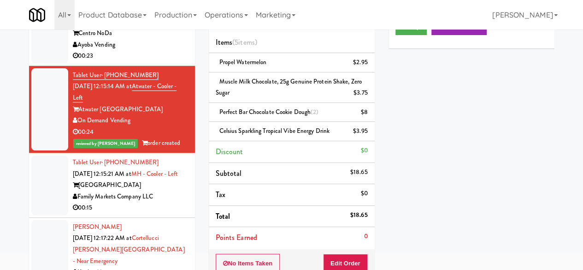
click at [175, 202] on div "00:15" at bounding box center [130, 208] width 115 height 12
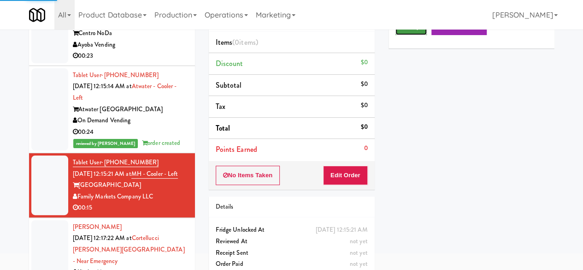
click at [413, 35] on button "Play" at bounding box center [411, 26] width 32 height 17
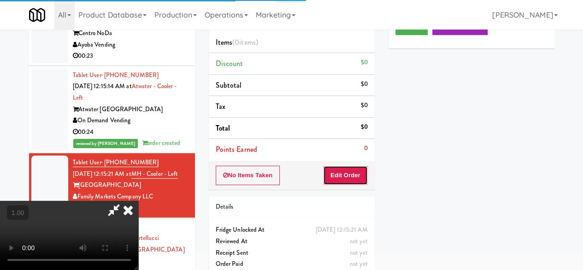
click at [353, 171] on button "Edit Order" at bounding box center [345, 174] width 45 height 19
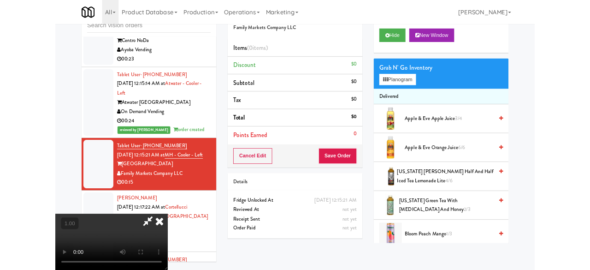
scroll to position [46, 0]
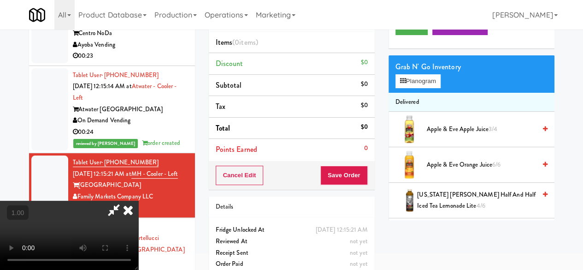
click at [414, 112] on li "Delivered" at bounding box center [472, 102] width 166 height 19
click at [419, 88] on button "Planogram" at bounding box center [417, 81] width 45 height 14
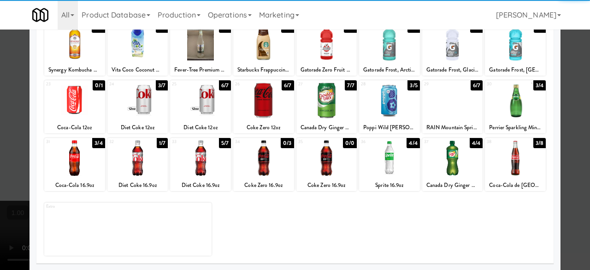
click at [386, 49] on div at bounding box center [389, 42] width 61 height 35
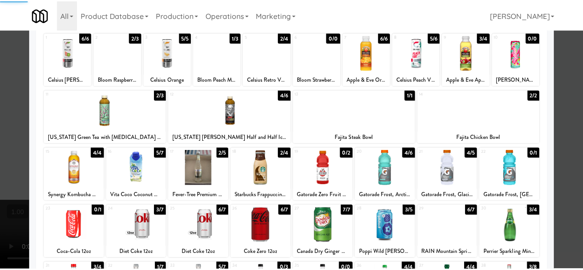
scroll to position [44, 0]
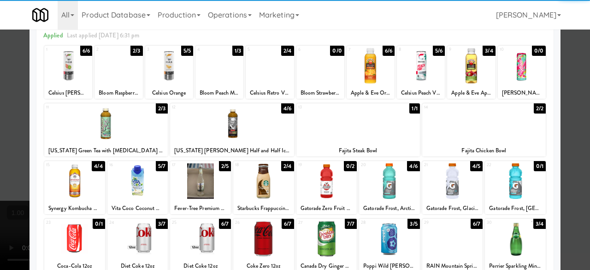
click at [207, 183] on div at bounding box center [200, 180] width 61 height 35
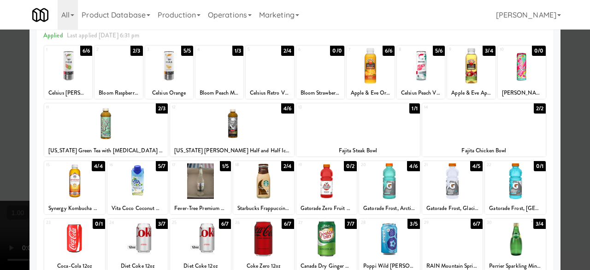
click at [558, 67] on div at bounding box center [295, 135] width 590 height 270
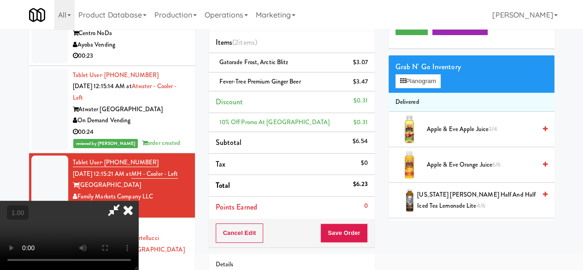
scroll to position [204, 0]
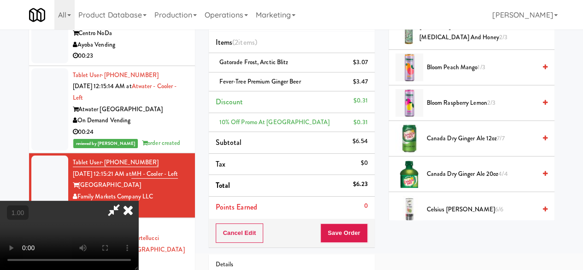
click at [138, 200] on icon at bounding box center [128, 209] width 20 height 18
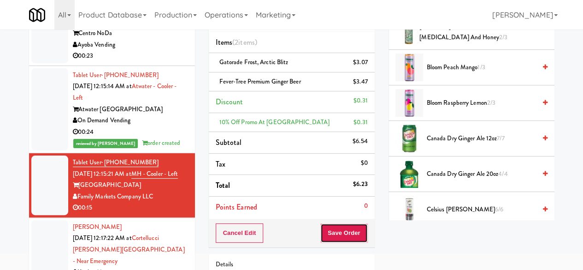
drag, startPoint x: 350, startPoint y: 224, endPoint x: 350, endPoint y: 230, distance: 6.0
click at [350, 224] on button "Save Order" at bounding box center [343, 232] width 47 height 19
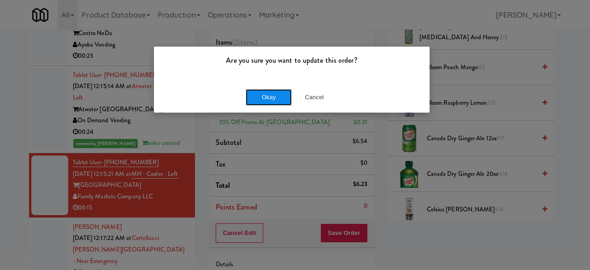
click at [274, 95] on button "Okay" at bounding box center [269, 97] width 46 height 17
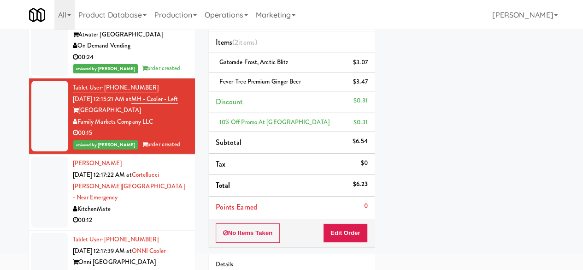
scroll to position [2578, 0]
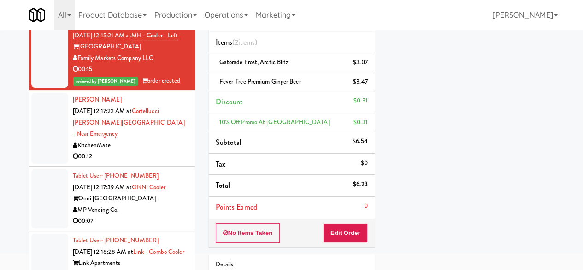
click at [153, 151] on div "00:12" at bounding box center [130, 157] width 115 height 12
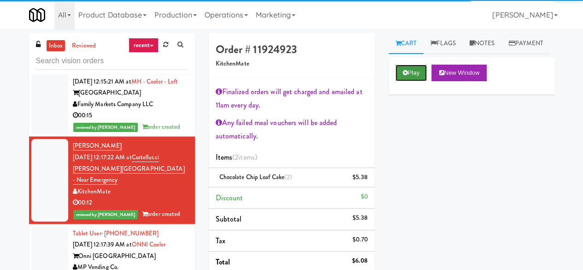
click at [412, 81] on button "Play" at bounding box center [411, 73] width 32 height 17
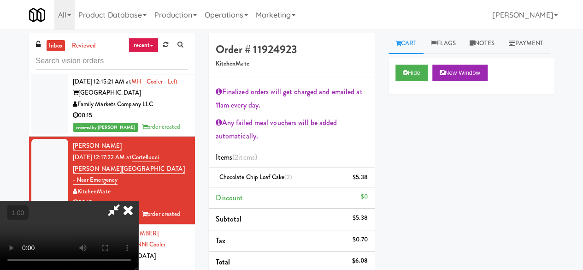
click at [129, 210] on icon at bounding box center [128, 209] width 20 height 18
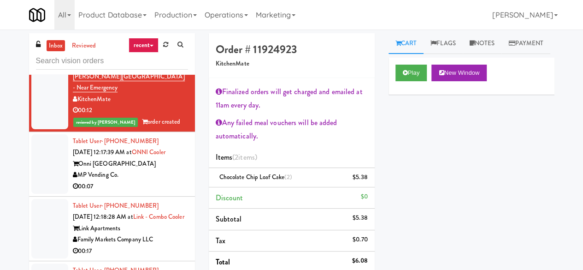
click at [165, 169] on div "MP Vending Co." at bounding box center [130, 175] width 115 height 12
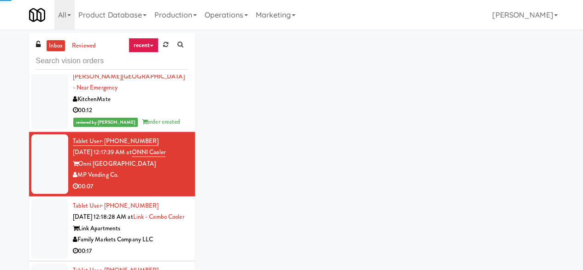
scroll to position [2773, 0]
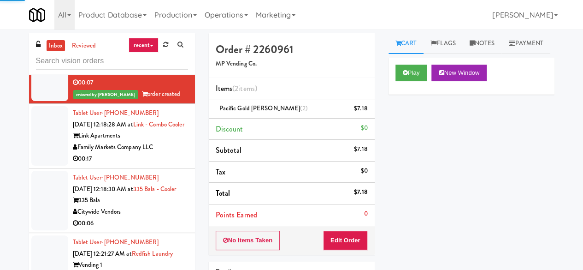
click at [168, 141] on div "Family Markets Company LLC" at bounding box center [130, 147] width 115 height 12
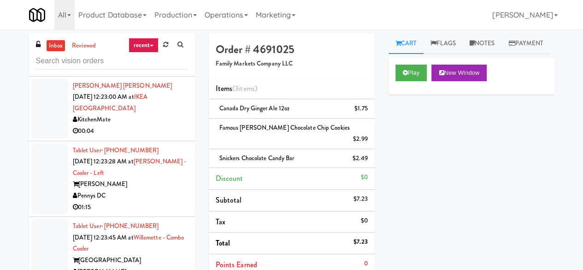
scroll to position [3050, 0]
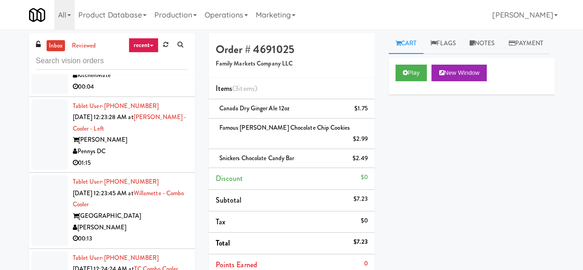
click at [143, 139] on div "[PERSON_NAME]" at bounding box center [130, 140] width 115 height 12
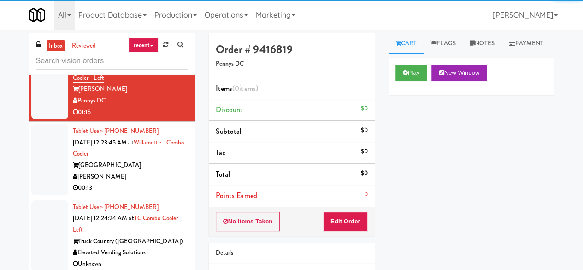
scroll to position [3142, 0]
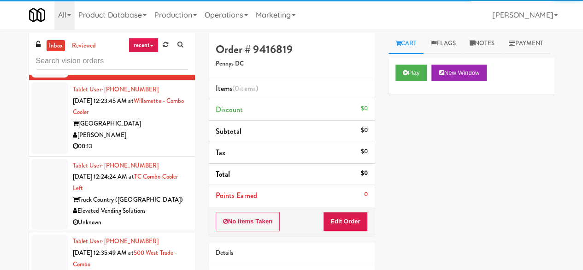
click at [147, 145] on div "00:13" at bounding box center [130, 147] width 115 height 12
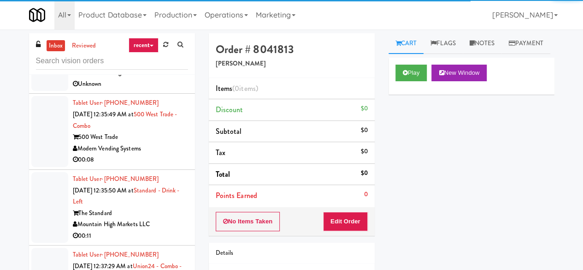
click at [157, 146] on div "Modern Vending Systems" at bounding box center [130, 149] width 115 height 12
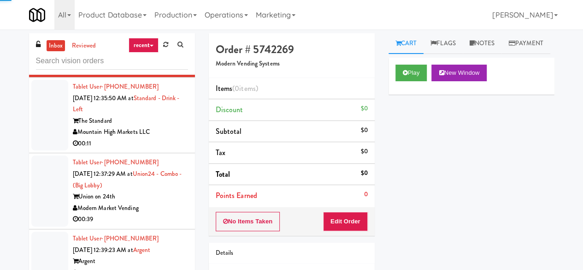
scroll to position [3419, 0]
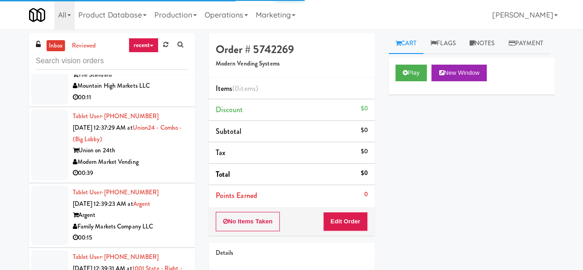
click at [159, 145] on div "Union on 24th" at bounding box center [130, 151] width 115 height 12
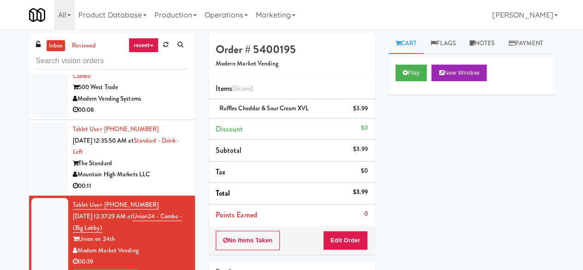
scroll to position [3327, 0]
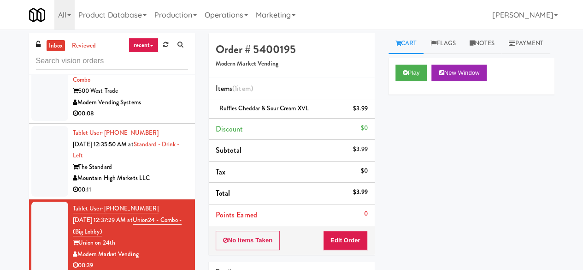
click at [171, 161] on div "The Standard" at bounding box center [130, 167] width 115 height 12
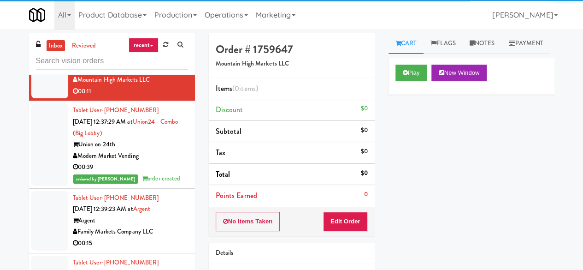
scroll to position [3511, 0]
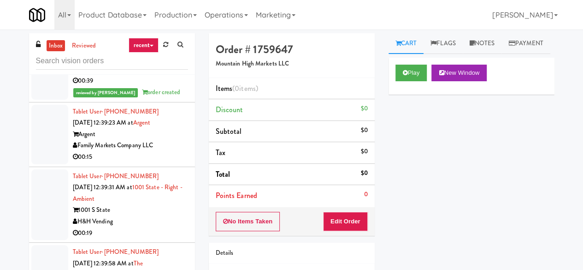
click at [165, 140] on div "Family Markets Company LLC" at bounding box center [130, 146] width 115 height 12
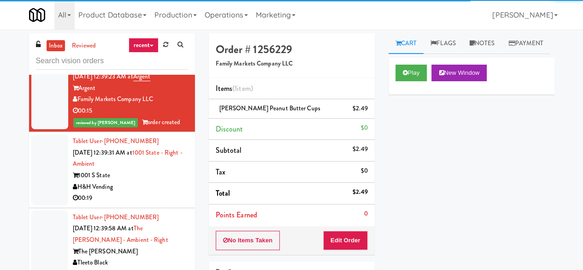
click at [158, 192] on div "00:19" at bounding box center [130, 198] width 115 height 12
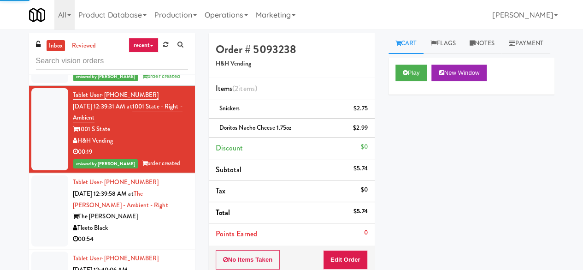
click at [160, 223] on div "Tleeto Black" at bounding box center [130, 228] width 115 height 12
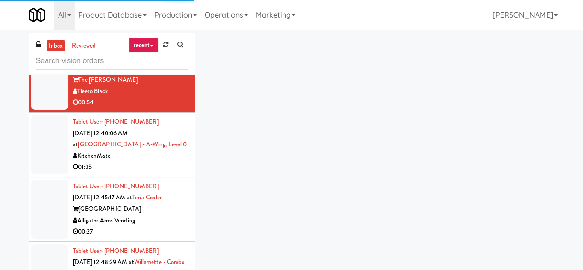
scroll to position [3741, 0]
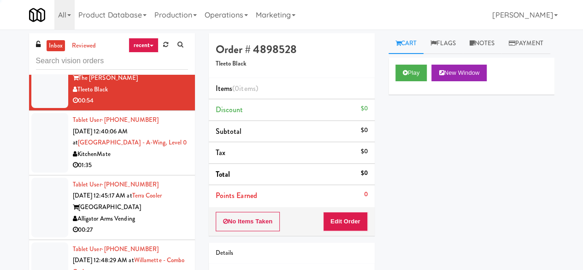
click at [157, 205] on div "[GEOGRAPHIC_DATA]" at bounding box center [130, 207] width 115 height 12
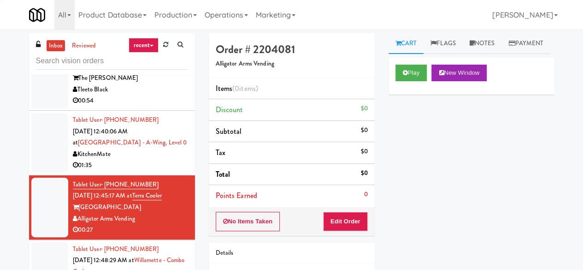
click at [154, 159] on div "01:35" at bounding box center [130, 165] width 115 height 12
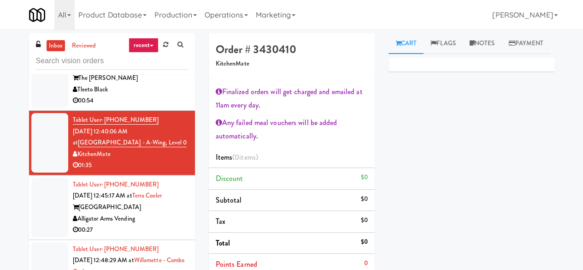
click at [160, 224] on div "00:27" at bounding box center [130, 230] width 115 height 12
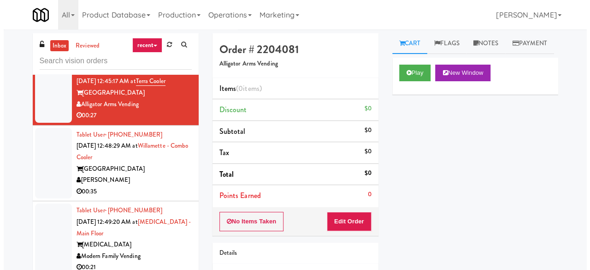
scroll to position [3926, 0]
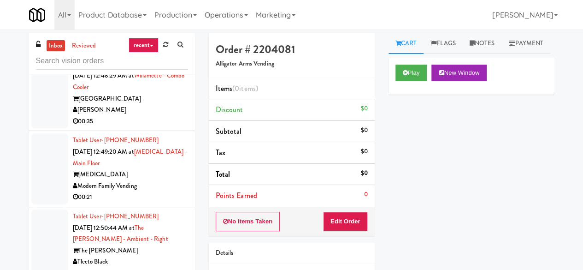
click at [149, 116] on div "00:35" at bounding box center [130, 122] width 115 height 12
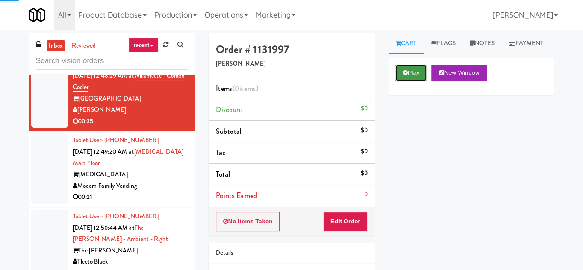
click at [413, 81] on button "Play" at bounding box center [411, 73] width 32 height 17
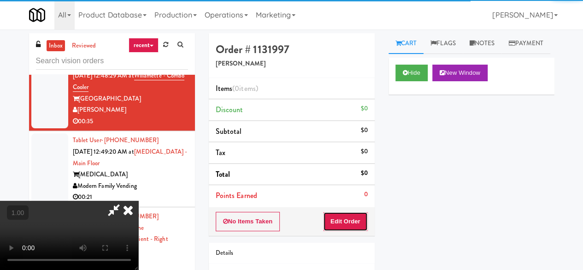
click at [353, 215] on button "Edit Order" at bounding box center [345, 221] width 45 height 19
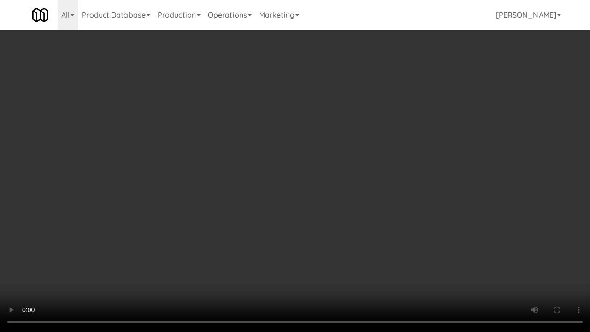
click at [400, 179] on video at bounding box center [295, 166] width 590 height 332
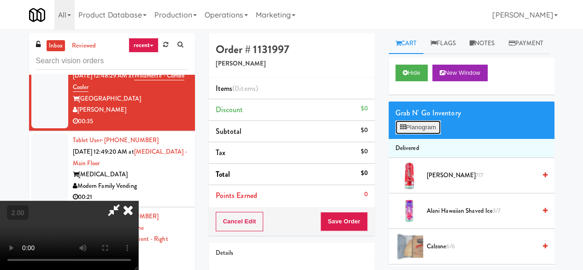
click at [418, 134] on button "Planogram" at bounding box center [417, 127] width 45 height 14
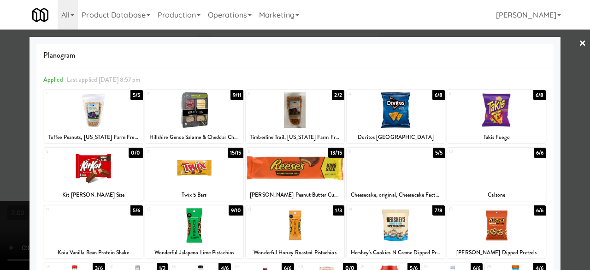
click at [198, 177] on div at bounding box center [194, 167] width 99 height 35
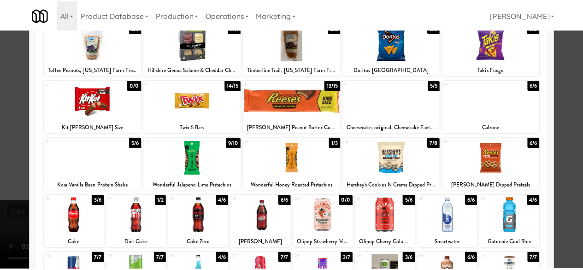
scroll to position [138, 0]
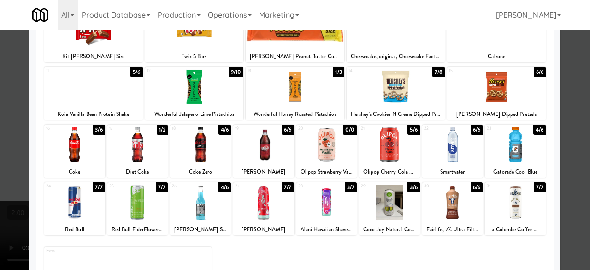
click at [518, 104] on div at bounding box center [496, 86] width 99 height 35
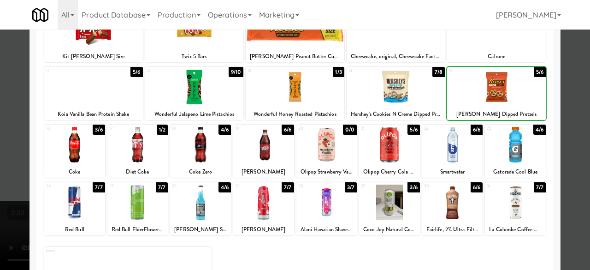
click at [571, 78] on div at bounding box center [295, 135] width 590 height 270
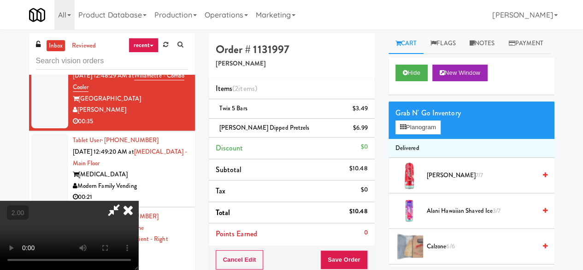
click at [124, 200] on icon at bounding box center [113, 209] width 21 height 18
click at [342, 260] on button "Save Order" at bounding box center [343, 259] width 47 height 19
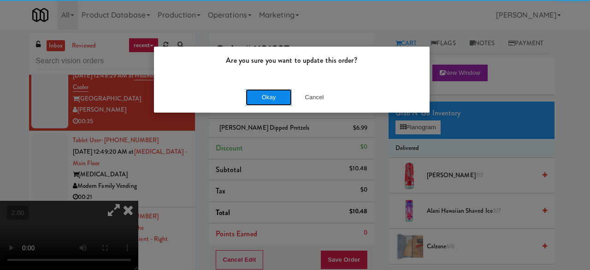
click at [271, 96] on button "Okay" at bounding box center [269, 97] width 46 height 17
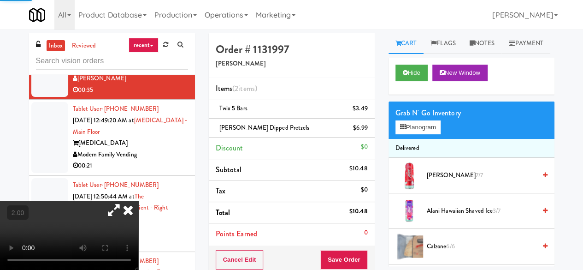
scroll to position [3972, 0]
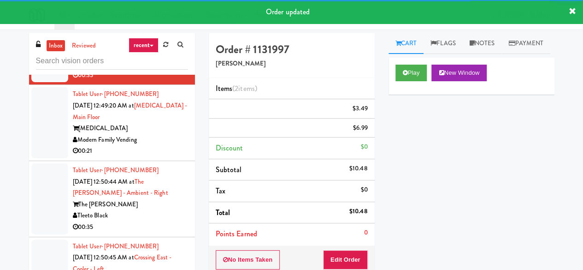
click at [162, 136] on div "Modern Family Vending" at bounding box center [130, 140] width 115 height 12
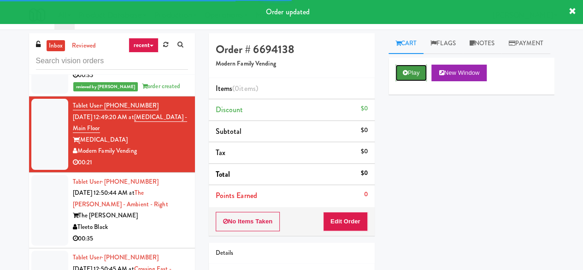
click at [418, 81] on button "Play" at bounding box center [411, 73] width 32 height 17
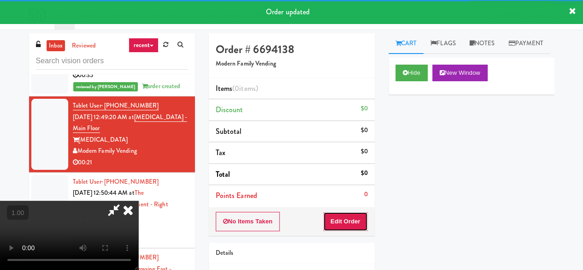
click at [358, 213] on button "Edit Order" at bounding box center [345, 221] width 45 height 19
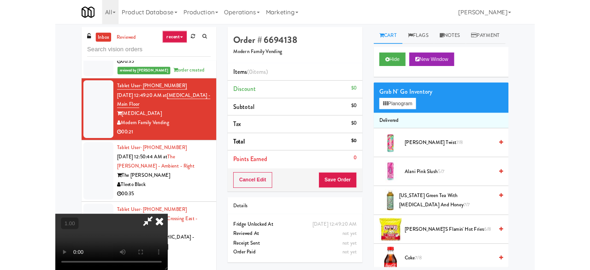
scroll to position [19, 0]
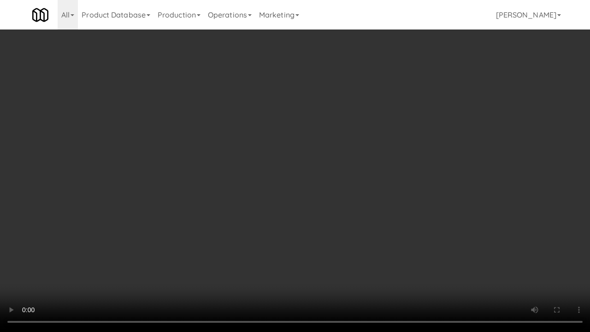
click at [295, 216] on video at bounding box center [295, 166] width 590 height 332
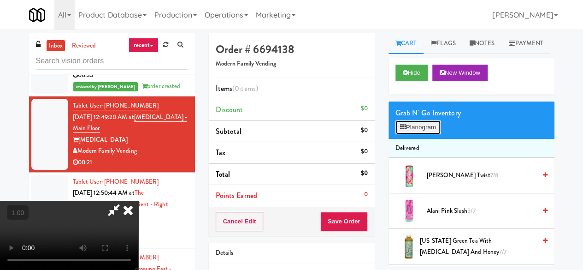
click at [421, 134] on button "Planogram" at bounding box center [417, 127] width 45 height 14
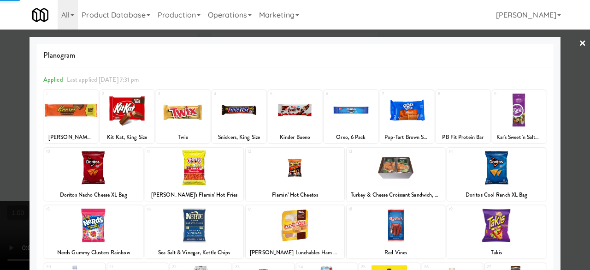
scroll to position [183, 0]
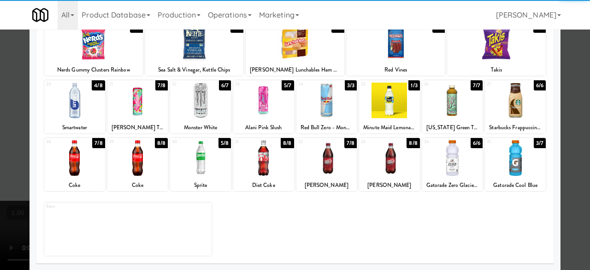
click at [263, 168] on div at bounding box center [263, 157] width 61 height 35
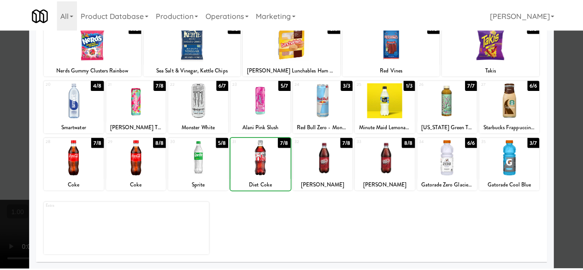
scroll to position [44, 0]
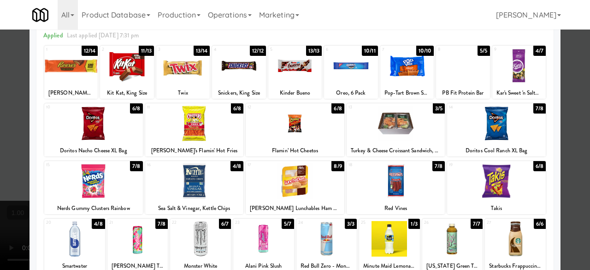
drag, startPoint x: 298, startPoint y: 138, endPoint x: 335, endPoint y: 134, distance: 36.6
click at [298, 137] on div at bounding box center [295, 123] width 99 height 35
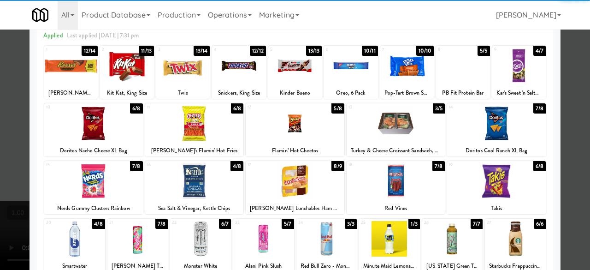
drag, startPoint x: 576, startPoint y: 74, endPoint x: 362, endPoint y: 127, distance: 220.2
click at [576, 74] on div at bounding box center [295, 135] width 590 height 270
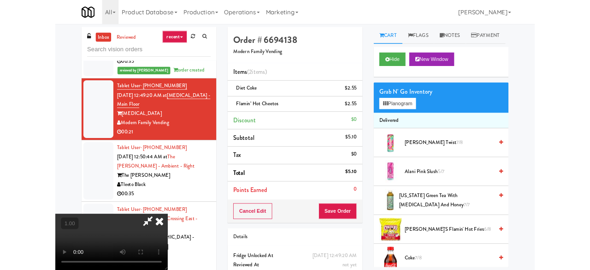
scroll to position [19, 0]
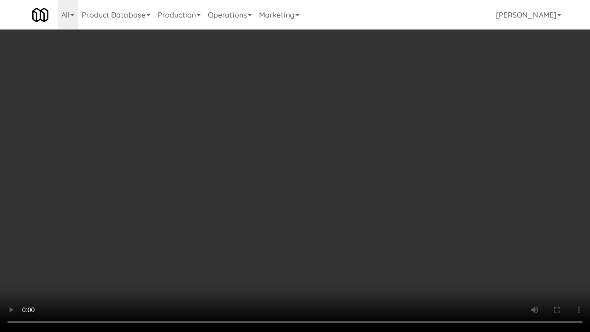
click at [274, 259] on video at bounding box center [295, 166] width 590 height 332
click at [229, 230] on video at bounding box center [295, 166] width 590 height 332
click at [340, 260] on video at bounding box center [295, 166] width 590 height 332
click at [549, 266] on div "Order # 6694138 Modern Family Vending Items (2 items ) Diet Coke $2.55 Flamin’ …" at bounding box center [384, 200] width 359 height 335
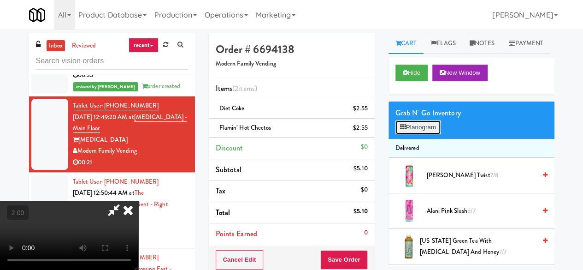
click at [404, 130] on icon at bounding box center [403, 127] width 6 height 6
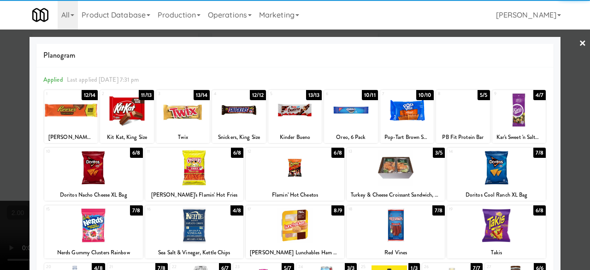
click at [127, 119] on div at bounding box center [126, 109] width 53 height 35
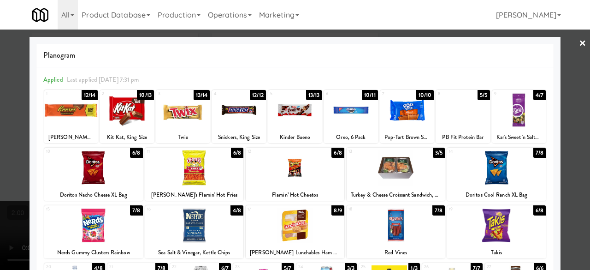
click at [560, 52] on div at bounding box center [295, 135] width 590 height 270
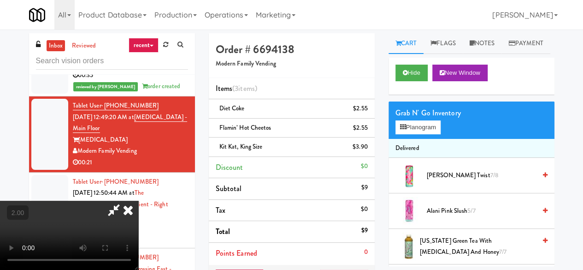
click at [138, 200] on video at bounding box center [69, 234] width 138 height 69
click at [124, 200] on icon at bounding box center [113, 209] width 21 height 18
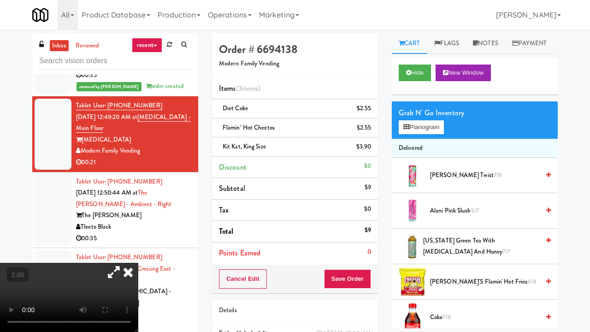
click at [138, 263] on video at bounding box center [69, 297] width 138 height 69
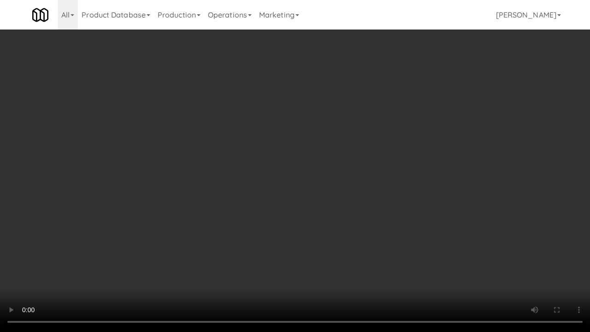
click at [435, 258] on video at bounding box center [295, 166] width 590 height 332
click at [434, 256] on video at bounding box center [295, 166] width 590 height 332
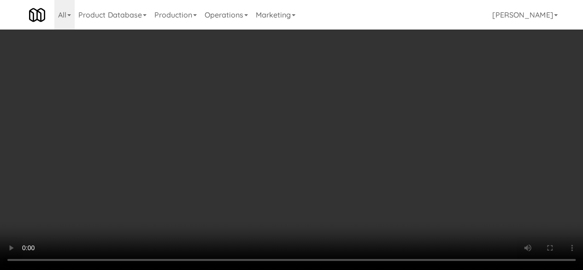
scroll to position [92, 0]
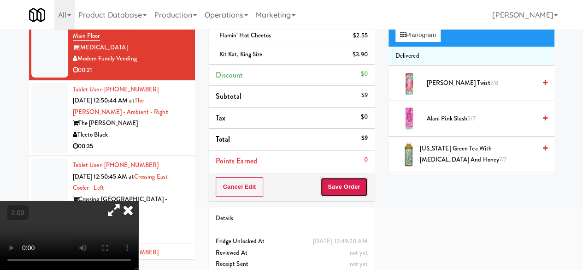
click at [340, 193] on button "Save Order" at bounding box center [343, 186] width 47 height 19
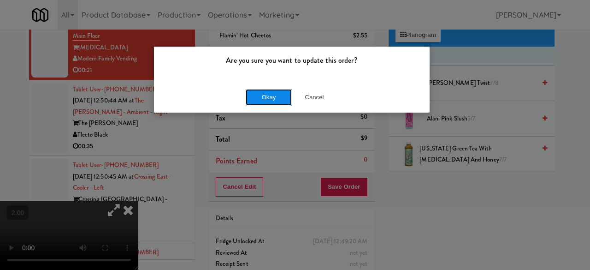
click at [279, 103] on button "Okay" at bounding box center [269, 97] width 46 height 17
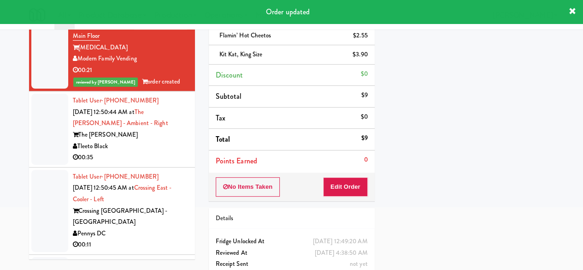
click at [161, 152] on div "00:35" at bounding box center [130, 158] width 115 height 12
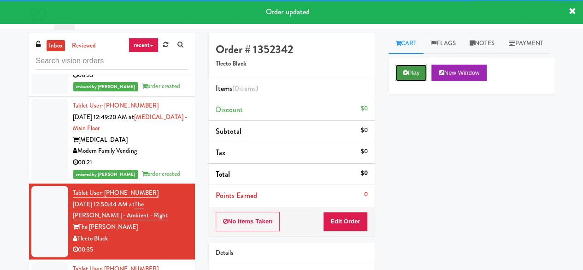
click at [418, 81] on button "Play" at bounding box center [411, 73] width 32 height 17
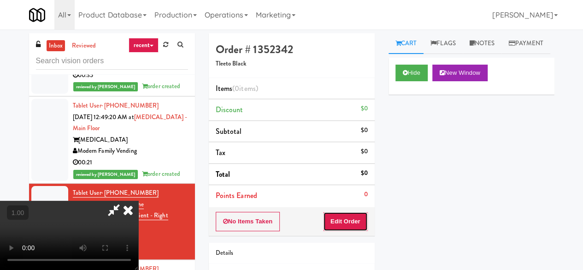
click at [353, 229] on button "Edit Order" at bounding box center [345, 221] width 45 height 19
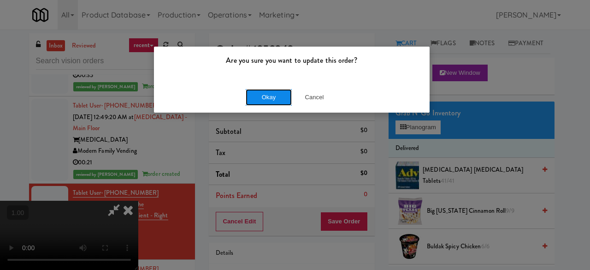
click at [277, 100] on button "Okay" at bounding box center [269, 97] width 46 height 17
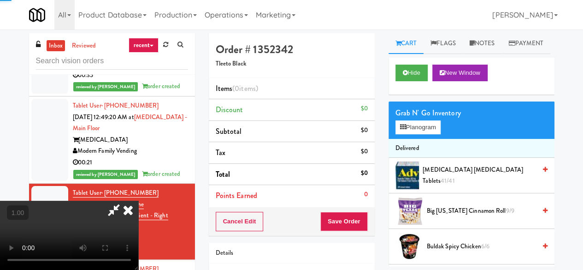
click at [138, 200] on video at bounding box center [69, 234] width 138 height 69
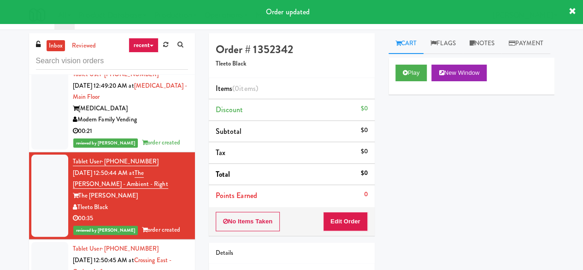
scroll to position [4018, 0]
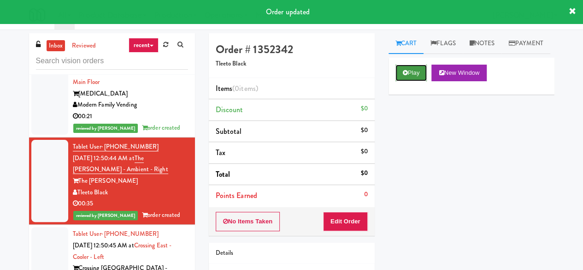
click at [413, 81] on button "Play" at bounding box center [411, 73] width 32 height 17
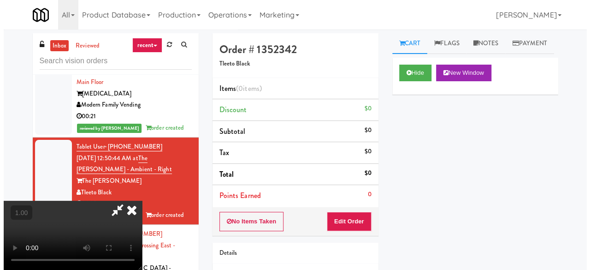
scroll to position [19, 0]
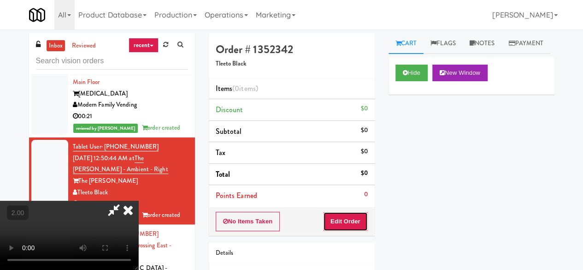
click at [362, 221] on button "Edit Order" at bounding box center [345, 221] width 45 height 19
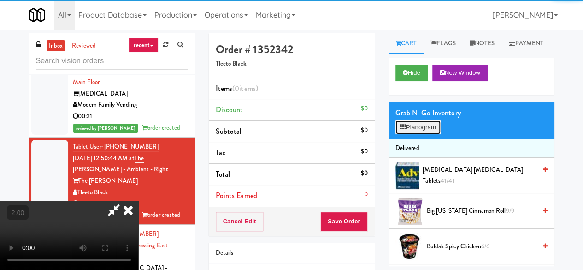
click at [415, 134] on button "Planogram" at bounding box center [417, 127] width 45 height 14
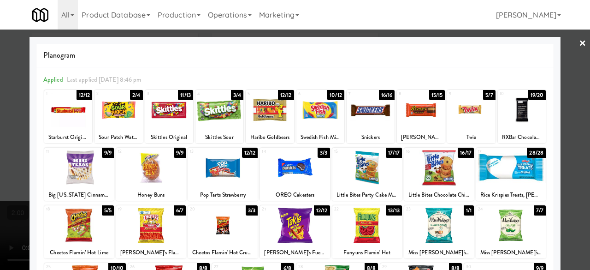
drag, startPoint x: 464, startPoint y: 107, endPoint x: 426, endPoint y: 110, distance: 37.9
click at [463, 107] on div at bounding box center [471, 109] width 48 height 35
click at [417, 110] on div at bounding box center [421, 109] width 48 height 35
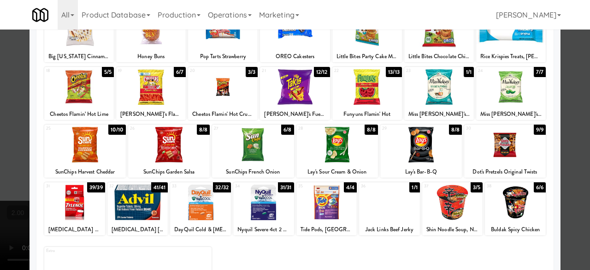
click at [573, 95] on div at bounding box center [295, 135] width 590 height 270
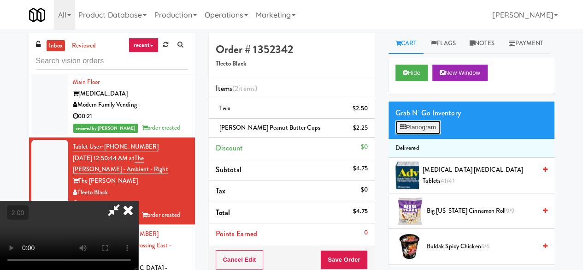
click at [414, 134] on button "Planogram" at bounding box center [417, 127] width 45 height 14
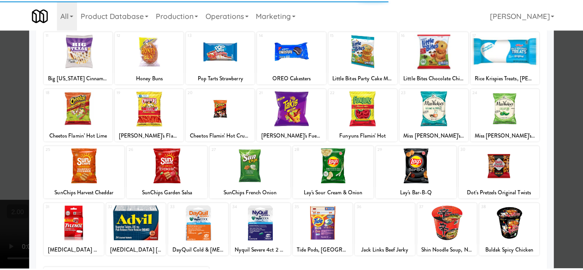
scroll to position [183, 0]
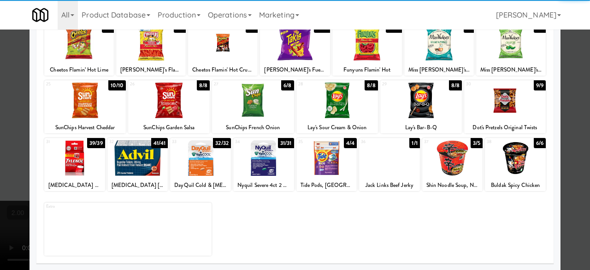
click at [94, 112] on div at bounding box center [85, 99] width 82 height 35
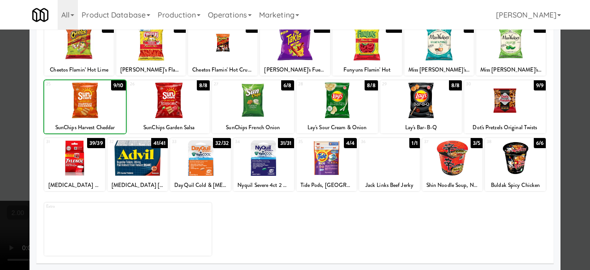
click at [21, 130] on div at bounding box center [295, 135] width 590 height 270
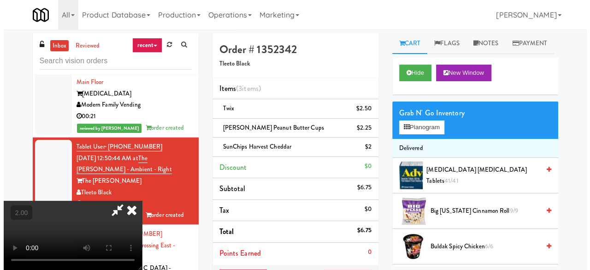
scroll to position [19, 0]
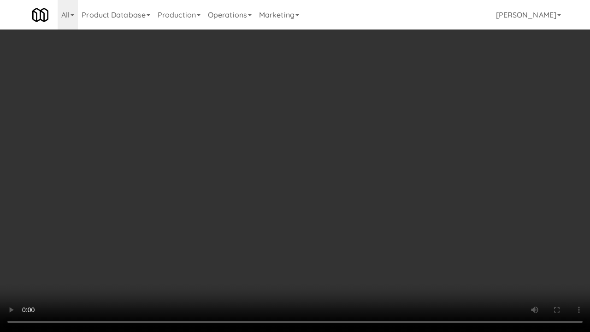
click at [259, 269] on video at bounding box center [295, 166] width 590 height 332
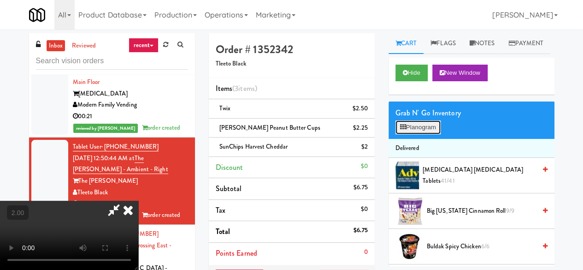
click at [424, 134] on button "Planogram" at bounding box center [417, 127] width 45 height 14
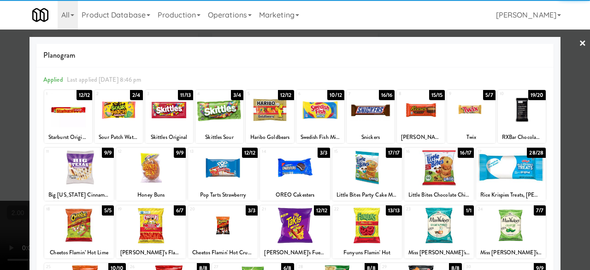
click at [213, 174] on div at bounding box center [223, 167] width 70 height 35
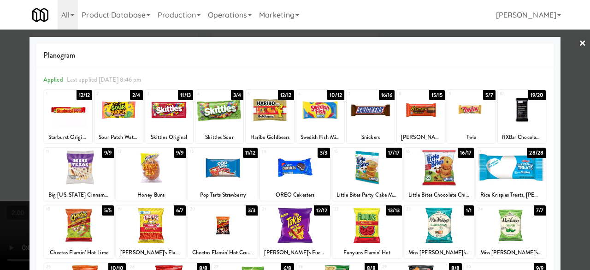
click at [575, 89] on div at bounding box center [295, 135] width 590 height 270
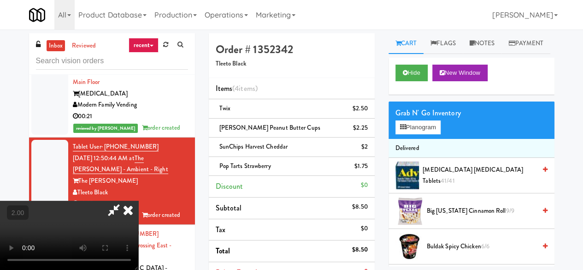
click at [138, 200] on video at bounding box center [69, 234] width 138 height 69
drag, startPoint x: 317, startPoint y: 42, endPoint x: 318, endPoint y: 66, distance: 24.0
click at [124, 200] on icon at bounding box center [113, 209] width 21 height 18
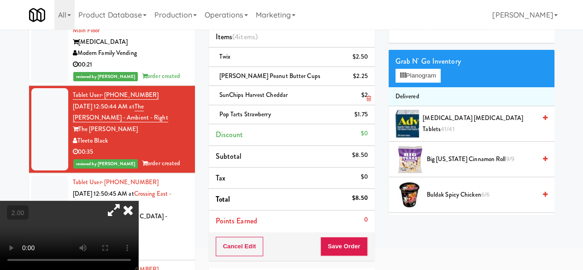
scroll to position [92, 0]
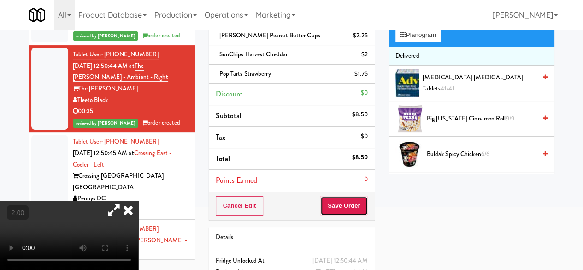
click at [347, 207] on button "Save Order" at bounding box center [343, 205] width 47 height 19
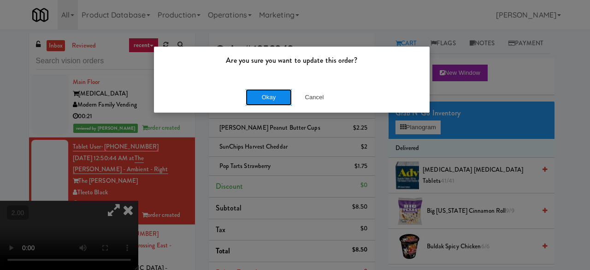
click at [279, 93] on button "Okay" at bounding box center [269, 97] width 46 height 17
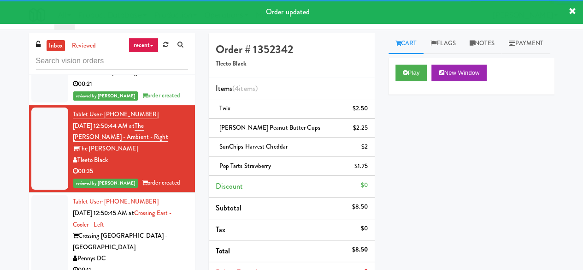
scroll to position [4110, 0]
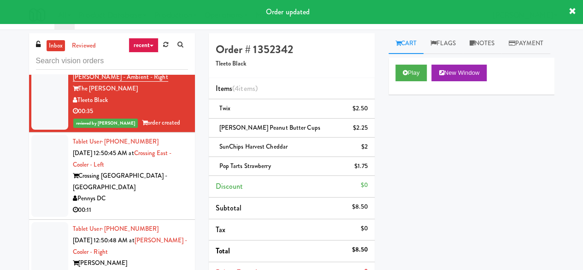
click at [144, 193] on div "Pennys DC" at bounding box center [130, 199] width 115 height 12
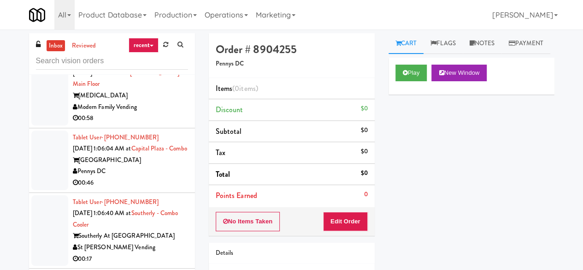
scroll to position [4571, 0]
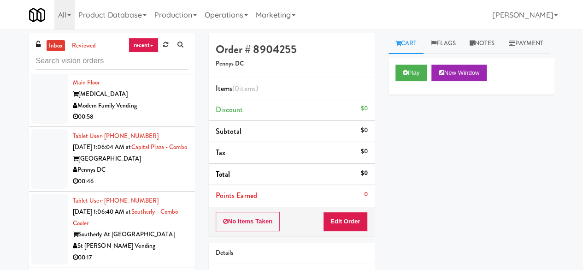
click at [165, 106] on li "Tablet User · (602) 312-3736 [DATE] 1:05:37 AM at [MEDICAL_DATA][GEOGRAPHIC_DAT…" at bounding box center [112, 89] width 166 height 76
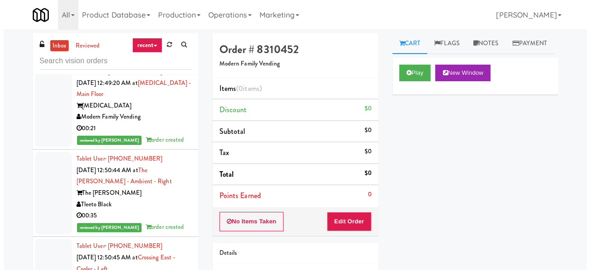
scroll to position [4110, 0]
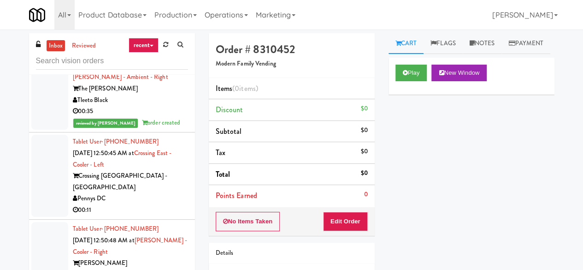
click at [159, 204] on div "00:11" at bounding box center [130, 210] width 115 height 12
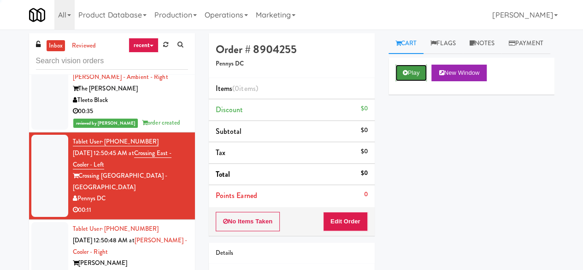
click at [418, 81] on button "Play" at bounding box center [411, 73] width 32 height 17
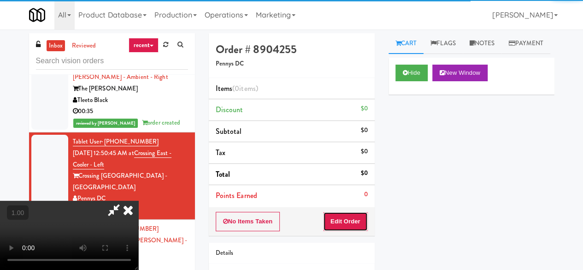
click at [351, 216] on button "Edit Order" at bounding box center [345, 221] width 45 height 19
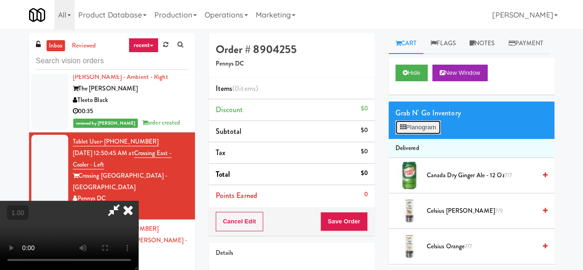
click at [404, 130] on icon at bounding box center [403, 127] width 6 height 6
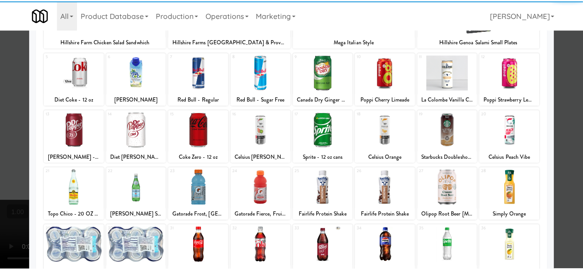
scroll to position [183, 0]
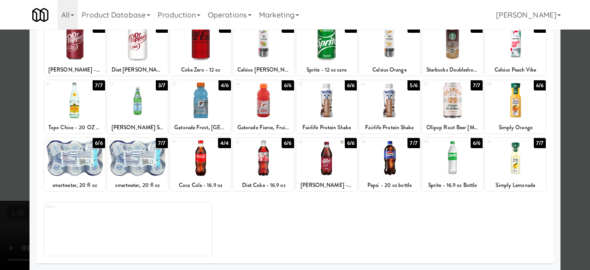
click at [78, 161] on div at bounding box center [74, 157] width 61 height 35
click at [135, 160] on div at bounding box center [137, 157] width 61 height 35
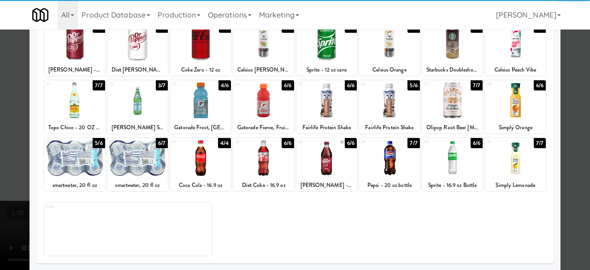
drag, startPoint x: 565, startPoint y: 82, endPoint x: 374, endPoint y: 183, distance: 215.8
click at [565, 82] on div at bounding box center [295, 135] width 590 height 270
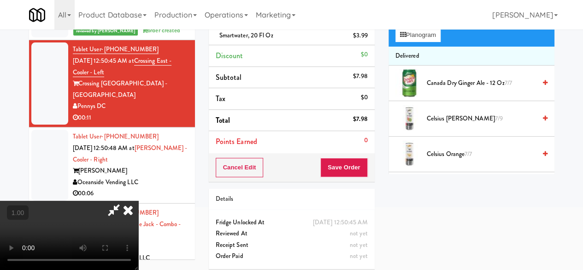
scroll to position [45, 0]
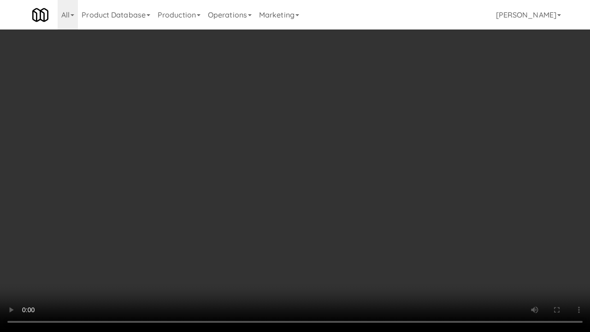
click at [350, 269] on video at bounding box center [295, 166] width 590 height 332
click at [346, 242] on video at bounding box center [295, 166] width 590 height 332
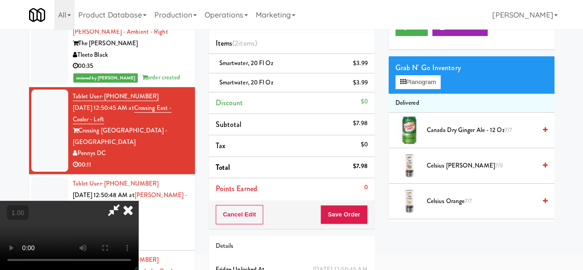
click at [138, 200] on icon at bounding box center [128, 209] width 20 height 18
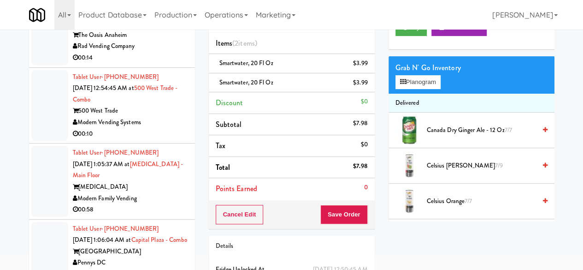
scroll to position [4479, 0]
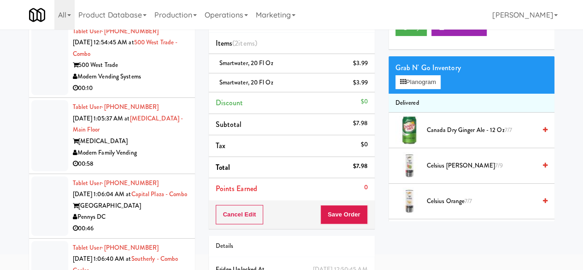
click at [162, 158] on div "00:58" at bounding box center [130, 164] width 115 height 12
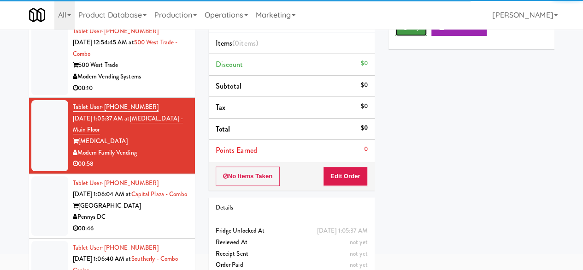
click at [404, 30] on icon at bounding box center [405, 27] width 5 height 6
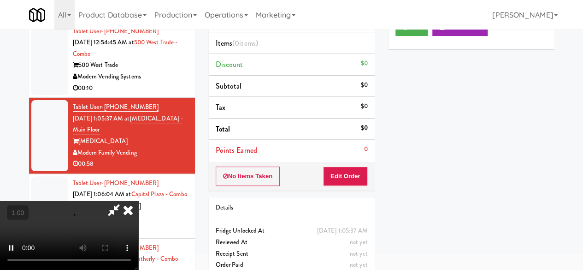
click at [347, 184] on div "No Items Taken Edit Order" at bounding box center [292, 176] width 166 height 29
click at [349, 170] on button "Edit Order" at bounding box center [345, 175] width 45 height 19
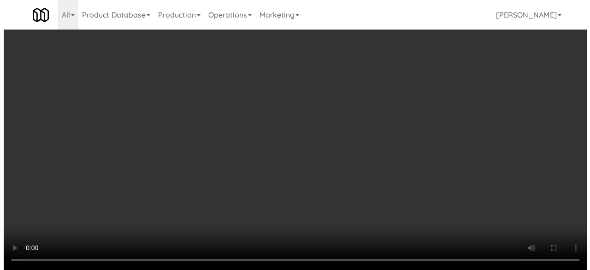
scroll to position [19, 0]
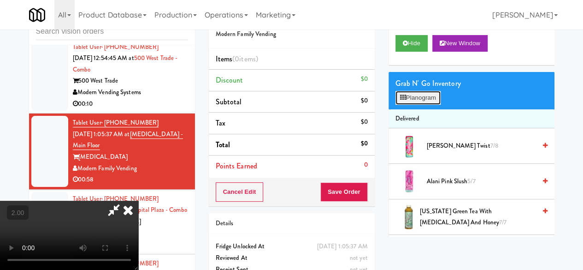
click at [418, 105] on button "Planogram" at bounding box center [417, 98] width 45 height 14
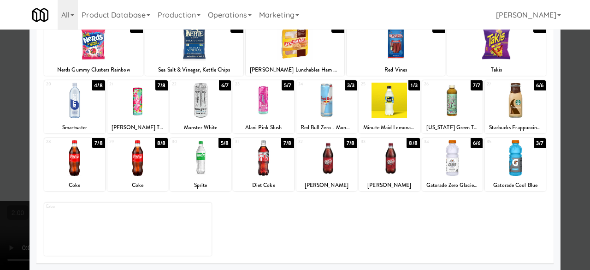
click at [205, 166] on div at bounding box center [200, 157] width 61 height 35
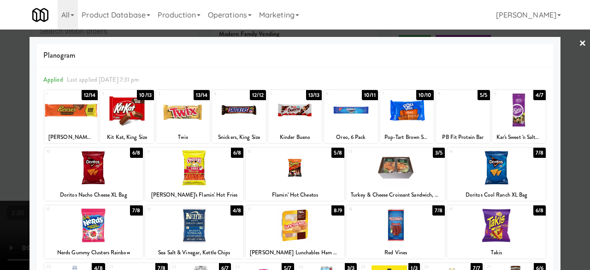
click at [212, 180] on div at bounding box center [194, 167] width 99 height 35
drag, startPoint x: 571, startPoint y: 86, endPoint x: 512, endPoint y: 99, distance: 60.8
click at [571, 86] on div at bounding box center [295, 135] width 590 height 270
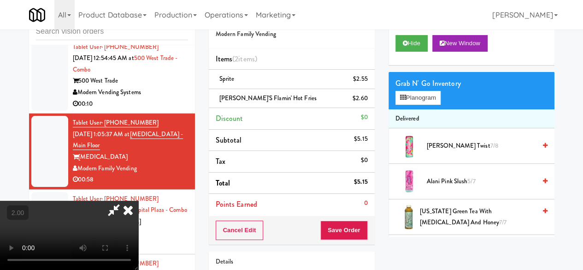
scroll to position [19, 0]
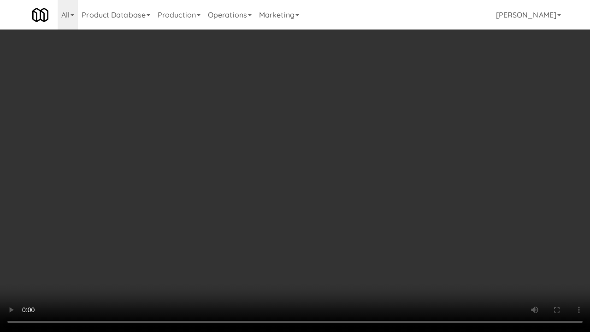
click at [394, 265] on video at bounding box center [295, 166] width 590 height 332
click at [425, 269] on video at bounding box center [295, 166] width 590 height 332
click at [468, 260] on video at bounding box center [295, 166] width 590 height 332
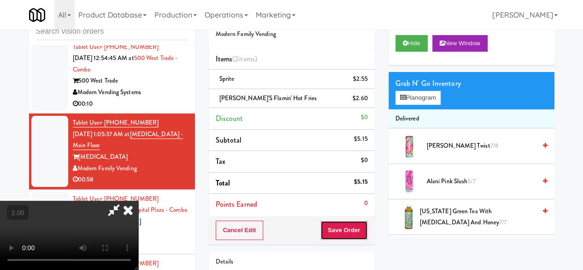
click at [360, 227] on button "Save Order" at bounding box center [343, 229] width 47 height 19
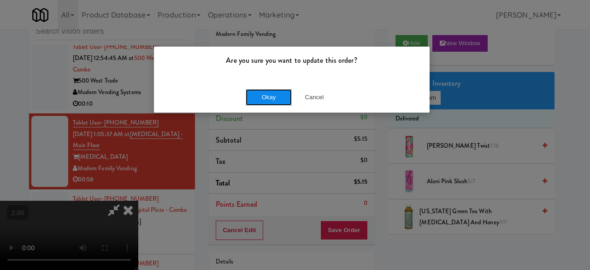
click at [265, 99] on button "Okay" at bounding box center [269, 97] width 46 height 17
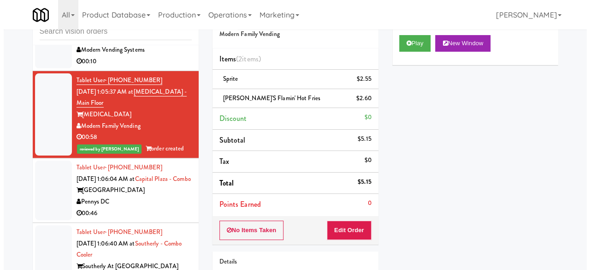
scroll to position [4571, 0]
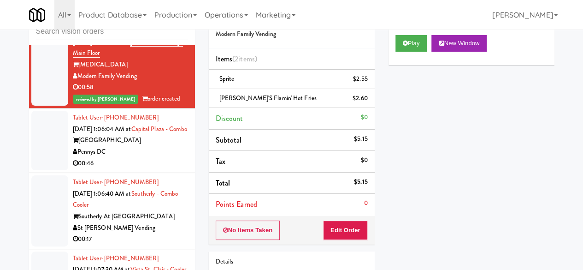
click at [151, 147] on div "Pennys DC" at bounding box center [130, 152] width 115 height 12
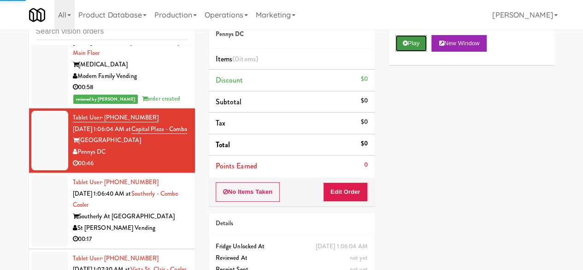
click at [403, 46] on icon at bounding box center [405, 43] width 5 height 6
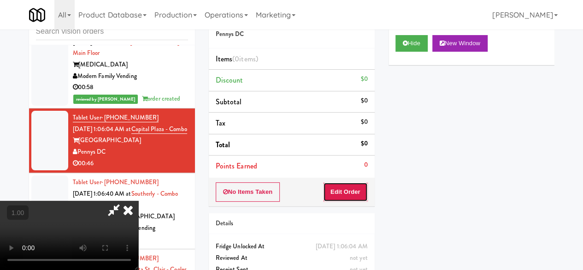
click at [340, 192] on button "Edit Order" at bounding box center [345, 191] width 45 height 19
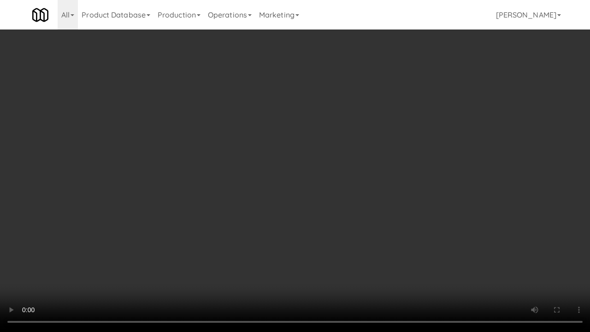
drag, startPoint x: 345, startPoint y: 192, endPoint x: 351, endPoint y: 192, distance: 6.0
click at [346, 192] on video at bounding box center [295, 166] width 590 height 332
click at [351, 192] on video at bounding box center [295, 166] width 590 height 332
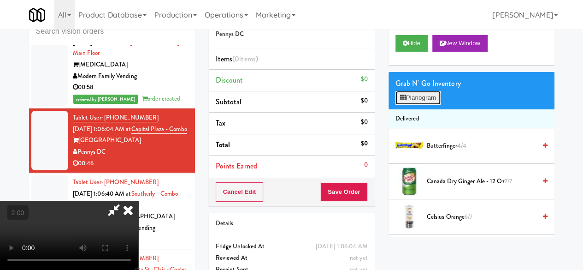
click at [406, 105] on button "Planogram" at bounding box center [417, 98] width 45 height 14
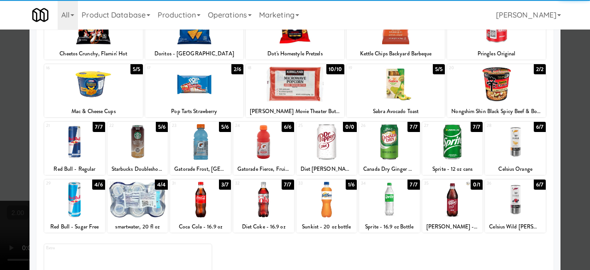
scroll to position [90, 0]
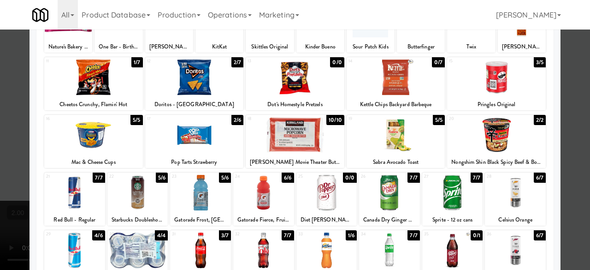
click at [489, 144] on div at bounding box center [496, 134] width 99 height 35
click at [200, 84] on div at bounding box center [194, 76] width 99 height 35
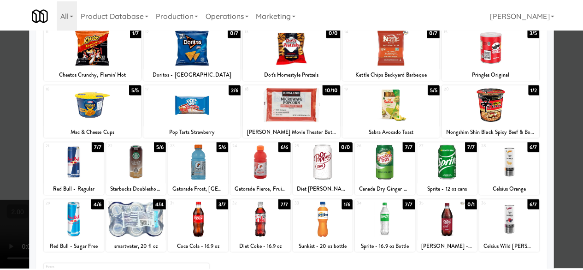
scroll to position [183, 0]
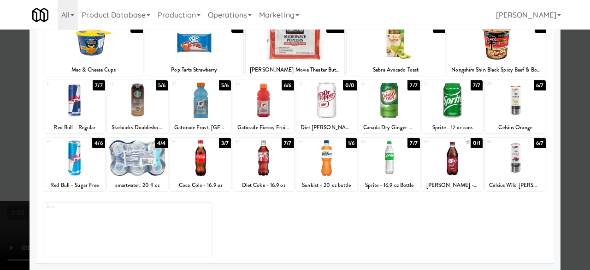
click at [261, 156] on div at bounding box center [263, 157] width 61 height 35
click at [153, 169] on div at bounding box center [137, 157] width 61 height 35
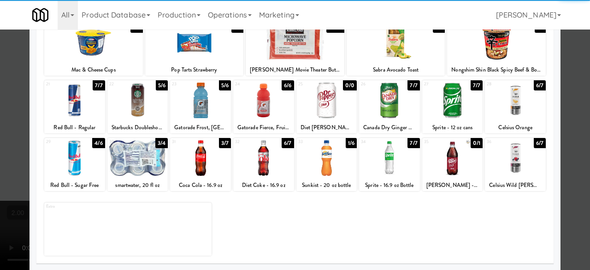
click at [569, 103] on div at bounding box center [295, 135] width 590 height 270
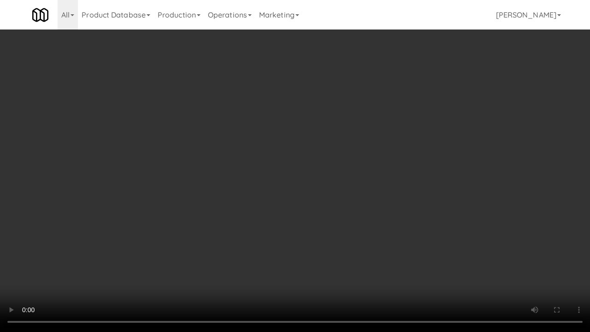
click at [320, 252] on video at bounding box center [295, 166] width 590 height 332
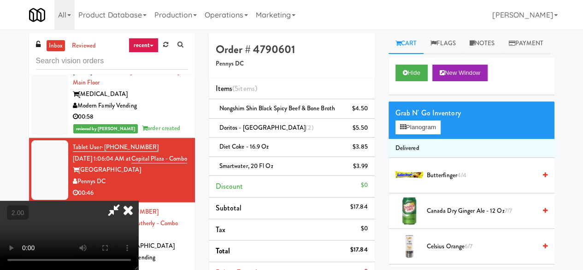
click at [124, 200] on icon at bounding box center [113, 209] width 21 height 18
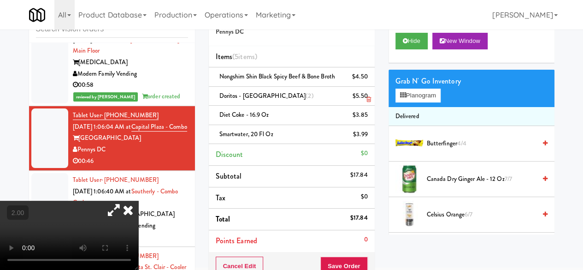
scroll to position [46, 0]
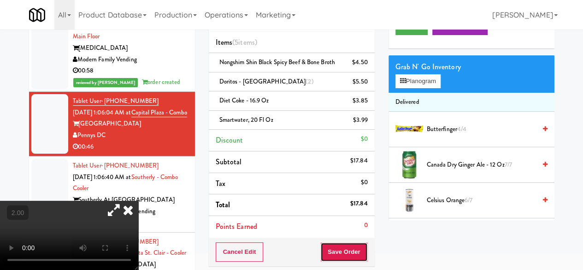
click at [336, 248] on button "Save Order" at bounding box center [343, 251] width 47 height 19
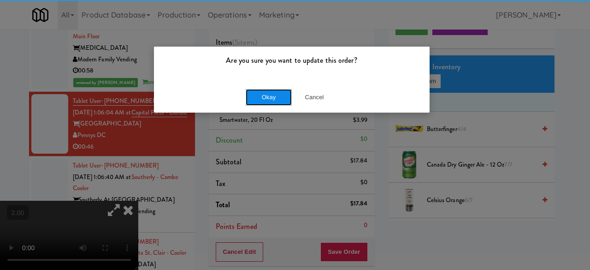
click at [270, 91] on button "Okay" at bounding box center [269, 97] width 46 height 17
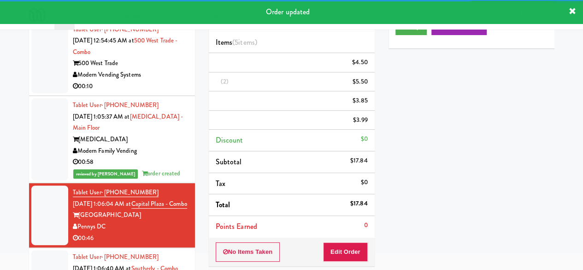
scroll to position [4479, 0]
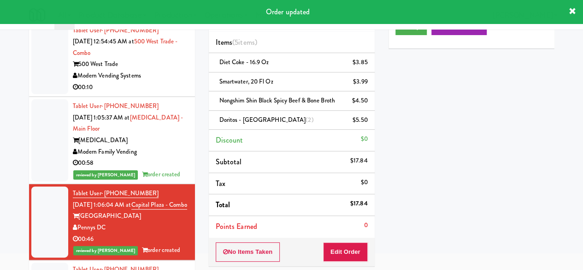
click at [169, 157] on div "00:58" at bounding box center [130, 163] width 115 height 12
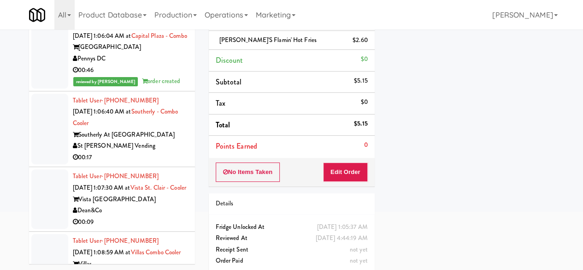
scroll to position [4617, 0]
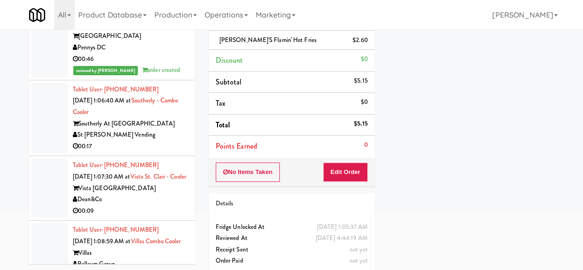
click at [153, 141] on div "00:17" at bounding box center [130, 147] width 115 height 12
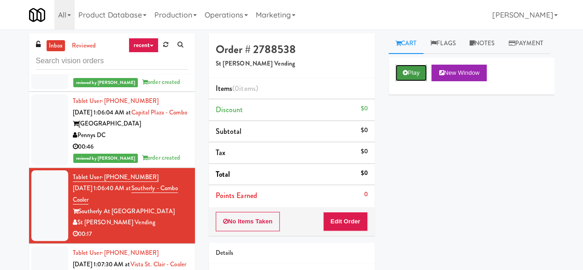
click at [401, 81] on button "Play" at bounding box center [411, 73] width 32 height 17
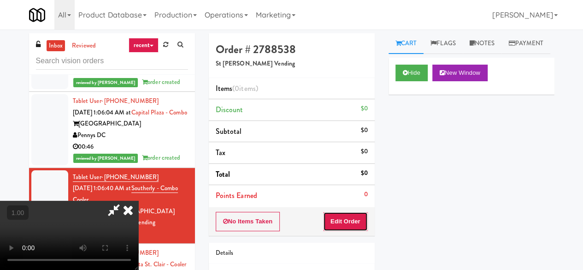
click at [341, 212] on button "Edit Order" at bounding box center [345, 221] width 45 height 19
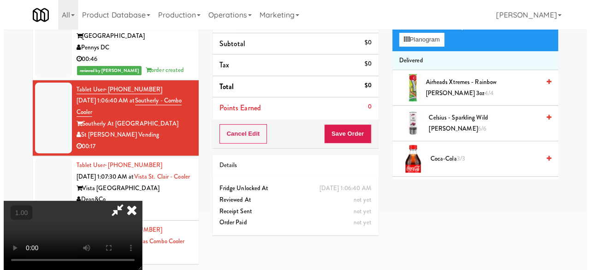
scroll to position [29, 0]
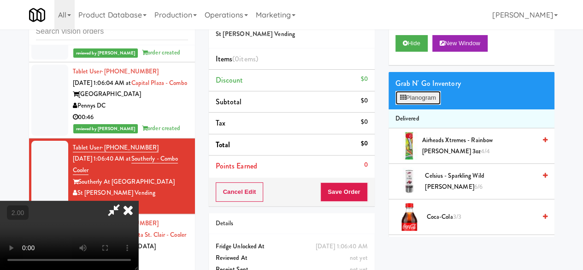
click at [426, 105] on button "Planogram" at bounding box center [417, 98] width 45 height 14
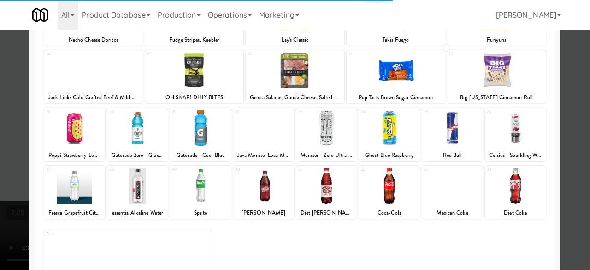
scroll to position [183, 0]
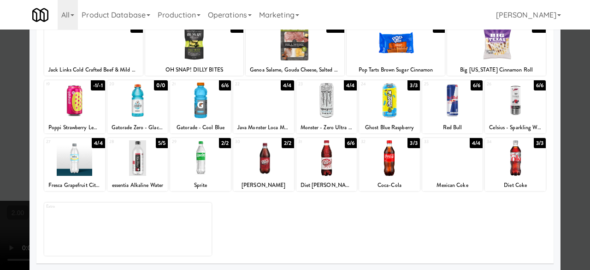
click at [442, 166] on div at bounding box center [452, 157] width 61 height 35
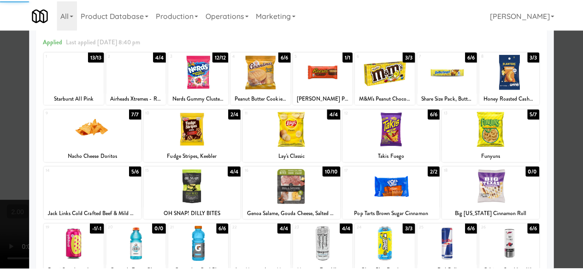
scroll to position [0, 0]
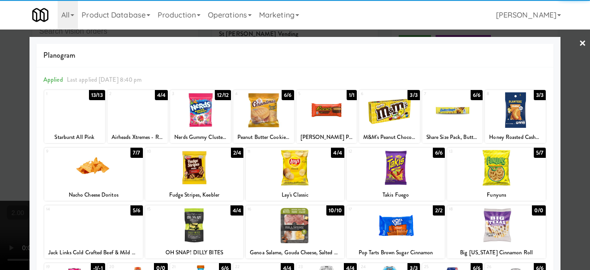
click at [297, 118] on div at bounding box center [326, 109] width 61 height 35
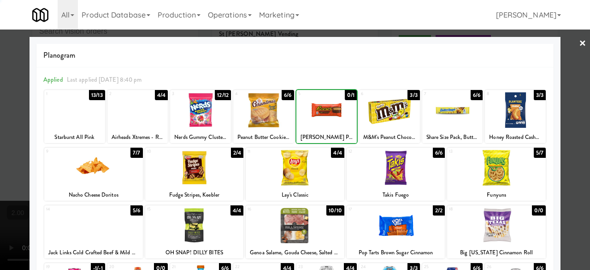
click at [313, 116] on div at bounding box center [326, 109] width 61 height 35
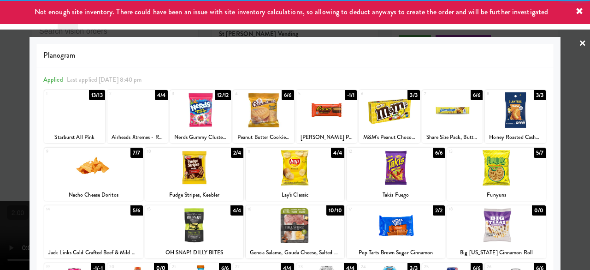
drag, startPoint x: 560, startPoint y: 42, endPoint x: 511, endPoint y: 54, distance: 50.7
click at [559, 42] on div at bounding box center [295, 135] width 590 height 270
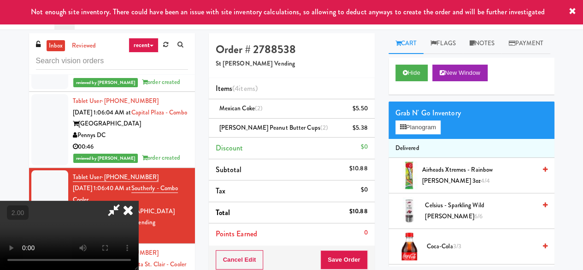
click at [124, 200] on icon at bounding box center [113, 209] width 21 height 18
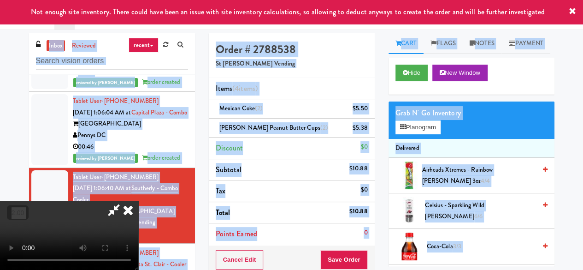
click at [124, 200] on icon at bounding box center [113, 209] width 21 height 18
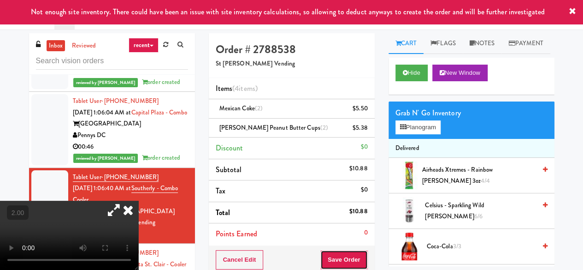
click at [340, 251] on button "Save Order" at bounding box center [343, 259] width 47 height 19
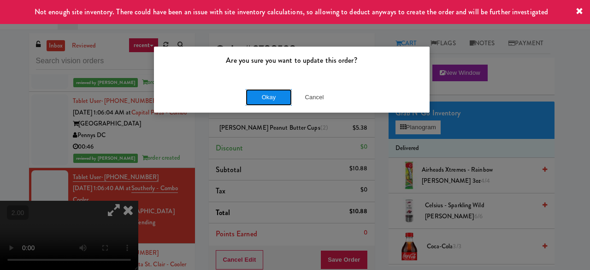
click at [271, 101] on button "Okay" at bounding box center [269, 97] width 46 height 17
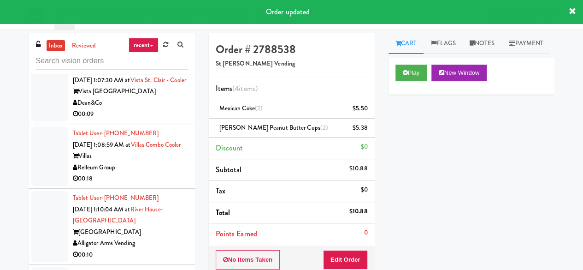
click at [150, 162] on div "Villas" at bounding box center [130, 156] width 115 height 12
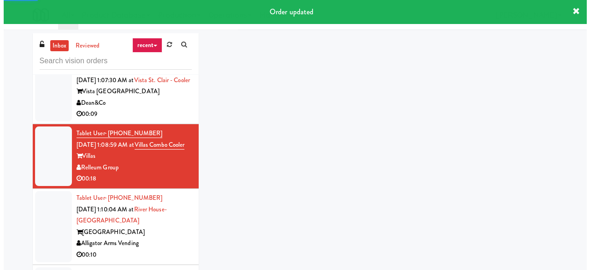
scroll to position [4720, 0]
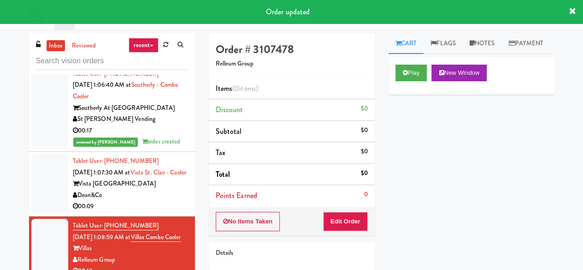
click at [165, 203] on div "00:09" at bounding box center [130, 206] width 115 height 12
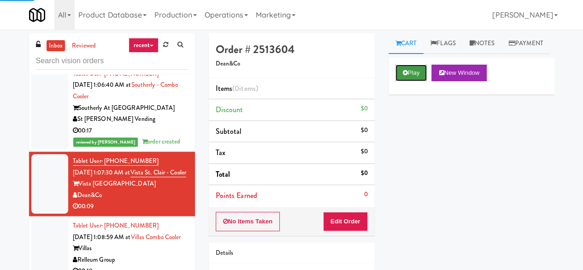
click at [415, 81] on button "Play" at bounding box center [411, 73] width 32 height 17
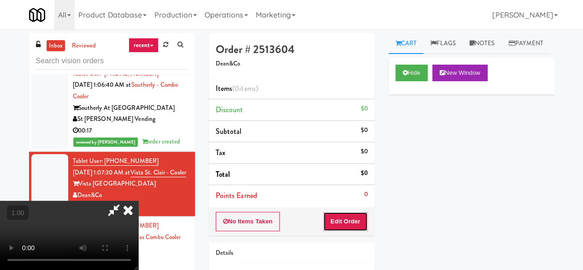
click at [356, 221] on button "Edit Order" at bounding box center [345, 221] width 45 height 19
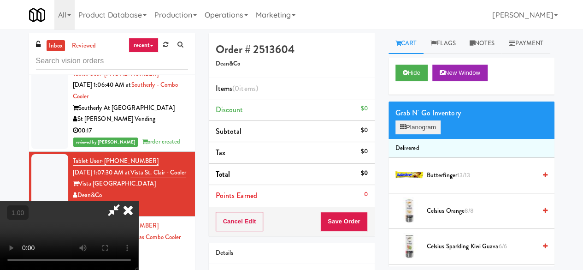
click at [436, 120] on div "Grab N' Go Inventory" at bounding box center [471, 113] width 152 height 14
click at [429, 134] on button "Planogram" at bounding box center [417, 127] width 45 height 14
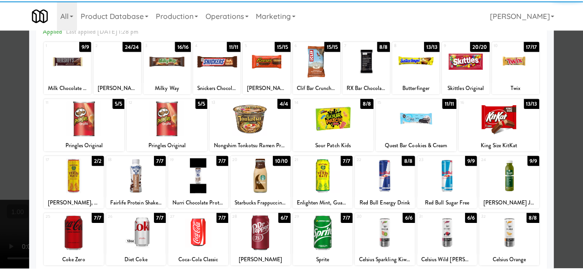
scroll to position [92, 0]
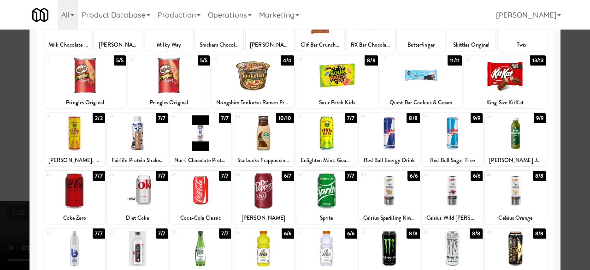
click at [331, 193] on div at bounding box center [326, 190] width 61 height 35
drag, startPoint x: 567, startPoint y: 109, endPoint x: 486, endPoint y: 138, distance: 86.7
click at [566, 109] on div at bounding box center [295, 135] width 590 height 270
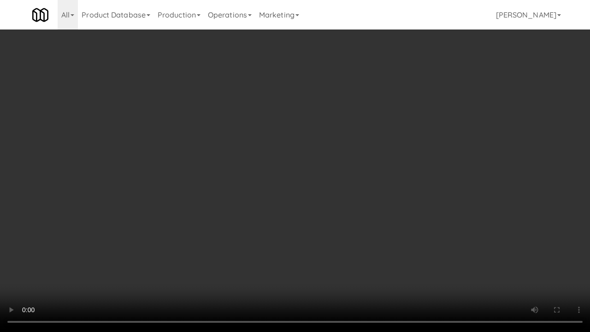
click at [346, 269] on video at bounding box center [295, 166] width 590 height 332
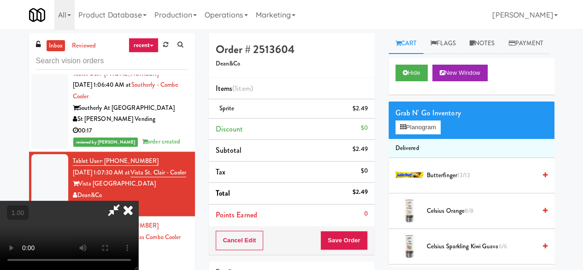
click at [124, 200] on icon at bounding box center [113, 209] width 21 height 18
click at [349, 234] on button "Save Order" at bounding box center [343, 239] width 47 height 19
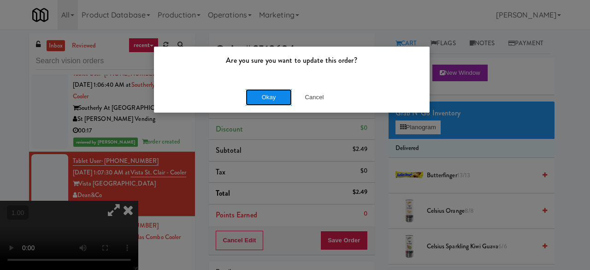
click at [248, 100] on button "Okay" at bounding box center [269, 97] width 46 height 17
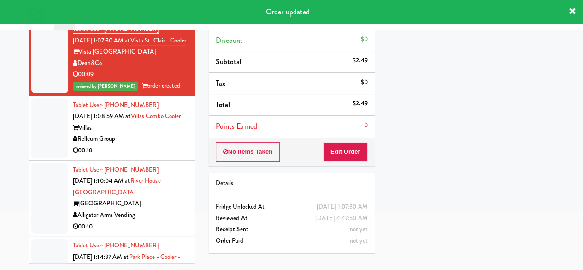
scroll to position [4812, 0]
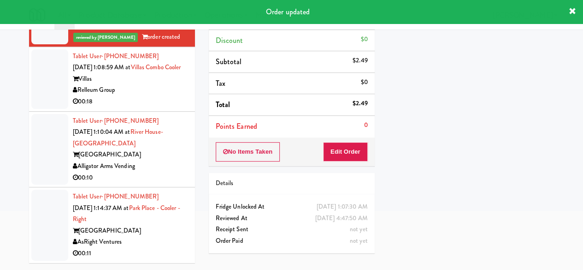
click at [158, 107] on div "00:18" at bounding box center [130, 102] width 115 height 12
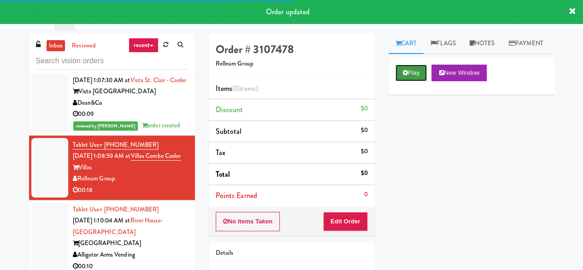
click at [421, 81] on button "Play" at bounding box center [411, 73] width 32 height 17
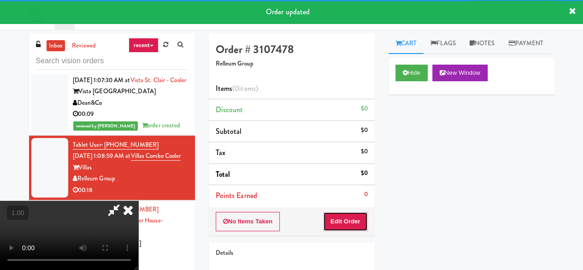
click at [343, 215] on button "Edit Order" at bounding box center [345, 221] width 45 height 19
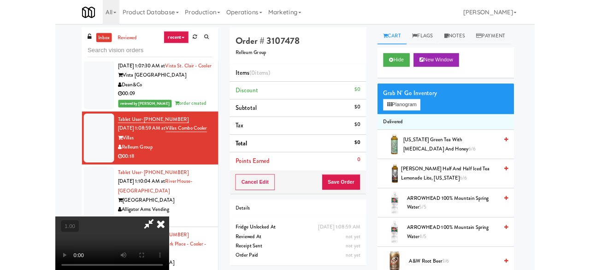
scroll to position [19, 0]
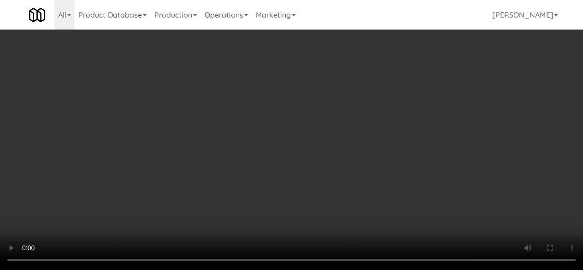
click at [395, 139] on div "Grab N' Go Inventory Planogram" at bounding box center [472, 119] width 166 height 37
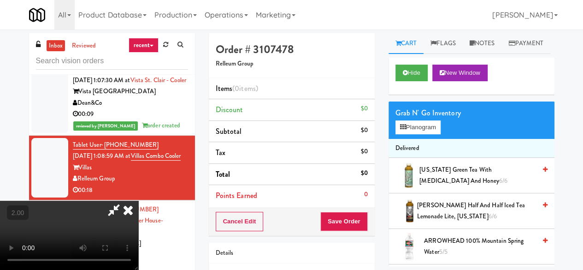
click at [422, 139] on div "Grab N' Go Inventory Planogram" at bounding box center [472, 119] width 166 height 37
click at [406, 134] on button "Planogram" at bounding box center [417, 127] width 45 height 14
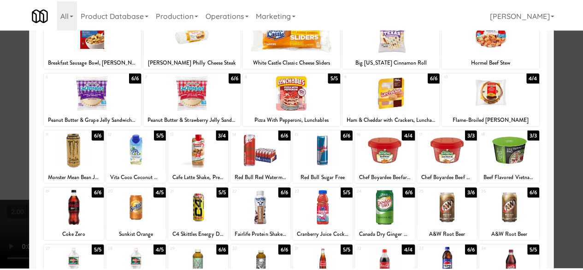
scroll to position [183, 0]
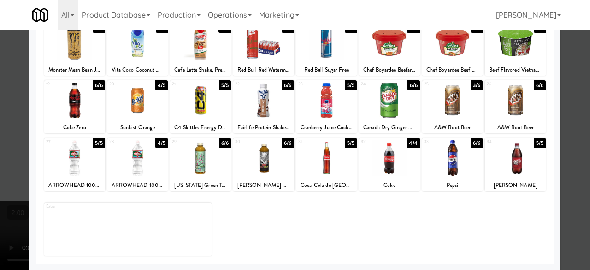
click at [147, 100] on div at bounding box center [137, 99] width 61 height 35
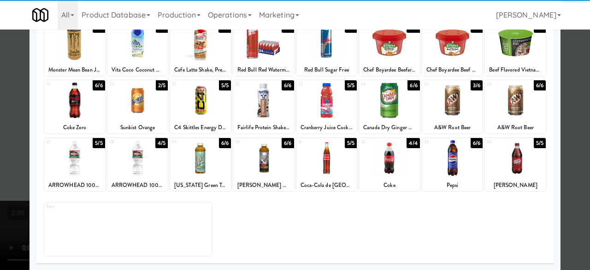
click at [569, 77] on div at bounding box center [295, 135] width 590 height 270
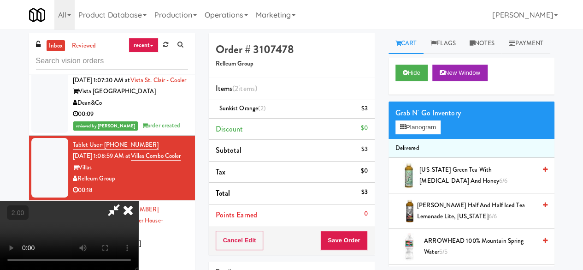
click at [124, 200] on icon at bounding box center [113, 209] width 21 height 18
click at [344, 242] on button "Save Order" at bounding box center [343, 239] width 47 height 19
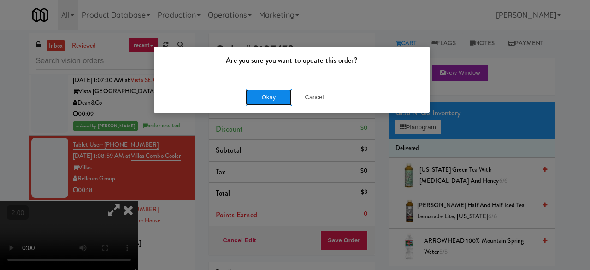
drag, startPoint x: 252, startPoint y: 91, endPoint x: 258, endPoint y: 92, distance: 6.5
click at [253, 91] on button "Okay" at bounding box center [269, 97] width 46 height 17
click at [253, 92] on button "Okay" at bounding box center [269, 97] width 46 height 17
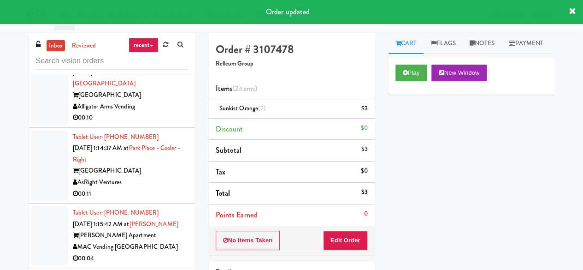
scroll to position [4997, 0]
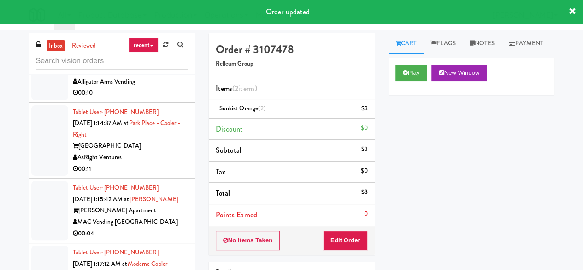
click at [165, 99] on div "00:10" at bounding box center [130, 93] width 115 height 12
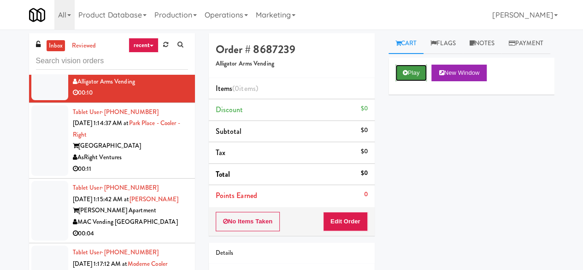
click at [417, 81] on button "Play" at bounding box center [411, 73] width 32 height 17
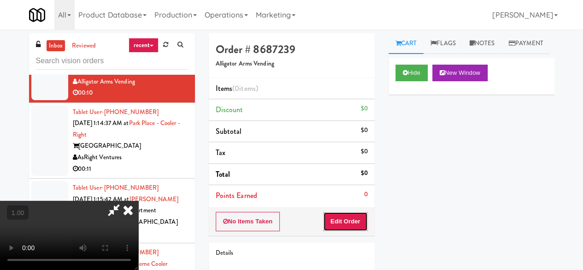
click at [350, 227] on button "Edit Order" at bounding box center [345, 221] width 45 height 19
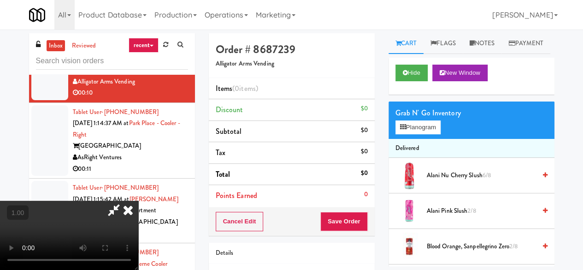
scroll to position [19, 0]
click at [421, 134] on button "Planogram" at bounding box center [417, 127] width 45 height 14
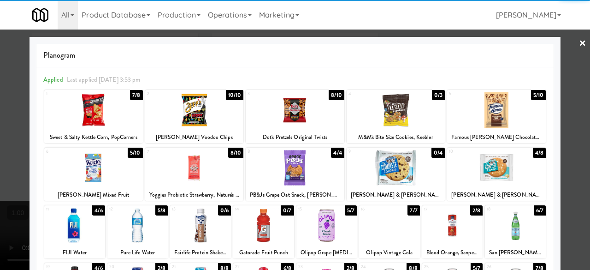
click at [495, 119] on div at bounding box center [496, 109] width 99 height 35
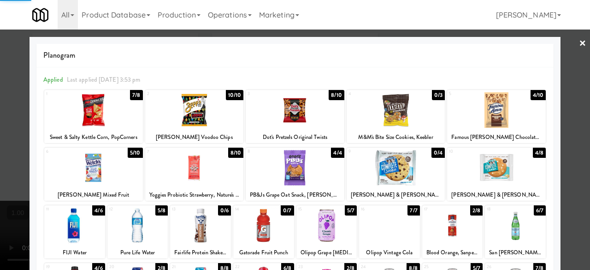
click at [559, 99] on div at bounding box center [295, 135] width 590 height 270
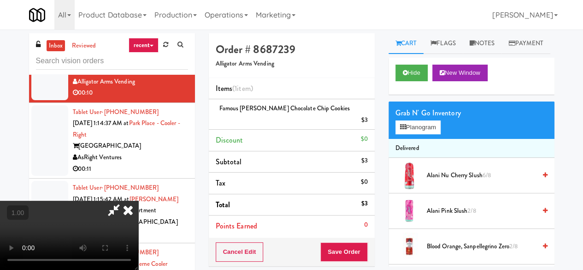
click at [124, 200] on icon at bounding box center [113, 209] width 21 height 18
click at [354, 242] on button "Save Order" at bounding box center [343, 251] width 47 height 19
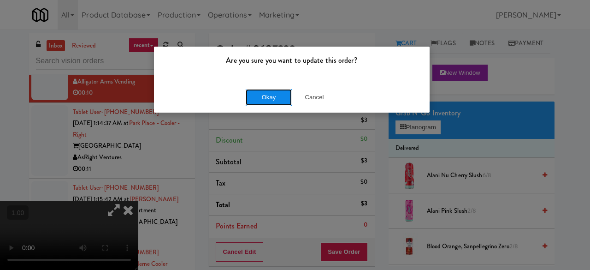
click at [282, 99] on button "Okay" at bounding box center [269, 97] width 46 height 17
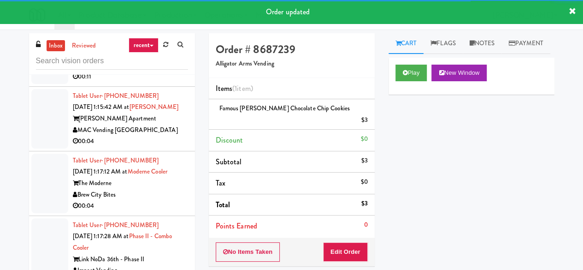
scroll to position [5100, 0]
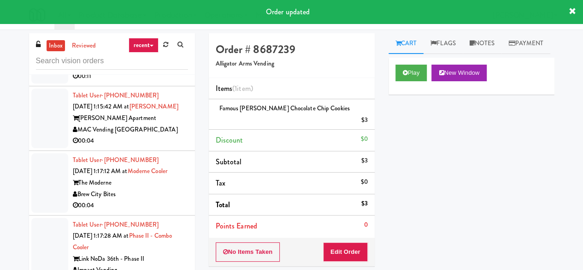
click at [160, 82] on div "00:11" at bounding box center [130, 77] width 115 height 12
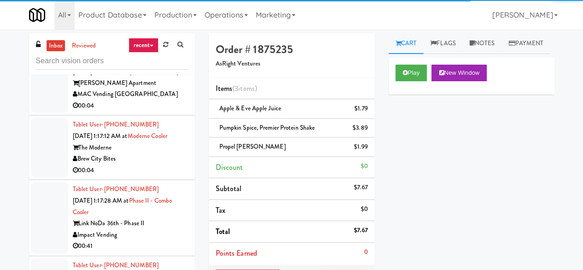
scroll to position [5146, 0]
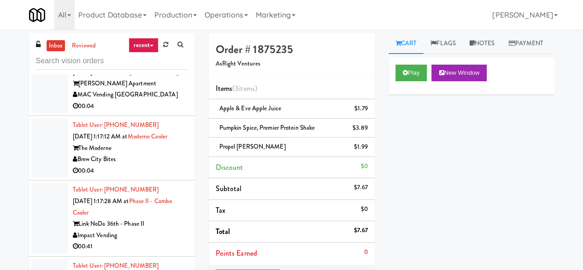
click at [140, 112] on div "00:04" at bounding box center [130, 106] width 115 height 12
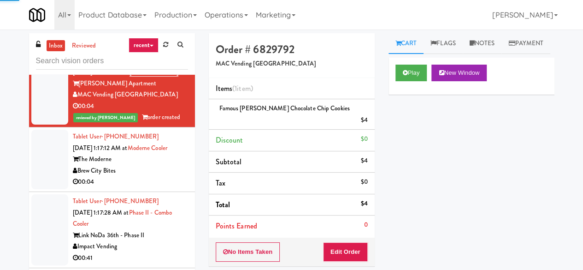
click at [166, 177] on div "Brew City Bites" at bounding box center [130, 171] width 115 height 12
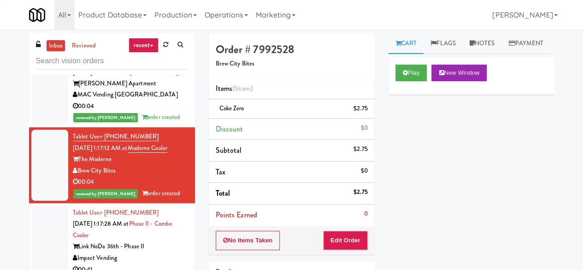
scroll to position [5193, 0]
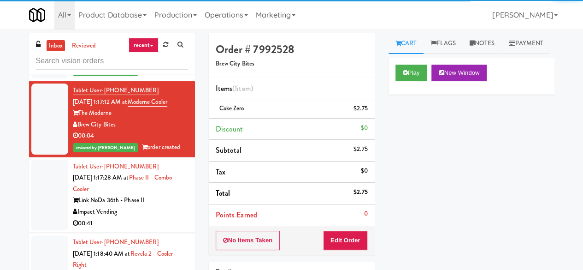
click at [168, 207] on div "Tablet User · (704) 641-2638 [DATE] 1:17:28 AM at Phase II - Combo Cooler Link …" at bounding box center [130, 195] width 115 height 68
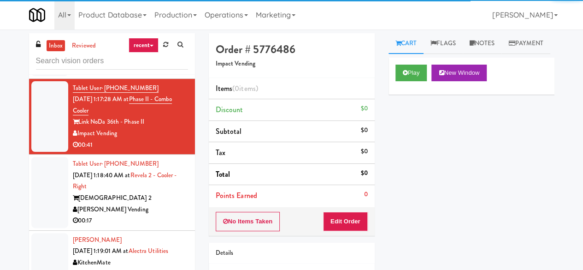
scroll to position [5285, 0]
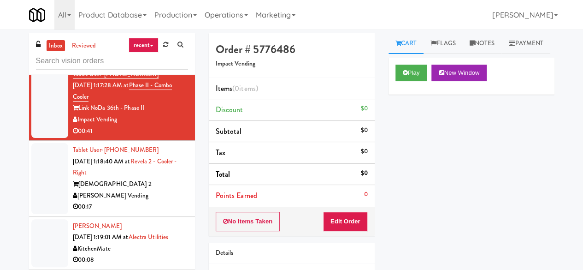
click at [170, 201] on div "[PERSON_NAME] Vending" at bounding box center [130, 196] width 115 height 12
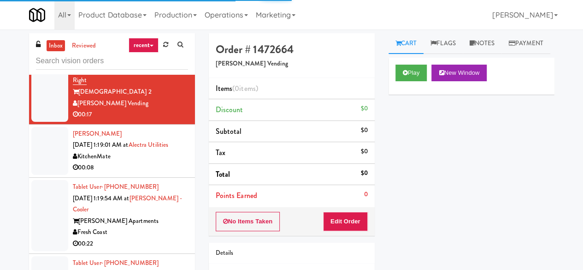
click at [154, 173] on div "00:08" at bounding box center [130, 168] width 115 height 12
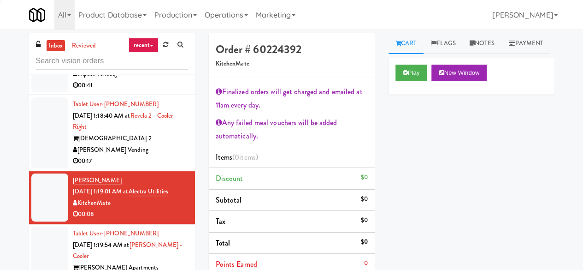
scroll to position [5285, 0]
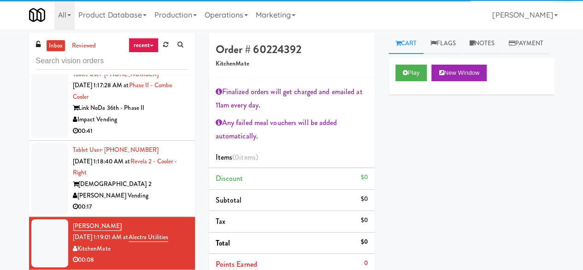
click at [151, 155] on li "Tablet User · (650) 703-9343 [DATE] 1:18:40 AM at Revela 2 - Cooler - Right Rev…" at bounding box center [112, 179] width 166 height 76
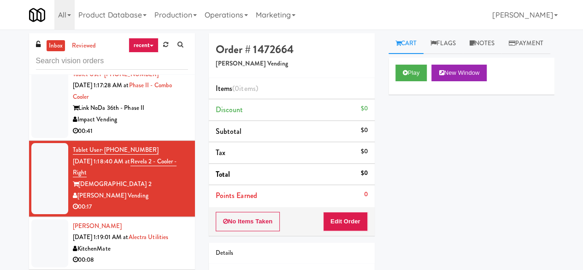
click at [166, 125] on div "Impact Vending" at bounding box center [130, 120] width 115 height 12
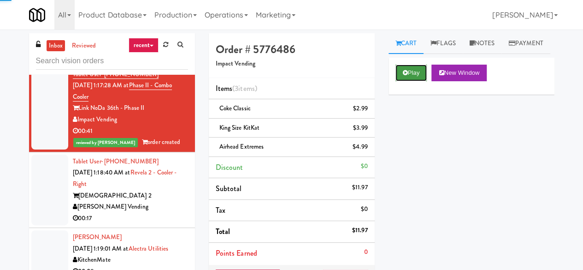
click at [408, 81] on button "Play" at bounding box center [411, 73] width 32 height 17
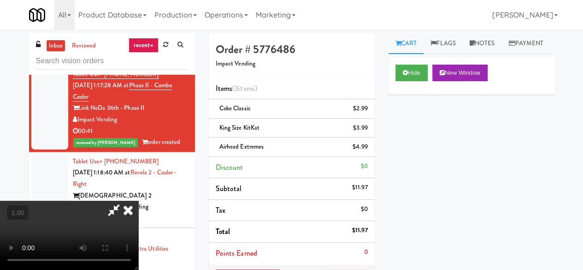
click at [130, 209] on icon at bounding box center [128, 209] width 20 height 18
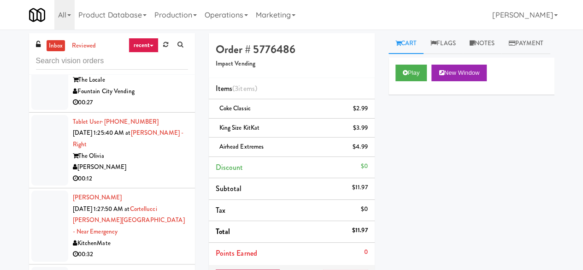
scroll to position [5746, 0]
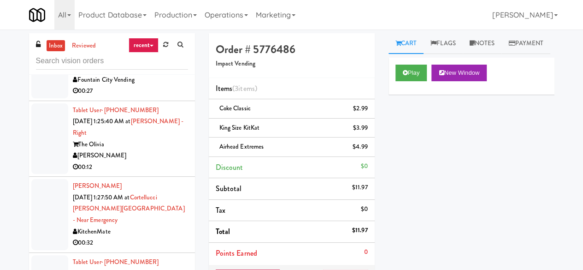
click at [161, 86] on div "Fountain City Vending" at bounding box center [130, 80] width 115 height 12
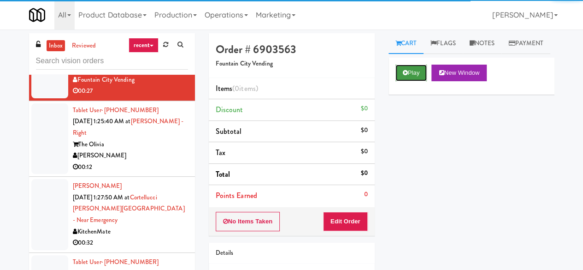
click at [420, 81] on button "Play" at bounding box center [411, 73] width 32 height 17
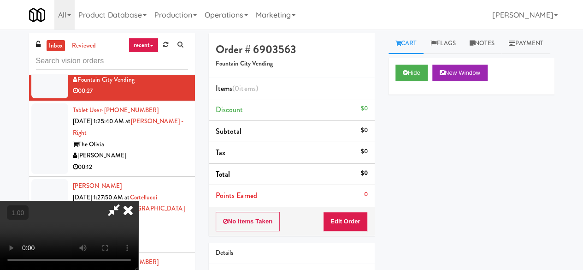
click at [169, 235] on div "[PERSON_NAME] [DATE] 1:27:50 AM at [GEOGRAPHIC_DATA][PERSON_NAME] - near Emerge…" at bounding box center [130, 214] width 115 height 68
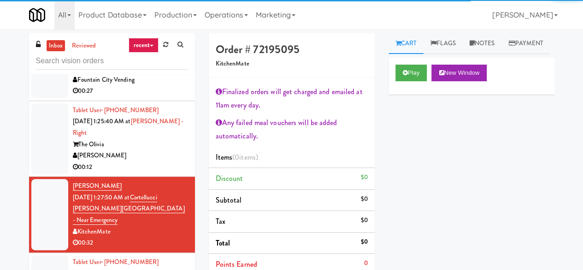
click at [179, 97] on div "00:27" at bounding box center [130, 91] width 115 height 12
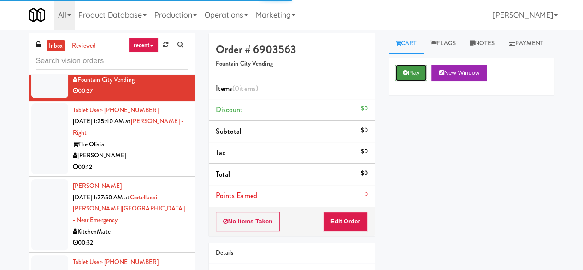
click at [407, 76] on icon at bounding box center [405, 73] width 5 height 6
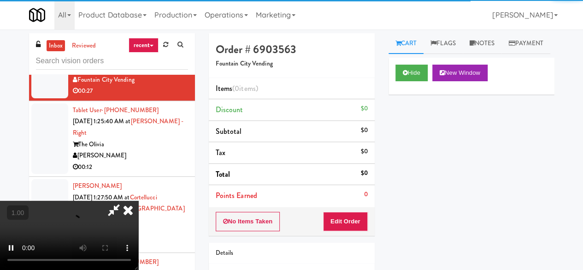
click at [342, 230] on div "No Items Taken Edit Order" at bounding box center [292, 221] width 166 height 29
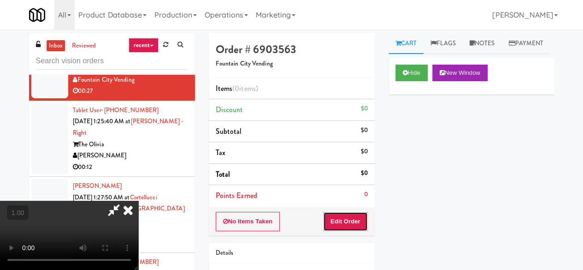
click at [342, 217] on button "Edit Order" at bounding box center [345, 221] width 45 height 19
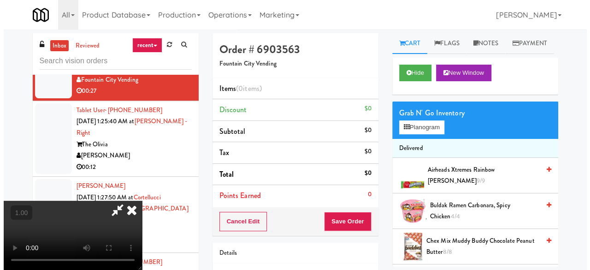
scroll to position [19, 0]
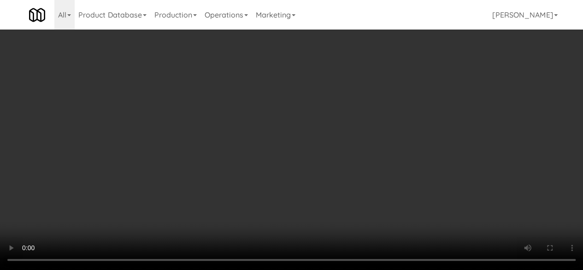
click at [415, 139] on div "Grab N' Go Inventory Planogram" at bounding box center [472, 119] width 166 height 37
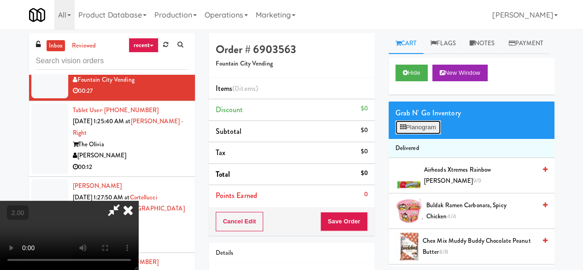
click at [428, 134] on button "Planogram" at bounding box center [417, 127] width 45 height 14
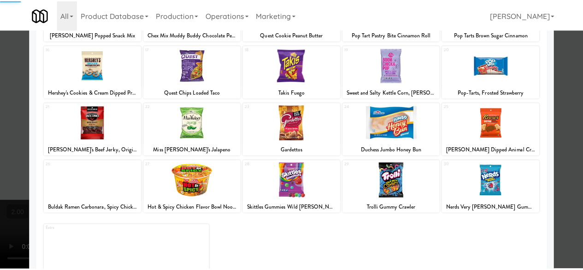
scroll to position [183, 0]
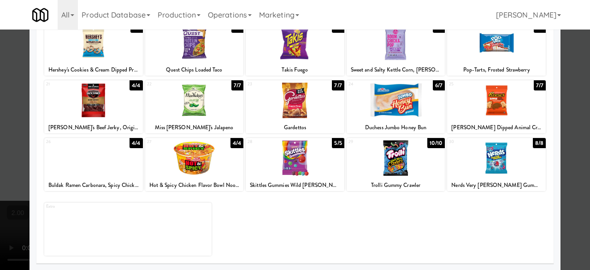
click at [497, 106] on div at bounding box center [496, 99] width 99 height 35
click at [567, 84] on div at bounding box center [295, 135] width 590 height 270
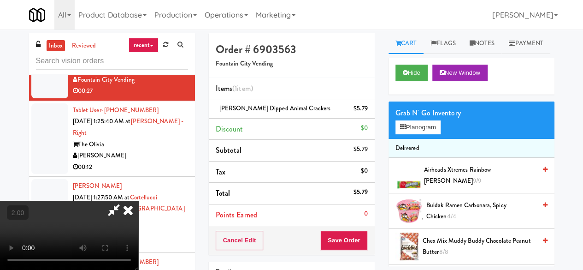
scroll to position [19, 0]
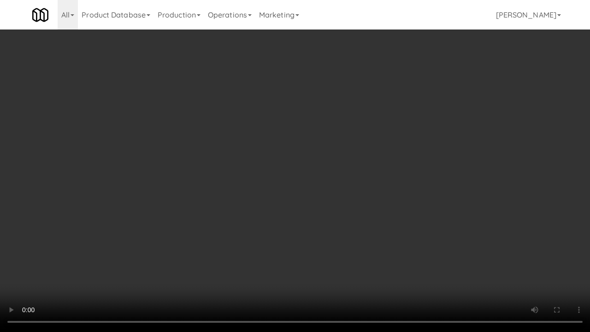
click at [291, 227] on video at bounding box center [295, 166] width 590 height 332
click at [323, 206] on video at bounding box center [295, 166] width 590 height 332
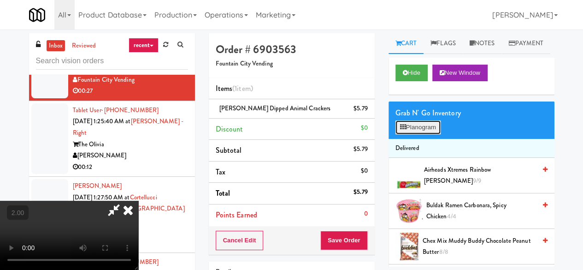
click at [436, 134] on button "Planogram" at bounding box center [417, 127] width 45 height 14
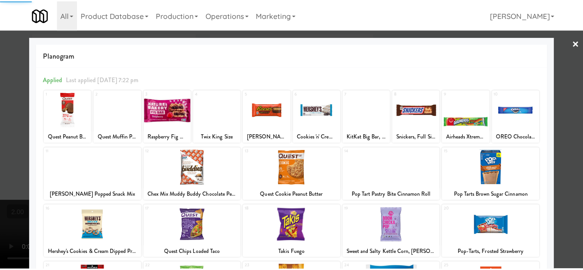
scroll to position [183, 0]
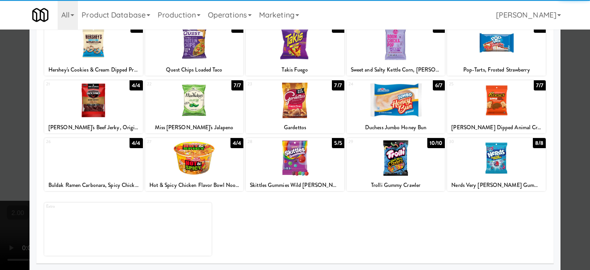
click at [315, 116] on div at bounding box center [295, 99] width 99 height 35
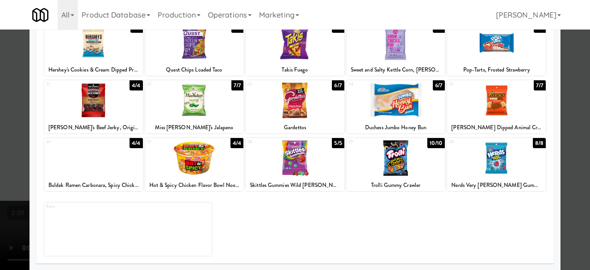
drag, startPoint x: 572, startPoint y: 73, endPoint x: 537, endPoint y: 83, distance: 36.5
click at [571, 73] on div at bounding box center [295, 135] width 590 height 270
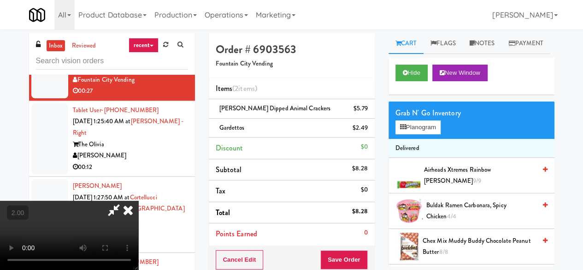
click at [138, 200] on video at bounding box center [69, 234] width 138 height 69
click at [441, 134] on button "Planogram" at bounding box center [417, 127] width 45 height 14
click at [0, 0] on div at bounding box center [0, 0] width 0 height 0
click at [429, 134] on button "Planogram" at bounding box center [417, 127] width 45 height 14
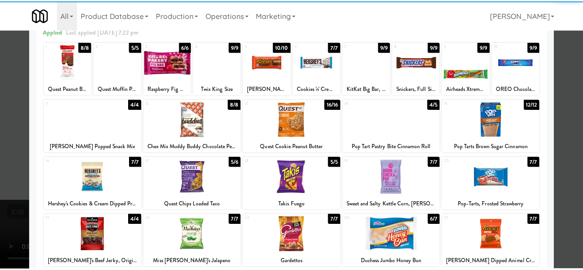
scroll to position [92, 0]
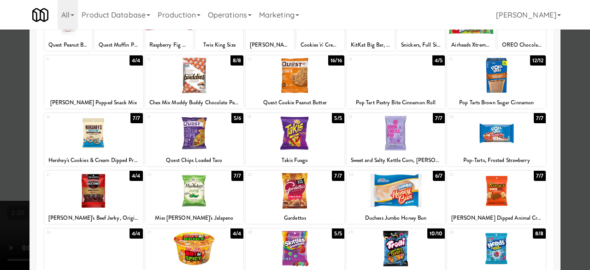
click at [197, 149] on div at bounding box center [194, 132] width 99 height 35
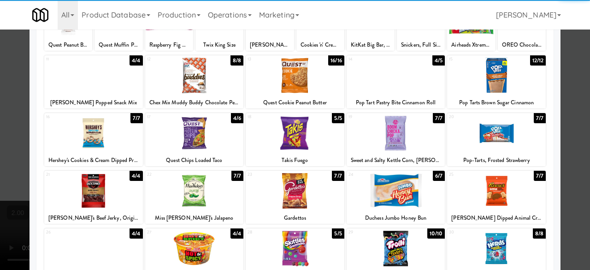
drag, startPoint x: 567, startPoint y: 108, endPoint x: 313, endPoint y: 225, distance: 279.2
click at [566, 108] on div at bounding box center [295, 135] width 590 height 270
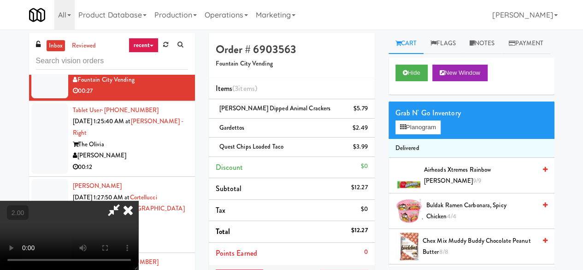
scroll to position [19, 0]
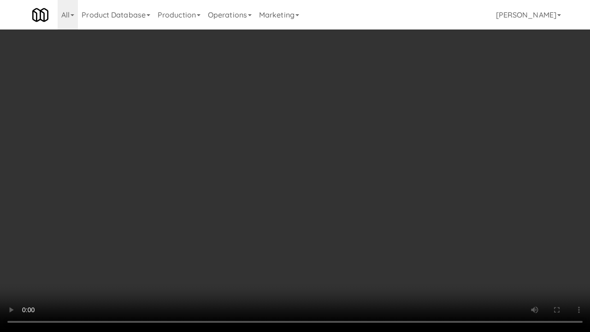
click at [269, 269] on video at bounding box center [295, 166] width 590 height 332
click at [254, 256] on video at bounding box center [295, 166] width 590 height 332
click at [335, 268] on video at bounding box center [295, 166] width 590 height 332
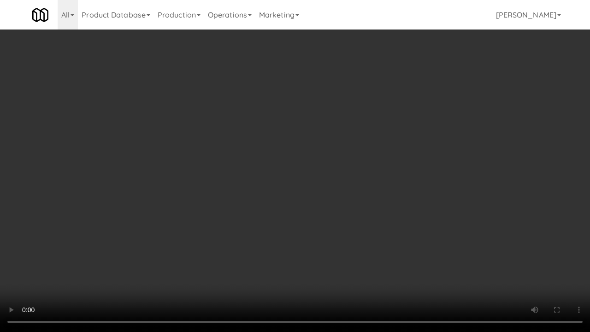
click at [335, 268] on video at bounding box center [295, 166] width 590 height 332
click at [339, 255] on video at bounding box center [295, 166] width 590 height 332
click at [347, 254] on video at bounding box center [295, 166] width 590 height 332
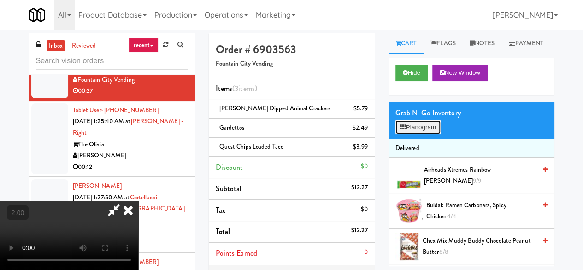
click at [424, 134] on button "Planogram" at bounding box center [417, 127] width 45 height 14
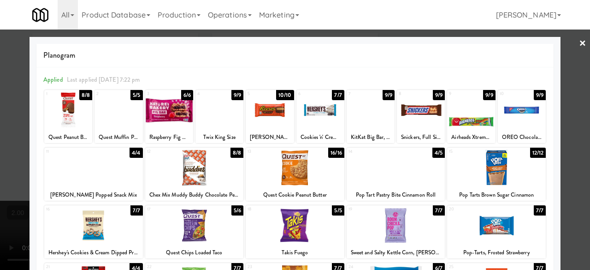
click at [259, 121] on div at bounding box center [270, 109] width 48 height 35
click at [362, 110] on div at bounding box center [371, 109] width 48 height 35
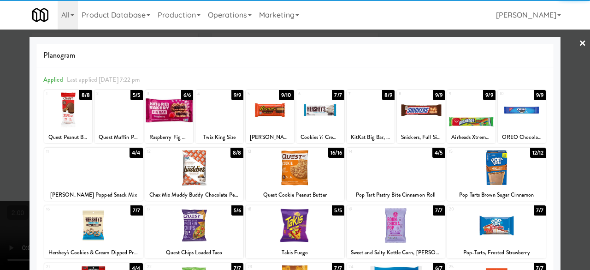
drag, startPoint x: 575, startPoint y: 48, endPoint x: 522, endPoint y: 53, distance: 53.7
click at [579, 48] on link "×" at bounding box center [582, 43] width 7 height 29
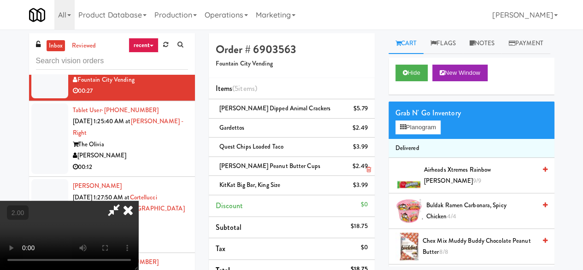
click at [366, 164] on link at bounding box center [366, 170] width 8 height 12
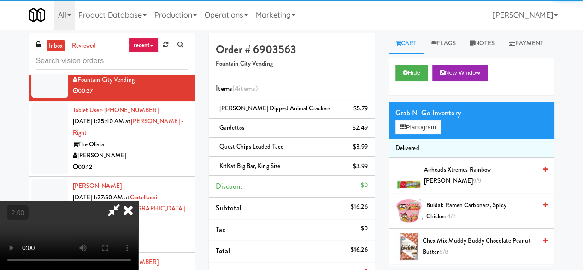
click at [124, 200] on icon at bounding box center [113, 209] width 21 height 18
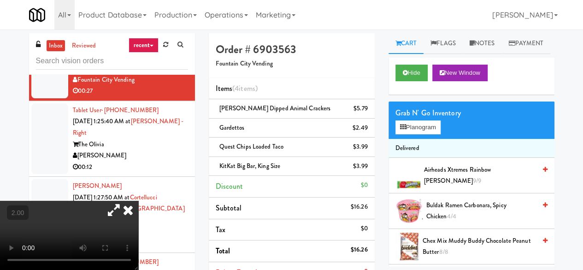
click at [138, 200] on video at bounding box center [69, 234] width 138 height 69
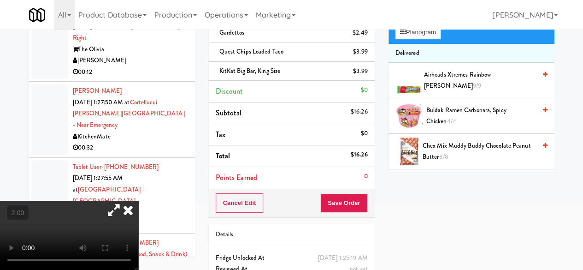
scroll to position [146, 0]
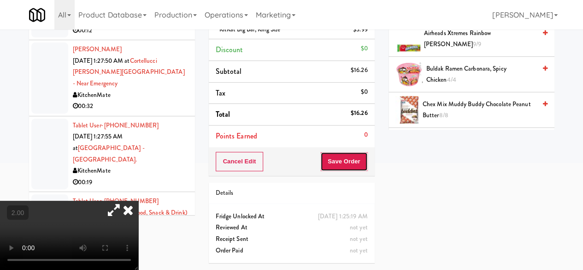
click at [347, 152] on button "Save Order" at bounding box center [343, 161] width 47 height 19
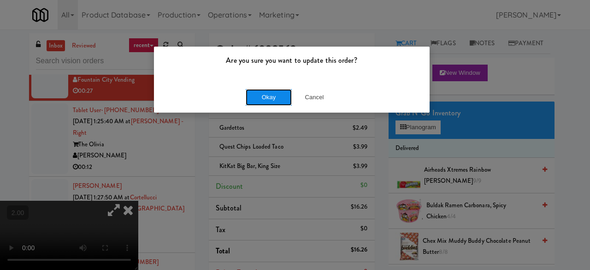
click at [270, 97] on button "Okay" at bounding box center [269, 97] width 46 height 17
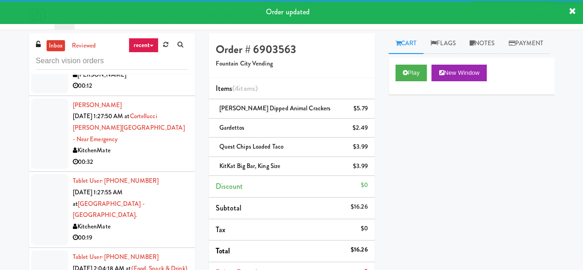
scroll to position [5849, 0]
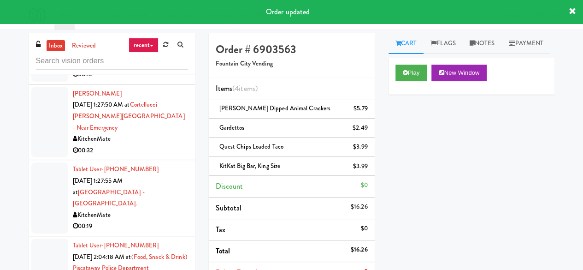
click at [171, 69] on div "[PERSON_NAME]" at bounding box center [130, 64] width 115 height 12
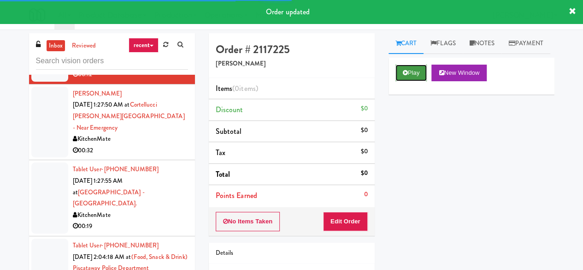
click at [411, 81] on button "Play" at bounding box center [411, 73] width 32 height 17
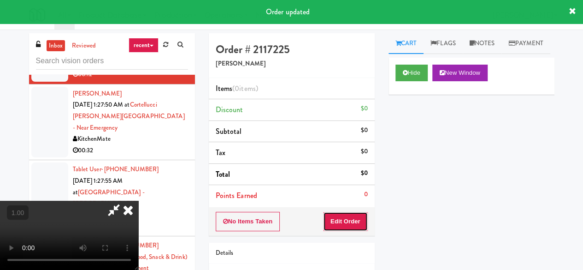
click at [354, 219] on button "Edit Order" at bounding box center [345, 221] width 45 height 19
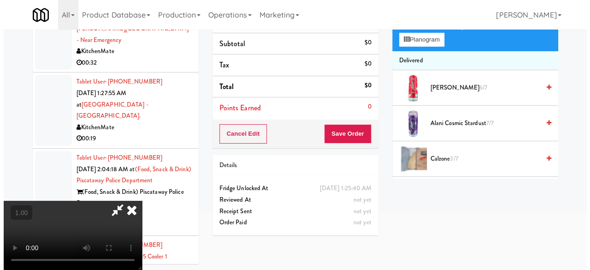
scroll to position [29, 0]
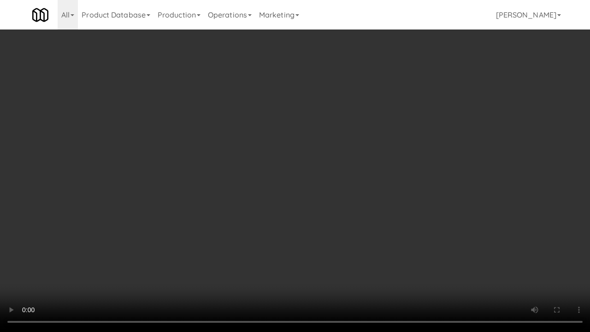
click at [411, 206] on video at bounding box center [295, 166] width 590 height 332
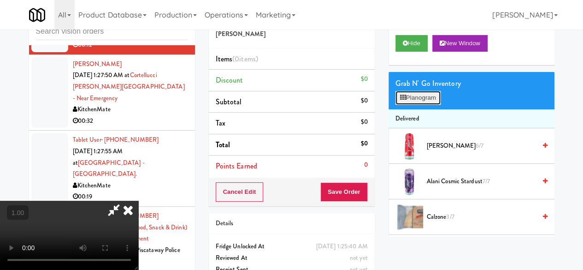
click at [428, 105] on button "Planogram" at bounding box center [417, 98] width 45 height 14
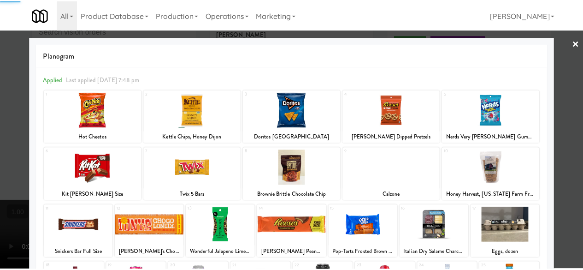
scroll to position [183, 0]
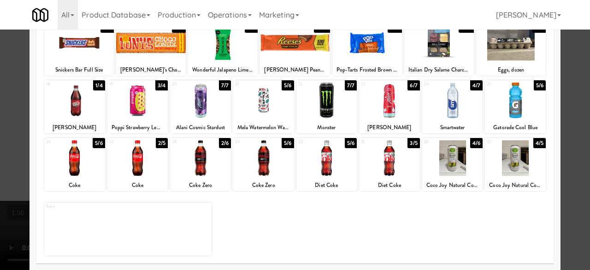
drag, startPoint x: 261, startPoint y: 111, endPoint x: 340, endPoint y: 124, distance: 79.9
click at [262, 111] on div at bounding box center [263, 99] width 61 height 35
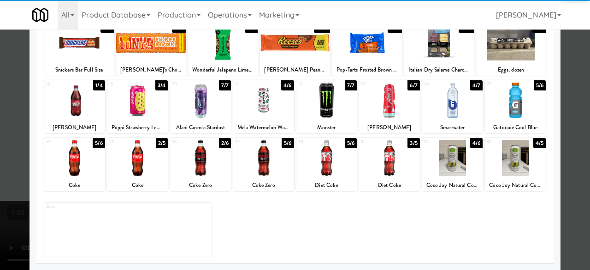
click at [388, 116] on div at bounding box center [389, 99] width 61 height 35
click at [572, 77] on div at bounding box center [295, 135] width 590 height 270
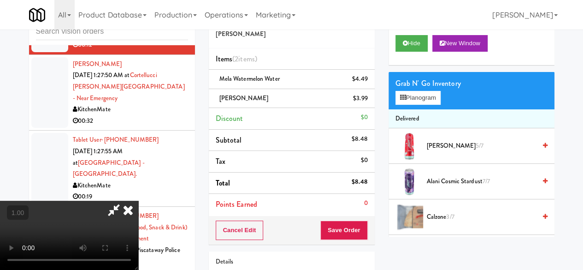
click at [138, 200] on video at bounding box center [69, 234] width 138 height 69
click at [124, 200] on icon at bounding box center [113, 209] width 21 height 18
click at [347, 226] on button "Save Order" at bounding box center [343, 229] width 47 height 19
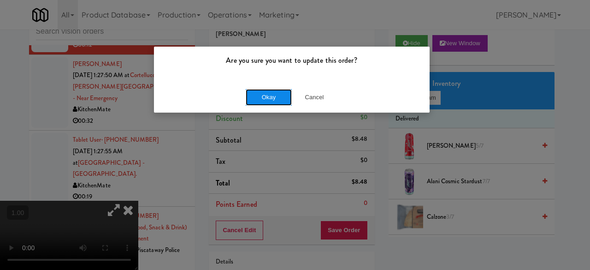
click at [285, 102] on button "Okay" at bounding box center [269, 97] width 46 height 17
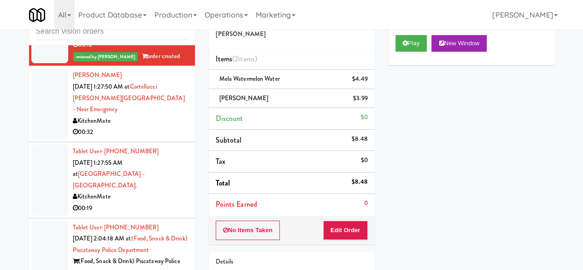
click at [160, 138] on div "00:32" at bounding box center [130, 132] width 115 height 12
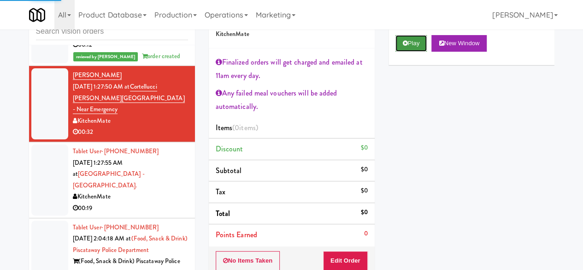
click at [406, 46] on icon at bounding box center [405, 43] width 5 height 6
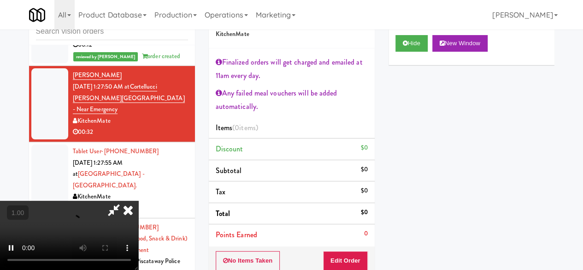
click at [353, 246] on div "No Items Taken Edit Order" at bounding box center [292, 260] width 166 height 29
click at [350, 253] on button "Edit Order" at bounding box center [345, 260] width 45 height 19
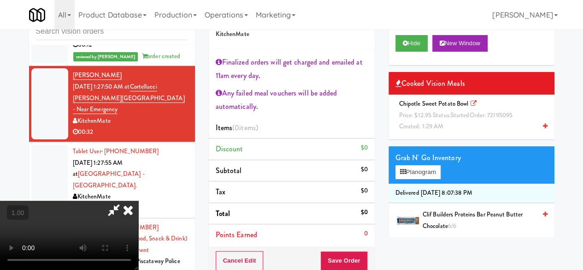
scroll to position [19, 0]
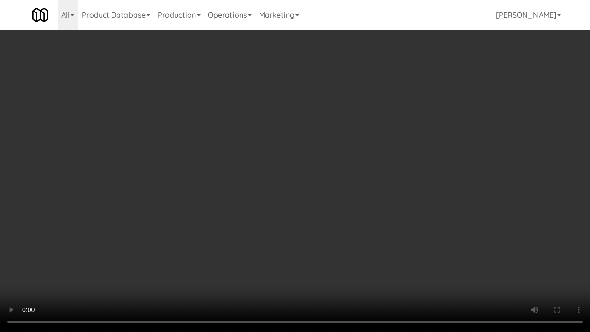
click at [261, 223] on video at bounding box center [295, 166] width 590 height 332
drag, startPoint x: 261, startPoint y: 223, endPoint x: 261, endPoint y: 183, distance: 40.1
click at [261, 223] on video at bounding box center [295, 166] width 590 height 332
click at [333, 244] on video at bounding box center [295, 166] width 590 height 332
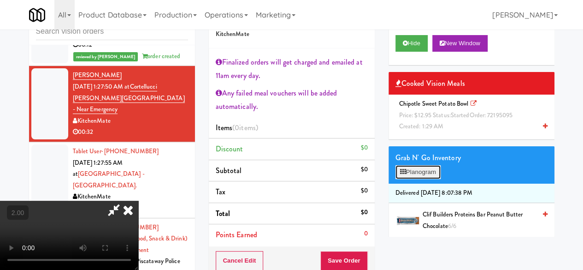
click at [406, 179] on button "Planogram" at bounding box center [417, 172] width 45 height 14
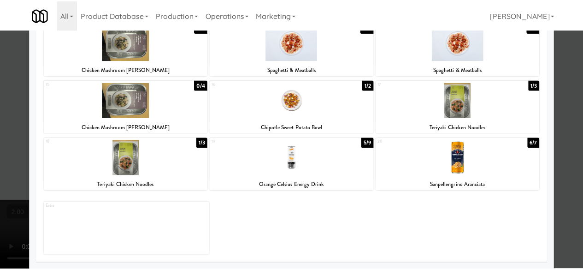
scroll to position [194, 0]
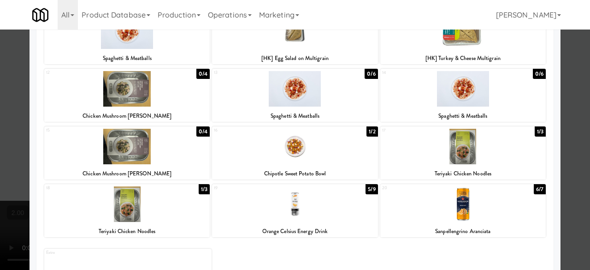
click at [320, 145] on div at bounding box center [294, 146] width 165 height 35
drag, startPoint x: 568, startPoint y: 75, endPoint x: 441, endPoint y: 125, distance: 136.8
click at [566, 75] on div at bounding box center [295, 135] width 590 height 270
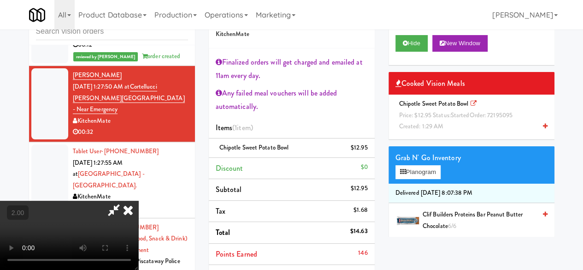
click at [138, 259] on video at bounding box center [69, 234] width 138 height 69
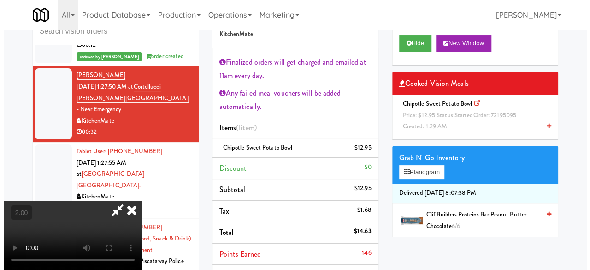
scroll to position [19, 0]
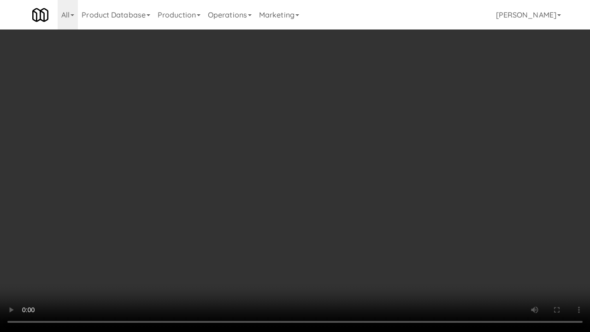
click at [373, 269] on video at bounding box center [295, 166] width 590 height 332
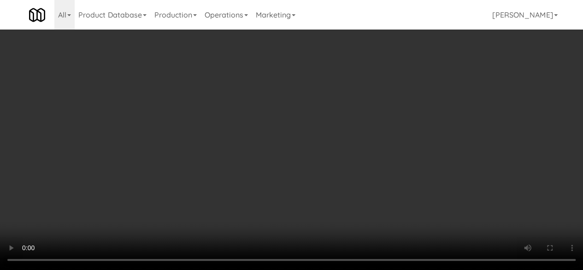
click at [410, 183] on div "Grab N' Go Inventory Planogram" at bounding box center [472, 164] width 166 height 37
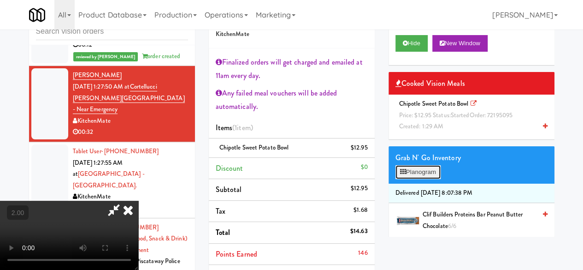
click at [418, 179] on button "Planogram" at bounding box center [417, 172] width 45 height 14
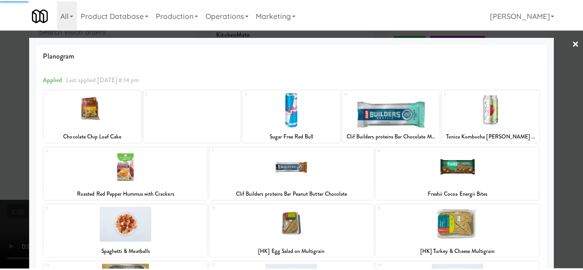
scroll to position [184, 0]
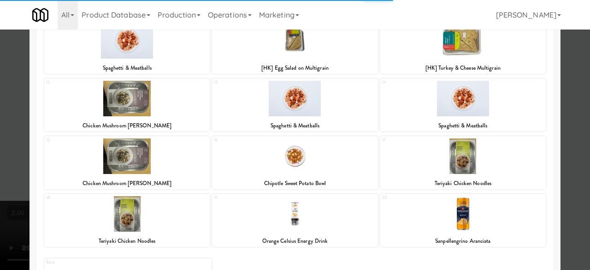
click at [543, 107] on div "Applied Last applied [DATE] 8:14 pm 1 Chocolate Chip Loaf Cake 2 3 Sugar Free R…" at bounding box center [294, 101] width 517 height 436
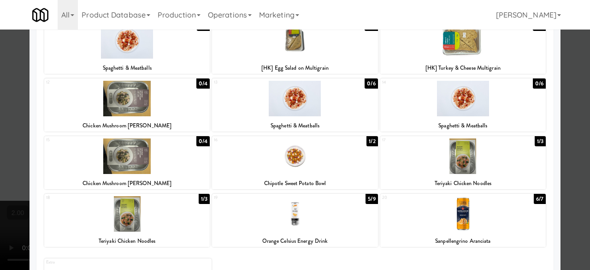
click at [560, 75] on div at bounding box center [295, 135] width 590 height 270
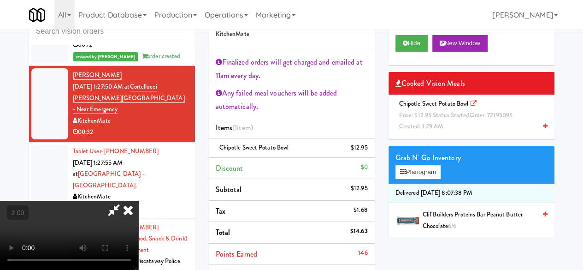
click at [124, 200] on icon at bounding box center [113, 209] width 21 height 18
click at [138, 200] on video at bounding box center [69, 234] width 138 height 69
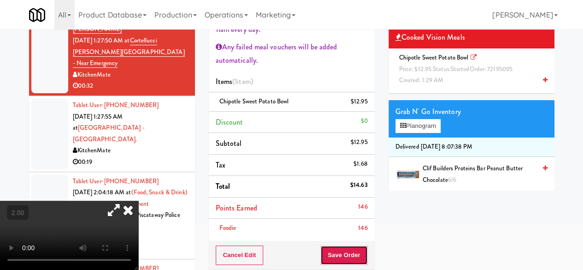
click at [341, 248] on button "Save Order" at bounding box center [343, 254] width 47 height 19
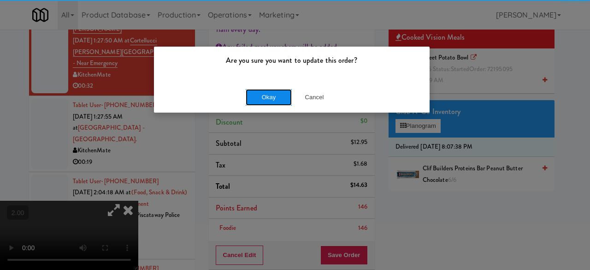
click at [267, 94] on button "Okay" at bounding box center [269, 97] width 46 height 17
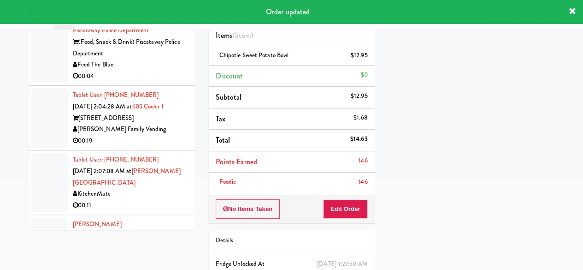
scroll to position [5849, 0]
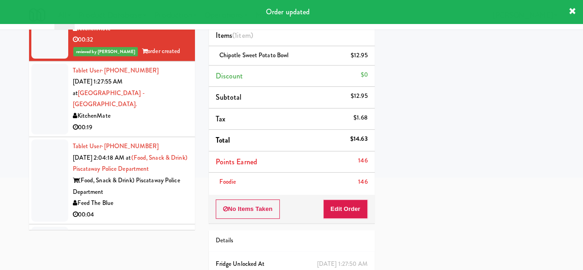
click at [172, 100] on div "Tablet User · (416) 414-5493 [DATE] 1:27:55 AM at [GEOGRAPHIC_DATA] - [GEOGRAPH…" at bounding box center [130, 99] width 115 height 68
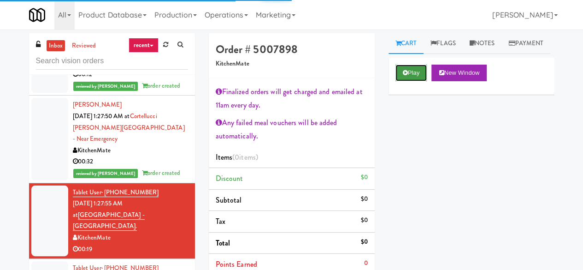
click at [403, 76] on icon at bounding box center [405, 73] width 5 height 6
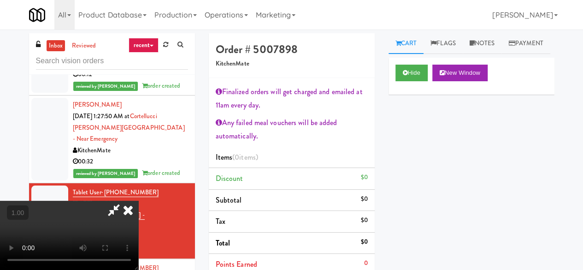
click at [138, 269] on video at bounding box center [69, 234] width 138 height 69
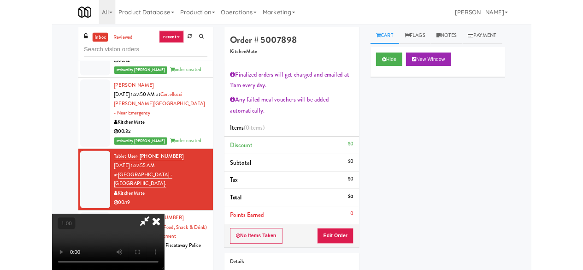
scroll to position [19, 0]
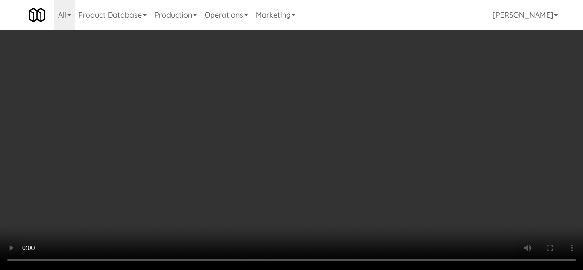
click at [286, 168] on video at bounding box center [291, 135] width 583 height 270
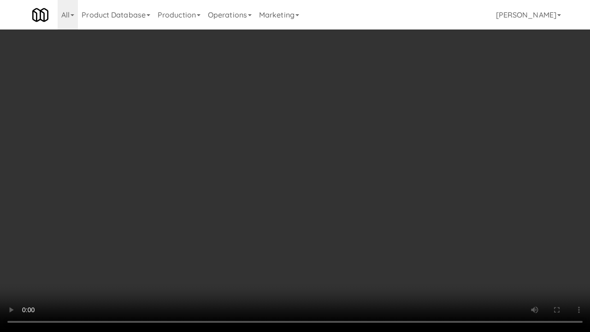
click at [347, 215] on video at bounding box center [295, 166] width 590 height 332
click at [430, 193] on video at bounding box center [295, 166] width 590 height 332
click at [398, 193] on video at bounding box center [295, 166] width 590 height 332
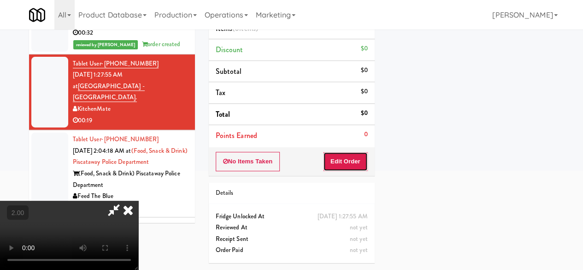
click at [366, 159] on button "Edit Order" at bounding box center [345, 161] width 45 height 19
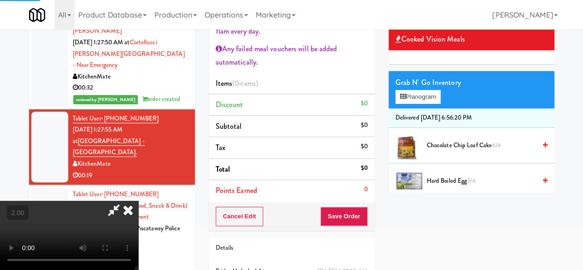
scroll to position [0, 0]
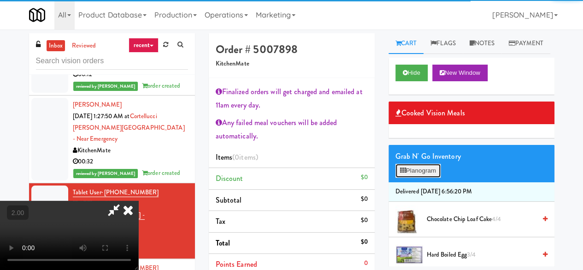
click at [434, 177] on button "Planogram" at bounding box center [417, 171] width 45 height 14
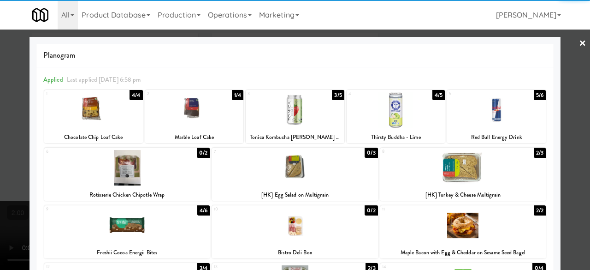
click at [454, 171] on div at bounding box center [462, 167] width 165 height 35
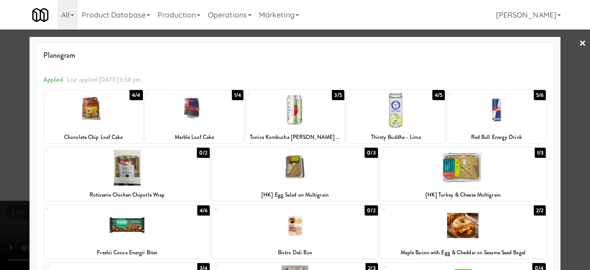
drag, startPoint x: 105, startPoint y: 114, endPoint x: 180, endPoint y: 113, distance: 74.7
click at [105, 114] on div at bounding box center [93, 109] width 99 height 35
click at [560, 44] on div at bounding box center [295, 135] width 590 height 270
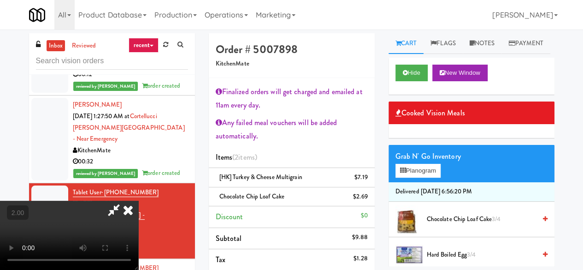
scroll to position [19, 0]
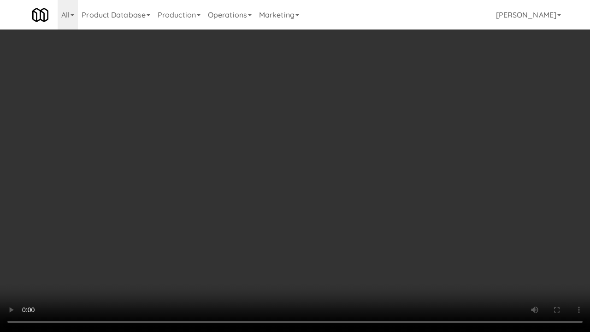
click at [308, 224] on video at bounding box center [295, 166] width 590 height 332
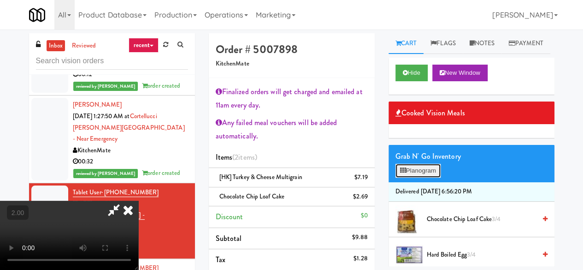
click at [432, 177] on button "Planogram" at bounding box center [417, 171] width 45 height 14
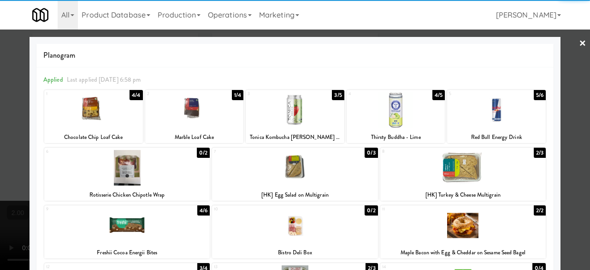
click at [572, 103] on div at bounding box center [295, 135] width 590 height 270
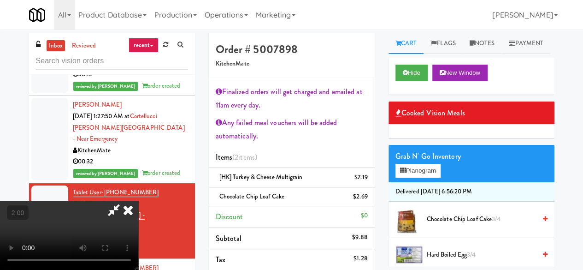
click at [124, 200] on icon at bounding box center [113, 209] width 21 height 18
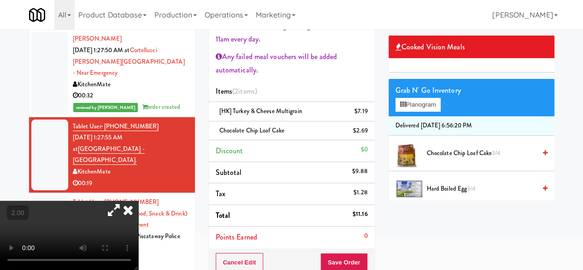
scroll to position [92, 0]
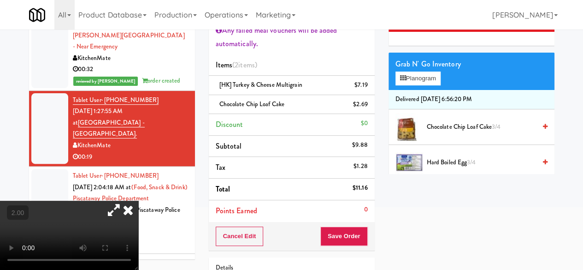
drag, startPoint x: 327, startPoint y: 224, endPoint x: 347, endPoint y: 238, distance: 24.1
click at [328, 224] on div "Cancel Edit Save Order" at bounding box center [292, 236] width 166 height 29
click at [329, 226] on button "Save Order" at bounding box center [343, 235] width 47 height 19
click at [347, 238] on button "Save Order" at bounding box center [343, 235] width 47 height 19
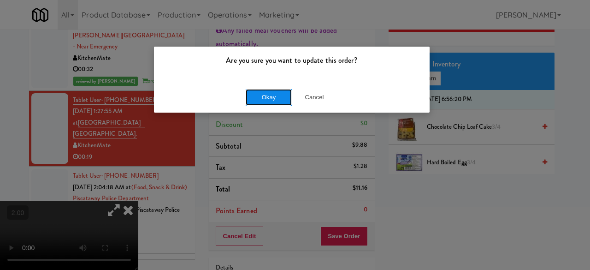
click at [279, 96] on button "Okay" at bounding box center [269, 97] width 46 height 17
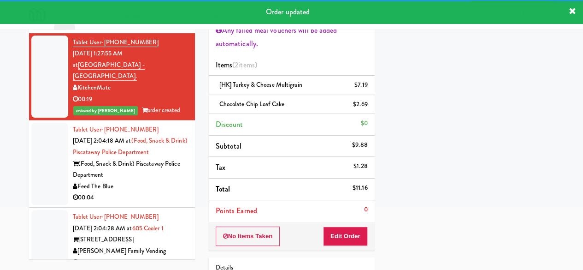
scroll to position [5988, 0]
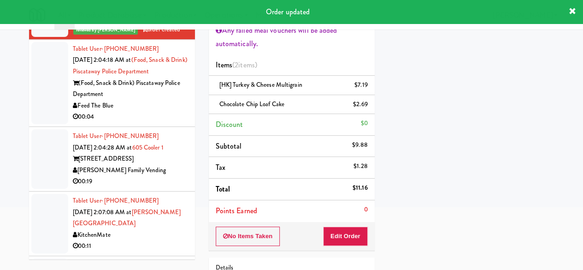
click at [163, 112] on div "00:04" at bounding box center [130, 117] width 115 height 12
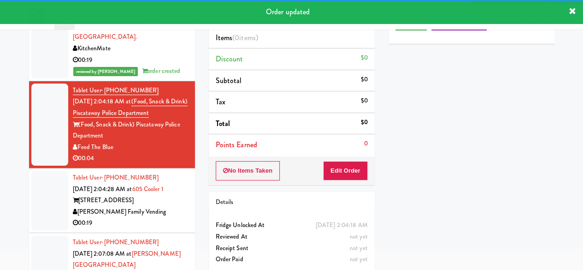
scroll to position [41, 0]
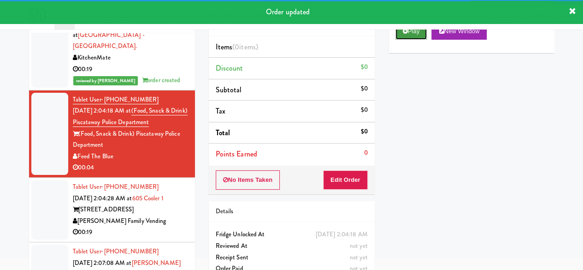
click at [410, 40] on button "Play" at bounding box center [411, 31] width 32 height 17
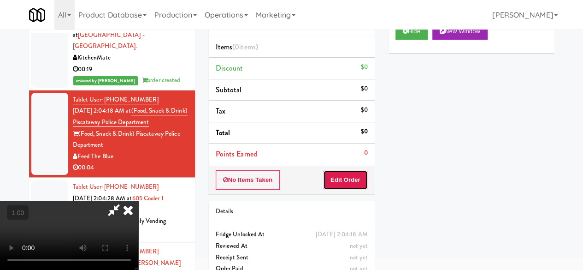
click at [350, 178] on button "Edit Order" at bounding box center [345, 179] width 45 height 19
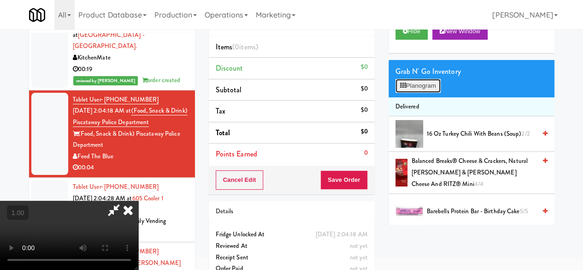
click at [430, 93] on button "Planogram" at bounding box center [417, 86] width 45 height 14
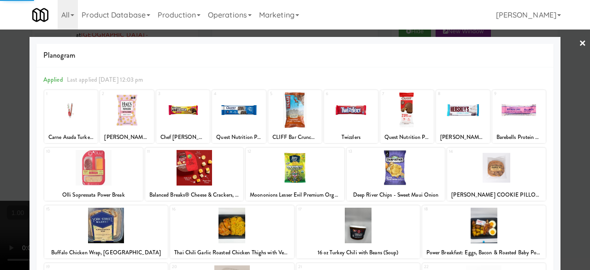
scroll to position [183, 0]
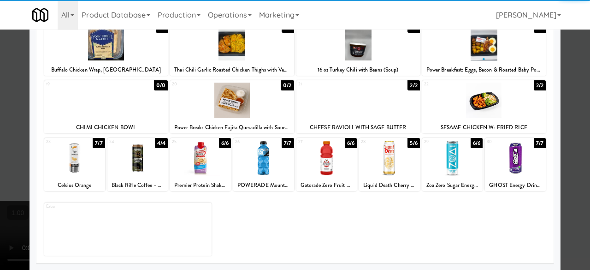
click at [271, 164] on div at bounding box center [263, 157] width 61 height 35
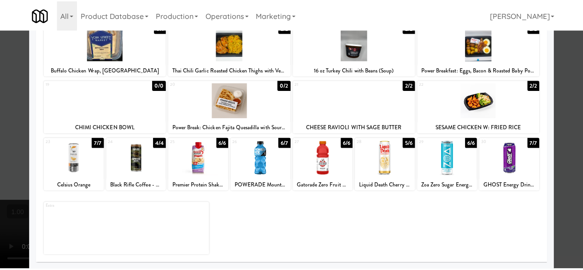
scroll to position [0, 0]
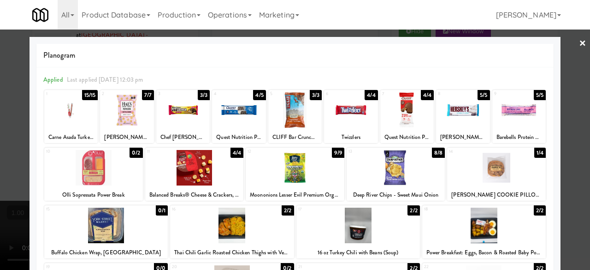
drag, startPoint x: 579, startPoint y: 71, endPoint x: 573, endPoint y: 72, distance: 6.1
click at [578, 71] on div at bounding box center [295, 135] width 590 height 270
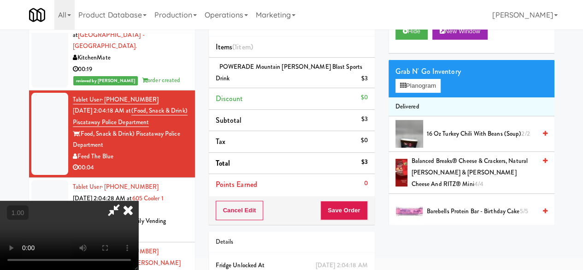
click at [124, 200] on icon at bounding box center [113, 209] width 21 height 18
click at [343, 200] on button "Save Order" at bounding box center [343, 209] width 47 height 19
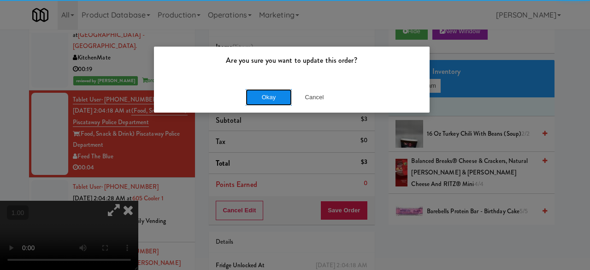
click at [265, 89] on button "Okay" at bounding box center [269, 97] width 46 height 17
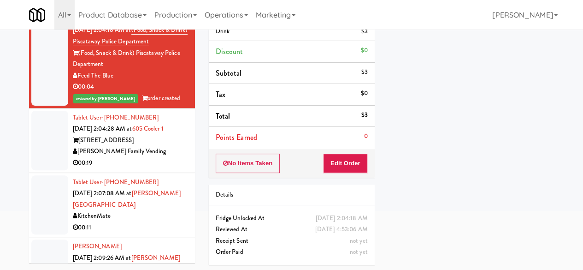
scroll to position [6034, 0]
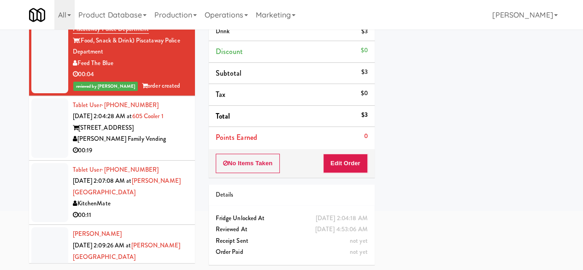
click at [160, 152] on div "00:19" at bounding box center [130, 151] width 115 height 12
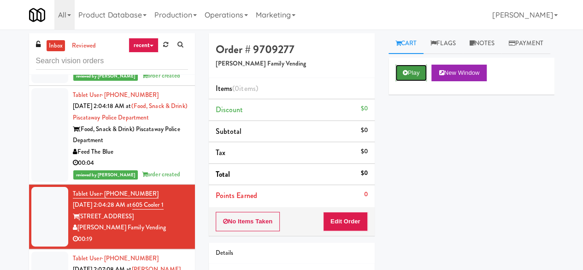
click at [403, 76] on icon at bounding box center [405, 73] width 5 height 6
click at [347, 219] on button "Edit Order" at bounding box center [345, 221] width 45 height 19
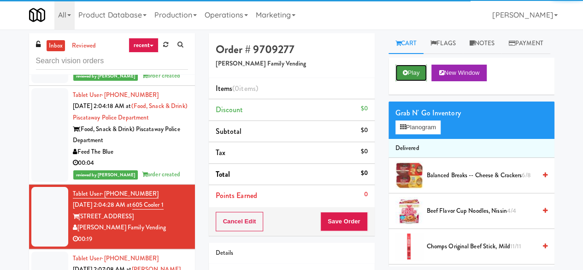
click at [397, 81] on button "Play" at bounding box center [411, 73] width 32 height 17
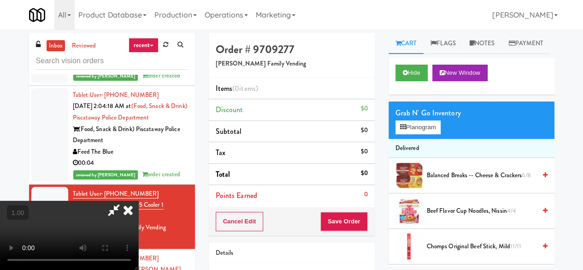
click at [169, 163] on div "00:04" at bounding box center [130, 163] width 115 height 12
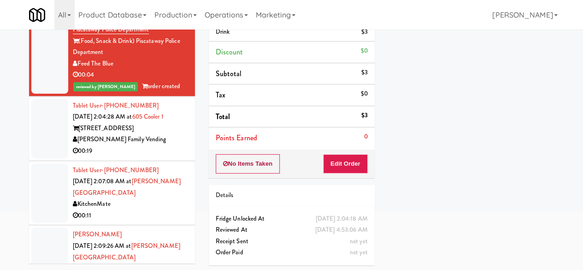
scroll to position [88, 0]
click at [165, 155] on div "00:19" at bounding box center [130, 151] width 115 height 12
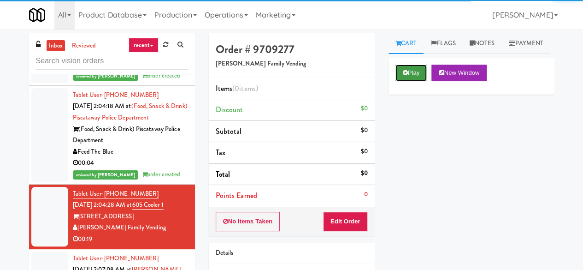
click at [406, 81] on button "Play" at bounding box center [411, 73] width 32 height 17
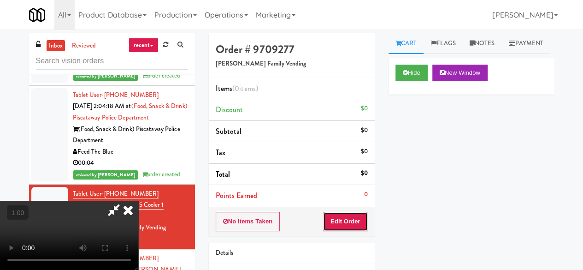
click at [354, 213] on button "Edit Order" at bounding box center [345, 221] width 45 height 19
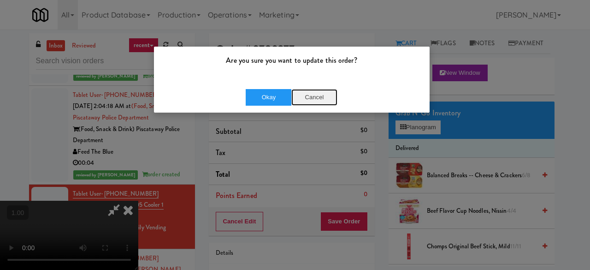
click at [320, 98] on button "Cancel" at bounding box center [314, 97] width 46 height 17
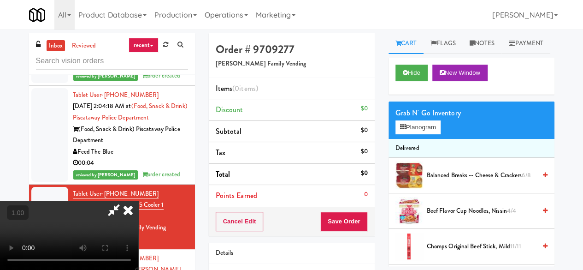
scroll to position [19, 0]
click at [424, 134] on button "Planogram" at bounding box center [417, 127] width 45 height 14
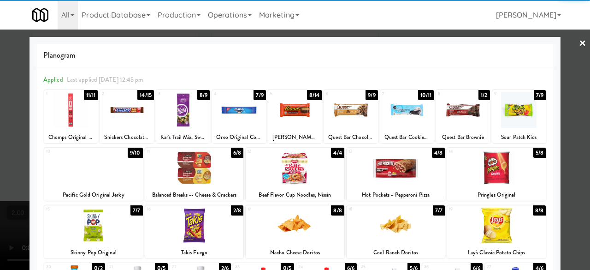
click at [510, 109] on div at bounding box center [518, 109] width 53 height 35
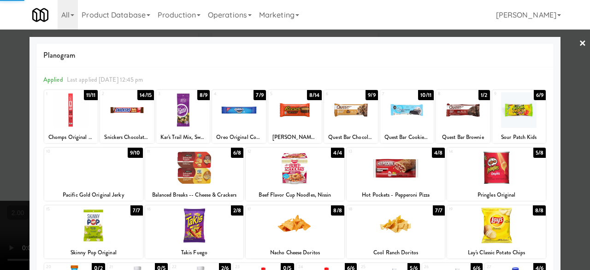
click at [575, 106] on div at bounding box center [295, 135] width 590 height 270
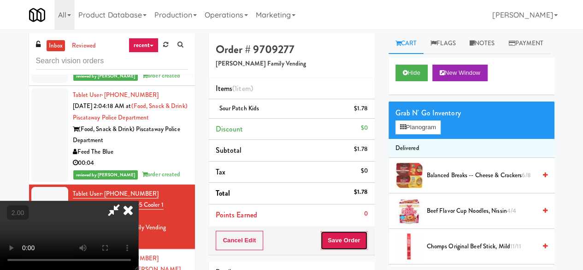
click at [366, 241] on button "Save Order" at bounding box center [343, 239] width 47 height 19
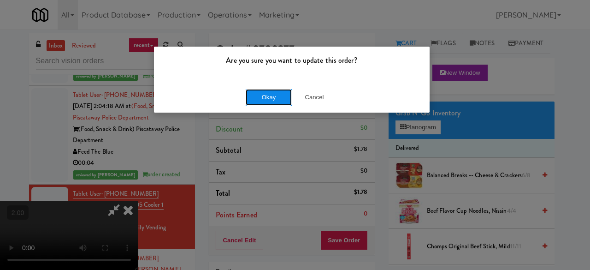
click at [277, 101] on button "Okay" at bounding box center [269, 97] width 46 height 17
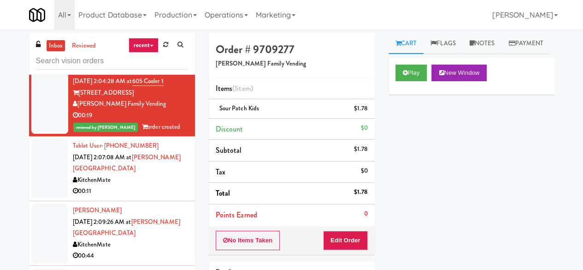
scroll to position [6172, 0]
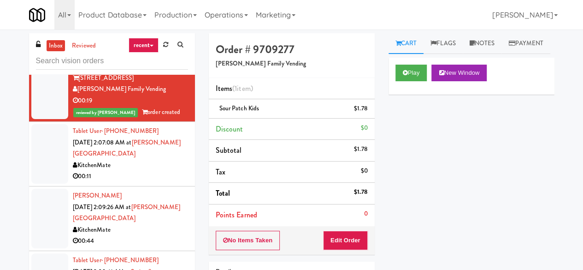
click at [162, 165] on div "KitchenMate" at bounding box center [130, 165] width 115 height 12
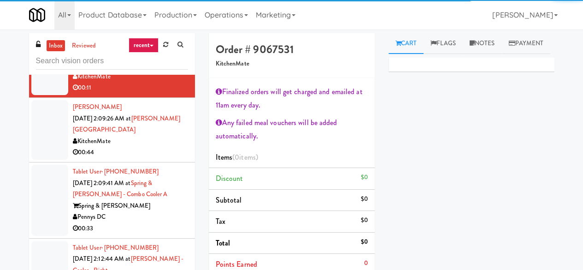
scroll to position [6264, 0]
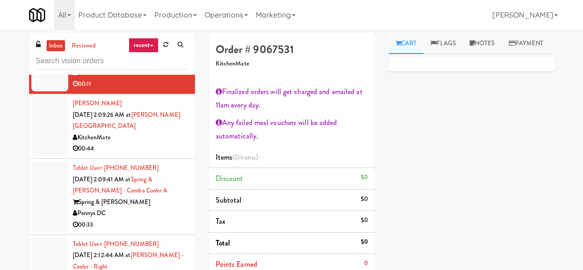
click at [161, 139] on div "KitchenMate" at bounding box center [130, 138] width 115 height 12
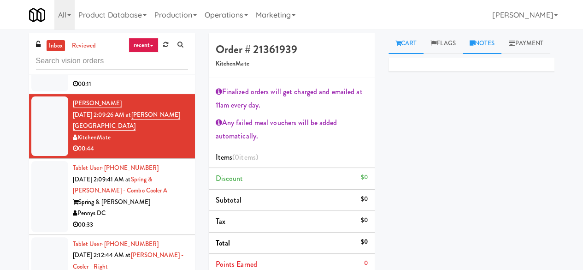
click at [484, 43] on link "Notes" at bounding box center [482, 43] width 39 height 21
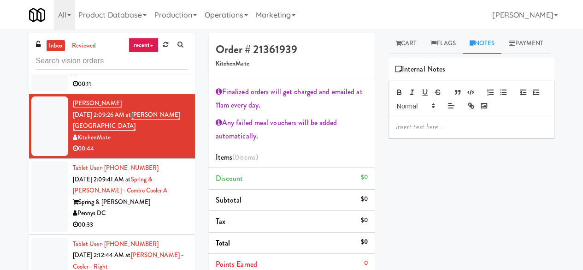
click at [427, 137] on div at bounding box center [471, 126] width 165 height 21
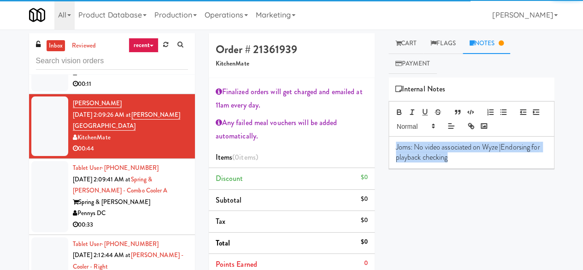
copy p "Joms: No video associated on Wyze |Endorsing for playback checking"
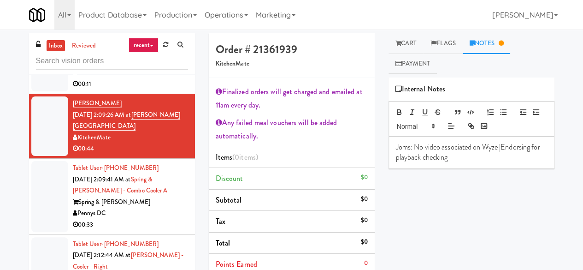
click at [140, 209] on div "Pennys DC" at bounding box center [130, 213] width 115 height 12
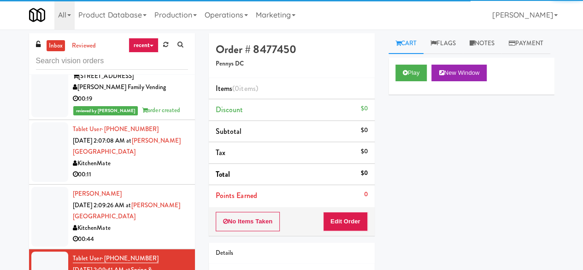
scroll to position [6172, 0]
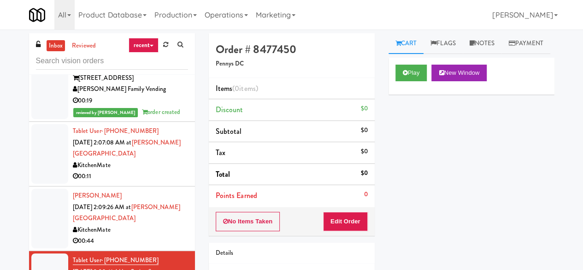
click at [147, 177] on div "00:11" at bounding box center [130, 177] width 115 height 12
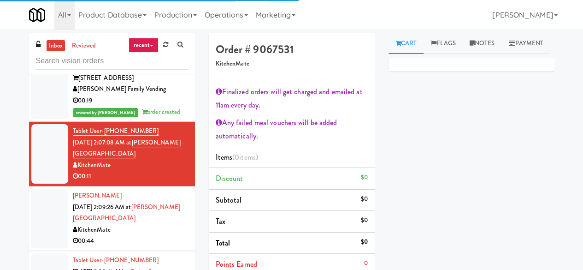
click at [141, 225] on div "KitchenMate" at bounding box center [130, 230] width 115 height 12
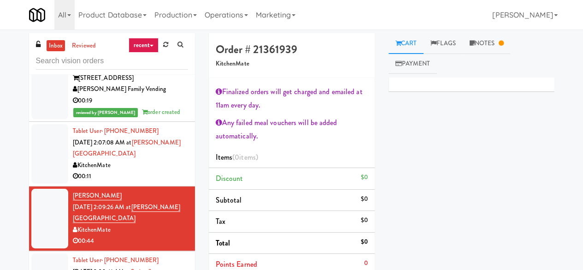
click at [161, 170] on div "KitchenMate" at bounding box center [130, 165] width 115 height 12
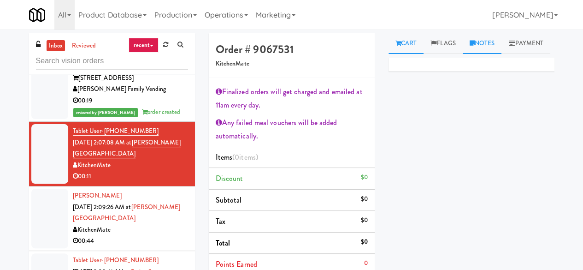
click at [482, 39] on link "Notes" at bounding box center [482, 43] width 39 height 21
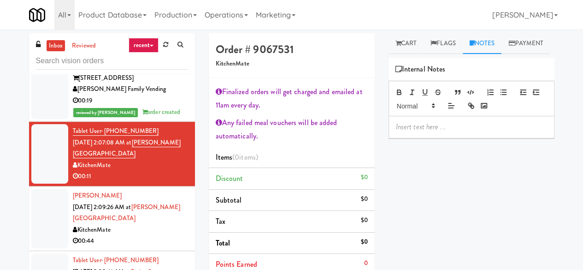
click at [416, 132] on p at bounding box center [471, 127] width 151 height 10
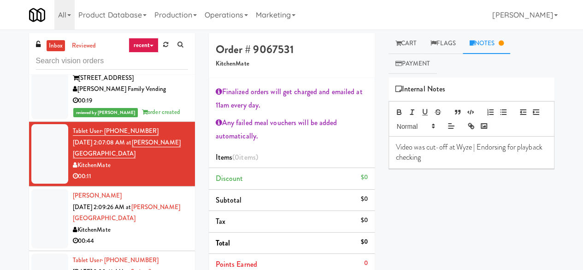
click at [154, 229] on div "KitchenMate" at bounding box center [130, 230] width 115 height 12
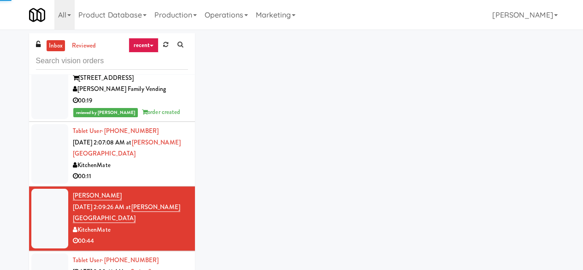
click at [167, 175] on div "00:11" at bounding box center [130, 177] width 115 height 12
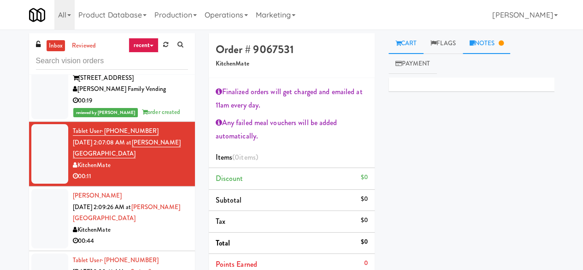
click at [481, 39] on link "Notes" at bounding box center [487, 43] width 48 height 21
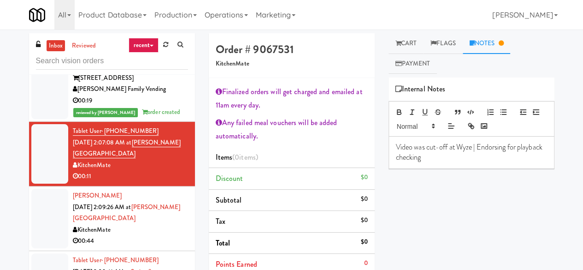
click at [461, 159] on p "Video was cut-off at Wyze | Endorsing for playback checking" at bounding box center [471, 152] width 151 height 21
drag, startPoint x: 474, startPoint y: 147, endPoint x: 483, endPoint y: 163, distance: 18.0
click at [483, 163] on div "Video was cut-off at Wyze | Endorsing for playback checking |" at bounding box center [471, 152] width 165 height 32
click at [483, 148] on p "Video was cut-off at Wyze | Endorsing for playback checking |" at bounding box center [471, 152] width 151 height 21
drag, startPoint x: 479, startPoint y: 145, endPoint x: 490, endPoint y: 148, distance: 11.5
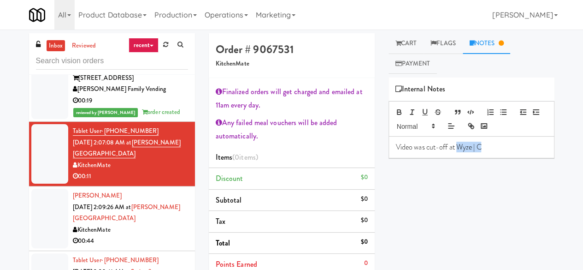
click at [490, 148] on p "Video was cut-off at Wyze | C" at bounding box center [471, 147] width 151 height 10
click at [414, 48] on link "Cart" at bounding box center [406, 43] width 35 height 21
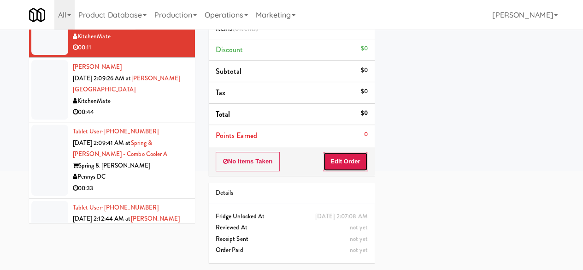
click at [355, 154] on button "Edit Order" at bounding box center [345, 161] width 45 height 19
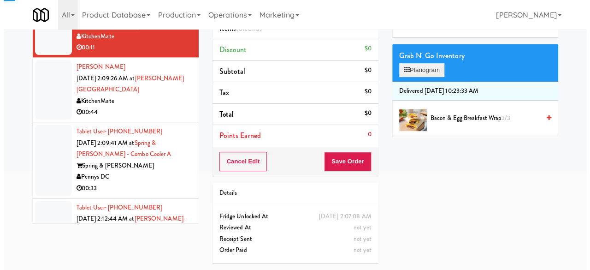
scroll to position [46, 0]
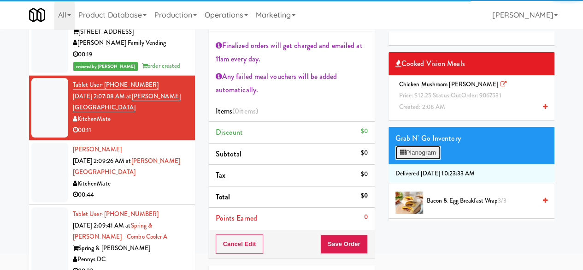
click at [417, 150] on button "Planogram" at bounding box center [417, 153] width 45 height 14
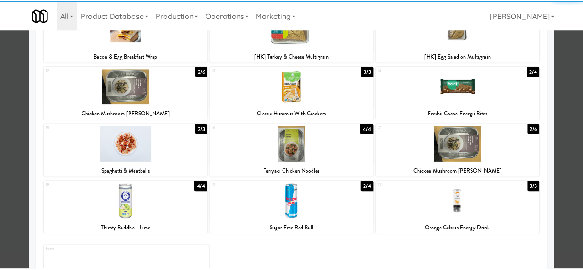
scroll to position [230, 0]
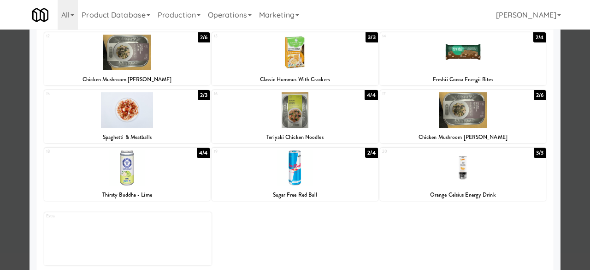
click at [489, 106] on div at bounding box center [462, 109] width 165 height 35
click at [570, 78] on div at bounding box center [295, 135] width 590 height 270
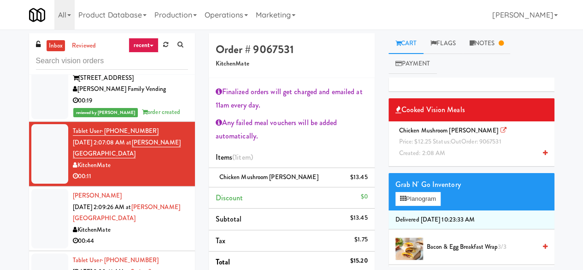
click at [483, 54] on ul "Cart Flags Notes Payment" at bounding box center [472, 53] width 166 height 41
click at [488, 49] on link "Notes" at bounding box center [487, 43] width 48 height 21
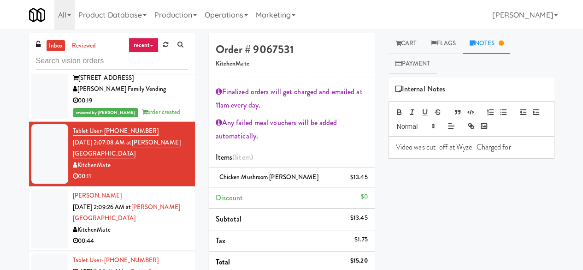
click at [526, 148] on p "Video was cut-off at Wyze | Charged for" at bounding box center [471, 147] width 151 height 10
click at [276, 177] on span "Chicken Mushroom [PERSON_NAME]" at bounding box center [268, 176] width 99 height 9
copy span "Chicken Mushroom [PERSON_NAME]"
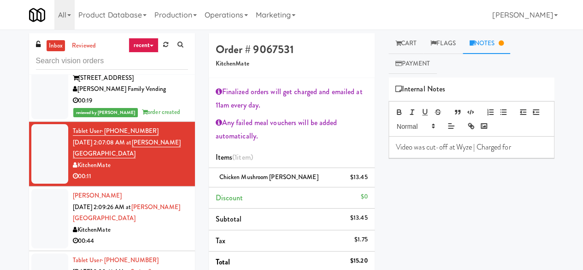
click at [515, 146] on p "Video was cut-off at Wyze | Charged for" at bounding box center [471, 147] width 151 height 10
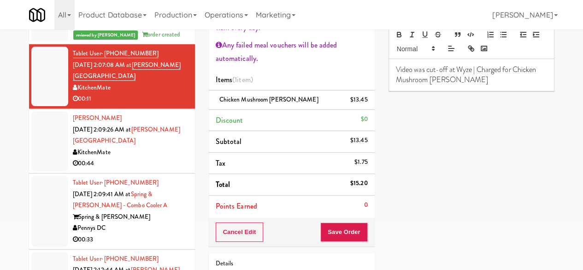
scroll to position [92, 0]
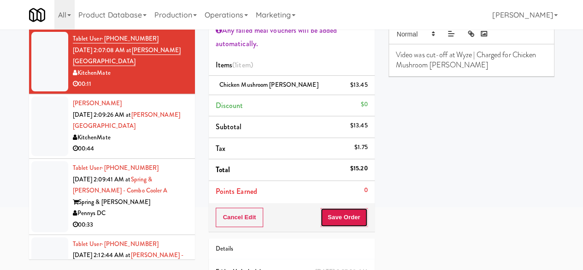
click at [358, 218] on button "Save Order" at bounding box center [343, 216] width 47 height 19
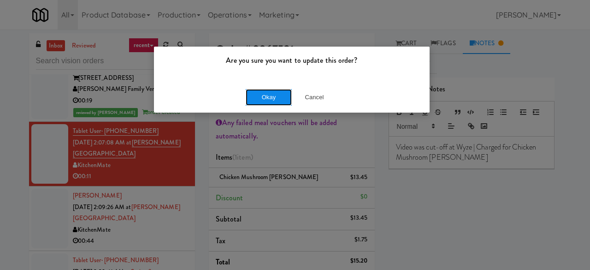
click at [271, 91] on button "Okay" at bounding box center [269, 97] width 46 height 17
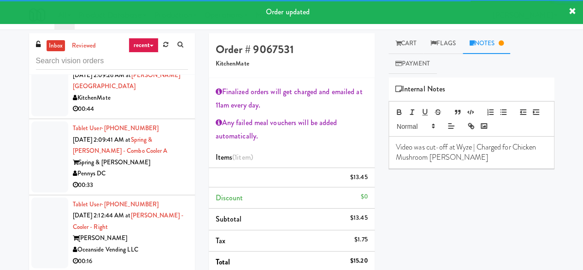
scroll to position [6321, 0]
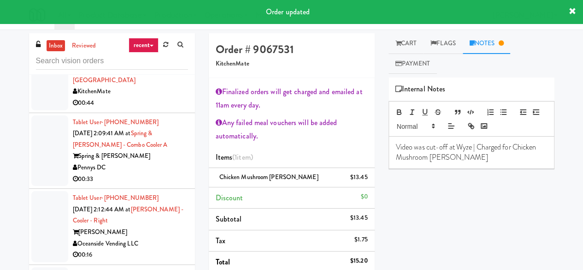
click at [155, 104] on div "00:44" at bounding box center [130, 103] width 115 height 12
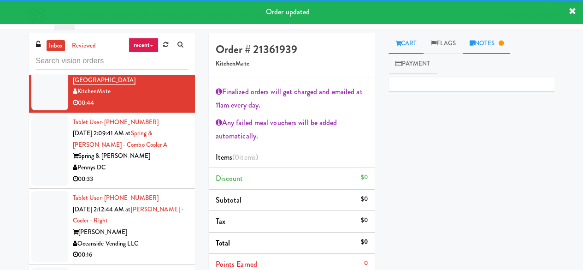
click at [485, 48] on link "Notes" at bounding box center [487, 43] width 48 height 21
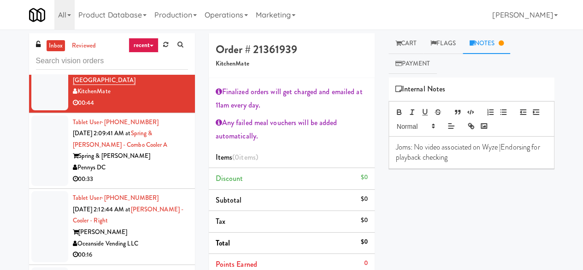
click at [140, 172] on div "Pennys DC" at bounding box center [130, 168] width 115 height 12
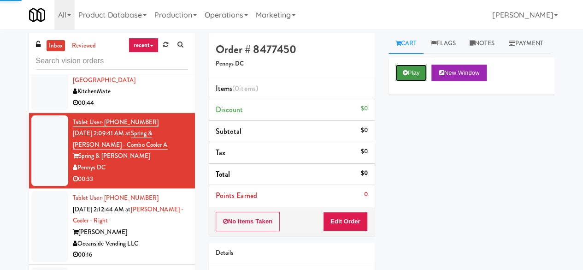
click at [416, 81] on button "Play" at bounding box center [411, 73] width 32 height 17
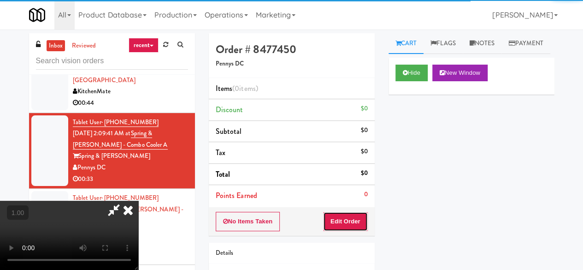
click at [338, 217] on button "Edit Order" at bounding box center [345, 221] width 45 height 19
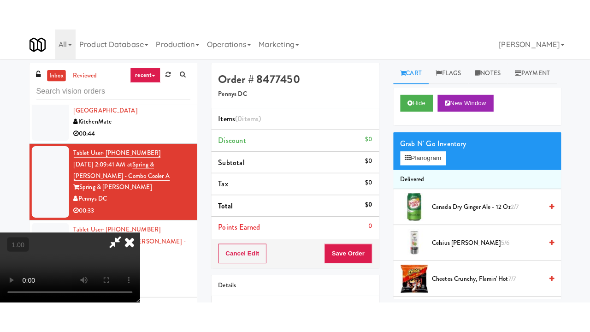
scroll to position [121, 0]
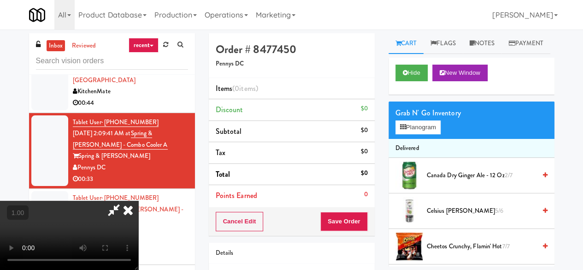
drag, startPoint x: 291, startPoint y: 200, endPoint x: 222, endPoint y: 137, distance: 93.3
click at [138, 200] on video at bounding box center [69, 234] width 138 height 69
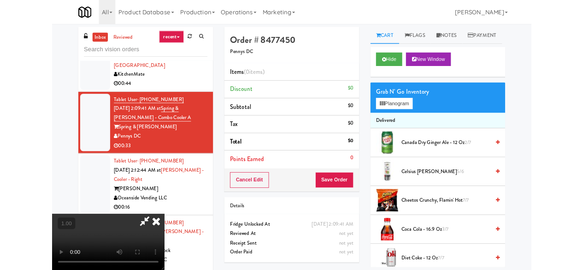
scroll to position [19, 0]
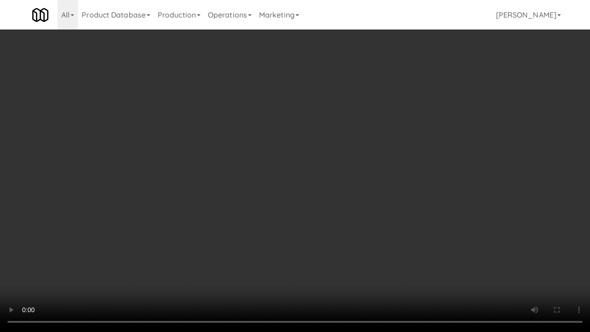
click at [451, 269] on video at bounding box center [295, 166] width 590 height 332
click at [422, 242] on video at bounding box center [295, 166] width 590 height 332
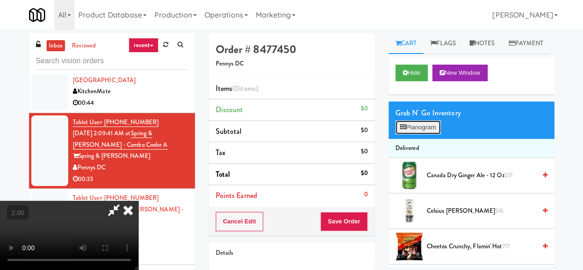
click at [423, 134] on button "Planogram" at bounding box center [417, 127] width 45 height 14
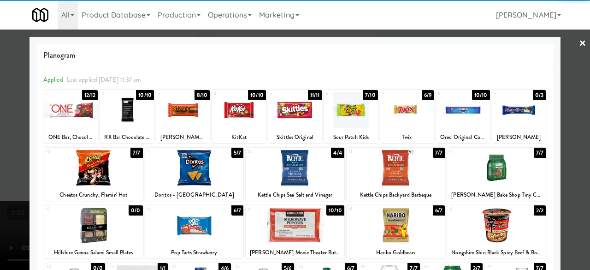
click at [409, 116] on div at bounding box center [406, 109] width 53 height 35
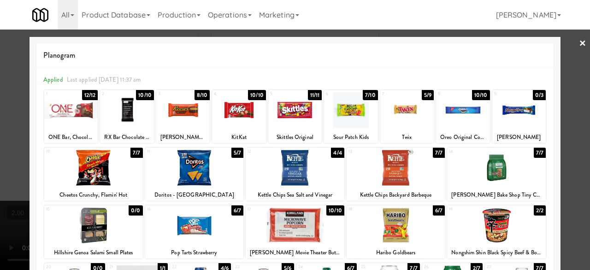
click at [185, 122] on div at bounding box center [182, 109] width 53 height 35
click at [557, 52] on div at bounding box center [295, 135] width 590 height 270
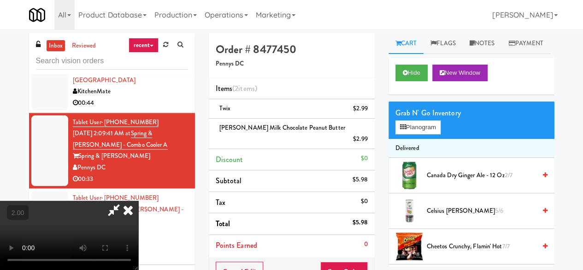
drag, startPoint x: 324, startPoint y: 36, endPoint x: 322, endPoint y: 49, distance: 13.2
click at [124, 200] on icon at bounding box center [113, 209] width 21 height 18
click at [345, 257] on div "Cancel Edit Save Order" at bounding box center [292, 271] width 166 height 29
click at [347, 261] on button "Save Order" at bounding box center [343, 270] width 47 height 19
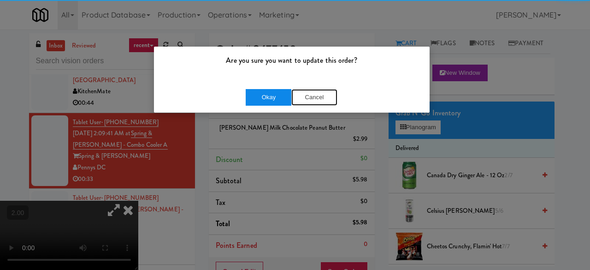
drag, startPoint x: 295, startPoint y: 100, endPoint x: 285, endPoint y: 97, distance: 10.8
click at [294, 100] on button "Cancel" at bounding box center [314, 97] width 46 height 17
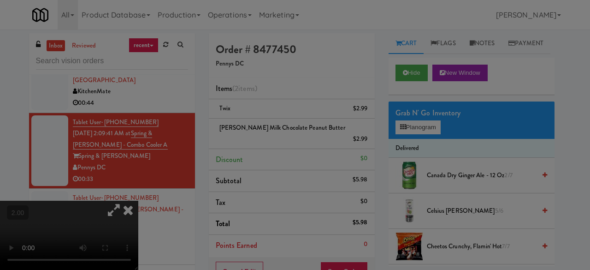
click at [277, 95] on div at bounding box center [295, 135] width 590 height 270
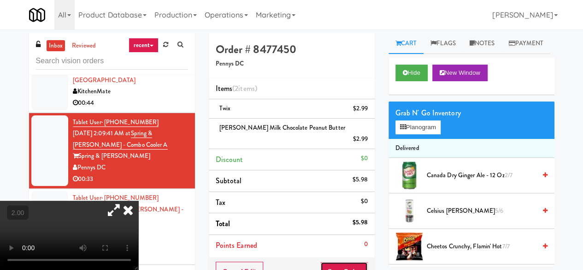
click at [340, 261] on button "Save Order" at bounding box center [343, 270] width 47 height 19
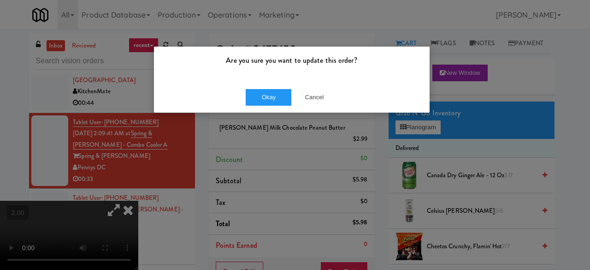
click at [191, 207] on div "Are you sure you want to update this order? Okay Cancel" at bounding box center [295, 135] width 590 height 270
click at [174, 256] on div "Are you sure you want to update this order? Okay Cancel" at bounding box center [295, 135] width 590 height 270
click at [310, 100] on button "Cancel" at bounding box center [314, 97] width 46 height 17
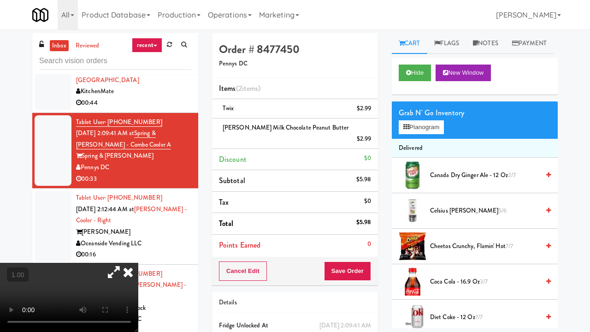
click at [138, 263] on video at bounding box center [69, 297] width 138 height 69
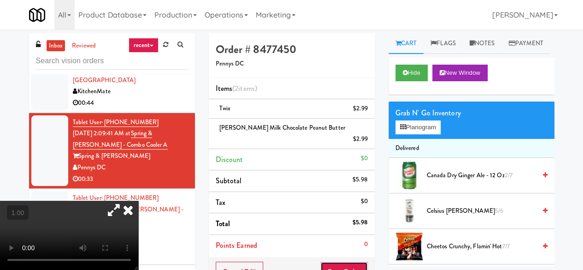
click at [351, 261] on button "Save Order" at bounding box center [343, 270] width 47 height 19
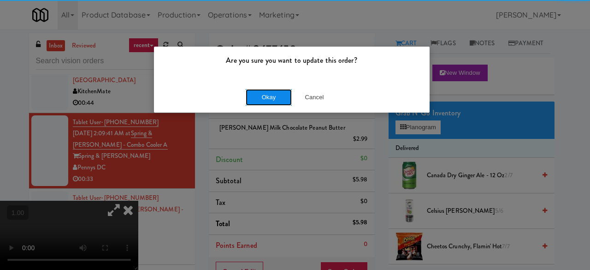
click at [265, 98] on button "Okay" at bounding box center [269, 97] width 46 height 17
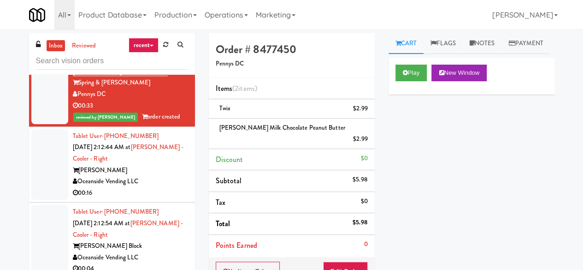
scroll to position [6413, 0]
